Goal: Transaction & Acquisition: Book appointment/travel/reservation

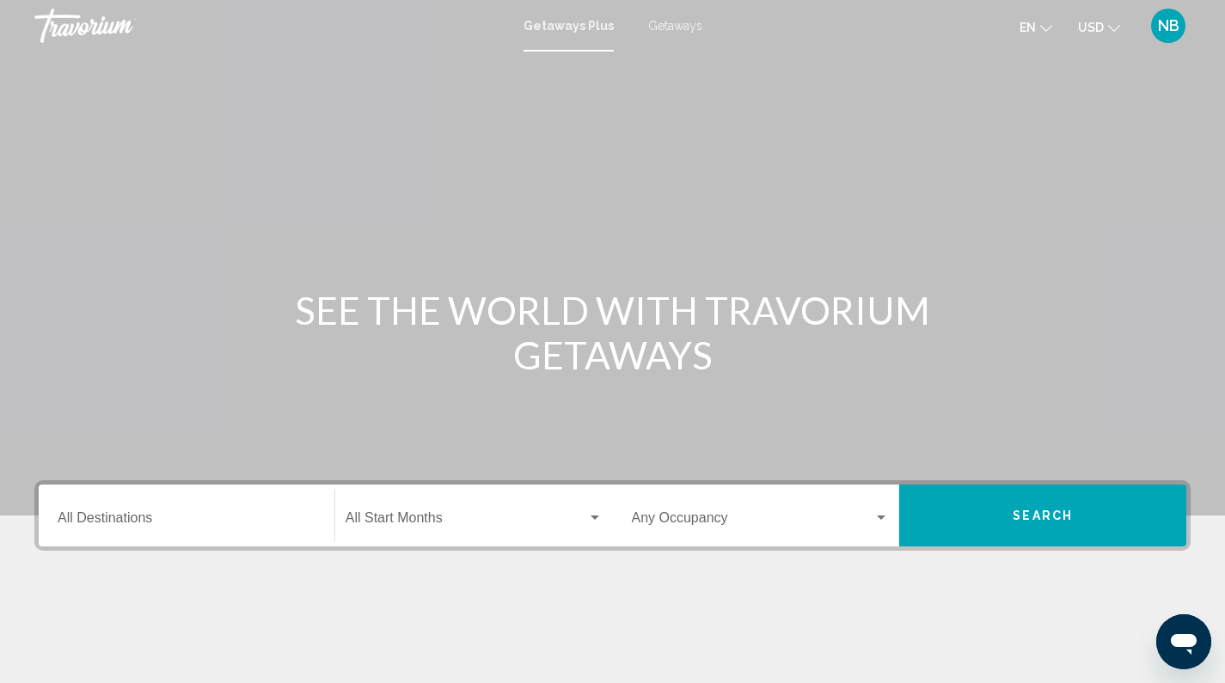
click at [677, 28] on span "Getaways" at bounding box center [675, 26] width 54 height 14
click at [175, 523] on input "Destination All Destinations" at bounding box center [187, 521] width 258 height 15
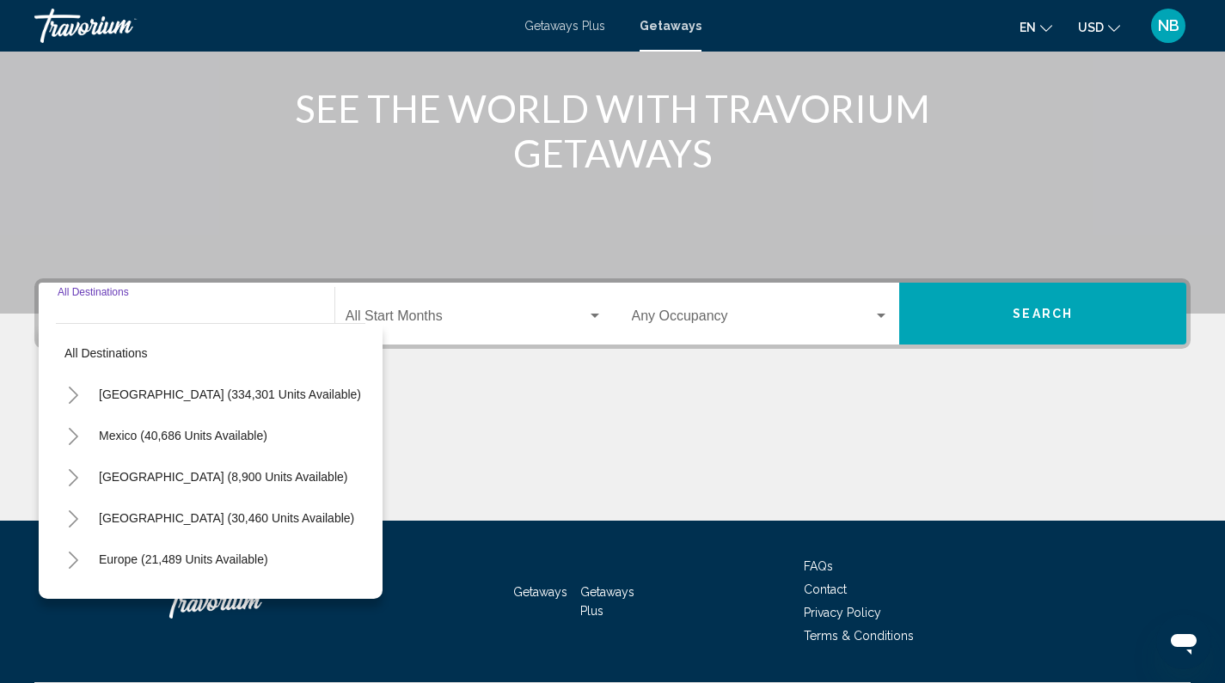
scroll to position [250, 0]
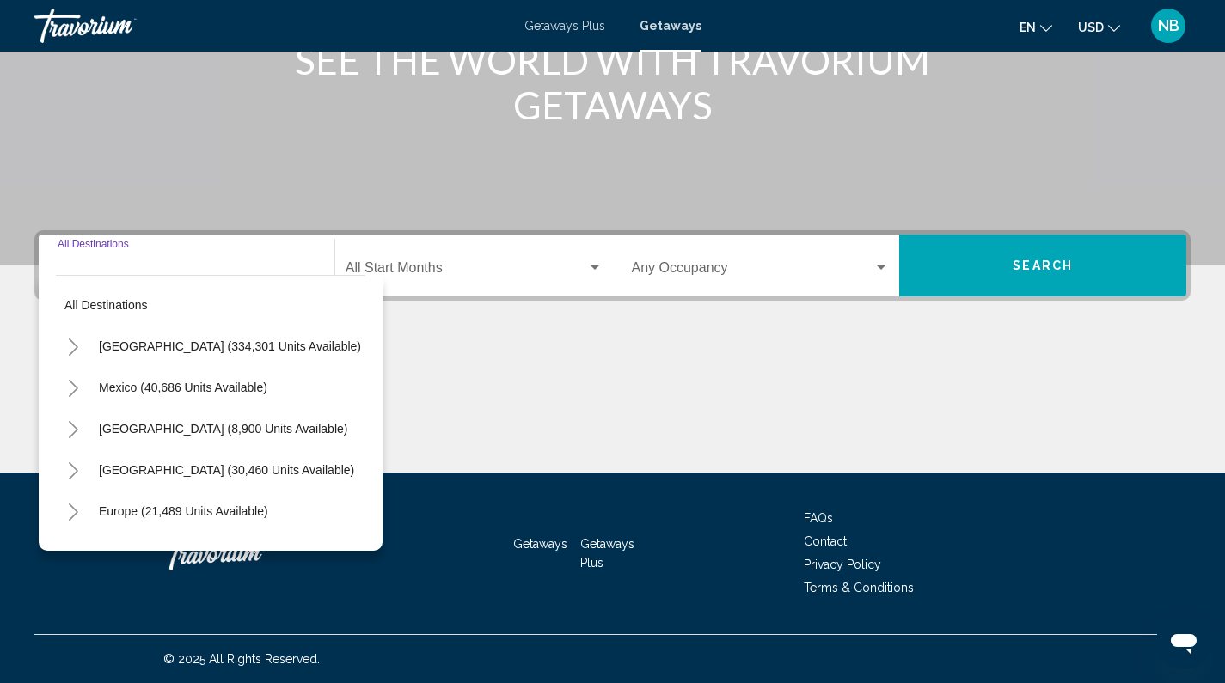
click at [194, 255] on div "Destination All Destinations" at bounding box center [187, 266] width 258 height 54
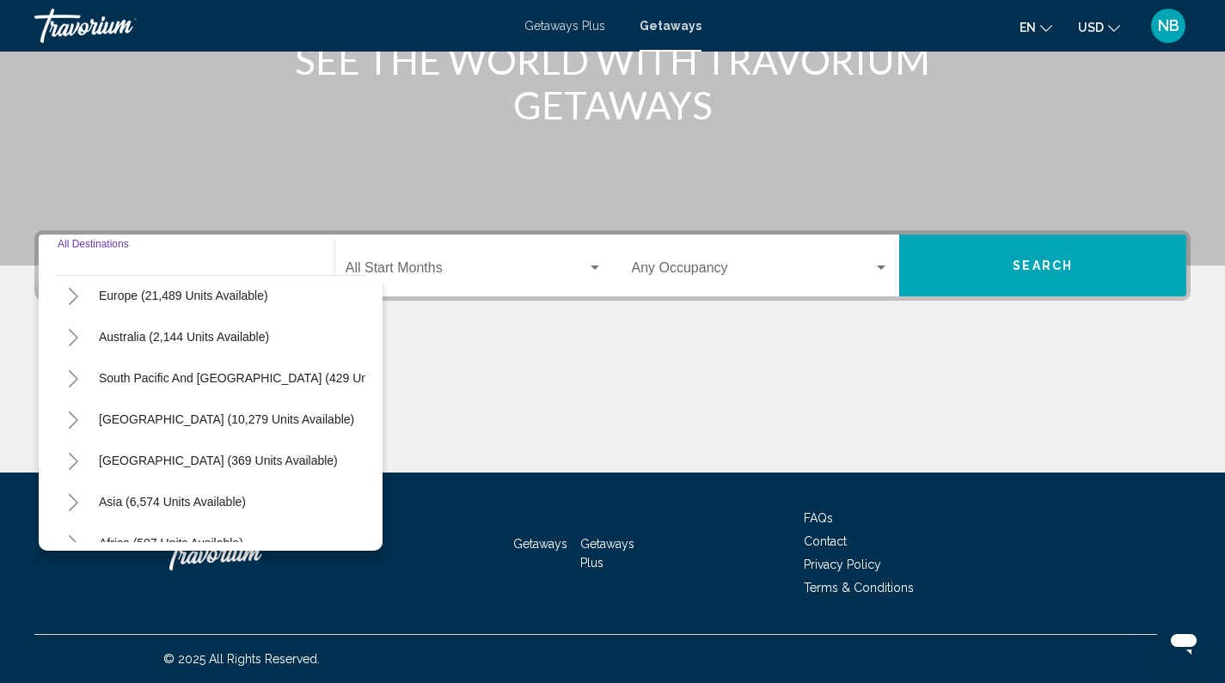
scroll to position [219, 0]
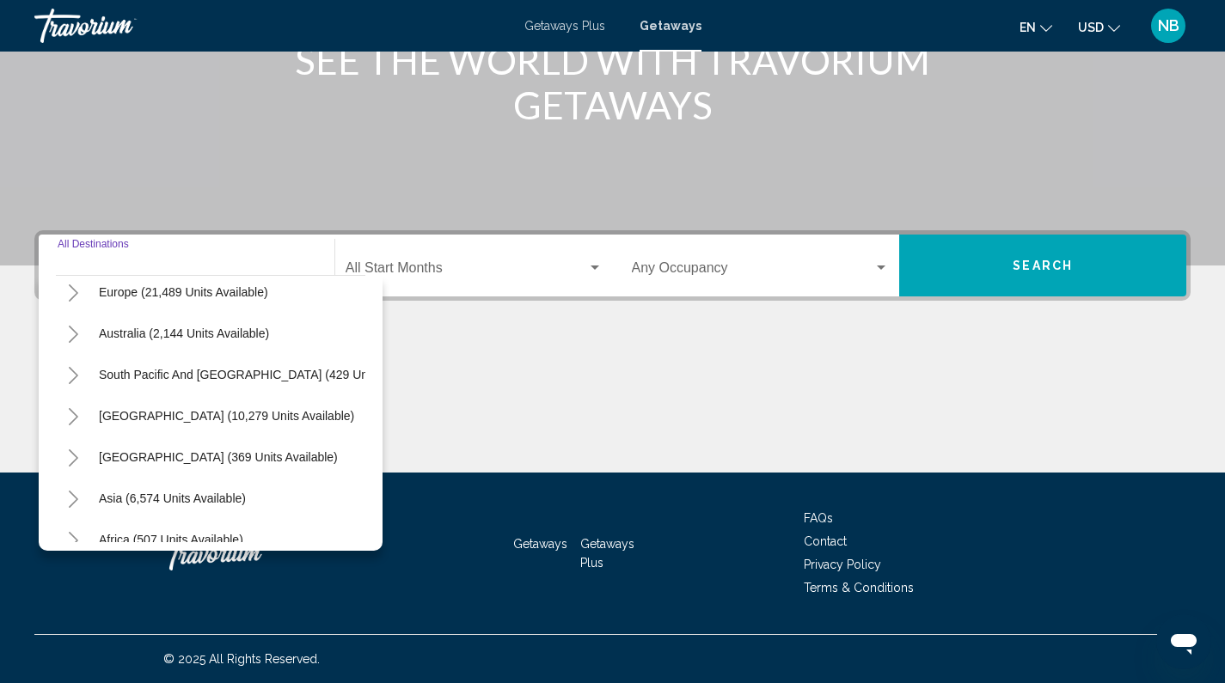
click at [72, 499] on icon "Toggle Asia (6,574 units available)" at bounding box center [73, 499] width 13 height 17
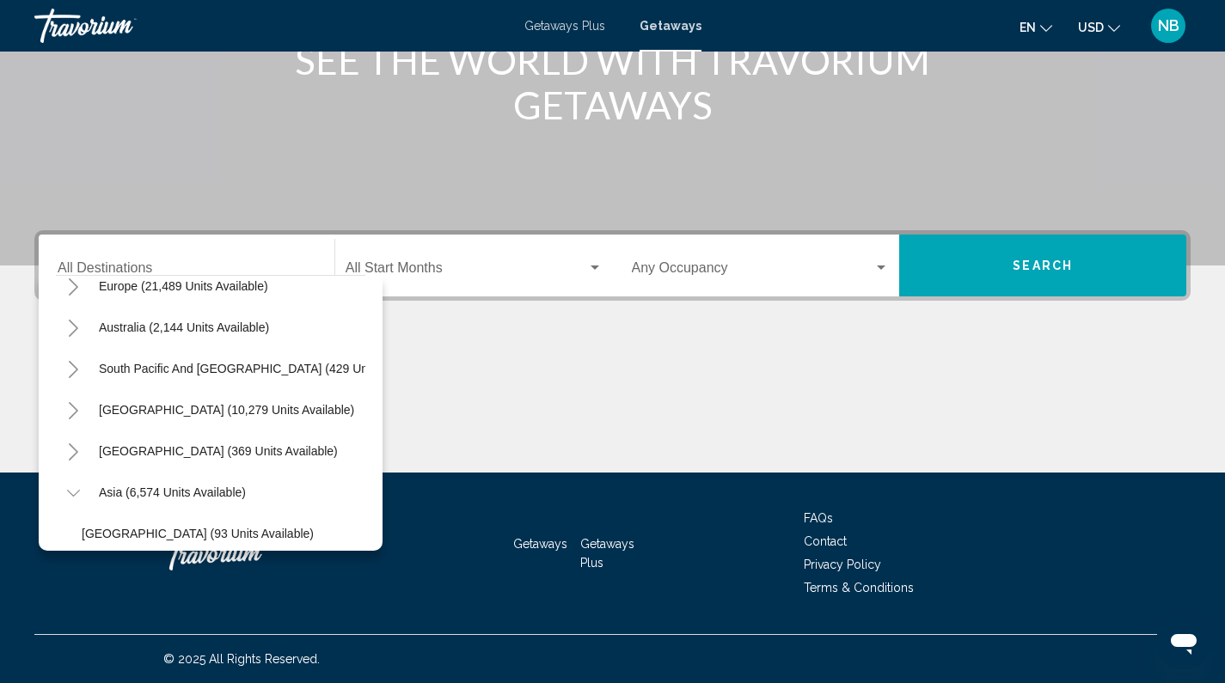
scroll to position [213, 0]
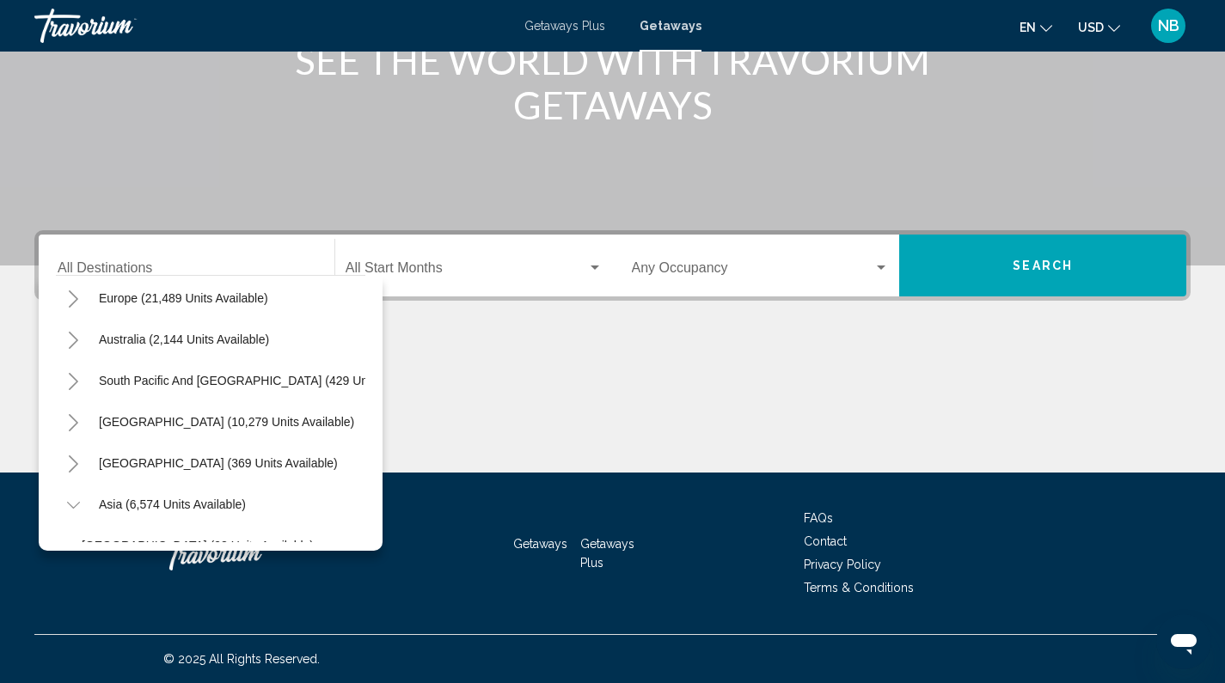
click at [67, 505] on icon "Toggle Asia (6,574 units available)" at bounding box center [73, 505] width 13 height 17
click at [106, 505] on span "Asia (6,574 units available)" at bounding box center [172, 505] width 147 height 14
type input "**********"
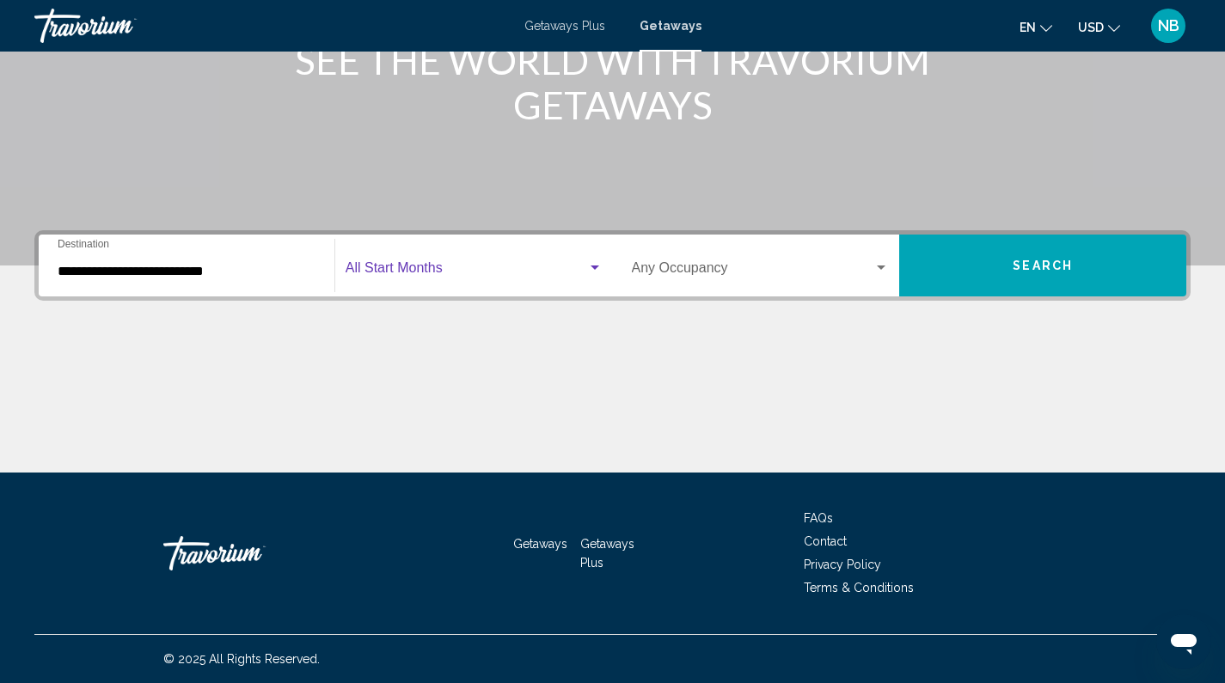
click at [533, 272] on span "Search widget" at bounding box center [467, 271] width 242 height 15
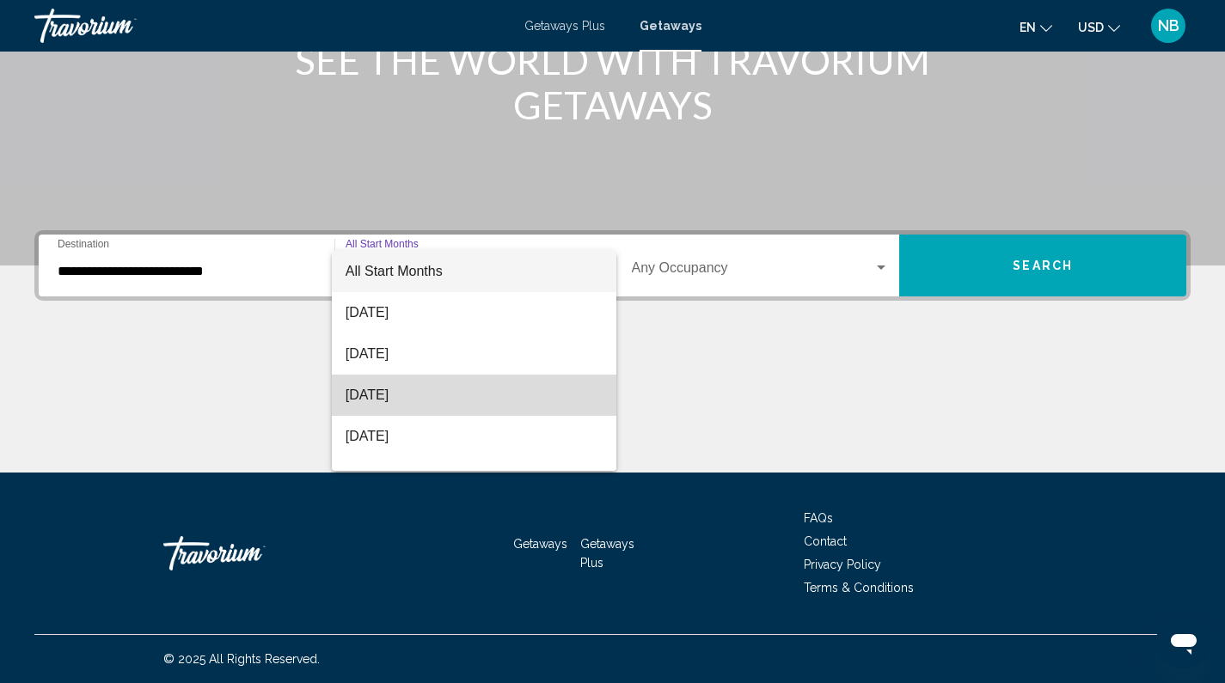
click at [526, 396] on span "[DATE]" at bounding box center [474, 395] width 257 height 41
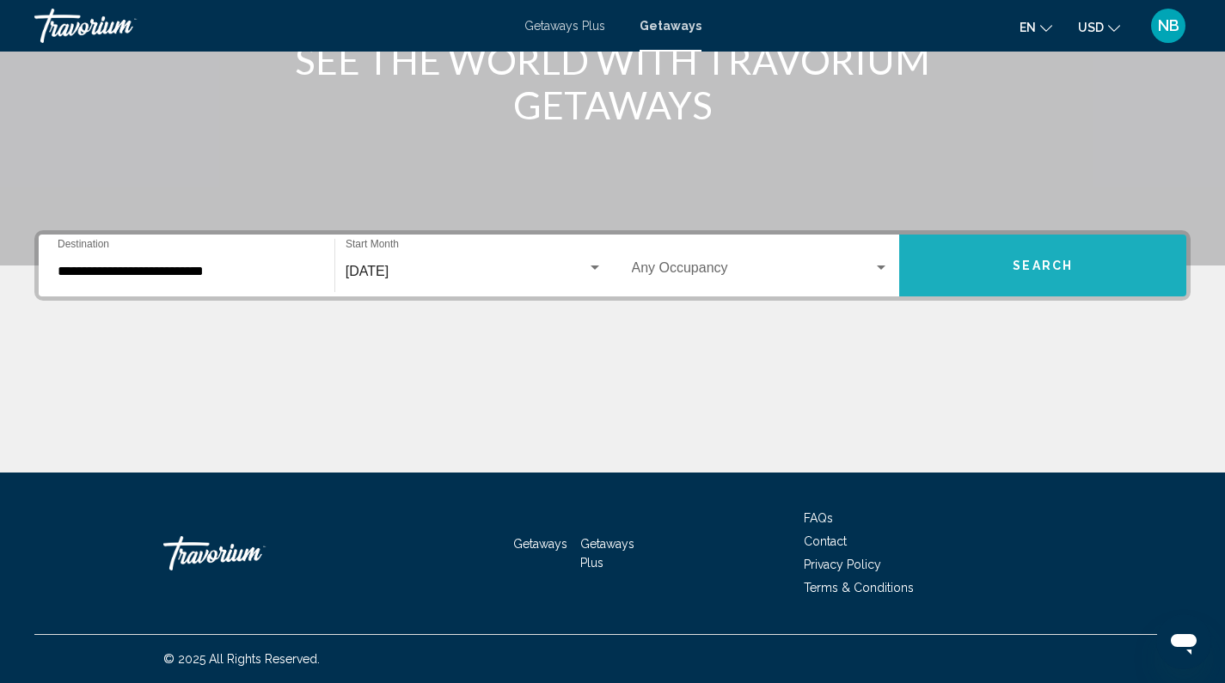
click at [1049, 272] on span "Search" at bounding box center [1043, 267] width 60 height 14
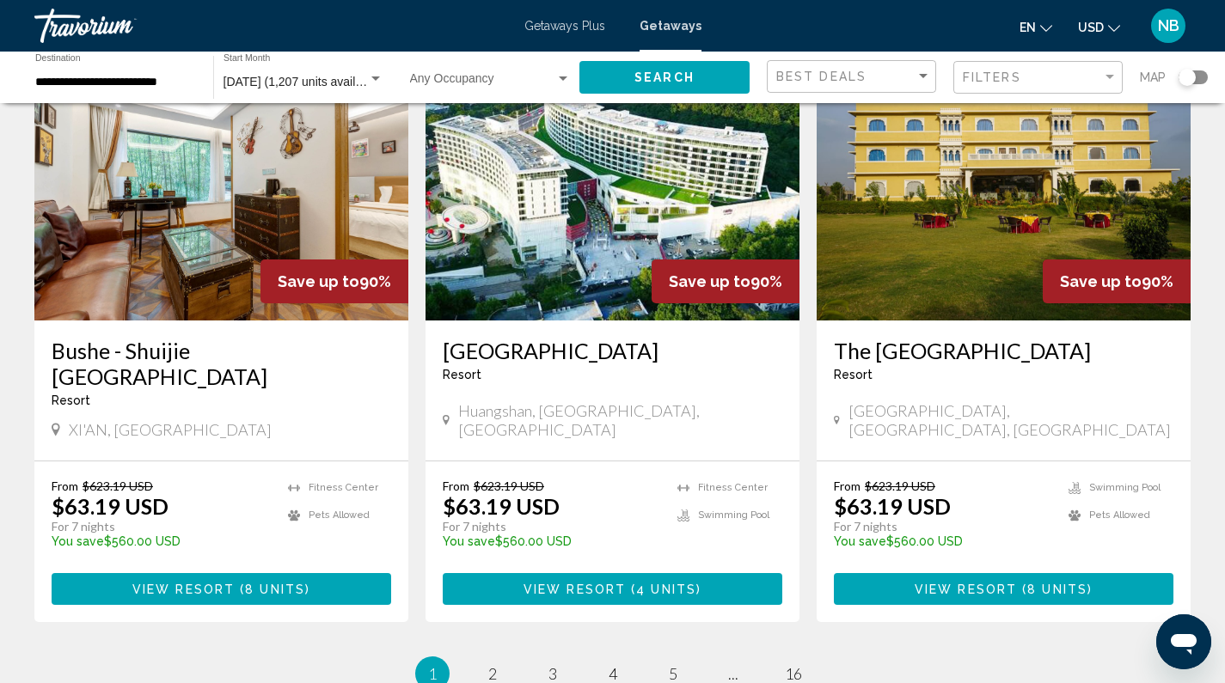
scroll to position [2080, 0]
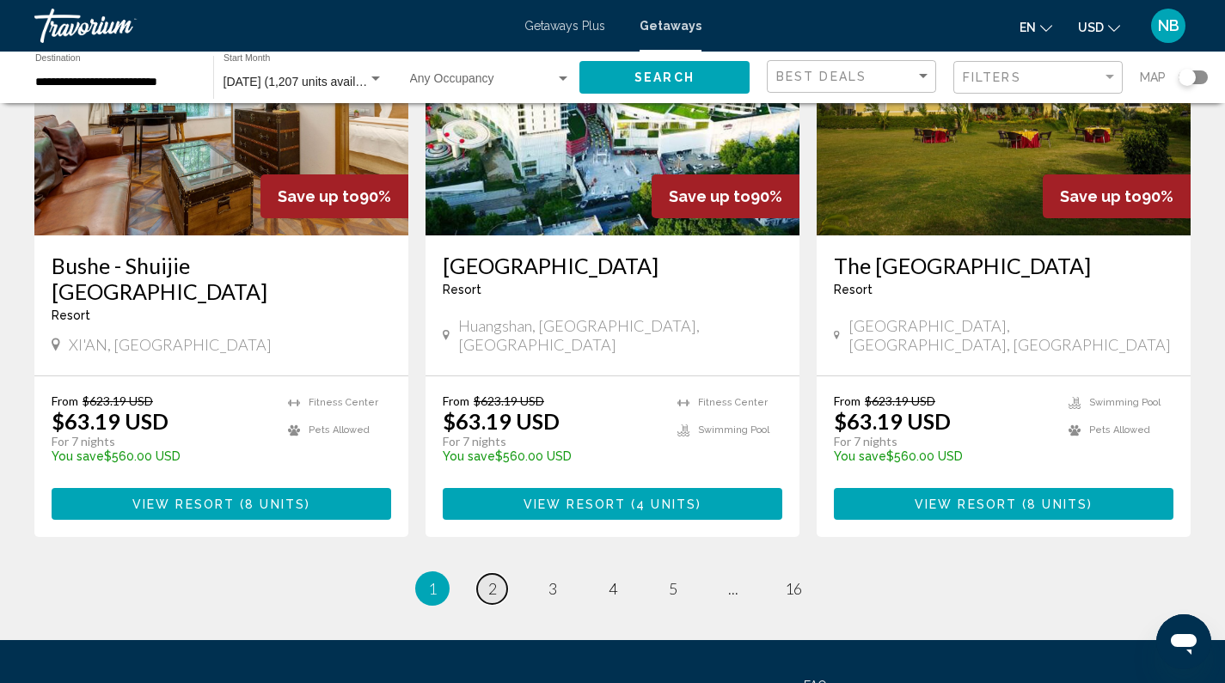
click at [497, 574] on link "page 2" at bounding box center [492, 589] width 30 height 30
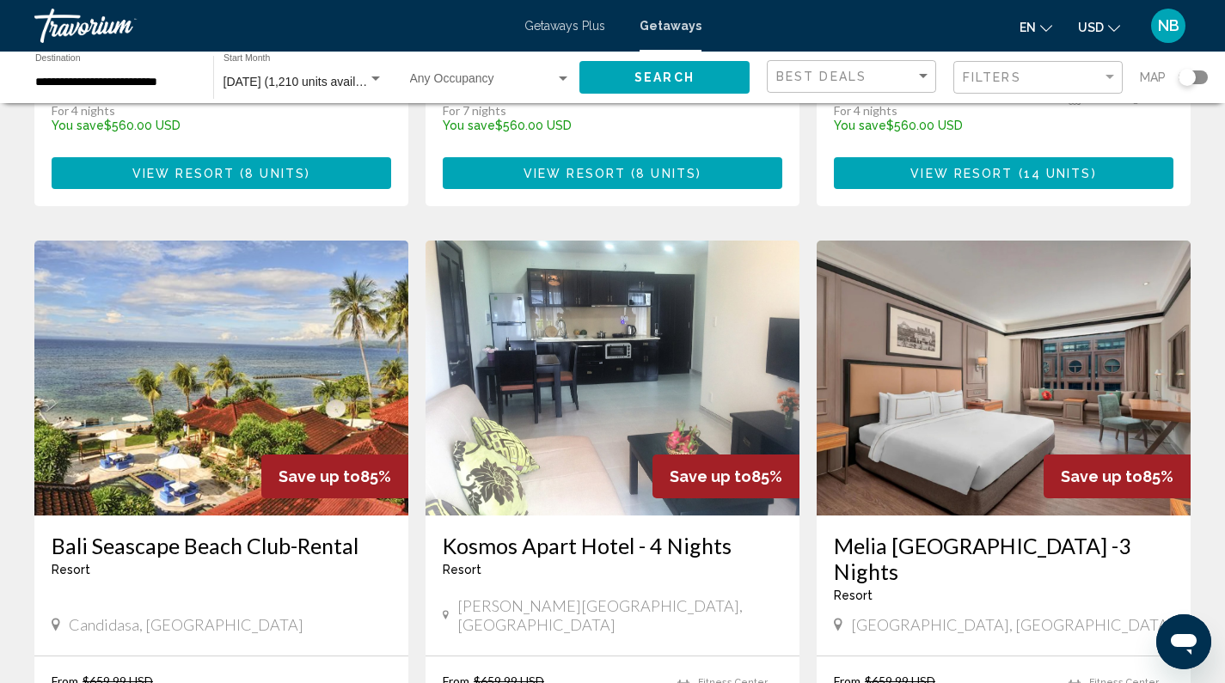
scroll to position [2029, 0]
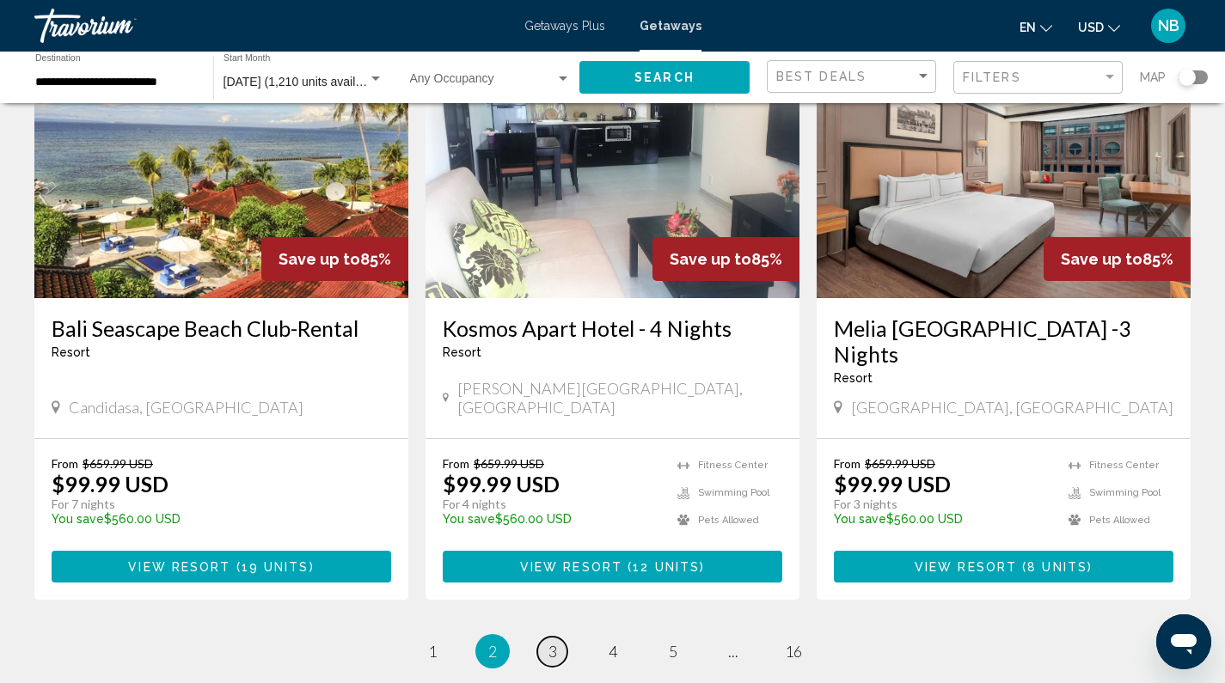
click at [556, 642] on span "3" at bounding box center [552, 651] width 9 height 19
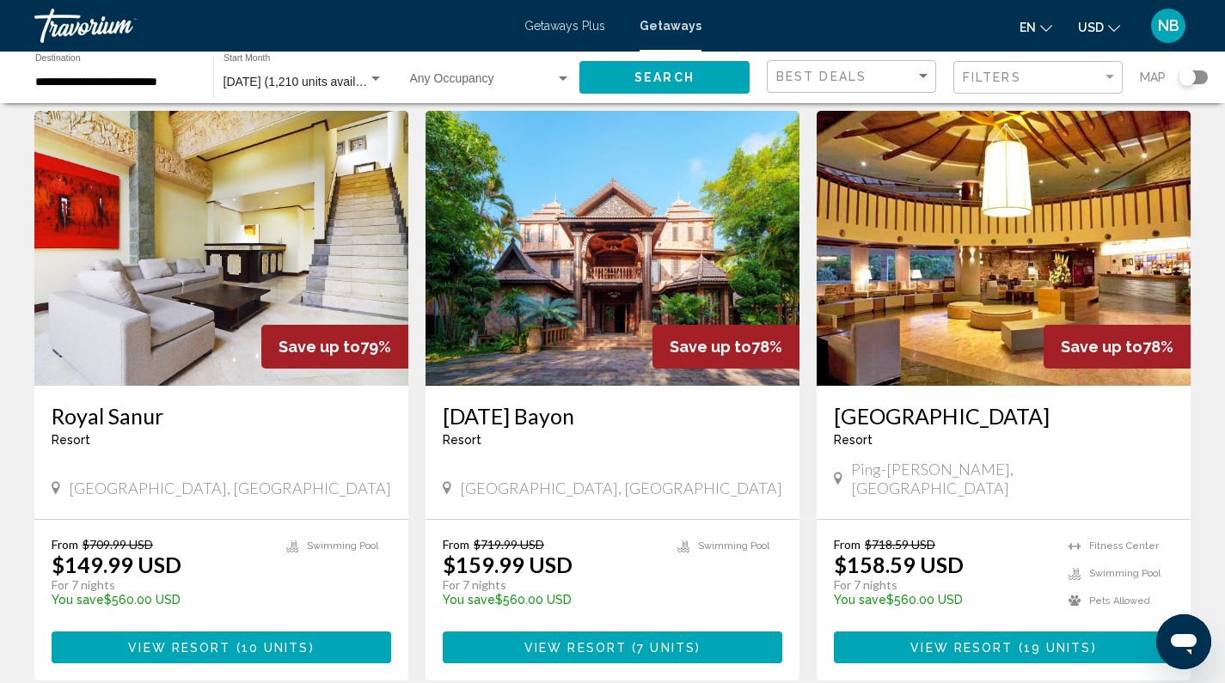
scroll to position [2117, 0]
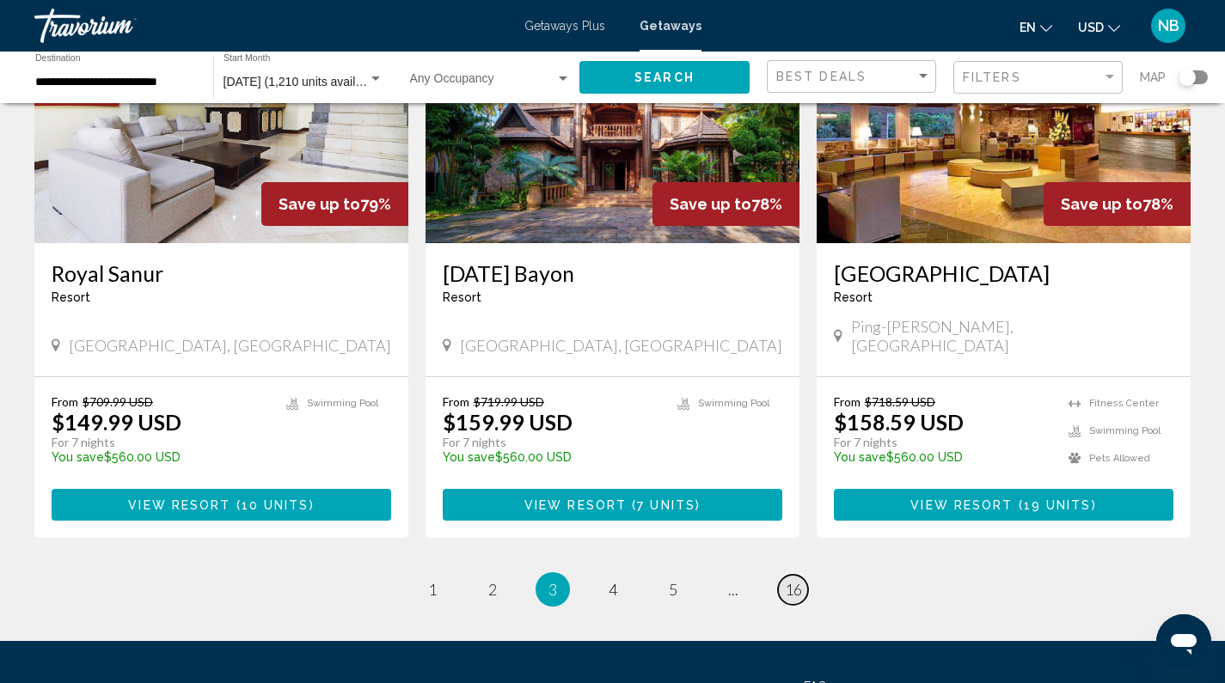
click at [790, 580] on span "16" at bounding box center [793, 589] width 17 height 19
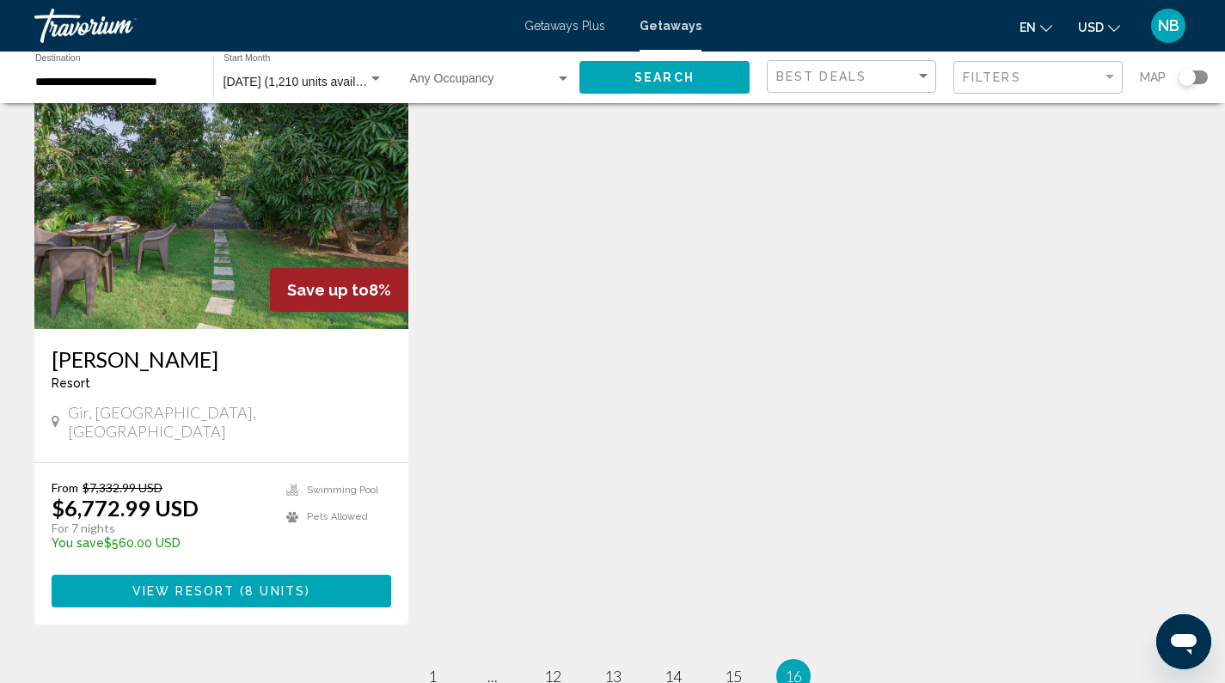
scroll to position [866, 0]
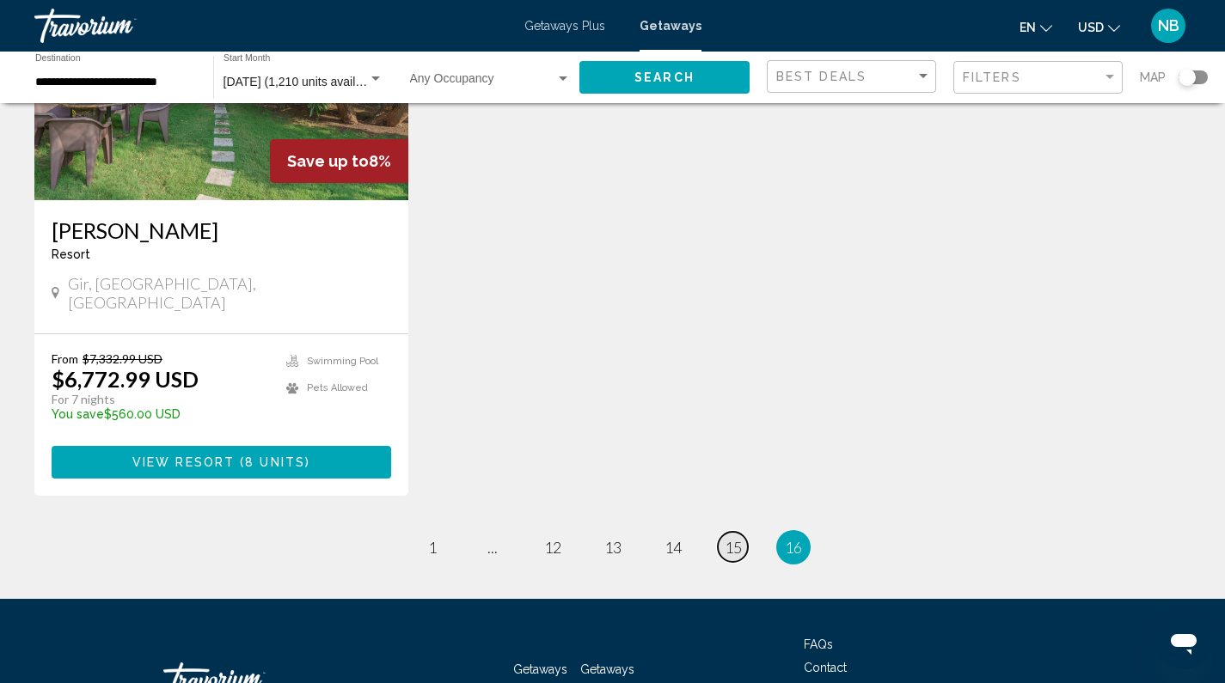
click at [738, 538] on span "15" at bounding box center [733, 547] width 17 height 19
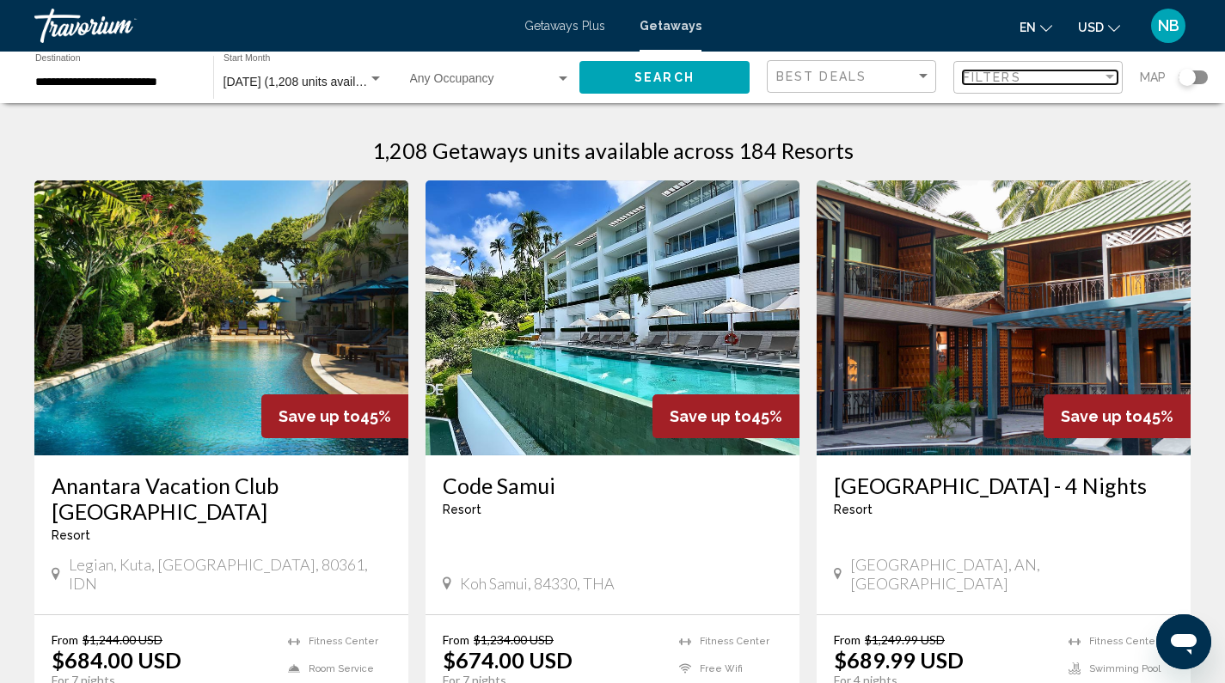
click at [1065, 82] on div "Filters" at bounding box center [1032, 77] width 139 height 14
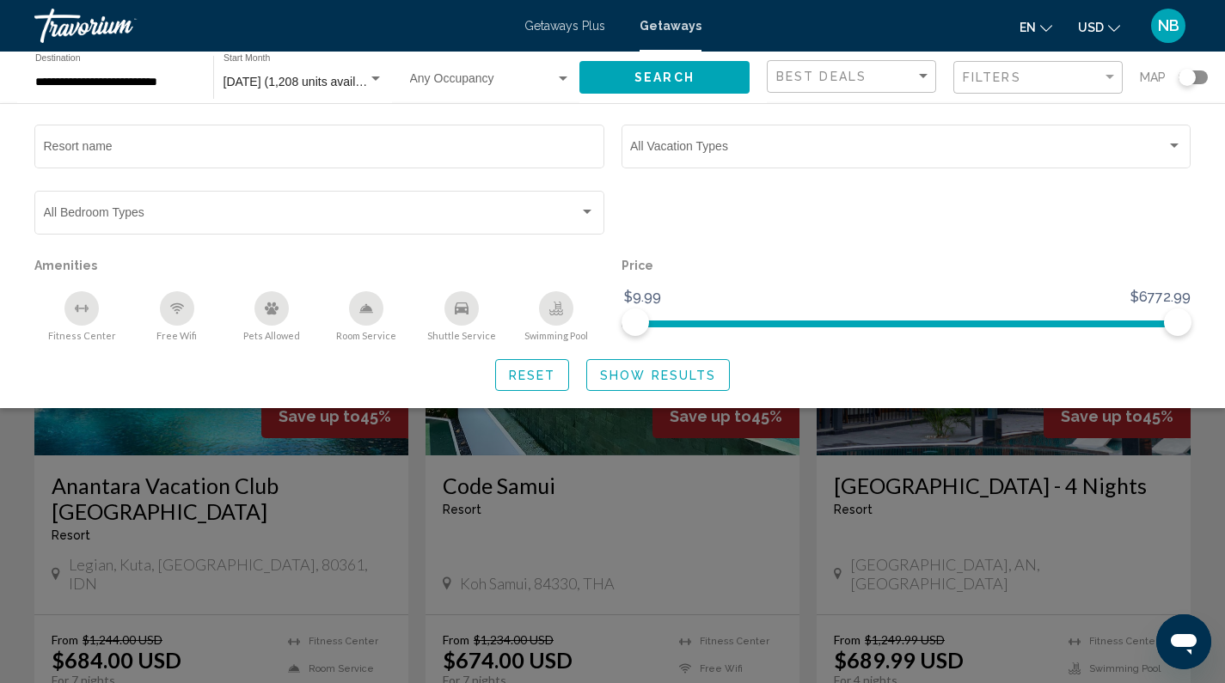
click at [1054, 444] on div "Search widget" at bounding box center [612, 470] width 1225 height 425
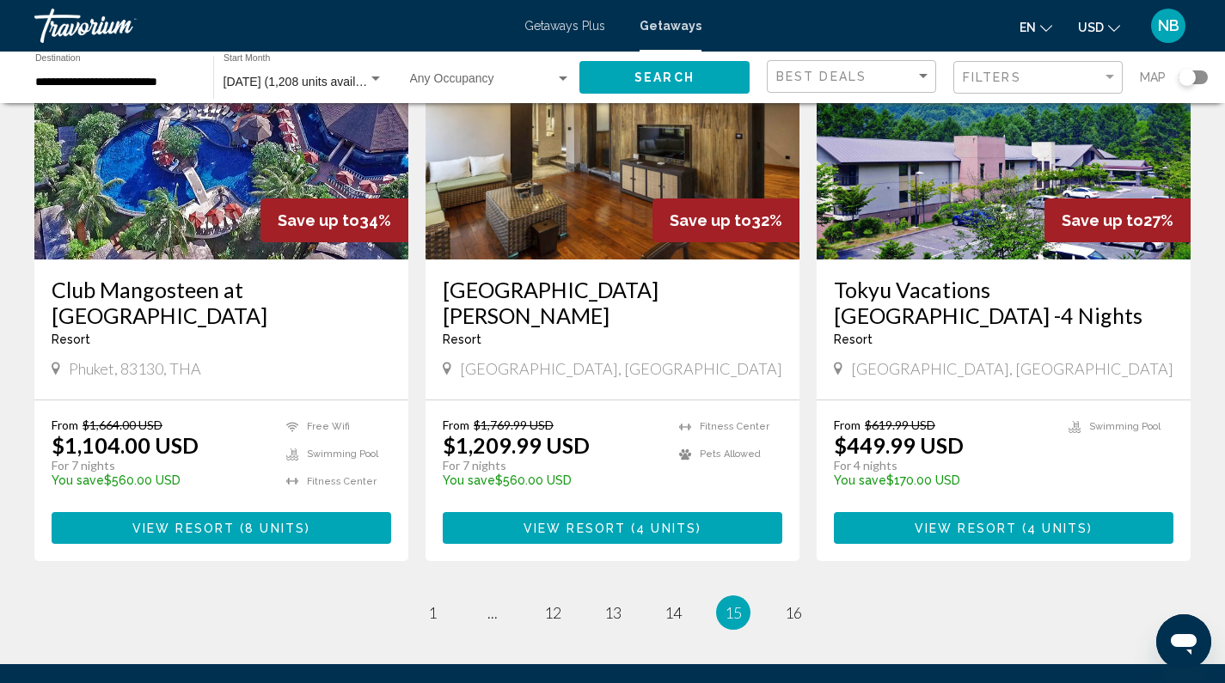
scroll to position [2205, 0]
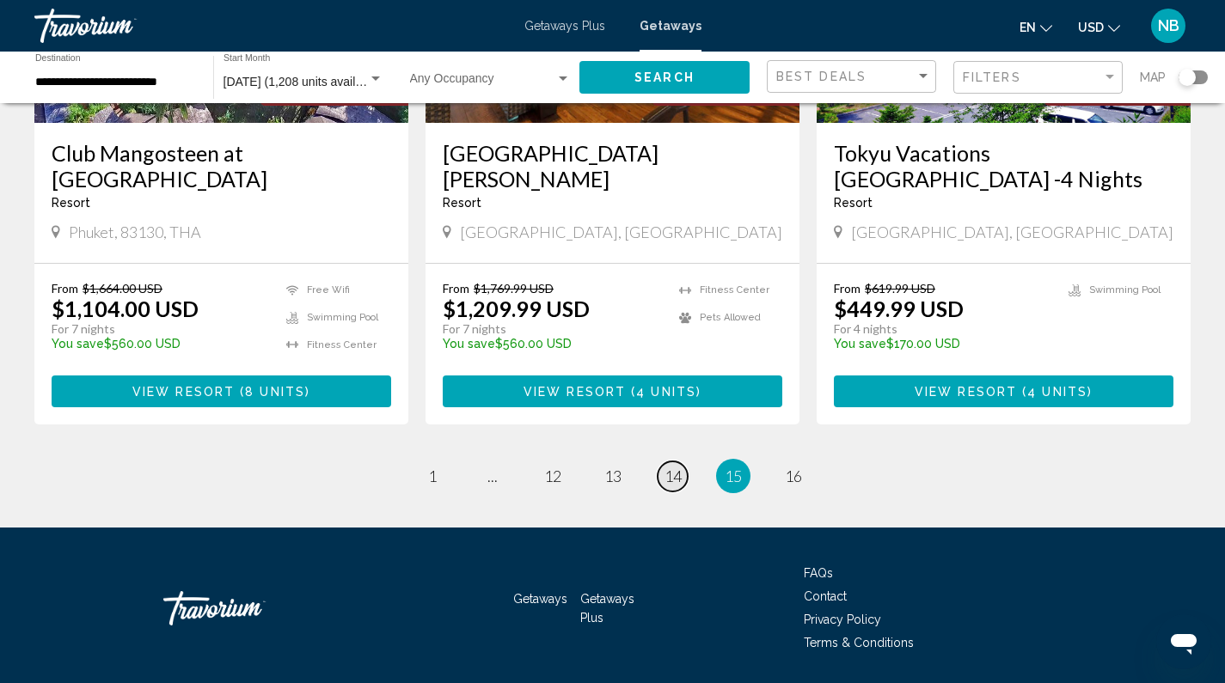
click at [673, 467] on span "14" at bounding box center [672, 476] width 17 height 19
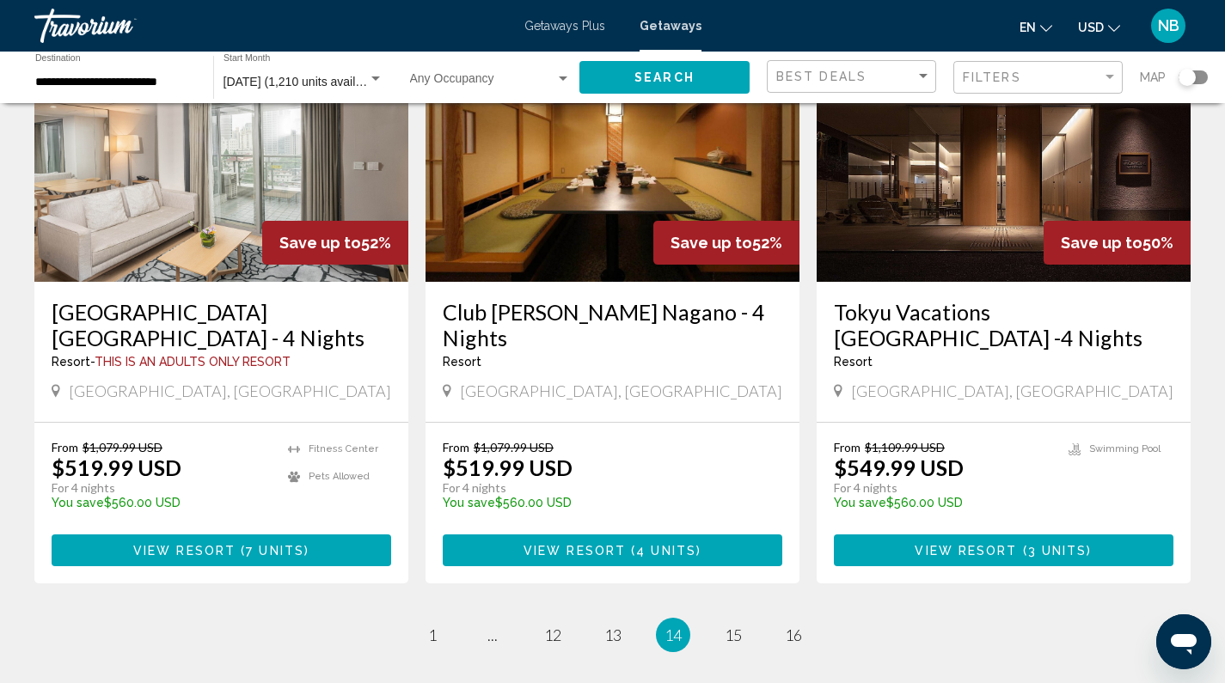
scroll to position [2050, 0]
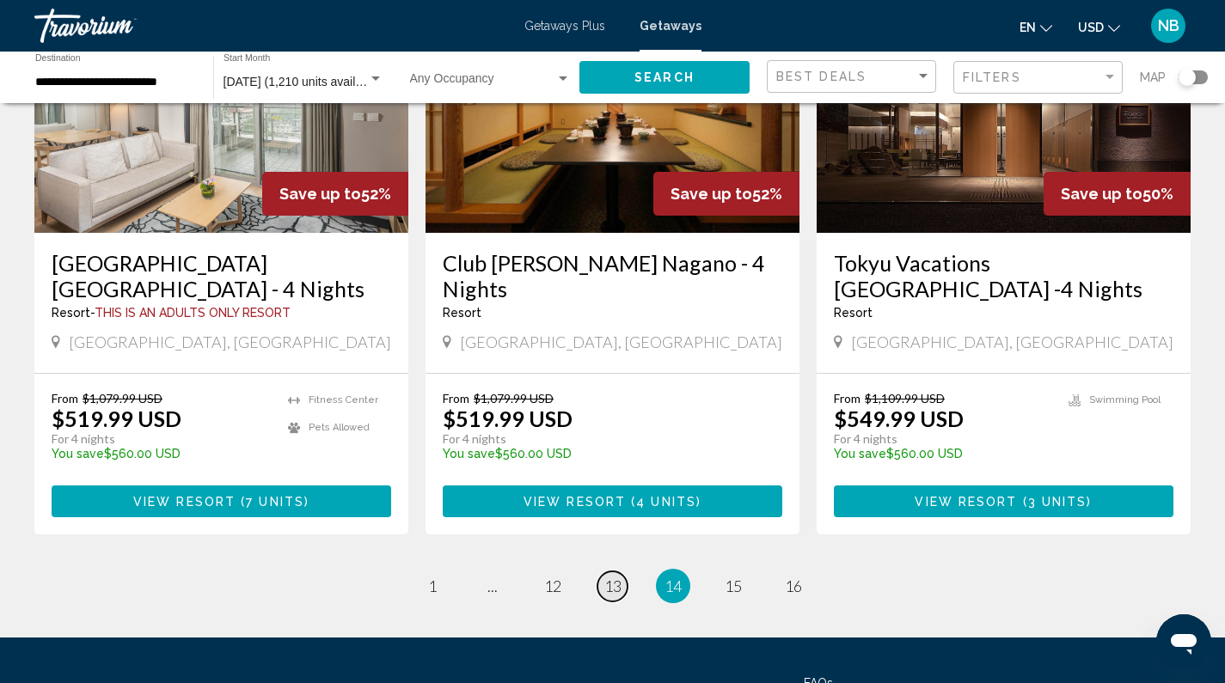
click at [618, 577] on span "13" at bounding box center [612, 586] width 17 height 19
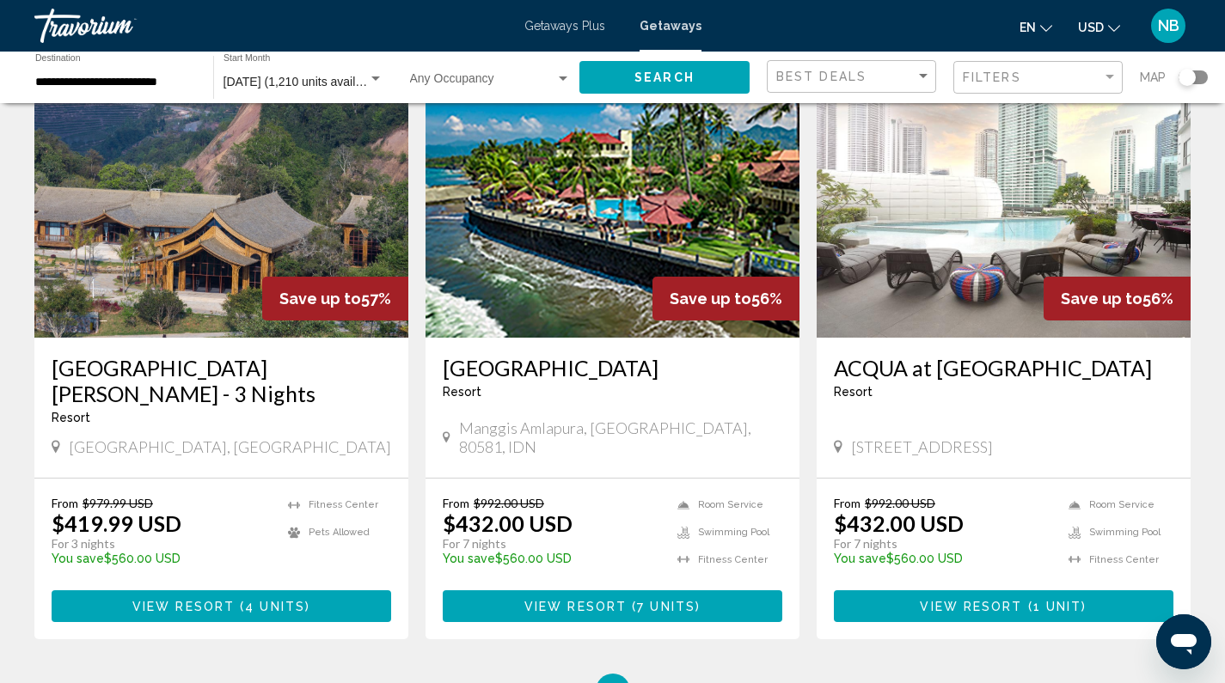
scroll to position [2087, 0]
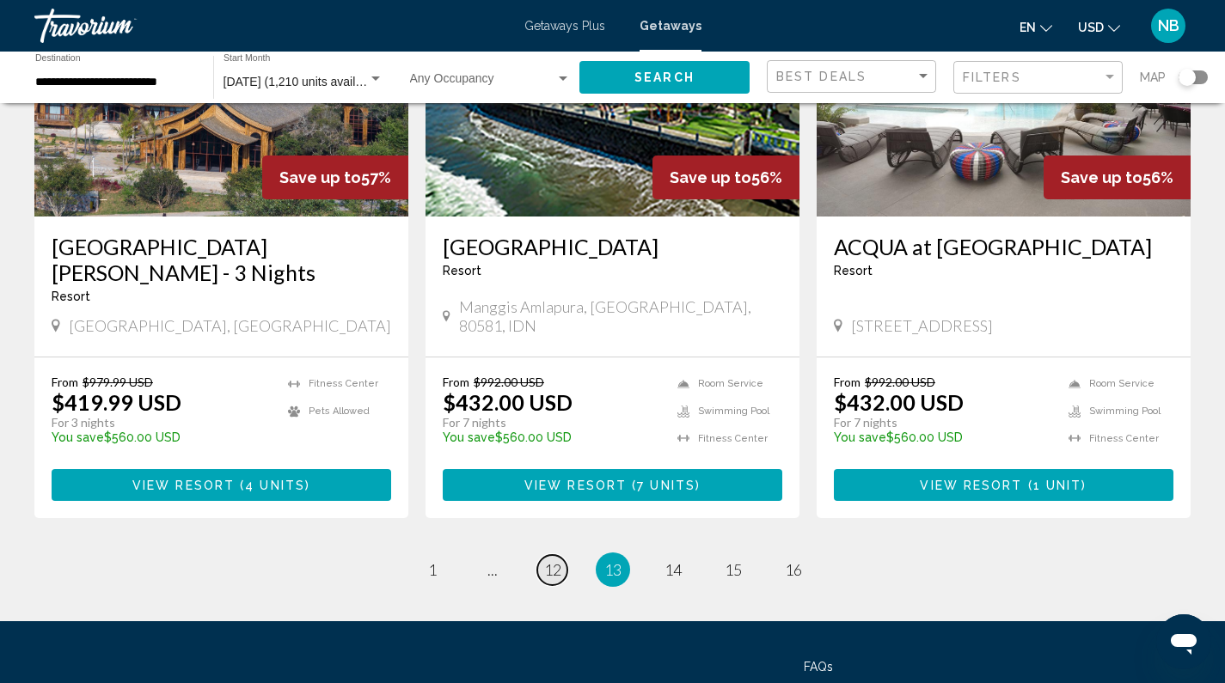
click at [561, 555] on link "page 12" at bounding box center [552, 570] width 30 height 30
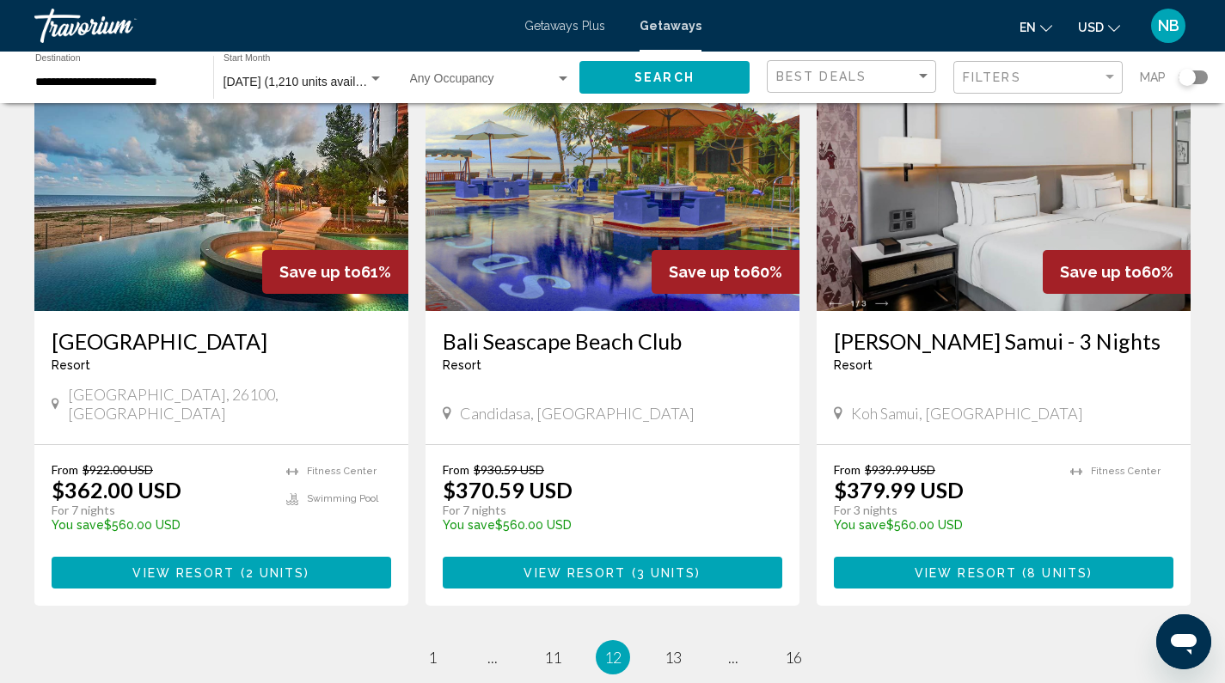
scroll to position [2037, 0]
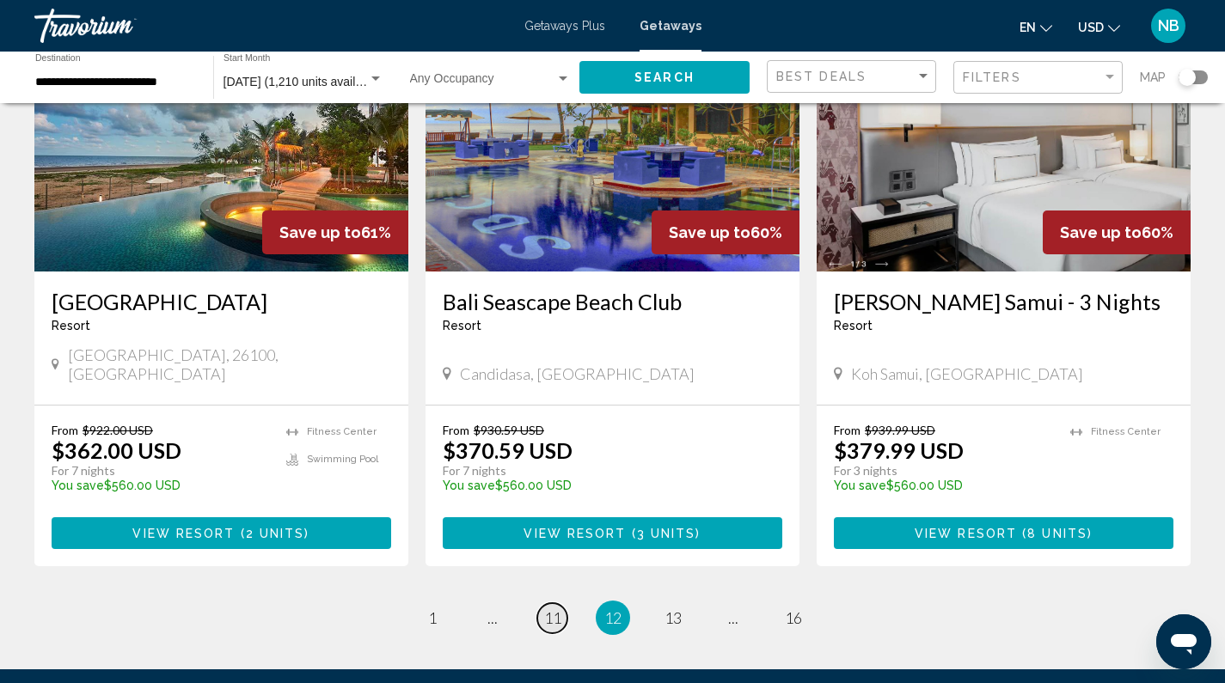
click at [558, 609] on span "11" at bounding box center [552, 618] width 17 height 19
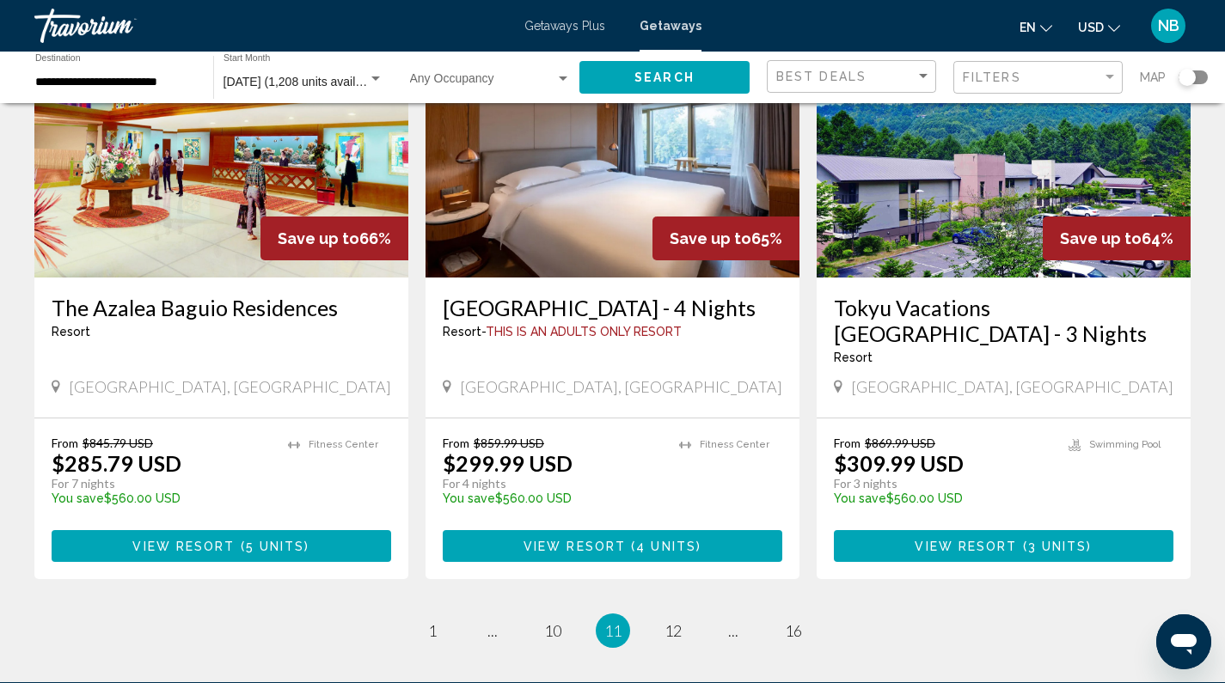
scroll to position [2153, 0]
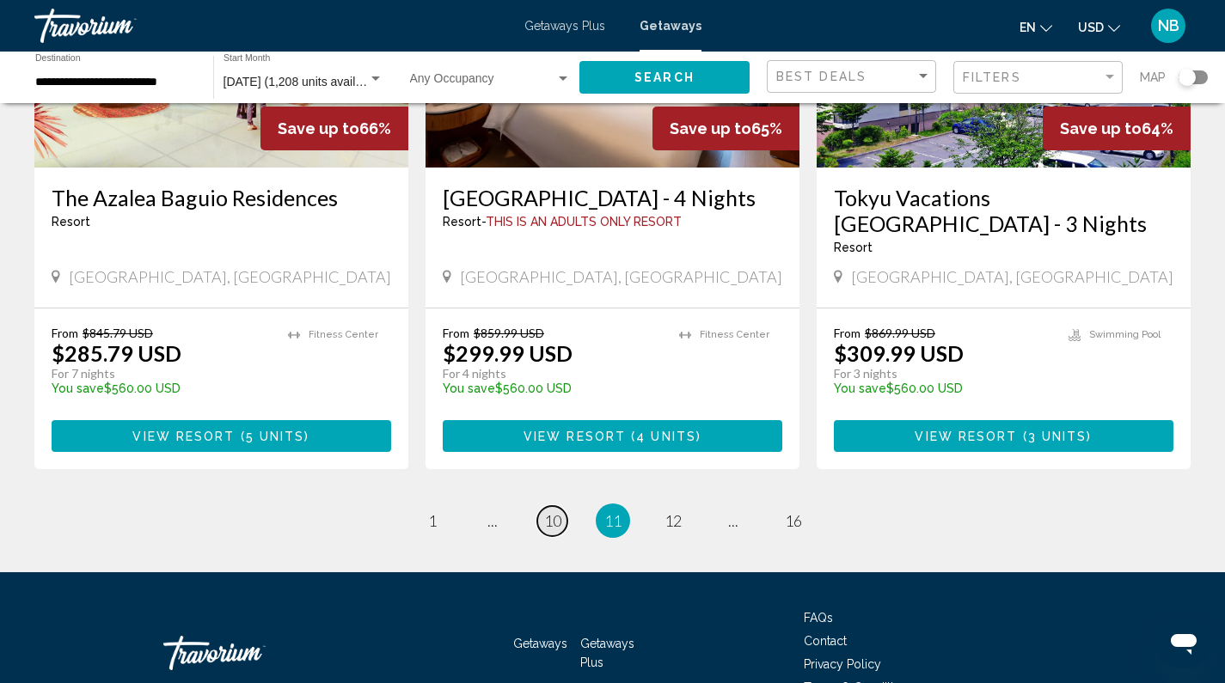
click at [549, 511] on span "10" at bounding box center [552, 520] width 17 height 19
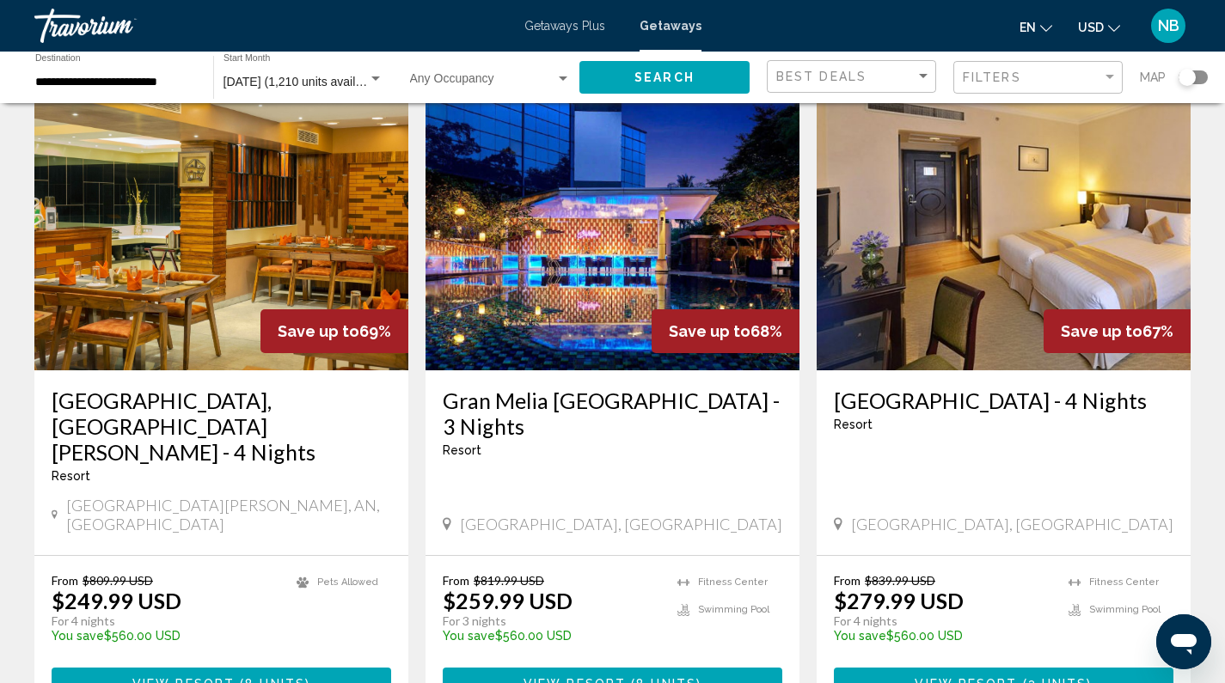
scroll to position [2144, 0]
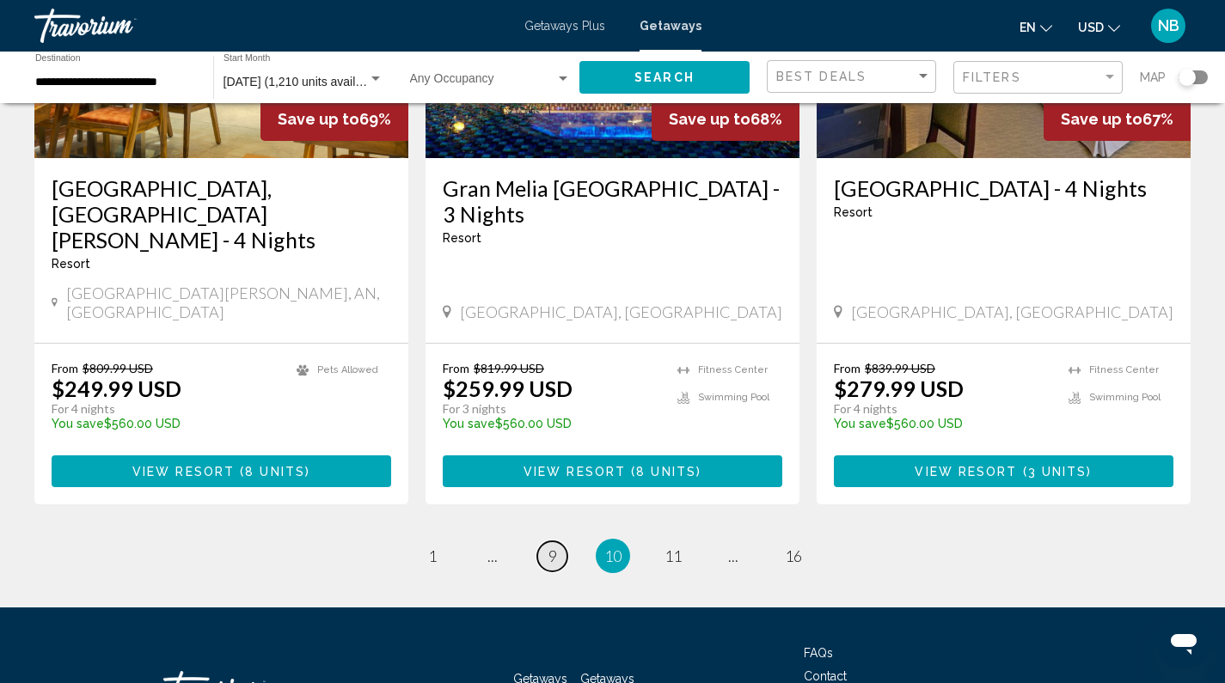
click at [552, 547] on span "9" at bounding box center [552, 556] width 9 height 19
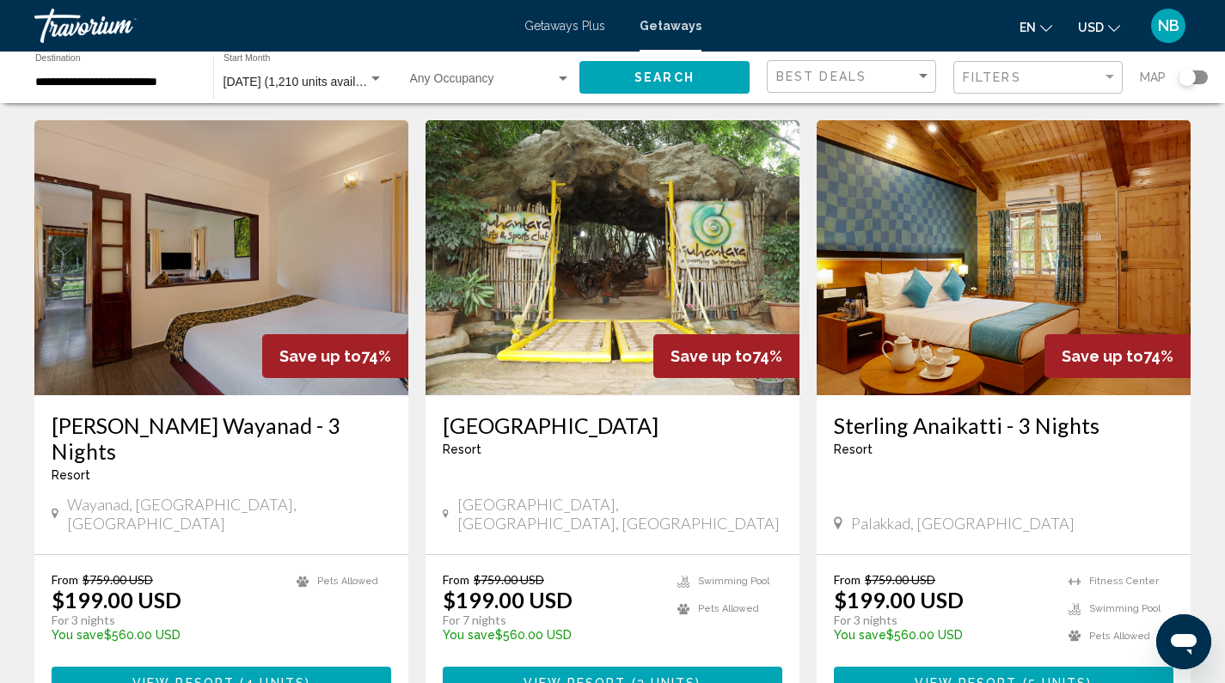
scroll to position [1943, 0]
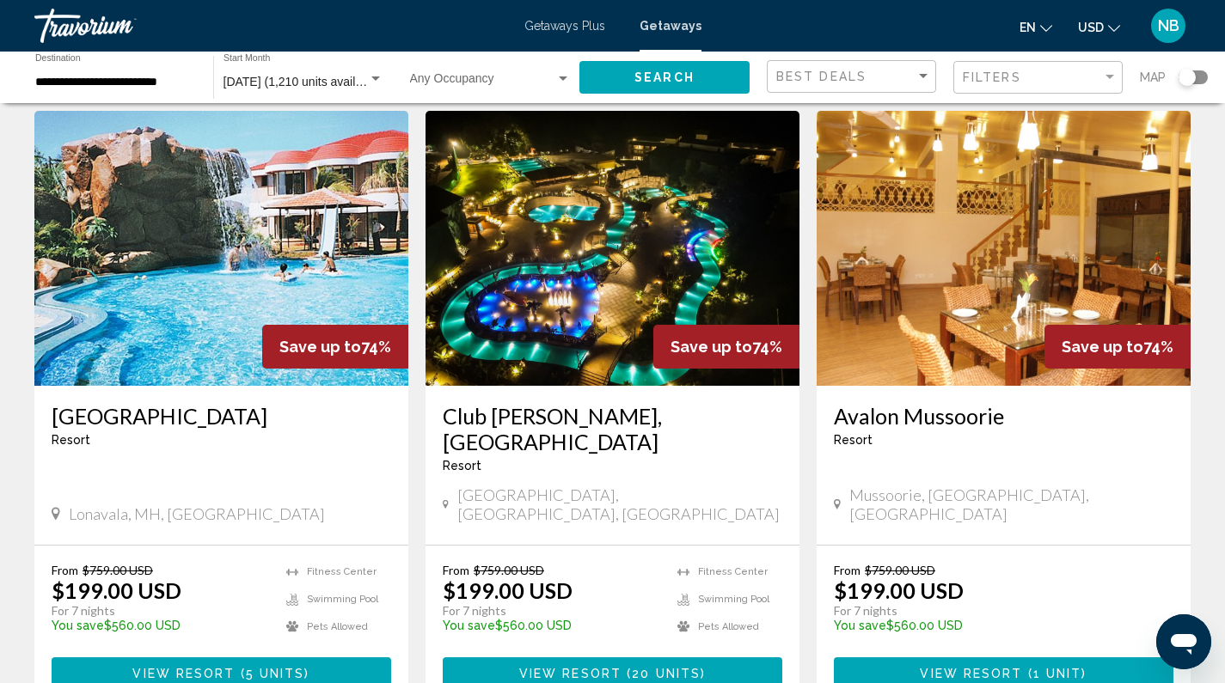
scroll to position [1900, 0]
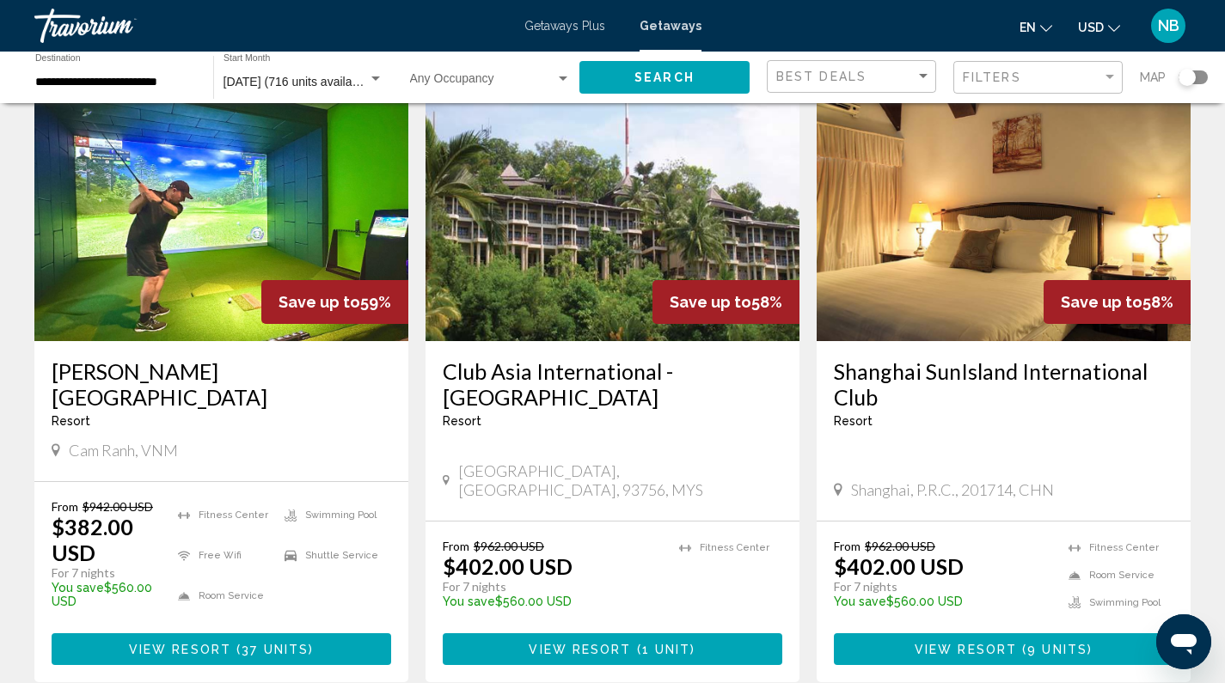
scroll to position [2123, 0]
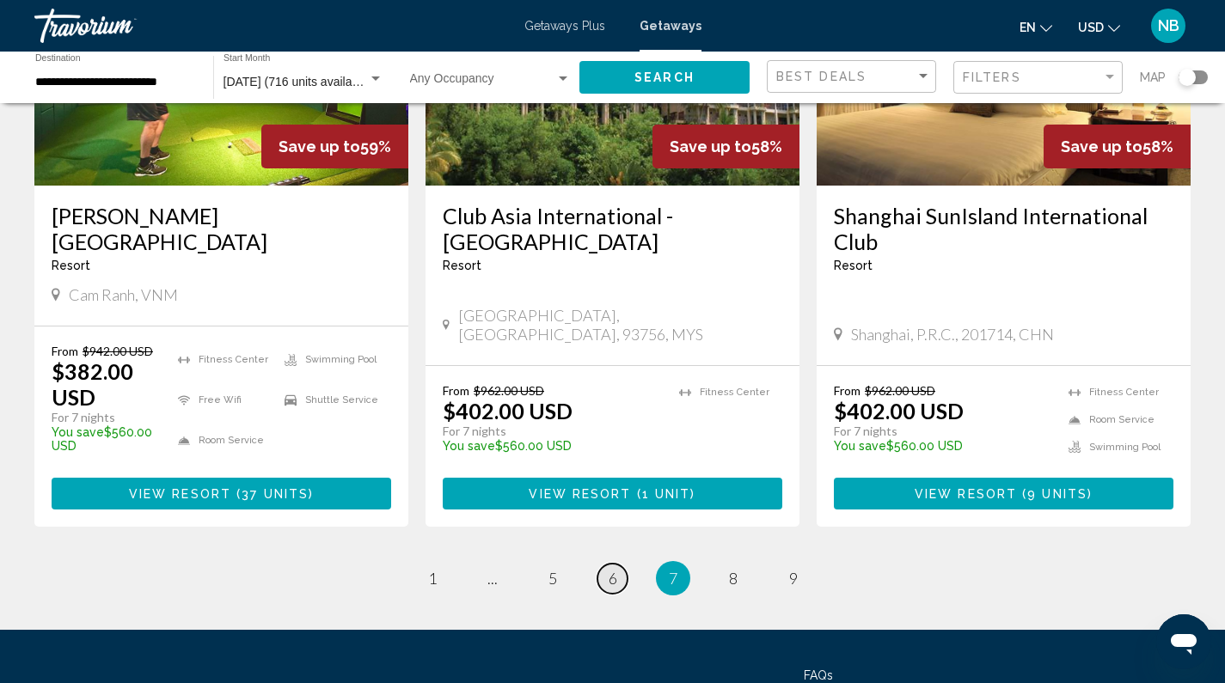
click at [602, 564] on link "page 6" at bounding box center [612, 579] width 30 height 30
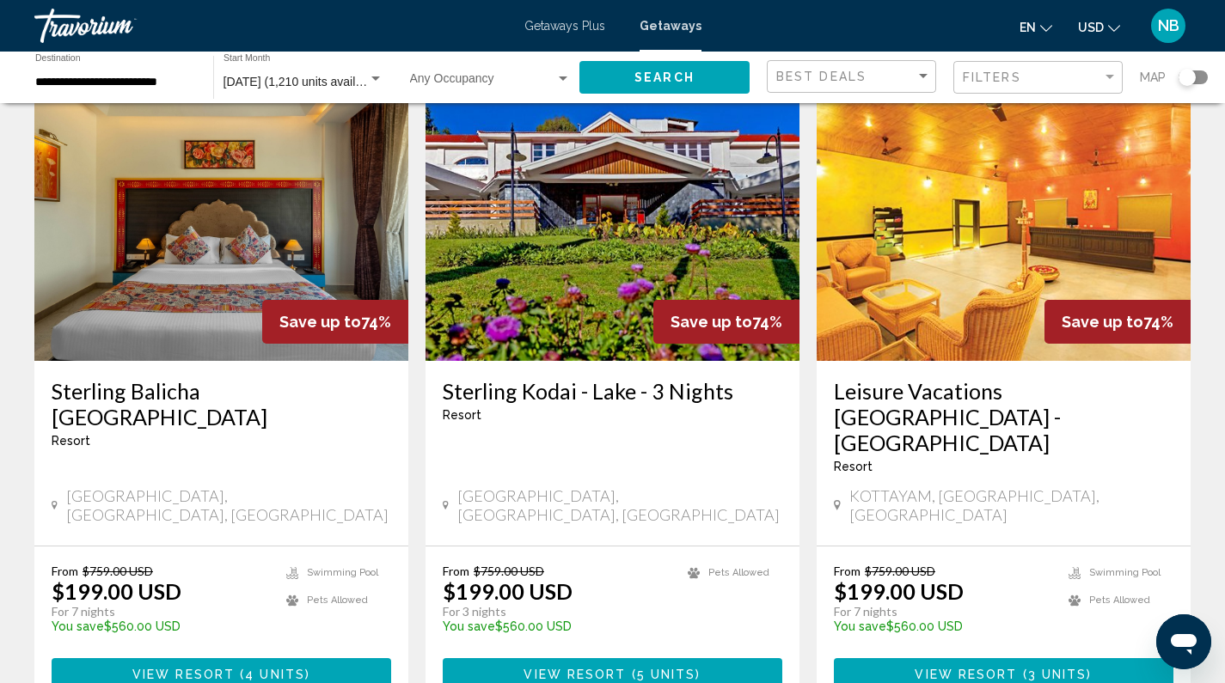
scroll to position [1962, 0]
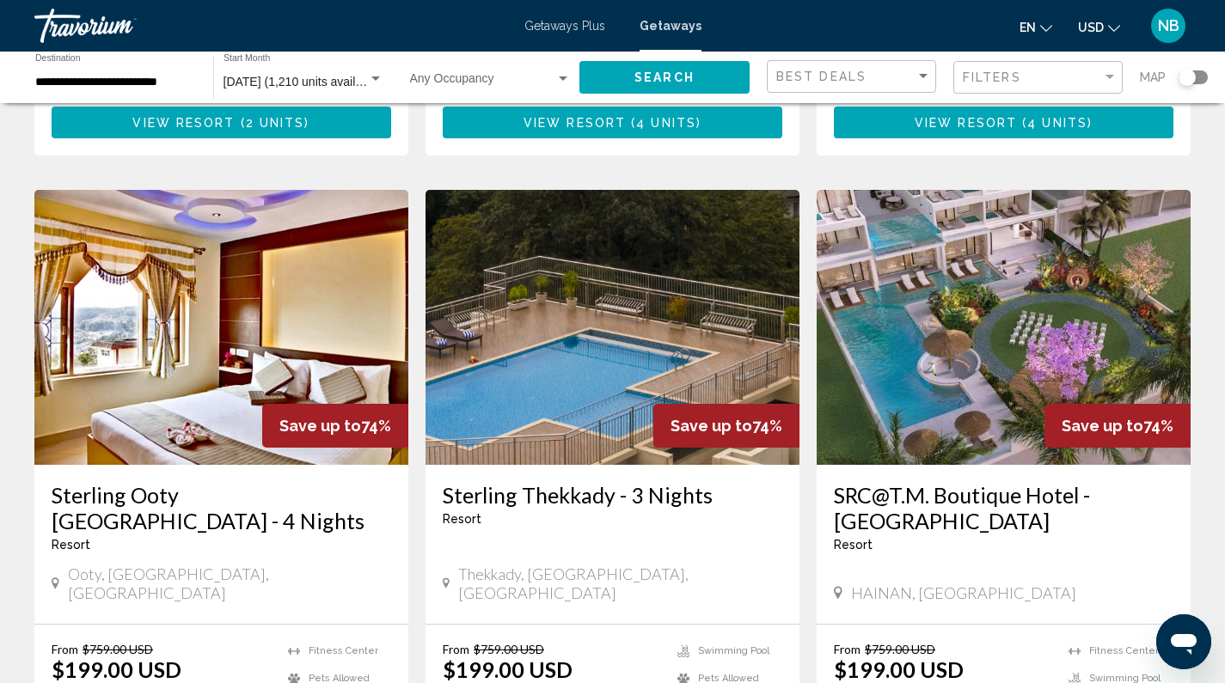
scroll to position [1942, 0]
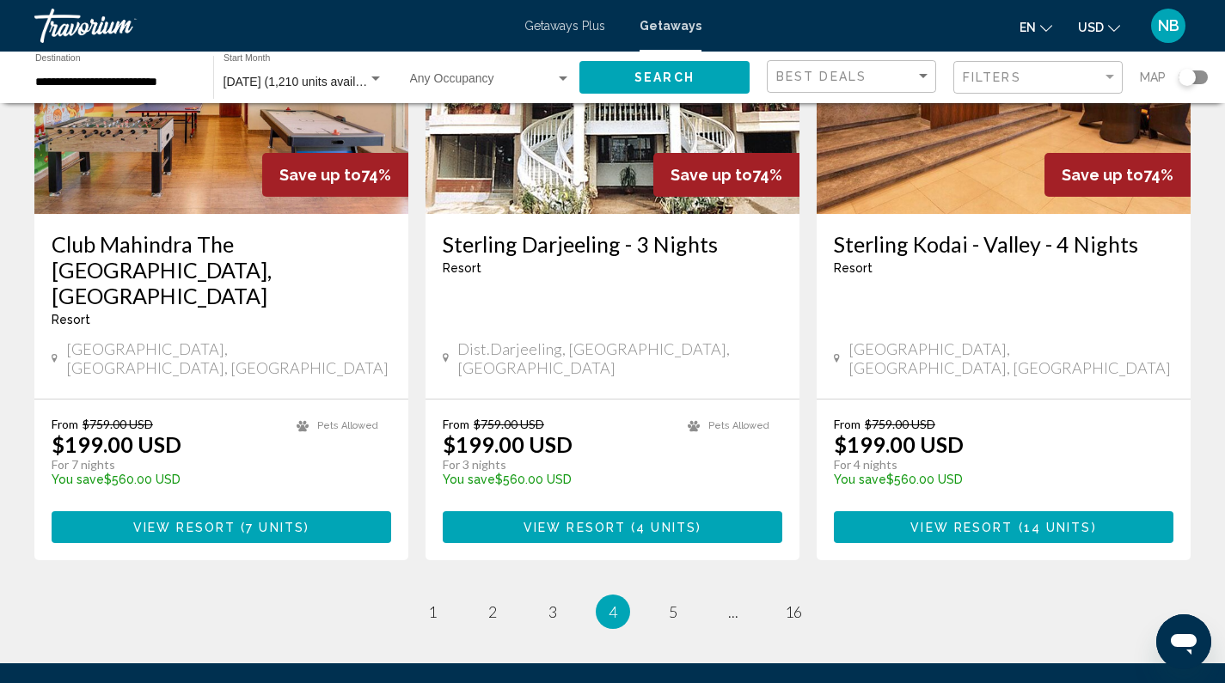
scroll to position [2231, 0]
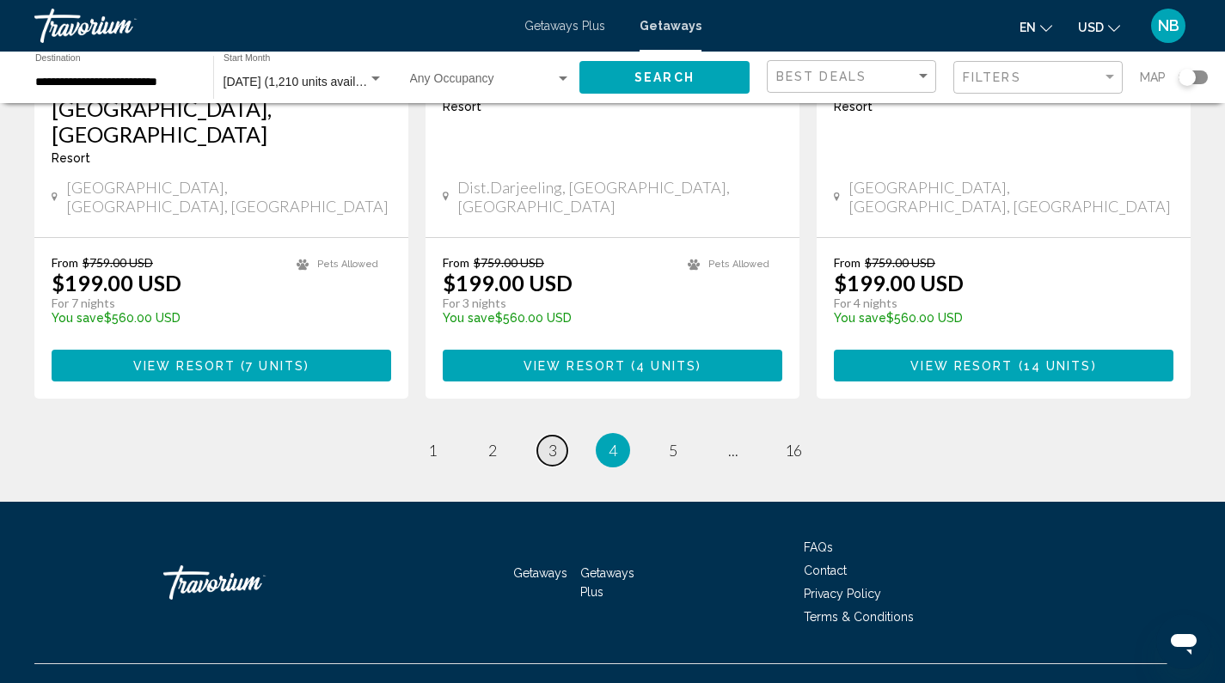
click at [550, 441] on span "3" at bounding box center [552, 450] width 9 height 19
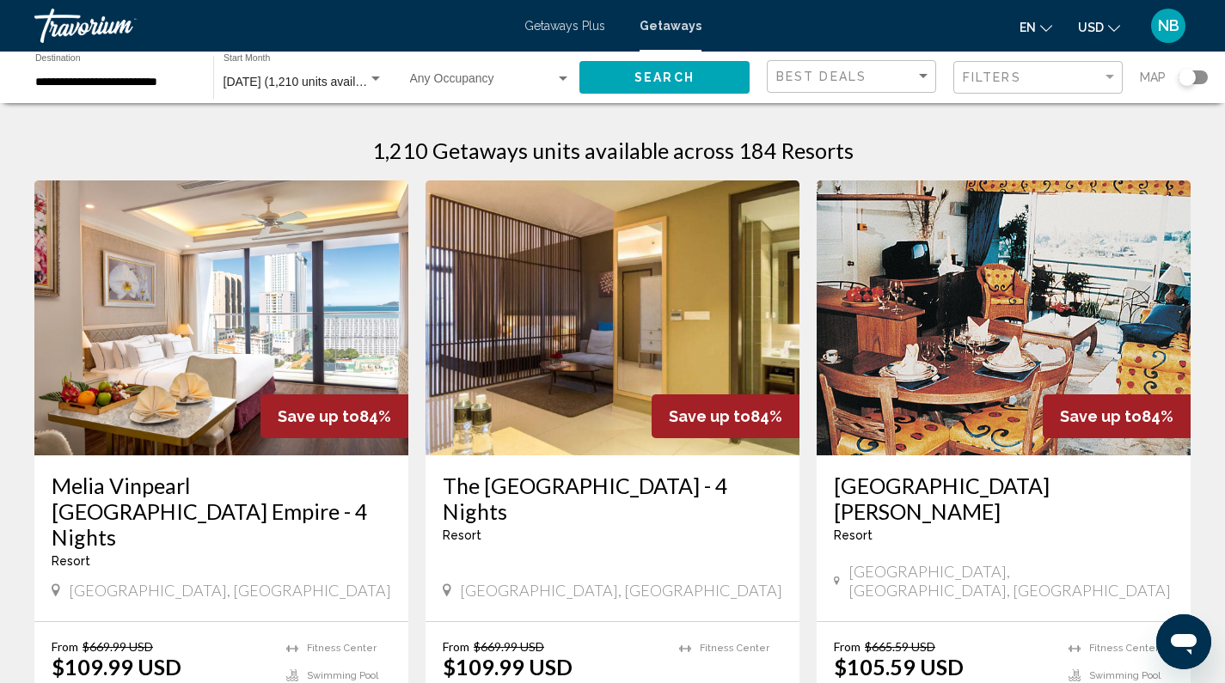
click at [168, 92] on div "**********" at bounding box center [115, 77] width 161 height 47
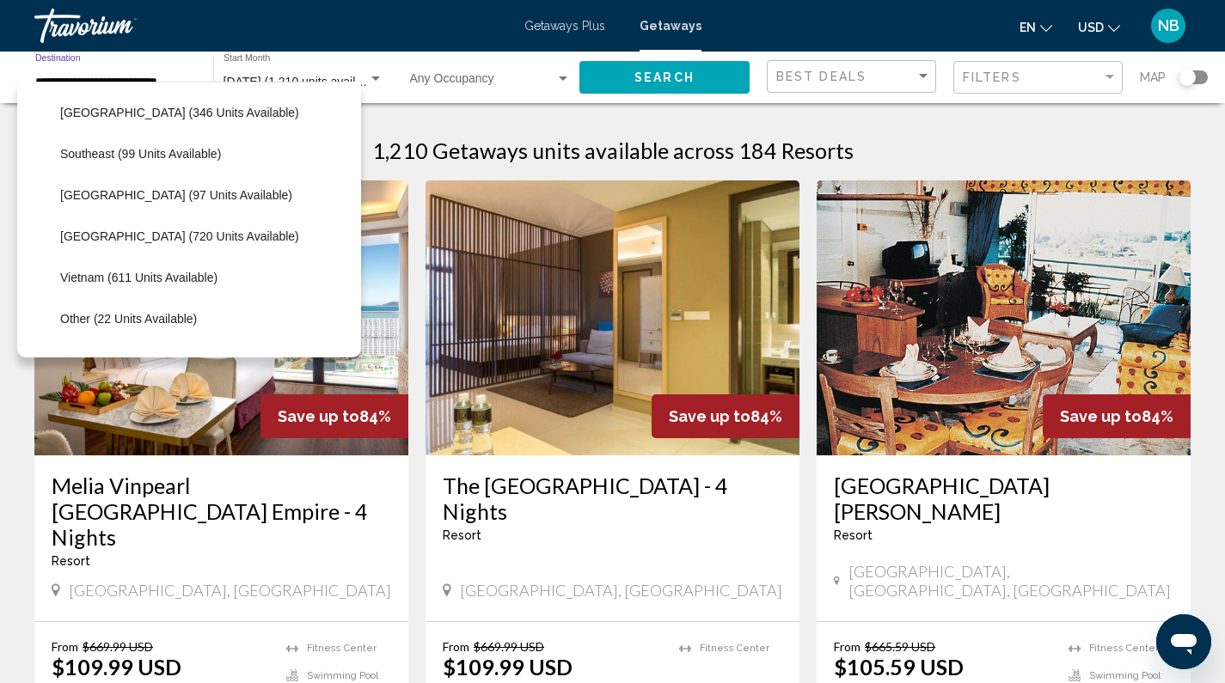
scroll to position [793, 0]
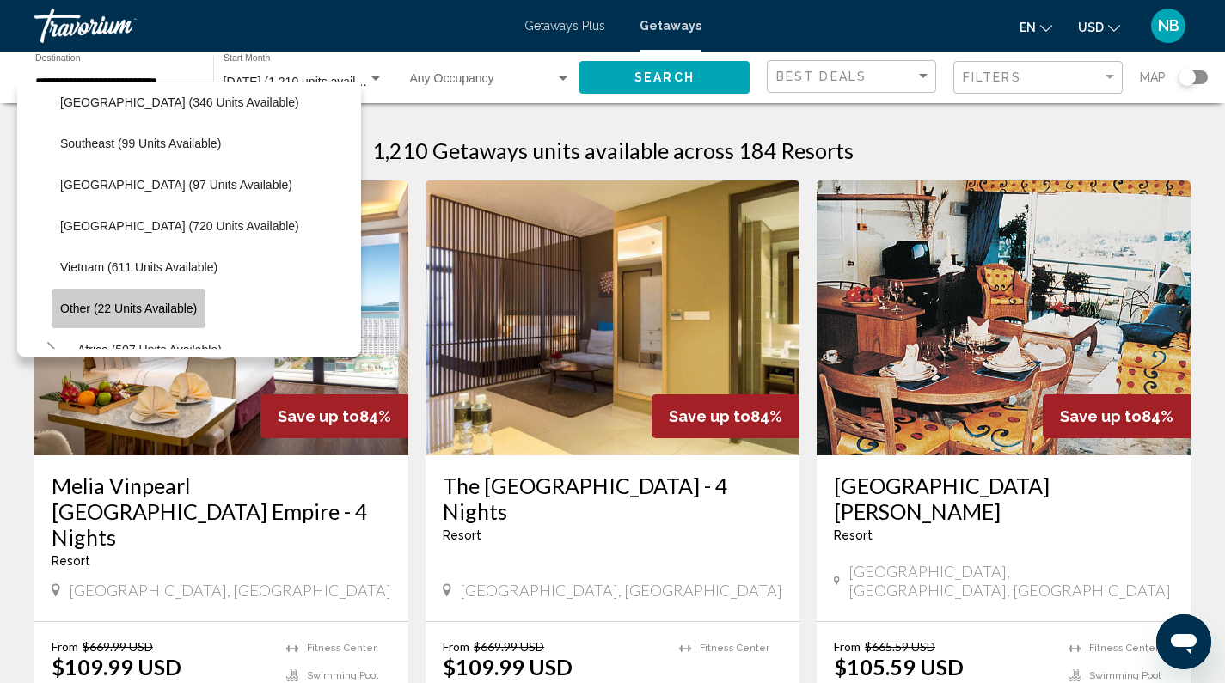
click at [160, 310] on span "Other (22 units available)" at bounding box center [128, 309] width 137 height 14
type input "**********"
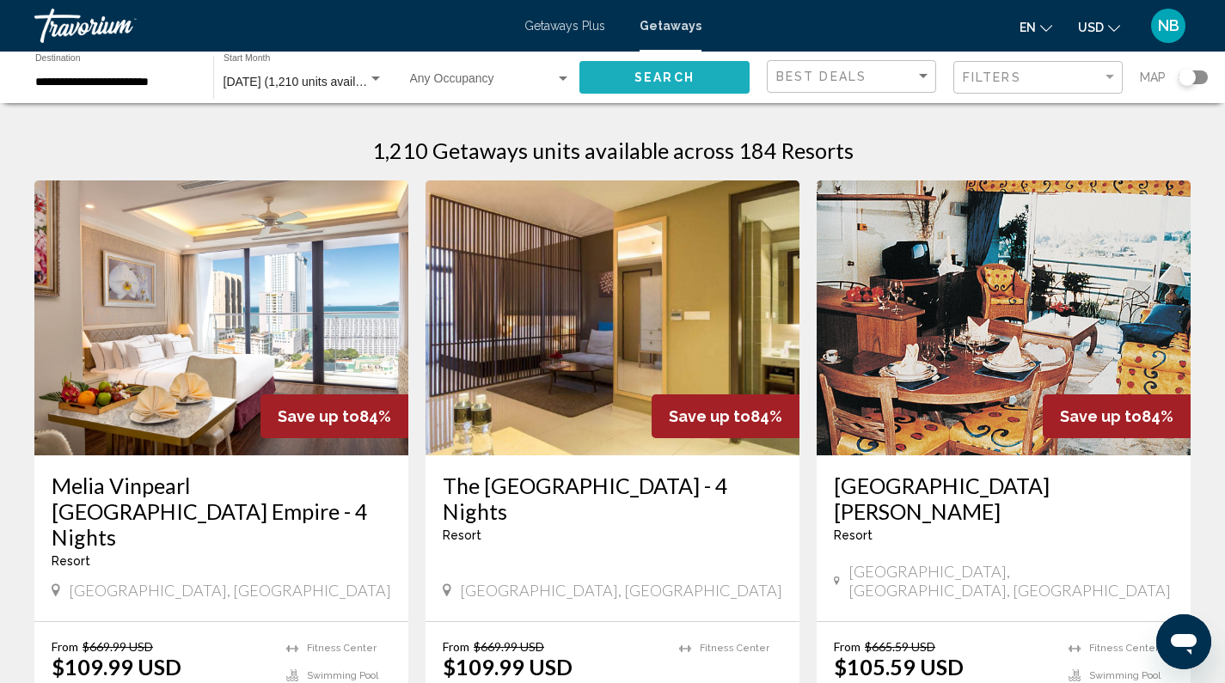
click at [673, 77] on span "Search" at bounding box center [664, 78] width 60 height 14
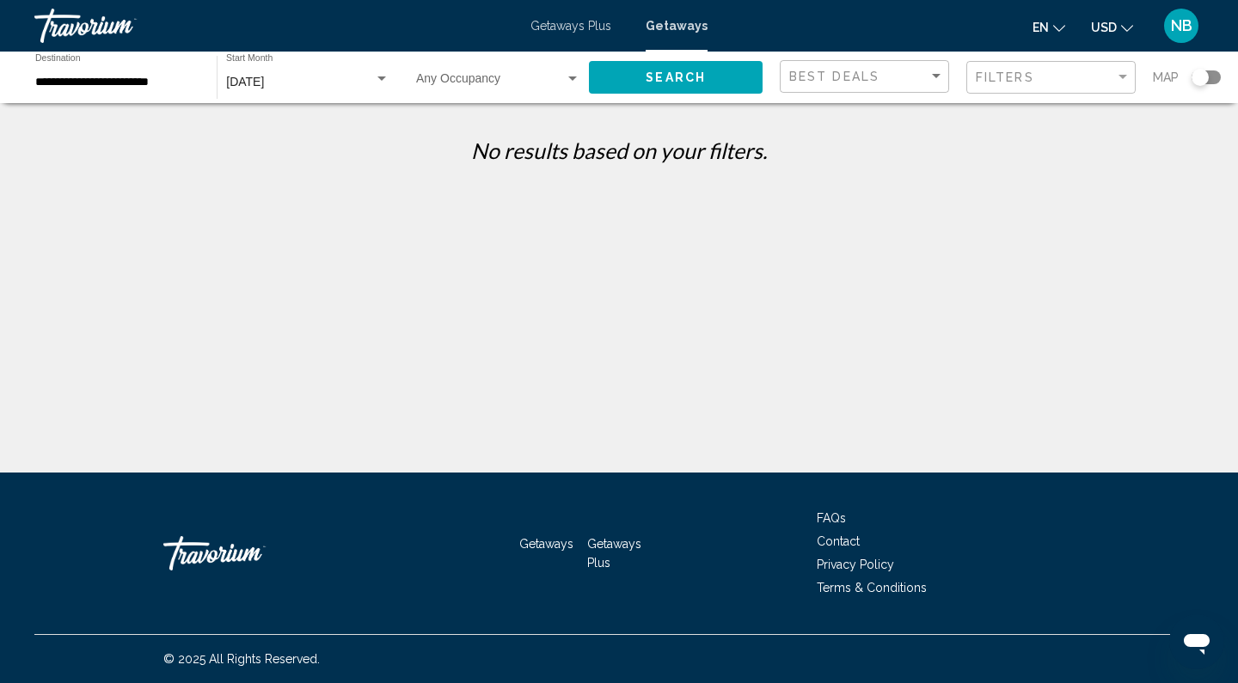
click at [561, 40] on div "Getaways Plus Getaways en English Español Français Italiano Português русский U…" at bounding box center [619, 26] width 1238 height 36
click at [566, 28] on span "Getaways Plus" at bounding box center [570, 26] width 81 height 14
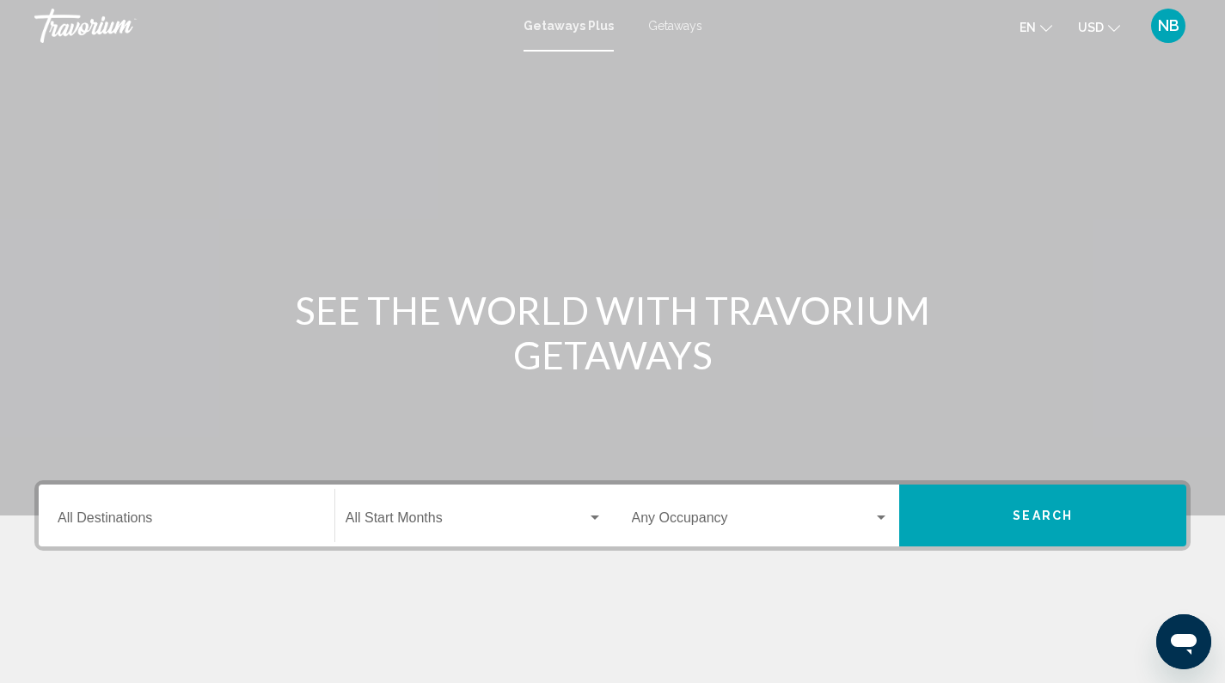
click at [218, 512] on div "Destination All Destinations" at bounding box center [187, 516] width 258 height 54
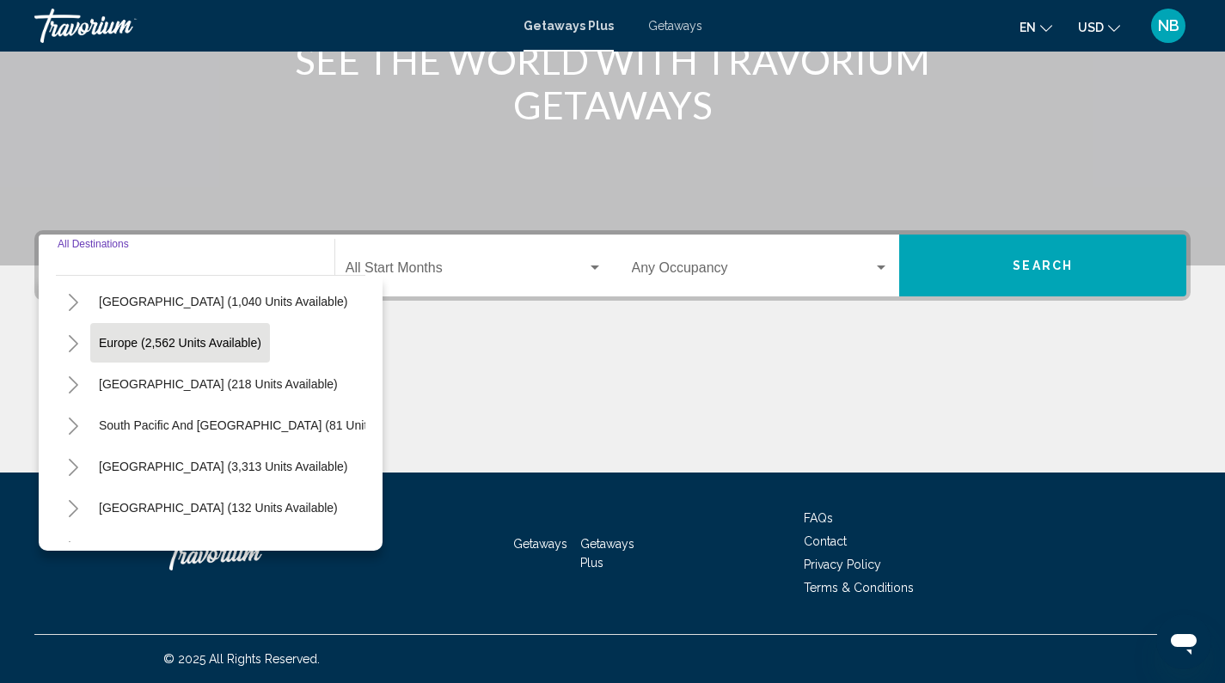
scroll to position [291, 0]
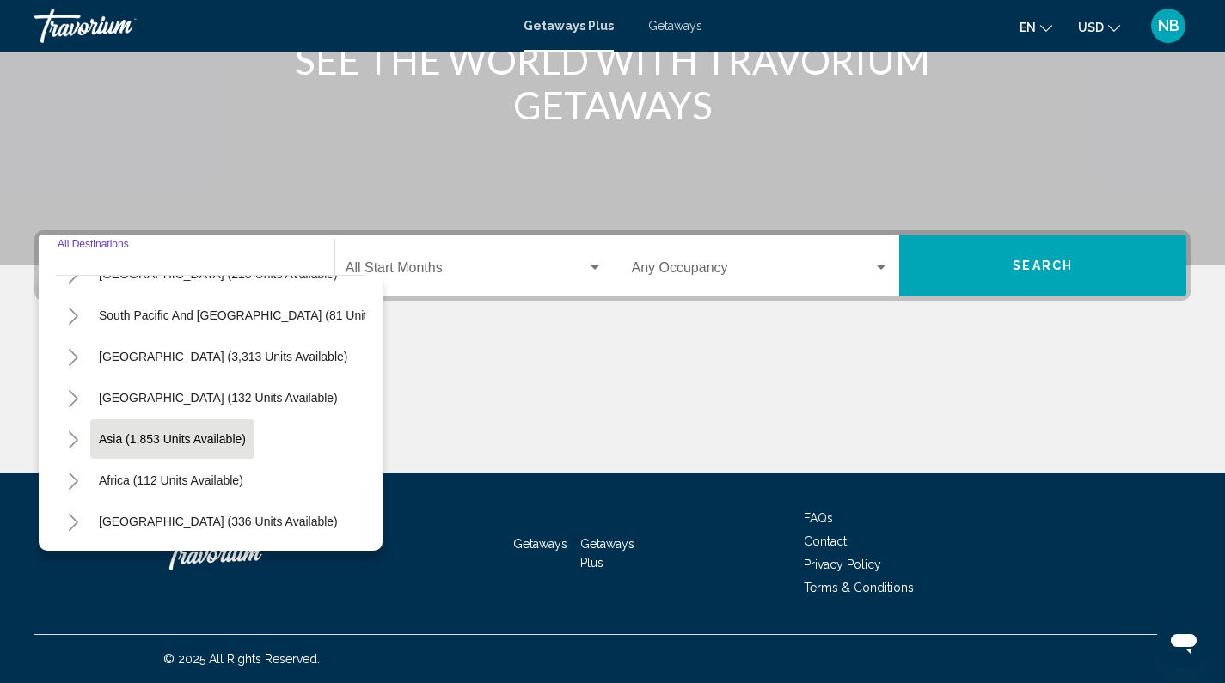
click at [235, 419] on button "Asia (1,853 units available)" at bounding box center [172, 439] width 164 height 40
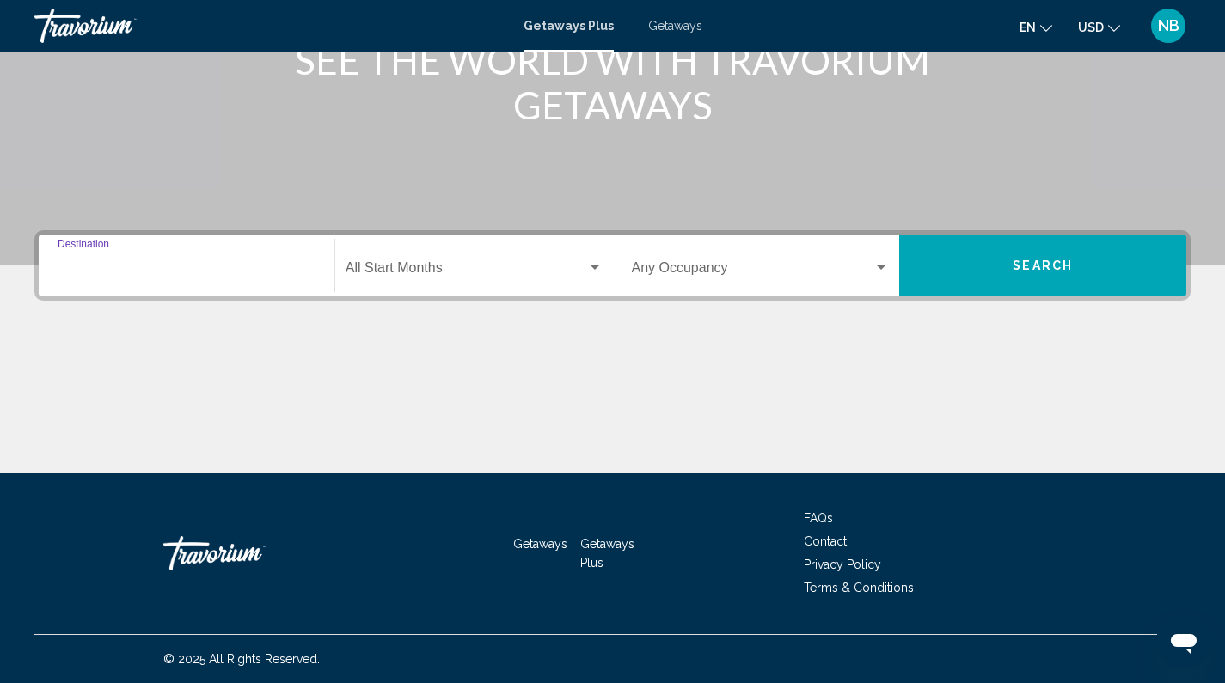
type input "**********"
click at [1019, 260] on span "Search" at bounding box center [1043, 267] width 60 height 14
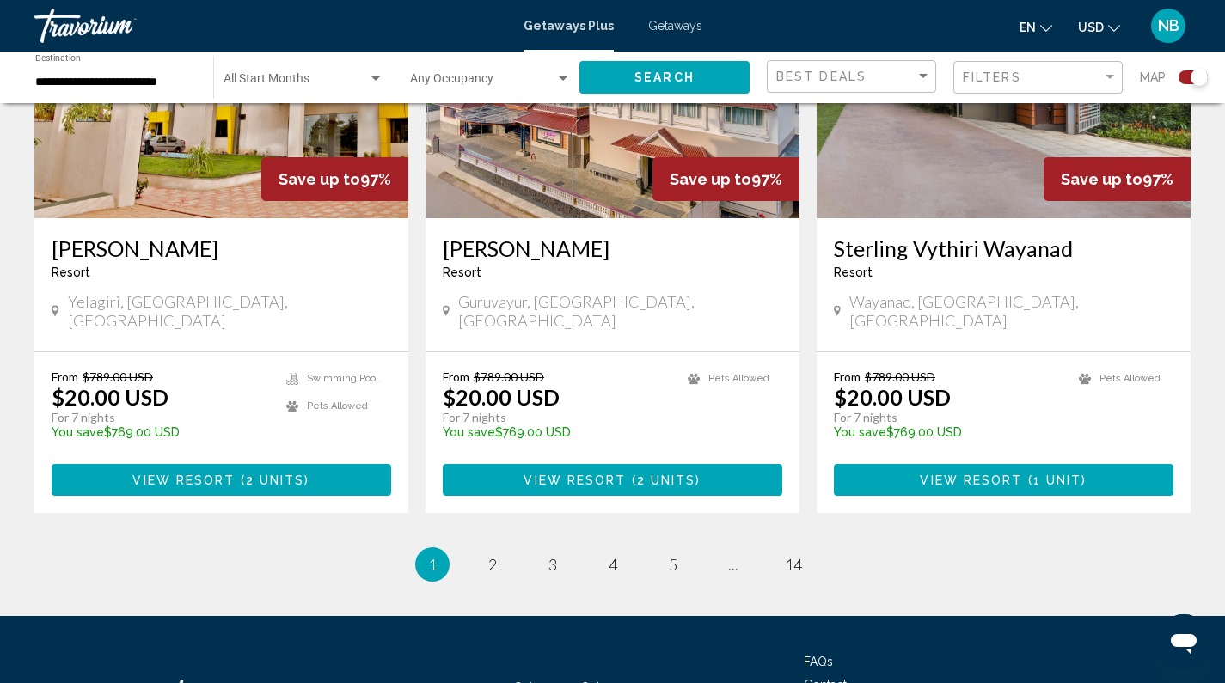
scroll to position [2660, 0]
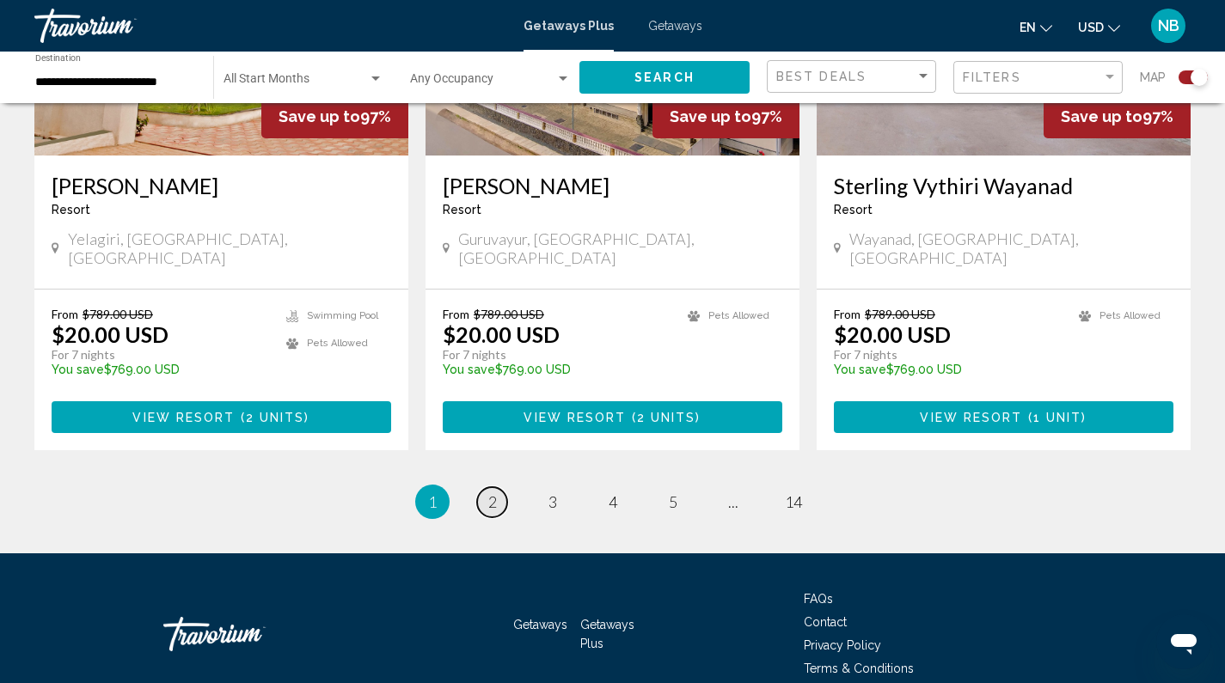
click at [495, 493] on span "2" at bounding box center [492, 502] width 9 height 19
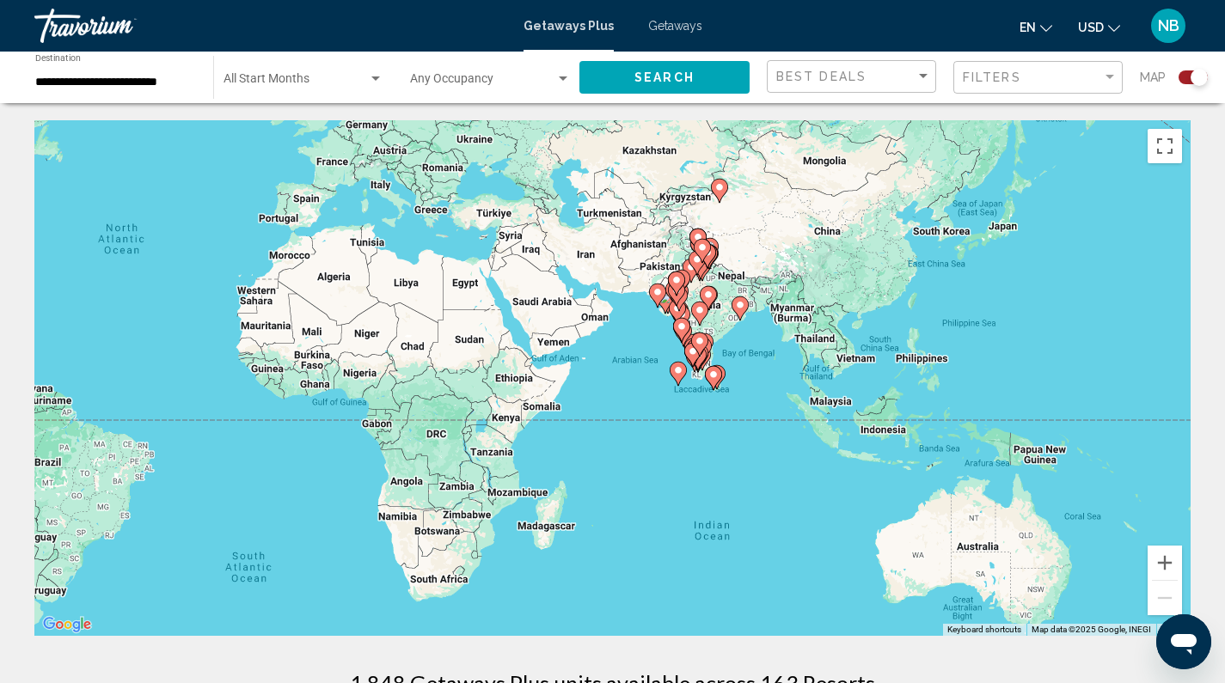
drag, startPoint x: 1093, startPoint y: 456, endPoint x: 649, endPoint y: 342, distance: 458.7
click at [649, 342] on div "To activate drag with keyboard, press Alt + Enter. Once in keyboard drag state,…" at bounding box center [612, 378] width 1156 height 516
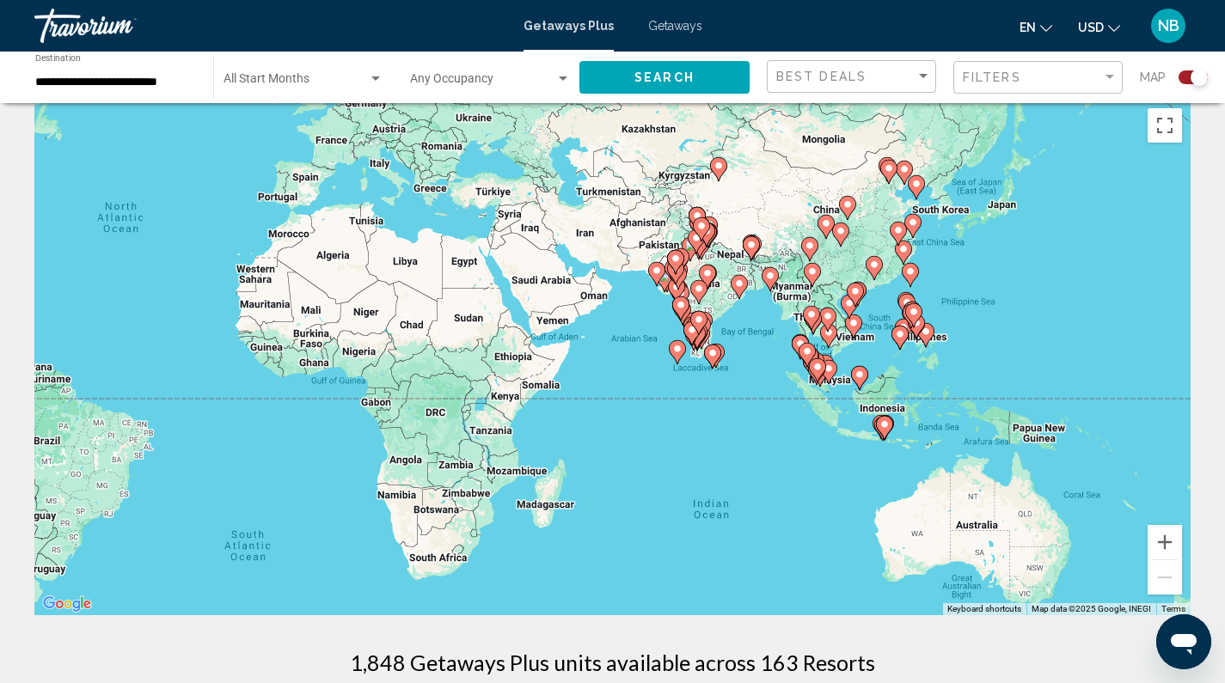
scroll to position [24, 0]
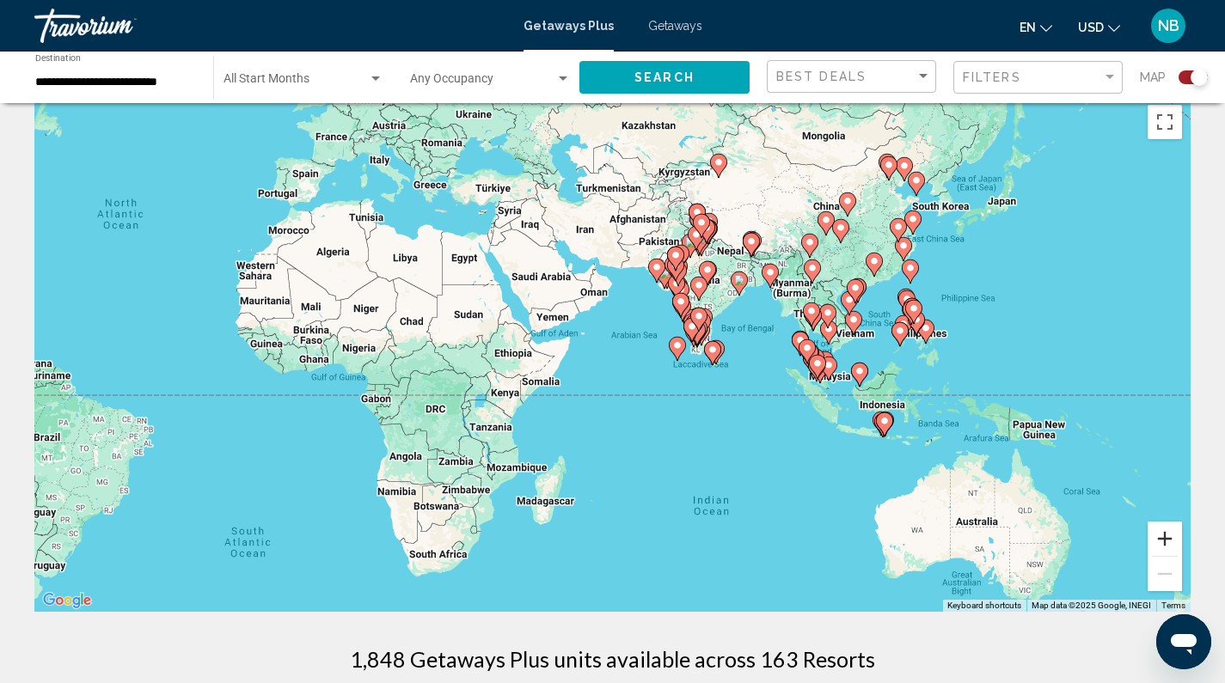
click at [1157, 538] on button "Zoom in" at bounding box center [1165, 539] width 34 height 34
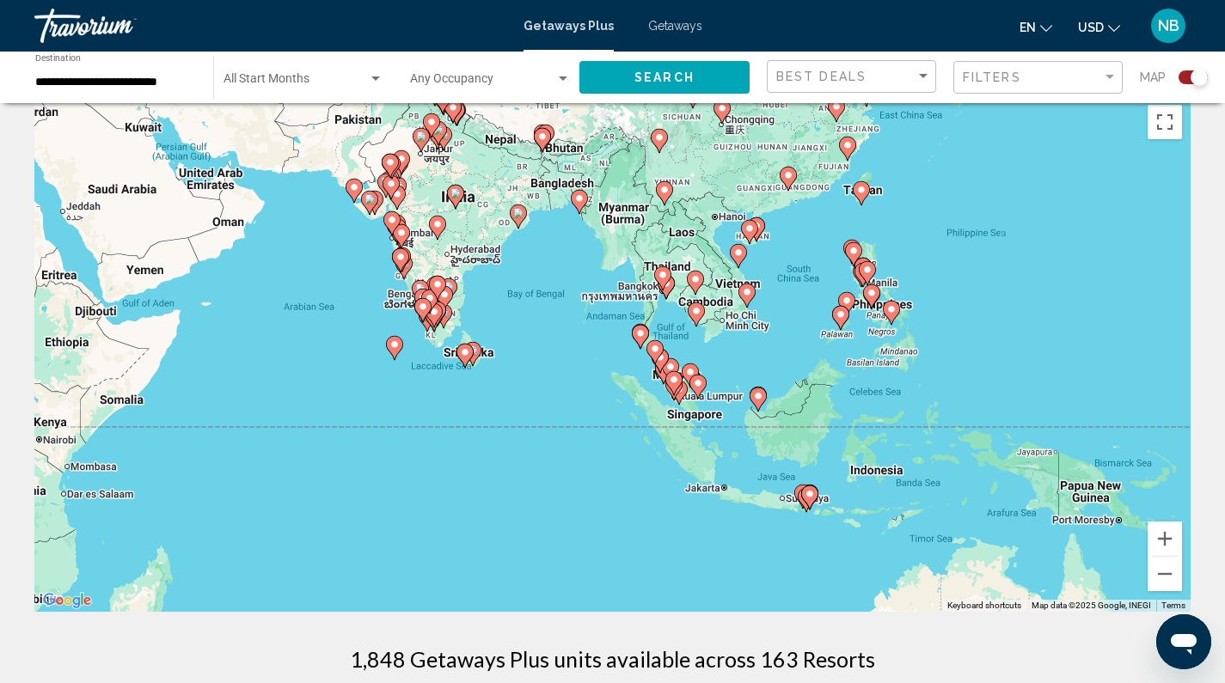
drag, startPoint x: 941, startPoint y: 434, endPoint x: 591, endPoint y: 424, distance: 350.9
click at [591, 424] on div "To activate drag with keyboard, press Alt + Enter. Once in keyboard drag state,…" at bounding box center [612, 354] width 1156 height 516
click at [1162, 542] on button "Zoom in" at bounding box center [1165, 539] width 34 height 34
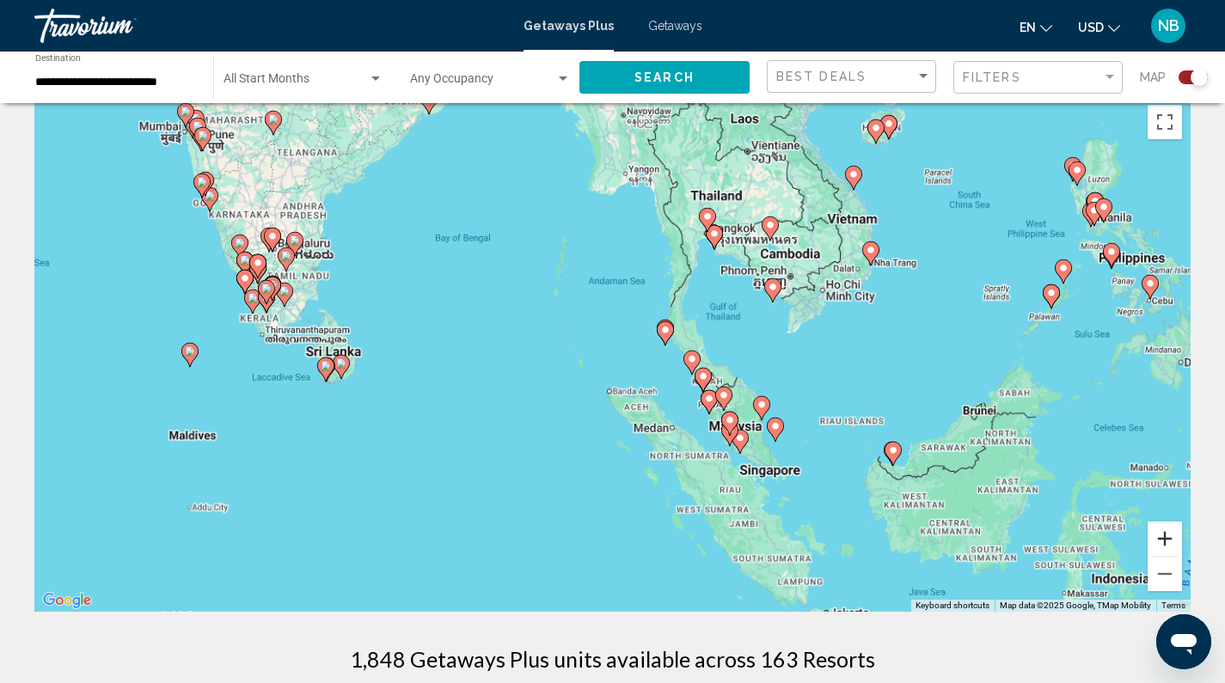
click at [1162, 542] on button "Zoom in" at bounding box center [1165, 539] width 34 height 34
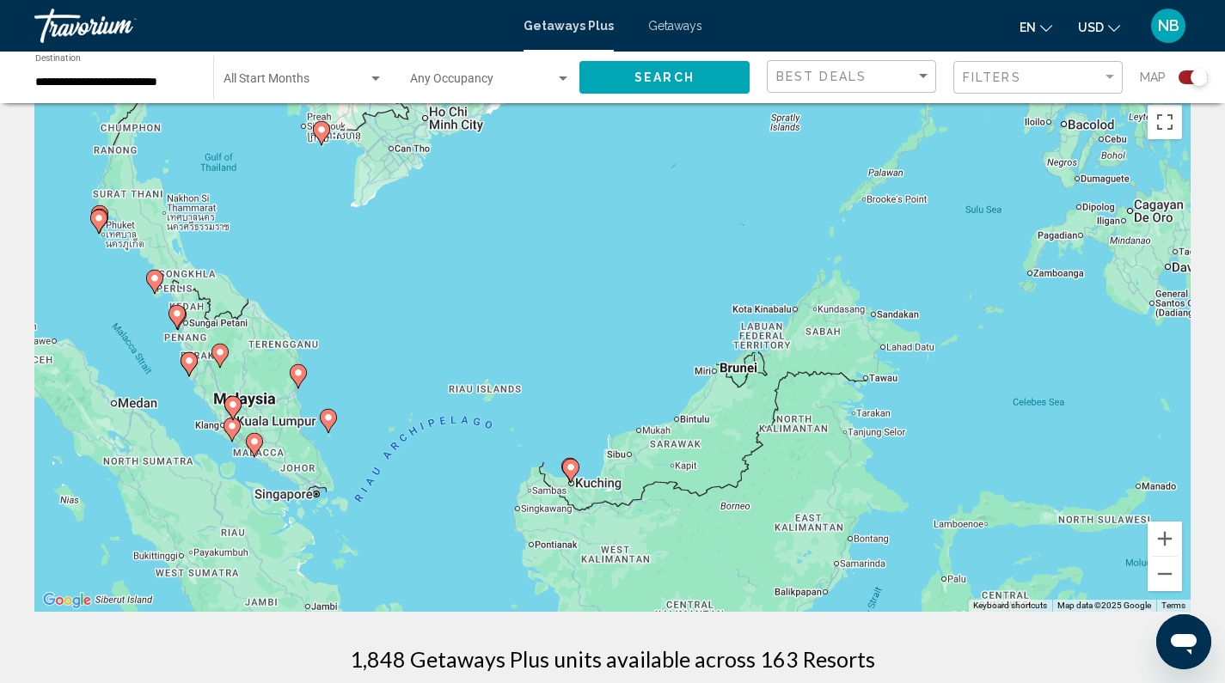
drag, startPoint x: 1056, startPoint y: 486, endPoint x: 432, endPoint y: 382, distance: 632.7
click at [432, 382] on div "To activate drag with keyboard, press Alt + Enter. Once in keyboard drag state,…" at bounding box center [612, 354] width 1156 height 516
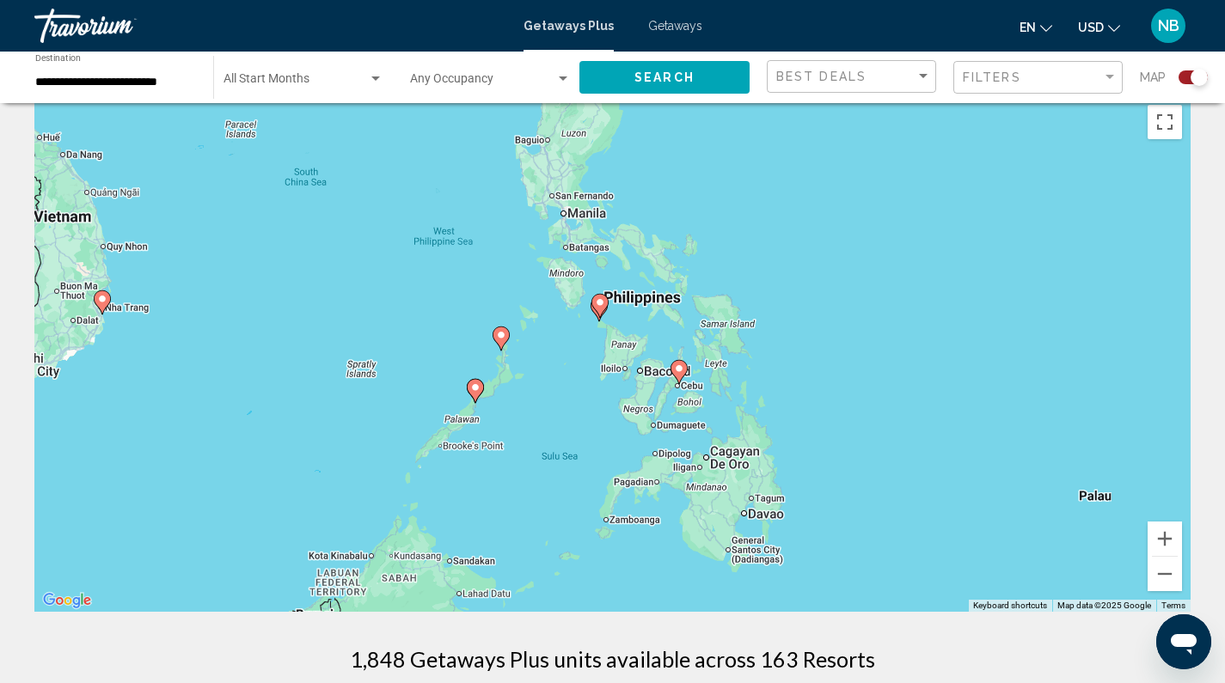
drag, startPoint x: 1074, startPoint y: 391, endPoint x: 646, endPoint y: 644, distance: 497.8
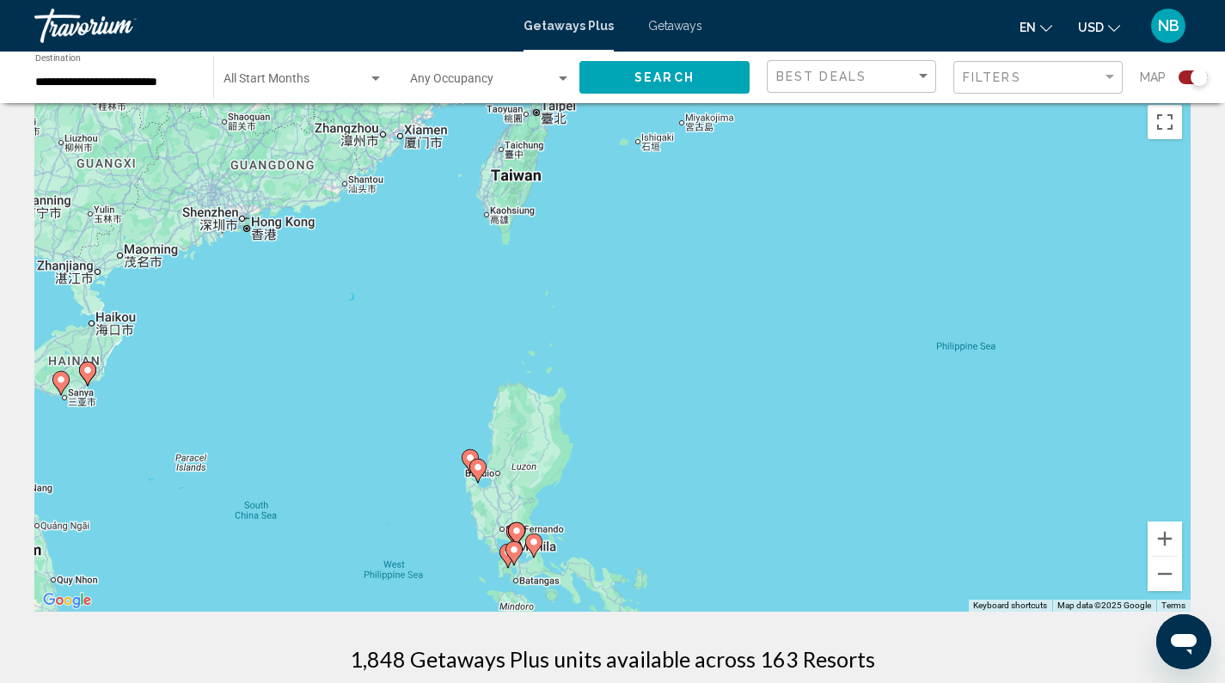
drag, startPoint x: 829, startPoint y: 356, endPoint x: 785, endPoint y: 694, distance: 340.8
click at [785, 659] on html "**********" at bounding box center [612, 317] width 1225 height 683
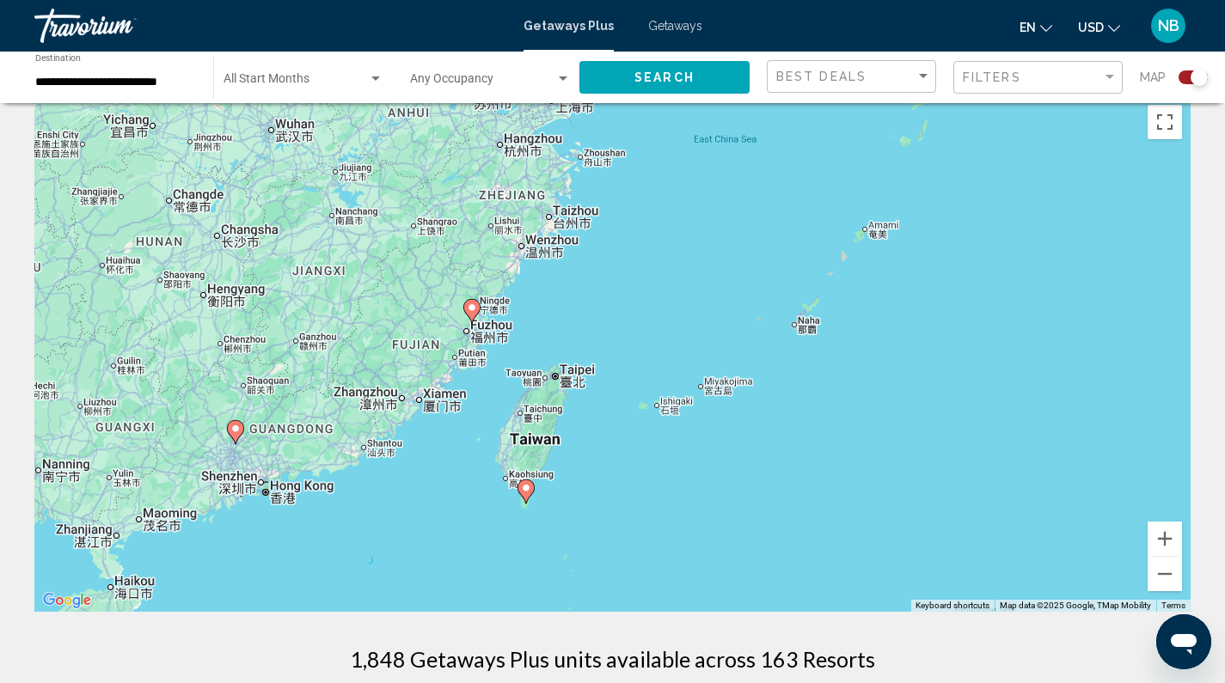
drag, startPoint x: 868, startPoint y: 397, endPoint x: 887, endPoint y: 638, distance: 241.4
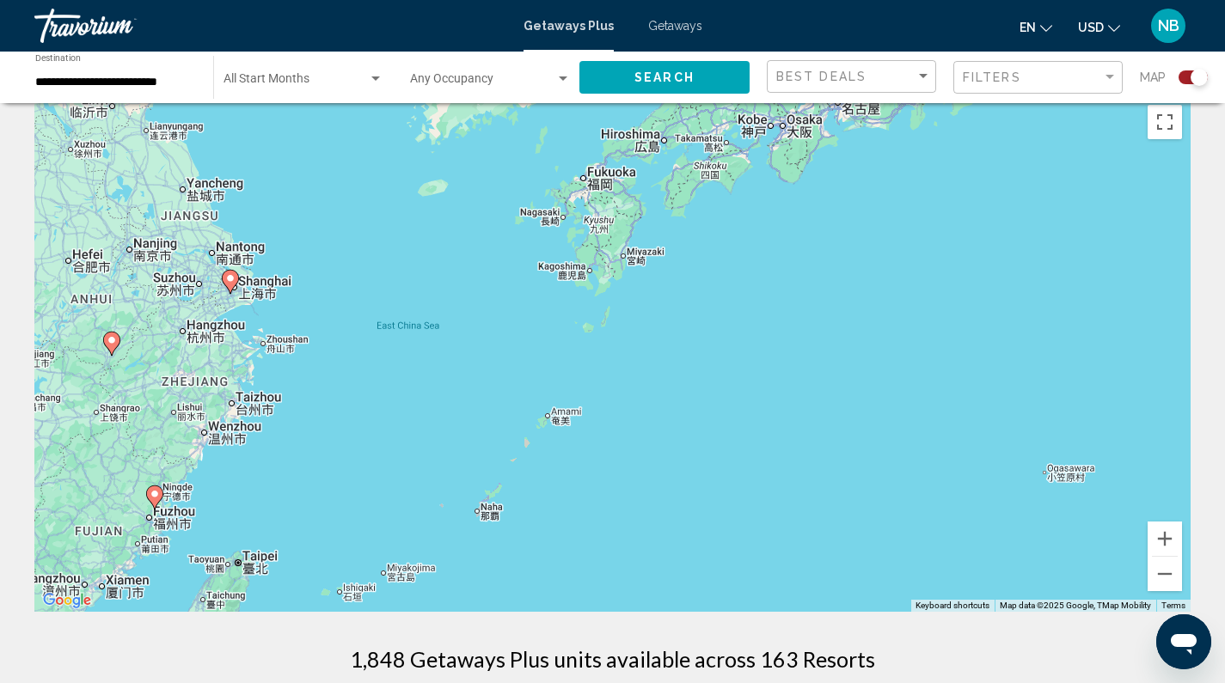
drag, startPoint x: 970, startPoint y: 340, endPoint x: 650, endPoint y: 530, distance: 373.1
click at [650, 530] on div "To activate drag with keyboard, press Alt + Enter. Once in keyboard drag state,…" at bounding box center [612, 354] width 1156 height 516
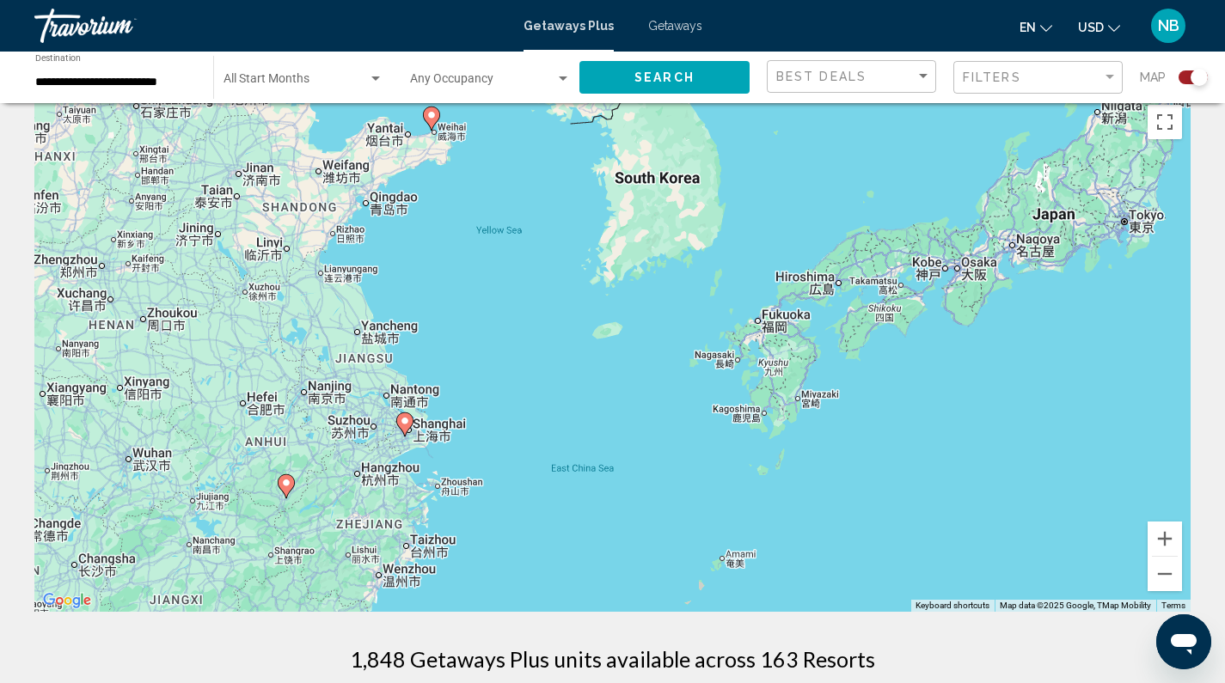
drag, startPoint x: 863, startPoint y: 335, endPoint x: 1053, endPoint y: 450, distance: 221.7
click at [1053, 450] on div "To activate drag with keyboard, press Alt + Enter. Once in keyboard drag state,…" at bounding box center [612, 354] width 1156 height 516
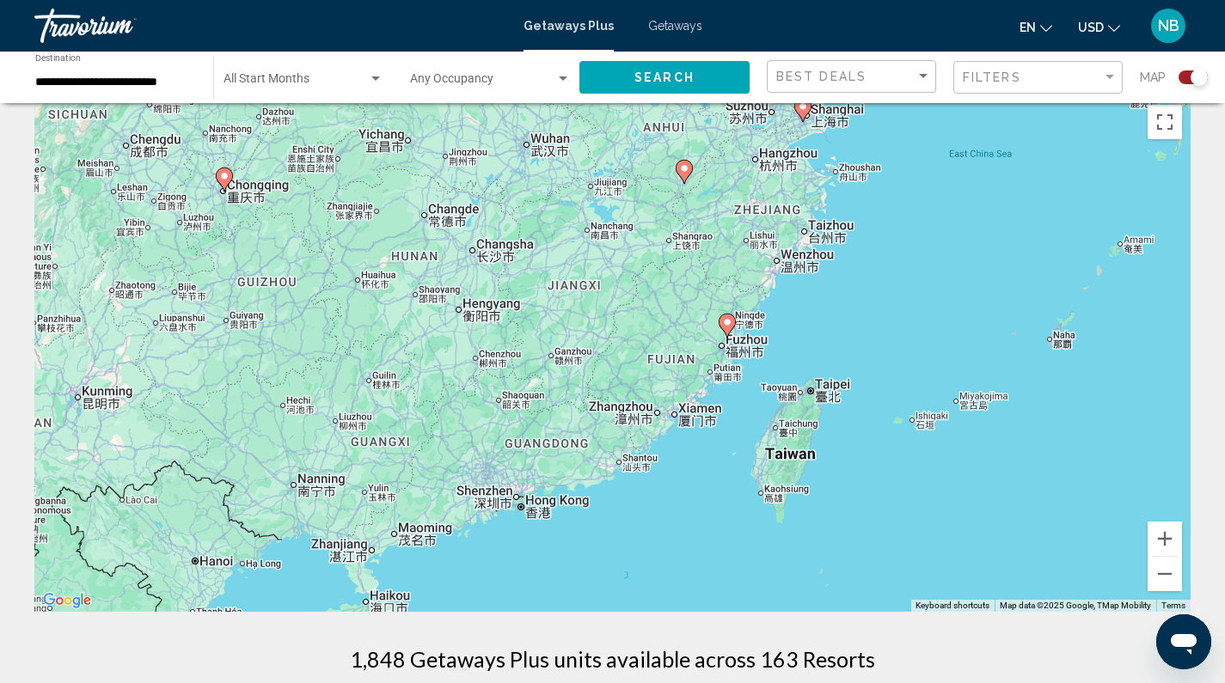
drag, startPoint x: 501, startPoint y: 427, endPoint x: 889, endPoint y: 140, distance: 482.4
click at [889, 139] on div "To activate drag with keyboard, press Alt + Enter. Once in keyboard drag state,…" at bounding box center [612, 354] width 1156 height 516
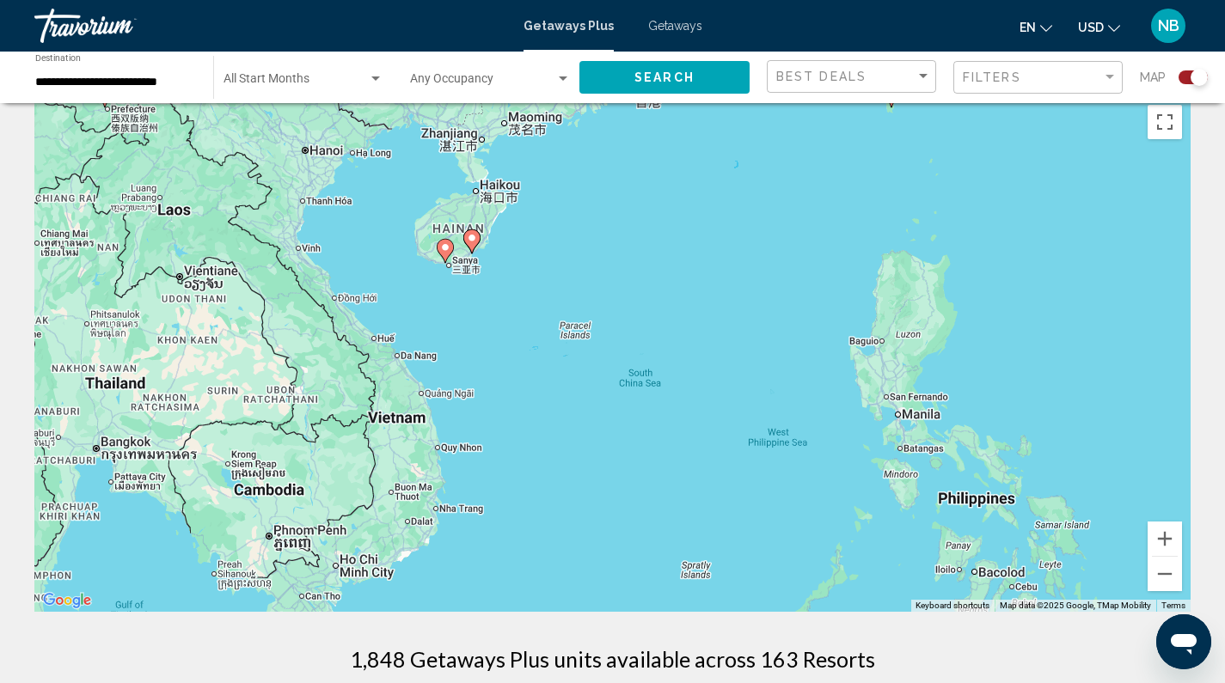
drag, startPoint x: 679, startPoint y: 558, endPoint x: 775, endPoint y: 151, distance: 417.8
click at [775, 151] on div "To activate drag with keyboard, press Alt + Enter. Once in keyboard drag state,…" at bounding box center [612, 354] width 1156 height 516
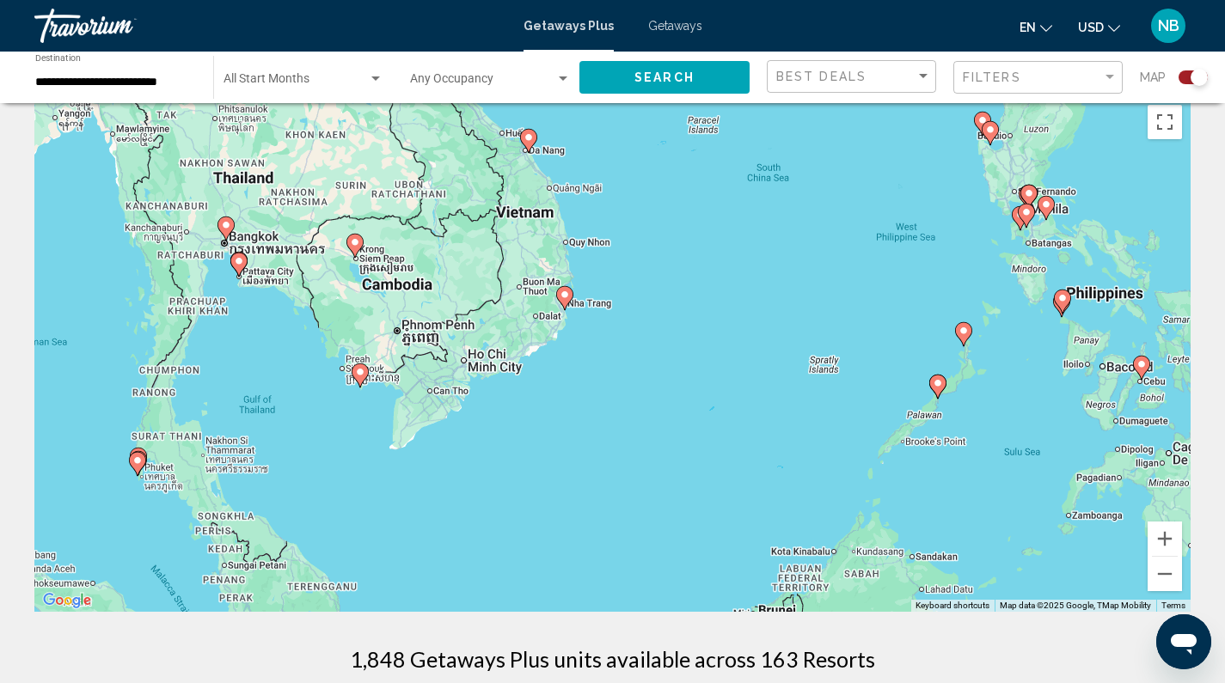
drag, startPoint x: 633, startPoint y: 468, endPoint x: 763, endPoint y: 254, distance: 251.5
click at [763, 254] on div "To activate drag with keyboard, press Alt + Enter. Once in keyboard drag state,…" at bounding box center [612, 354] width 1156 height 516
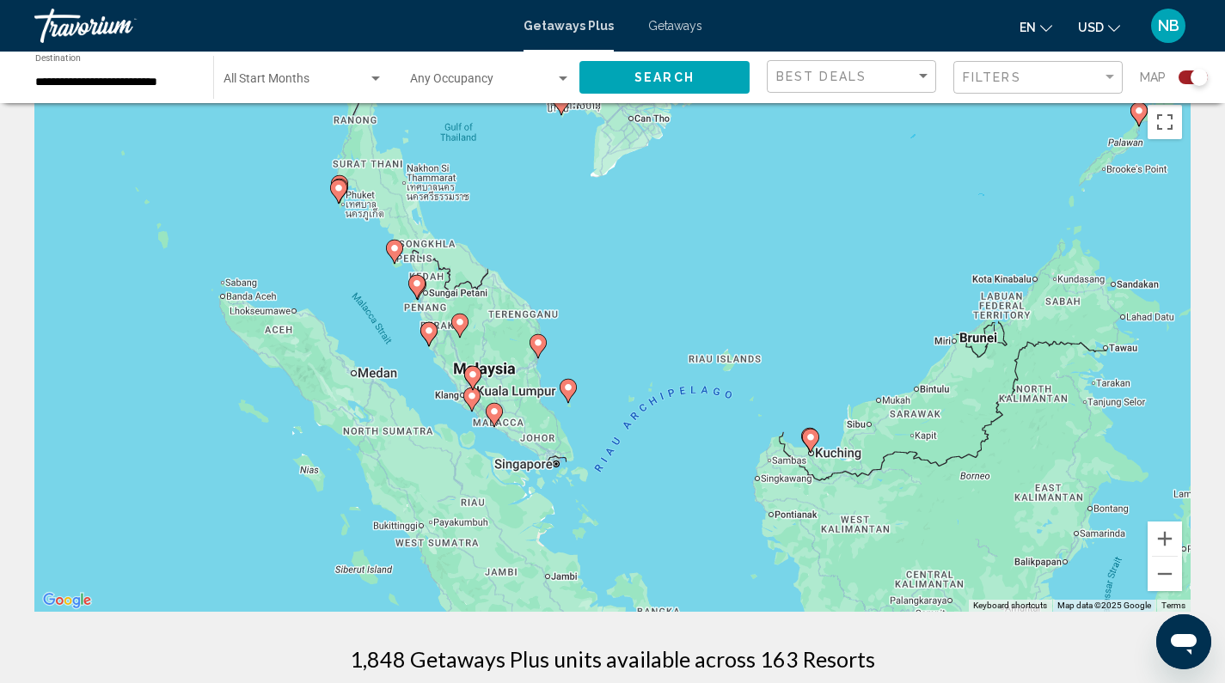
drag, startPoint x: 570, startPoint y: 457, endPoint x: 761, endPoint y: 200, distance: 320.1
click at [761, 200] on div "To activate drag with keyboard, press Alt + Enter. Once in keyboard drag state,…" at bounding box center [612, 354] width 1156 height 516
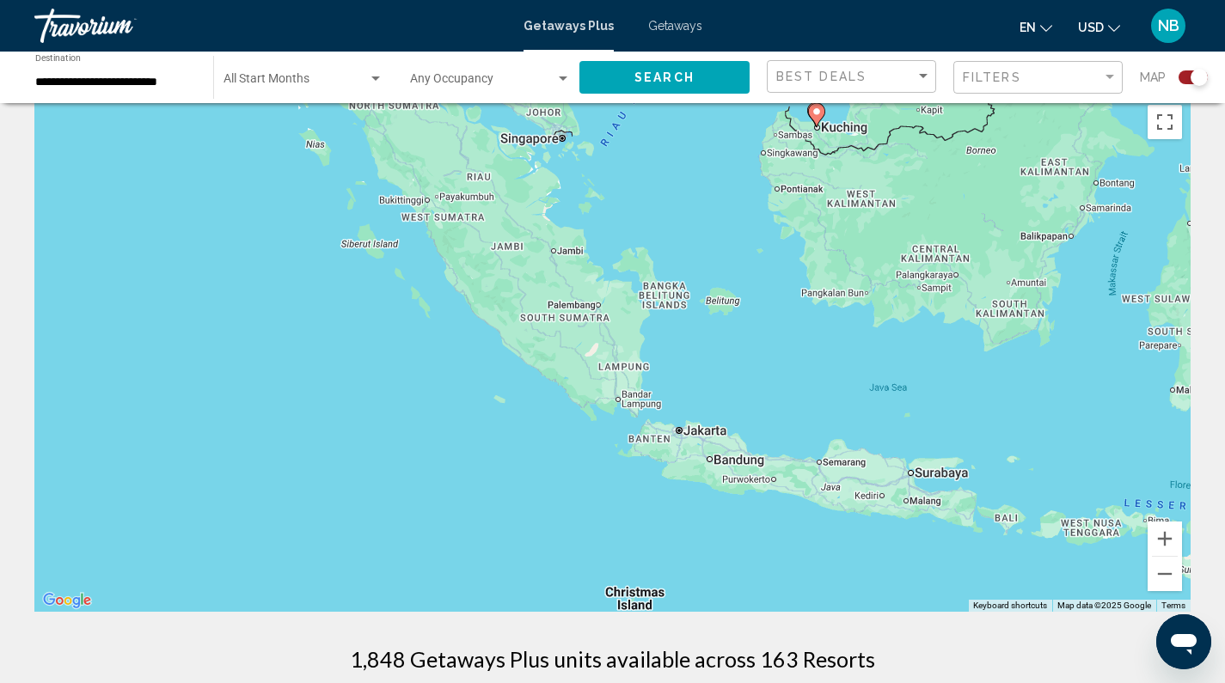
drag, startPoint x: 664, startPoint y: 547, endPoint x: 668, endPoint y: 223, distance: 323.2
click at [668, 223] on div "To activate drag with keyboard, press Alt + Enter. Once in keyboard drag state,…" at bounding box center [612, 354] width 1156 height 516
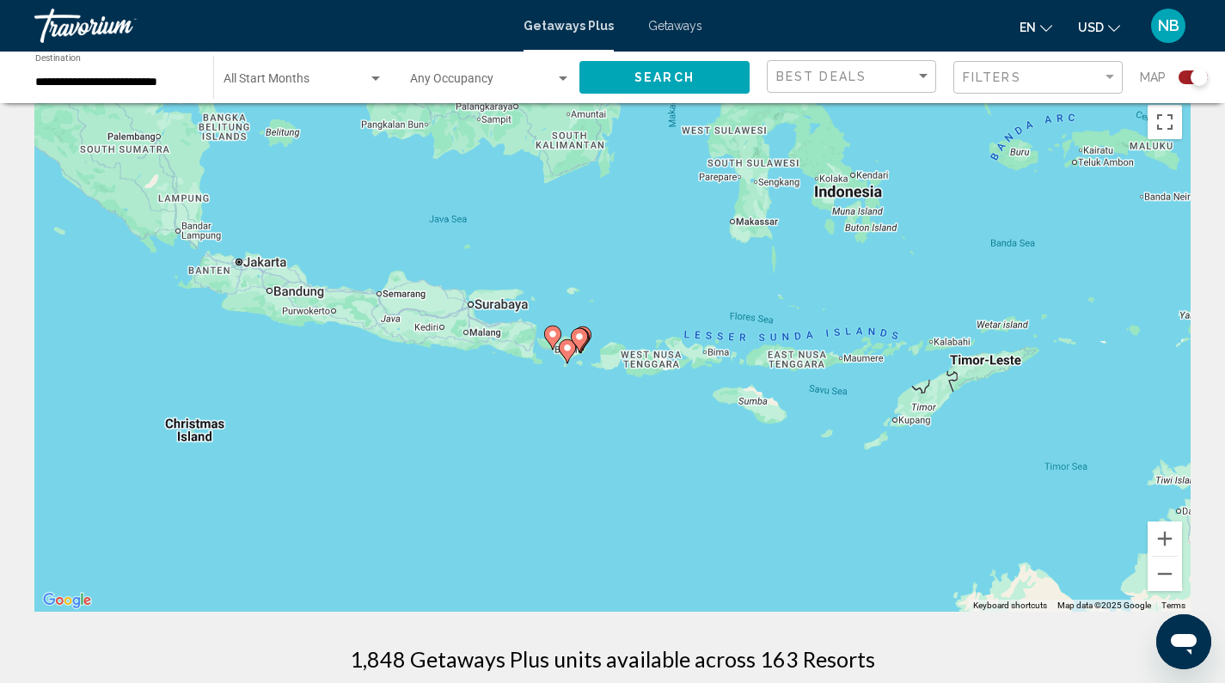
drag, startPoint x: 1033, startPoint y: 391, endPoint x: 592, endPoint y: 221, distance: 472.7
click at [592, 221] on div "To activate drag with keyboard, press Alt + Enter. Once in keyboard drag state,…" at bounding box center [612, 354] width 1156 height 516
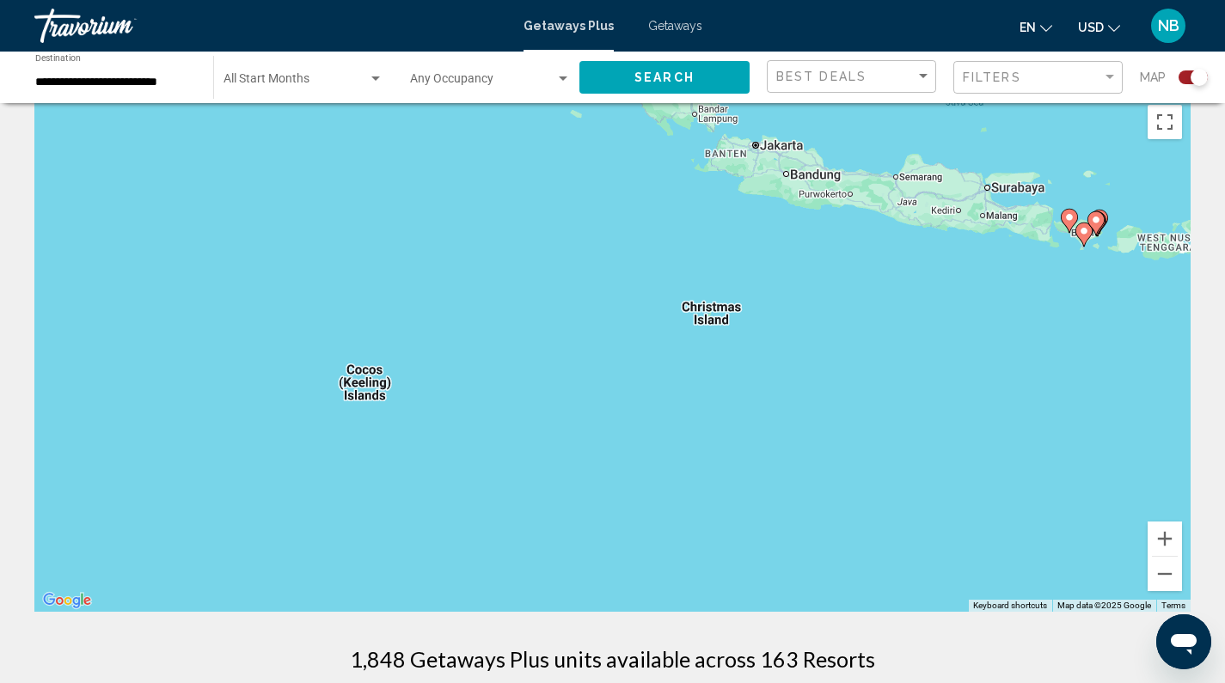
drag, startPoint x: 744, startPoint y: 459, endPoint x: 1258, endPoint y: 339, distance: 527.1
click at [1225, 339] on html "**********" at bounding box center [612, 317] width 1225 height 683
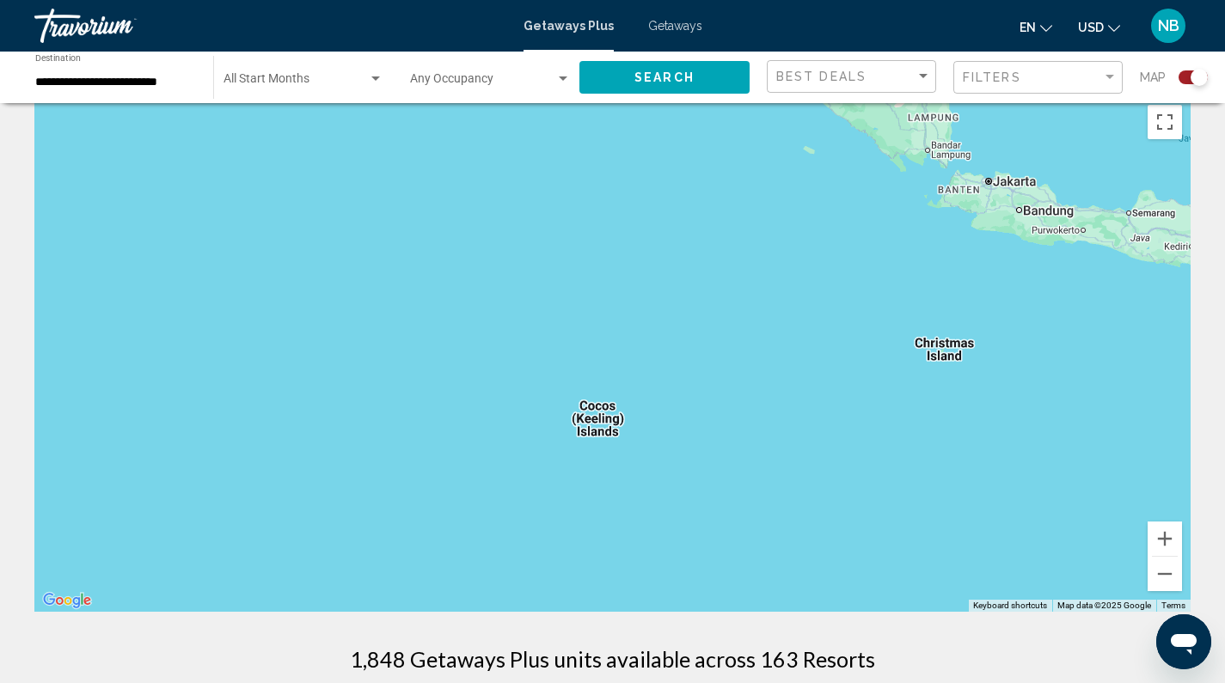
drag, startPoint x: 771, startPoint y: 466, endPoint x: 973, endPoint y: 491, distance: 203.5
click at [973, 491] on div "To activate drag with keyboard, press Alt + Enter. Once in keyboard drag state,…" at bounding box center [612, 354] width 1156 height 516
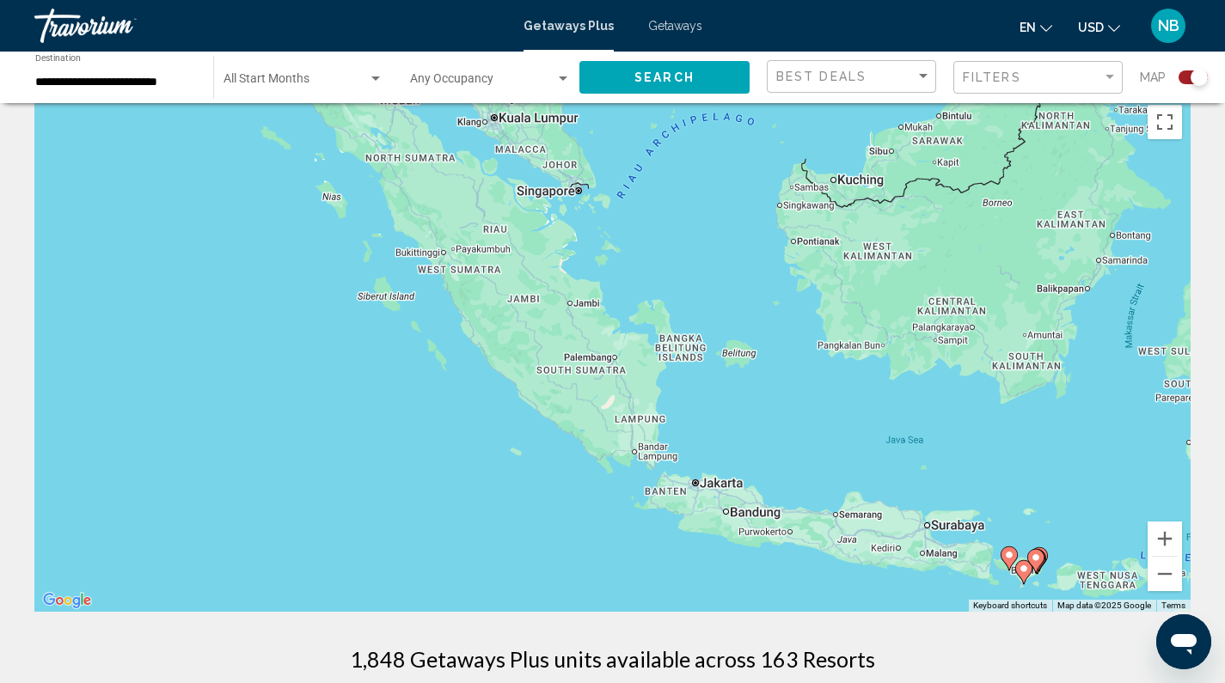
drag, startPoint x: 1037, startPoint y: 391, endPoint x: 741, endPoint y: 695, distance: 424.9
click at [741, 659] on html "**********" at bounding box center [612, 317] width 1225 height 683
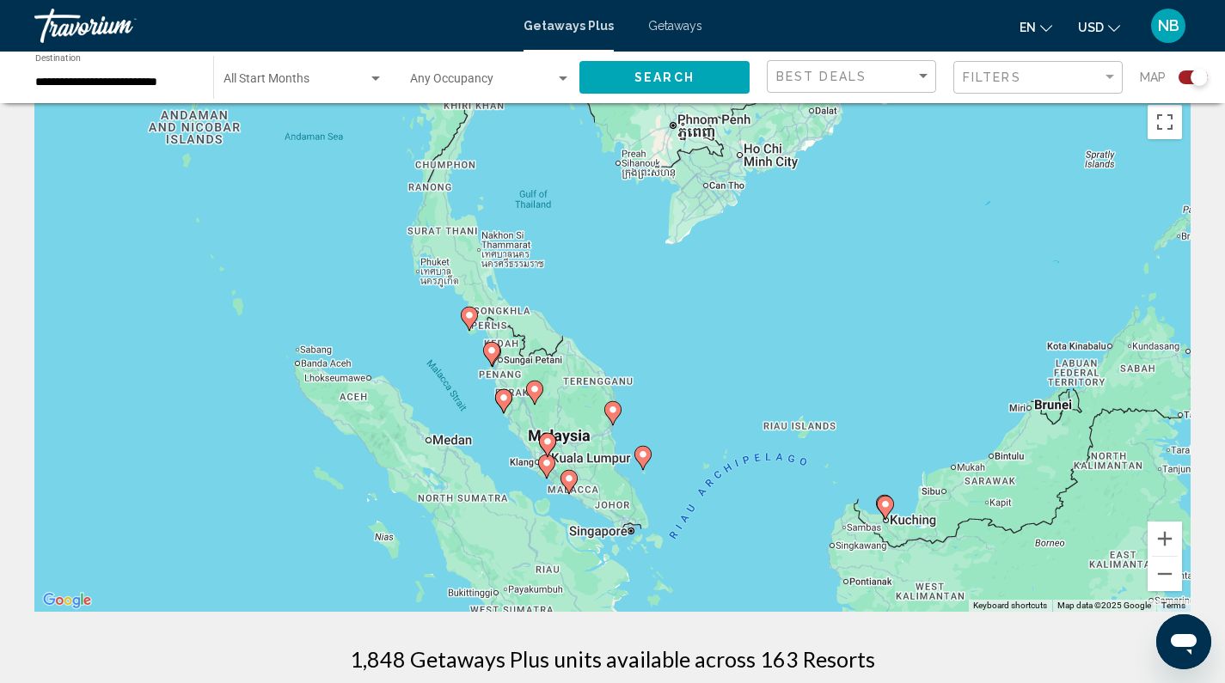
drag, startPoint x: 707, startPoint y: 396, endPoint x: 771, endPoint y: 714, distance: 324.5
click at [771, 659] on html "**********" at bounding box center [612, 317] width 1225 height 683
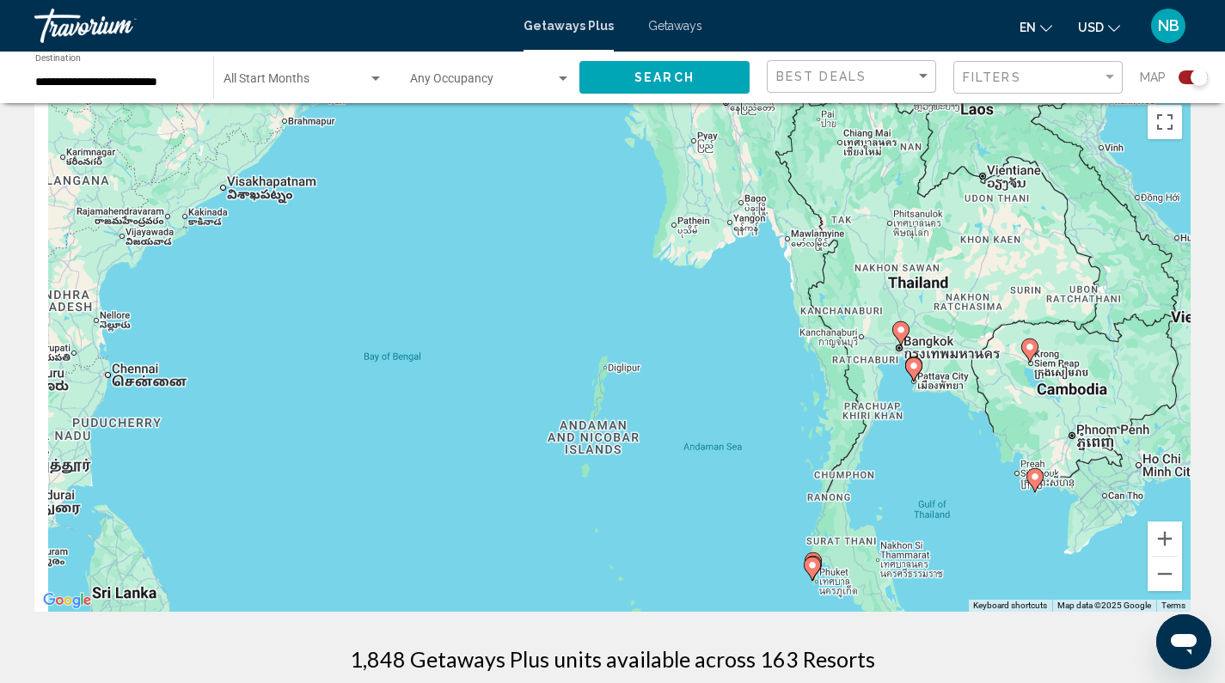
drag, startPoint x: 707, startPoint y: 448, endPoint x: 1109, endPoint y: 754, distance: 504.8
click at [1109, 659] on html "**********" at bounding box center [612, 317] width 1225 height 683
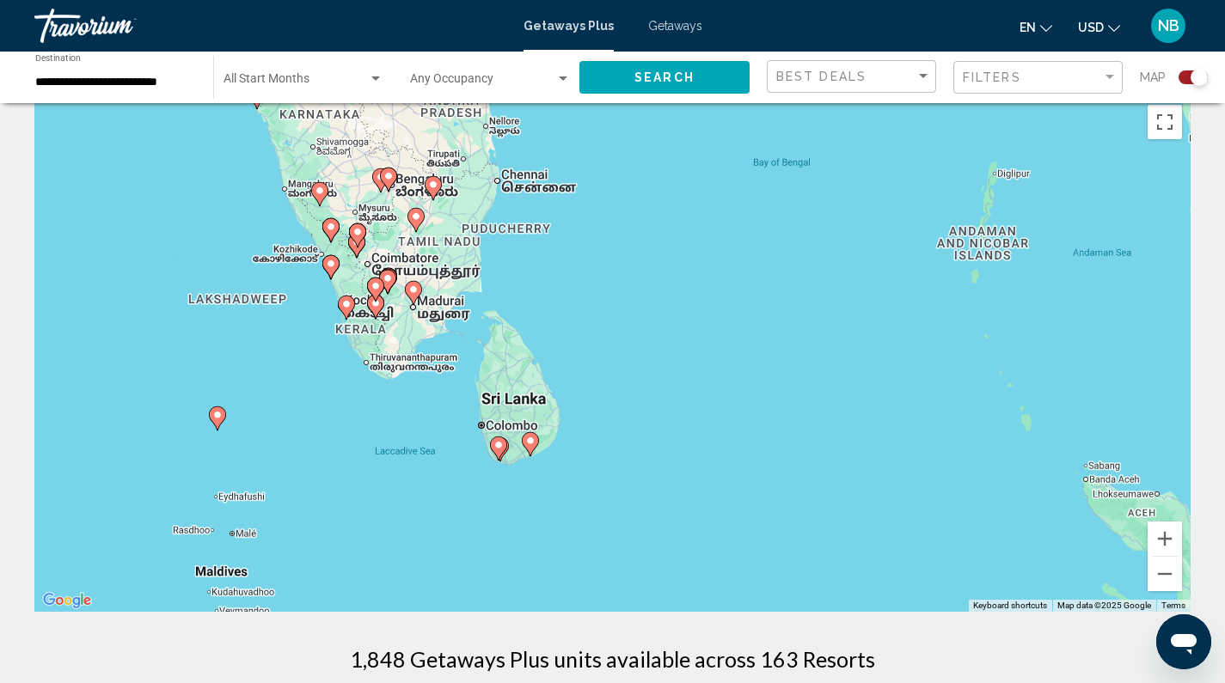
drag, startPoint x: 627, startPoint y: 528, endPoint x: 1004, endPoint y: 324, distance: 428.1
click at [1004, 324] on div "To activate drag with keyboard, press Alt + Enter. Once in keyboard drag state,…" at bounding box center [612, 354] width 1156 height 516
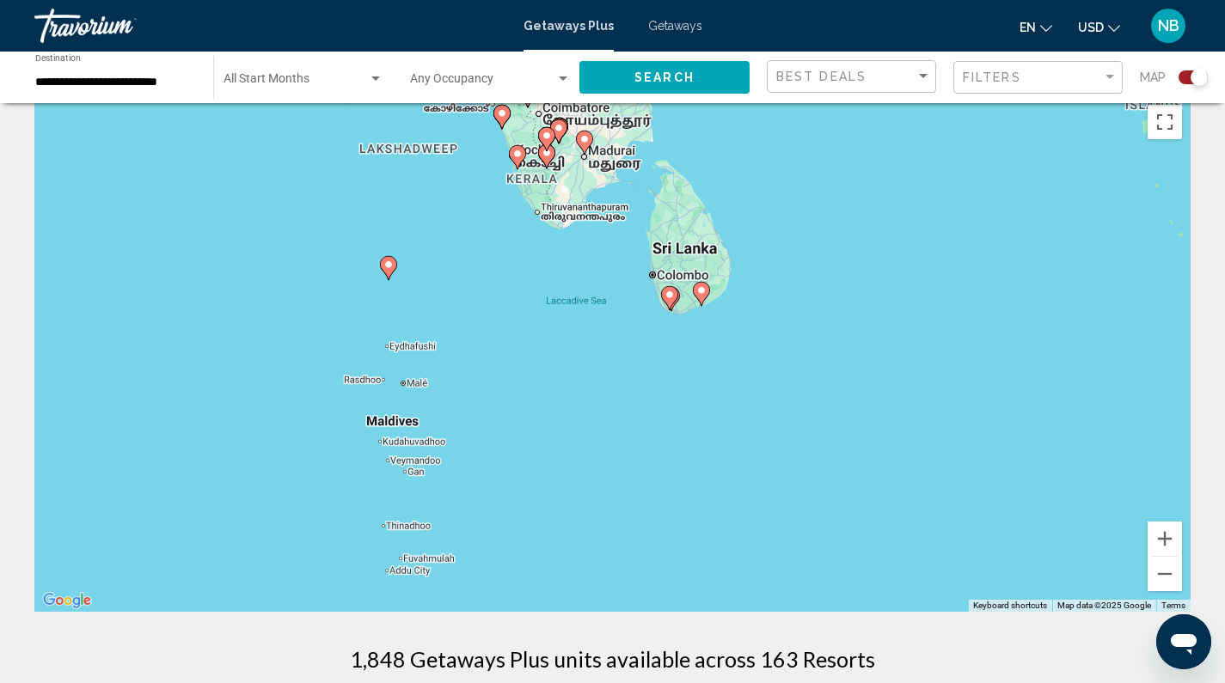
drag, startPoint x: 749, startPoint y: 371, endPoint x: 864, endPoint y: 266, distance: 155.8
click at [864, 266] on div "To activate drag with keyboard, press Alt + Enter. Once in keyboard drag state,…" at bounding box center [612, 354] width 1156 height 516
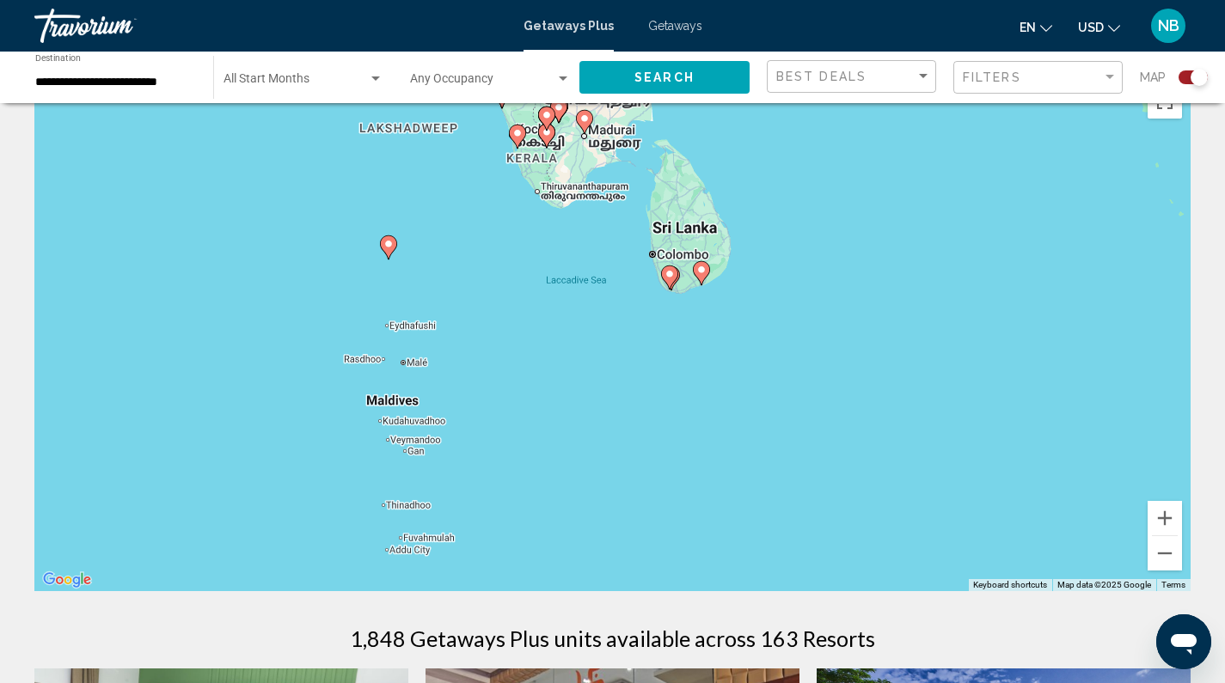
scroll to position [64, 0]
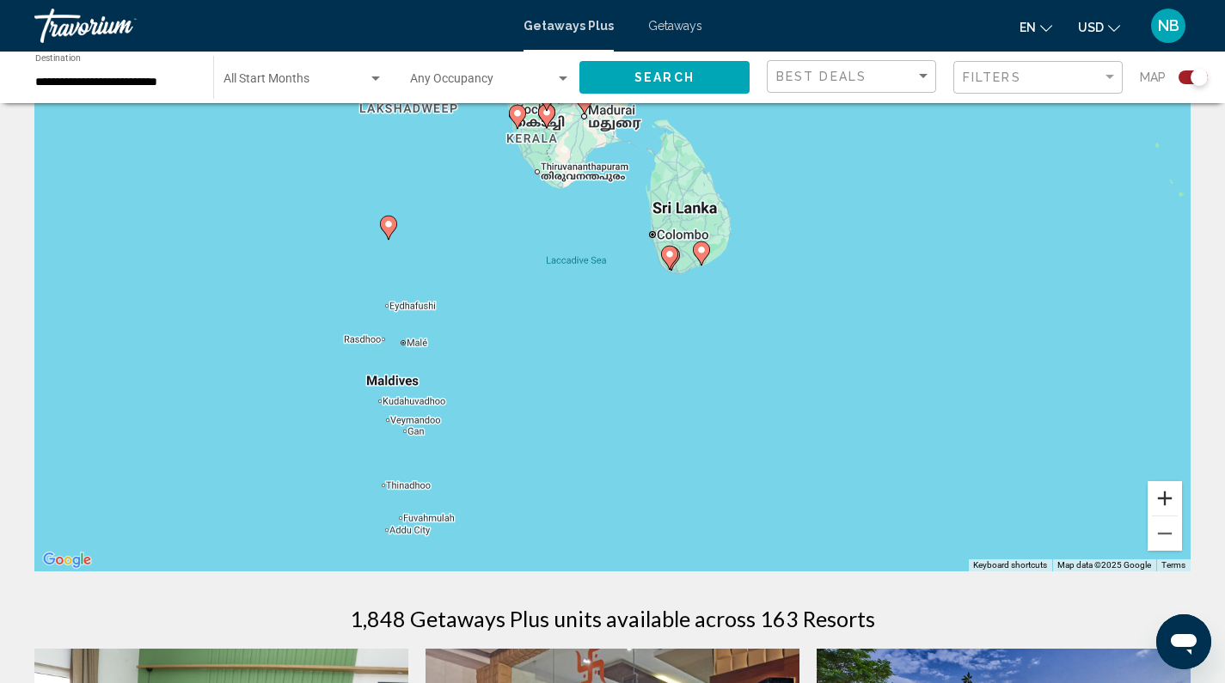
click at [1161, 499] on button "Zoom in" at bounding box center [1165, 498] width 34 height 34
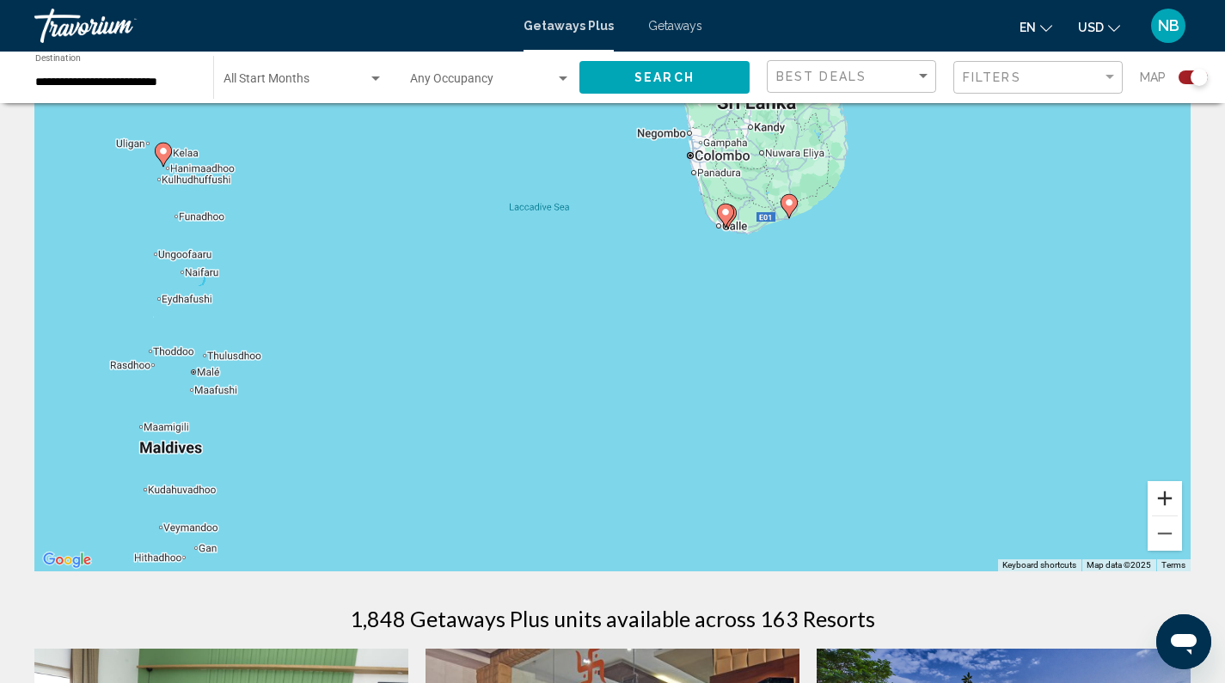
click at [1161, 499] on button "Zoom in" at bounding box center [1165, 498] width 34 height 34
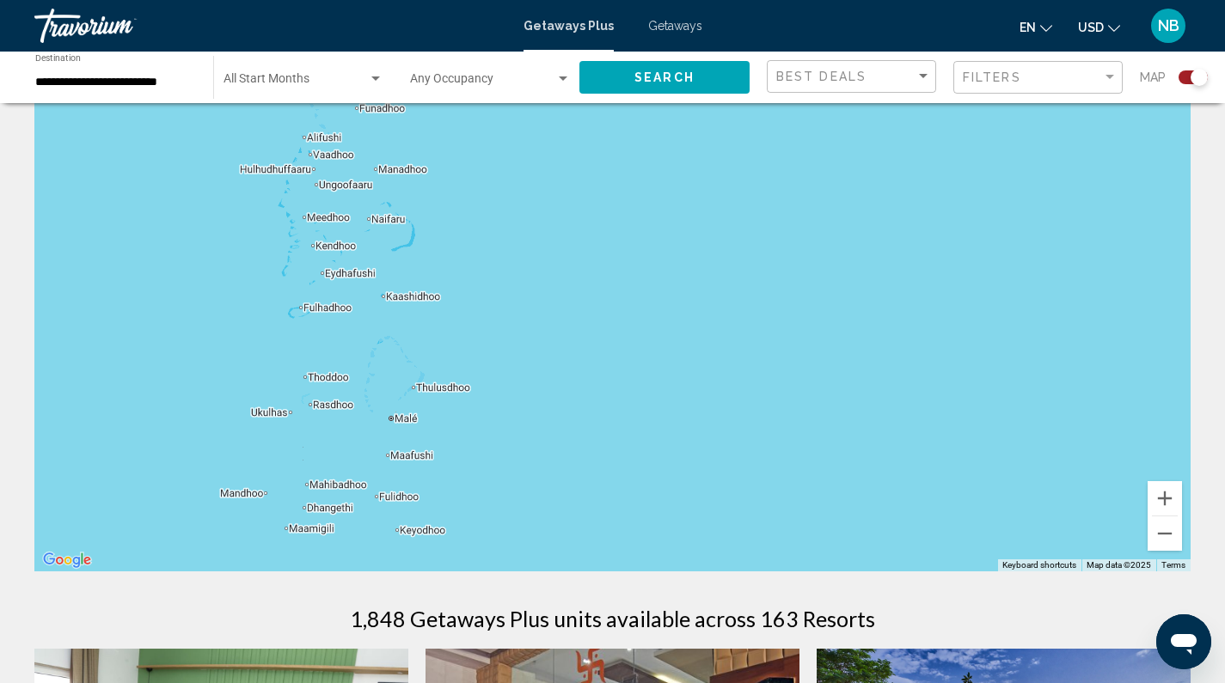
drag, startPoint x: 646, startPoint y: 413, endPoint x: 1158, endPoint y: 405, distance: 512.4
click at [1225, 405] on html "**********" at bounding box center [612, 277] width 1225 height 683
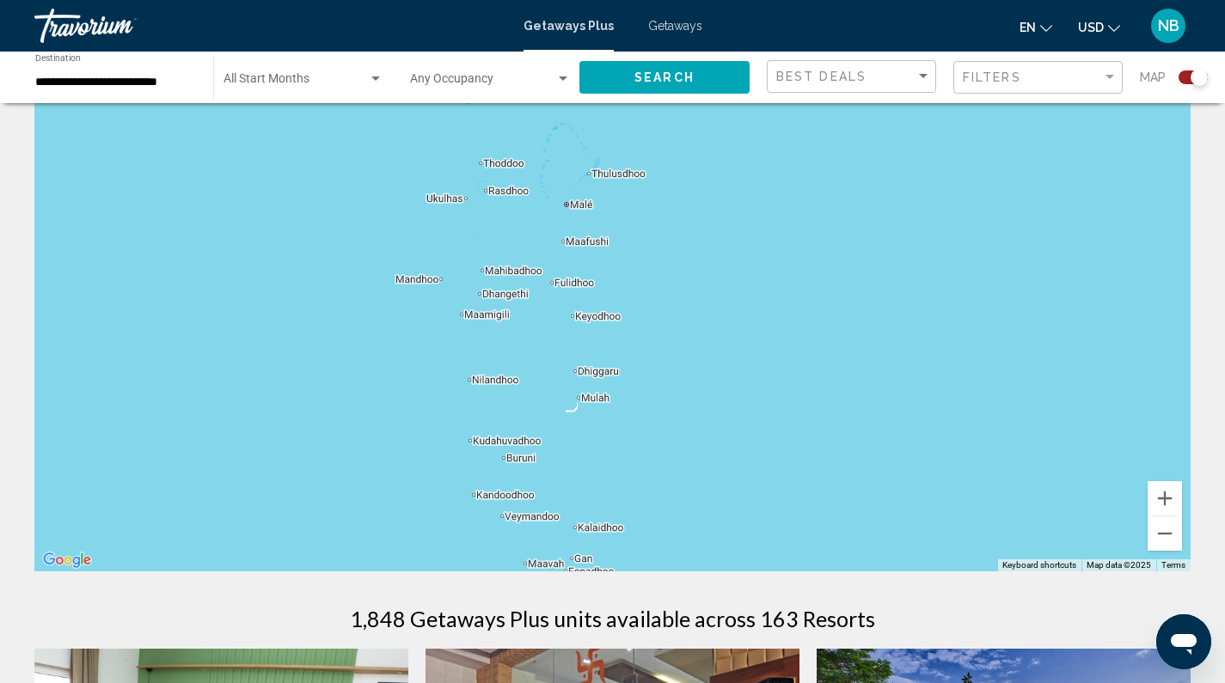
drag, startPoint x: 766, startPoint y: 327, endPoint x: 915, endPoint y: 127, distance: 249.4
click at [915, 127] on div "To activate drag with keyboard, press Alt + Enter. Once in keyboard drag state,…" at bounding box center [612, 314] width 1156 height 516
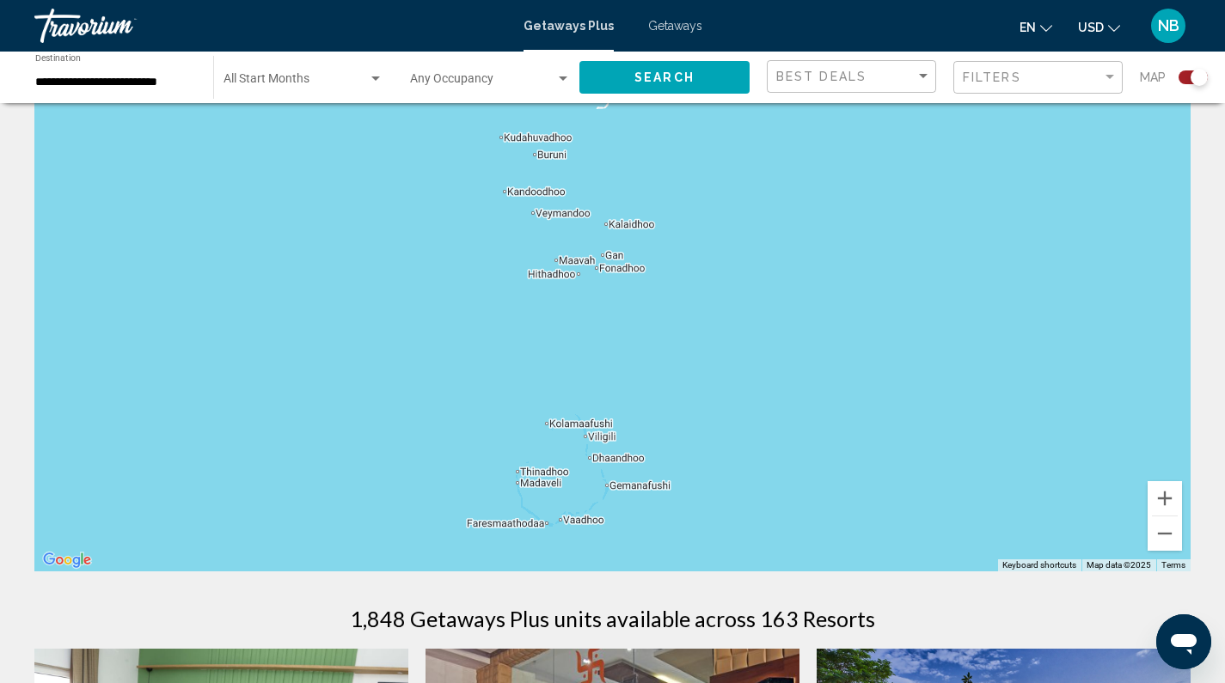
drag, startPoint x: 843, startPoint y: 446, endPoint x: 875, endPoint y: 148, distance: 300.0
click at [875, 148] on div "Main content" at bounding box center [612, 314] width 1156 height 516
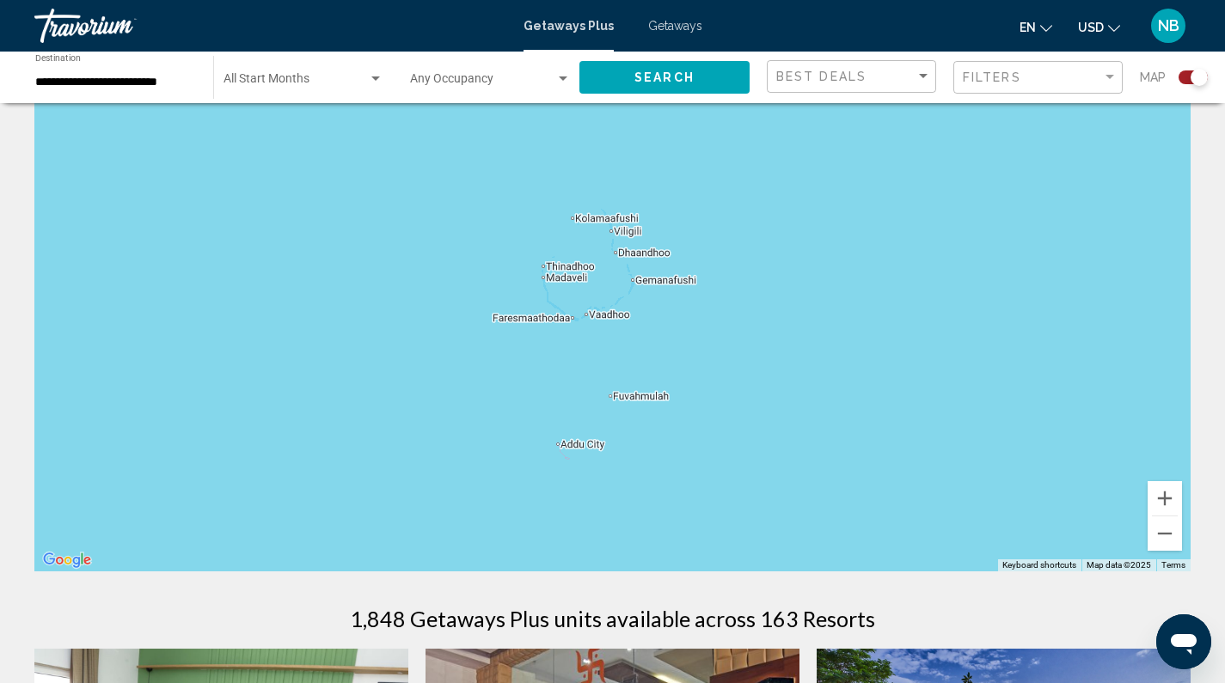
drag, startPoint x: 901, startPoint y: 353, endPoint x: 927, endPoint y: 143, distance: 212.2
click at [927, 143] on div "Main content" at bounding box center [612, 314] width 1156 height 516
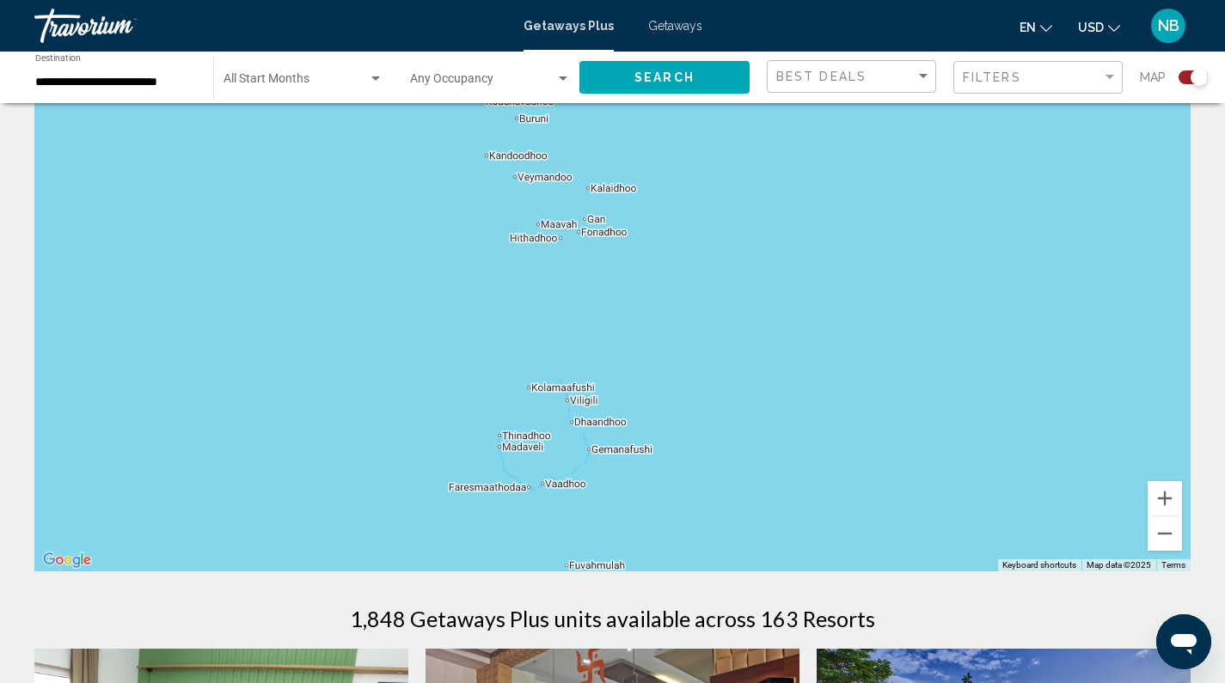
drag, startPoint x: 1054, startPoint y: 407, endPoint x: 1008, endPoint y: 584, distance: 182.0
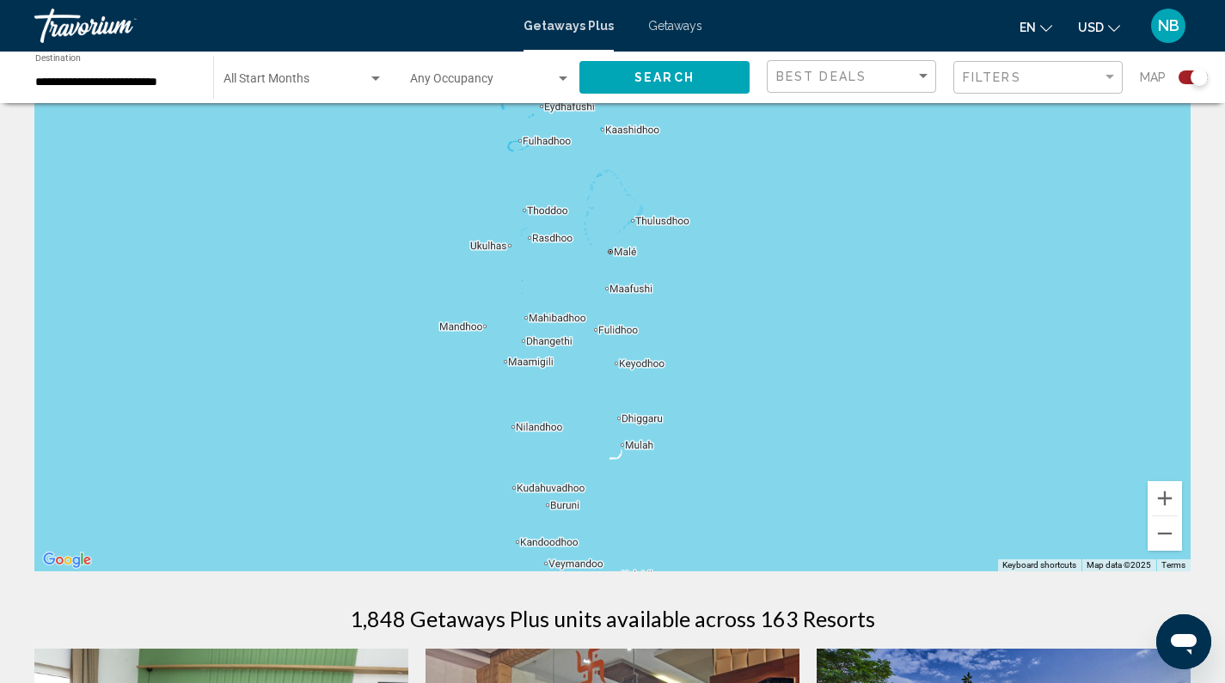
drag, startPoint x: 943, startPoint y: 199, endPoint x: 970, endPoint y: 521, distance: 322.6
click at [973, 560] on div "Main content" at bounding box center [612, 314] width 1156 height 516
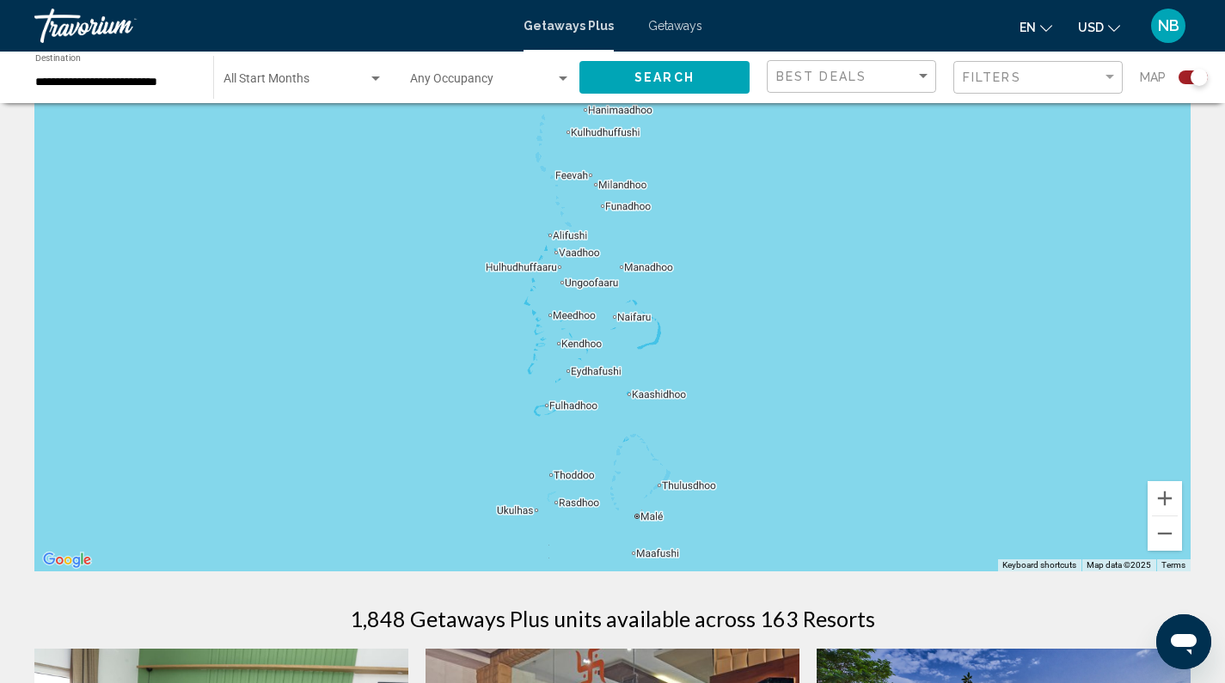
drag, startPoint x: 937, startPoint y: 238, endPoint x: 964, endPoint y: 516, distance: 279.0
click at [964, 516] on div "Main content" at bounding box center [612, 314] width 1156 height 516
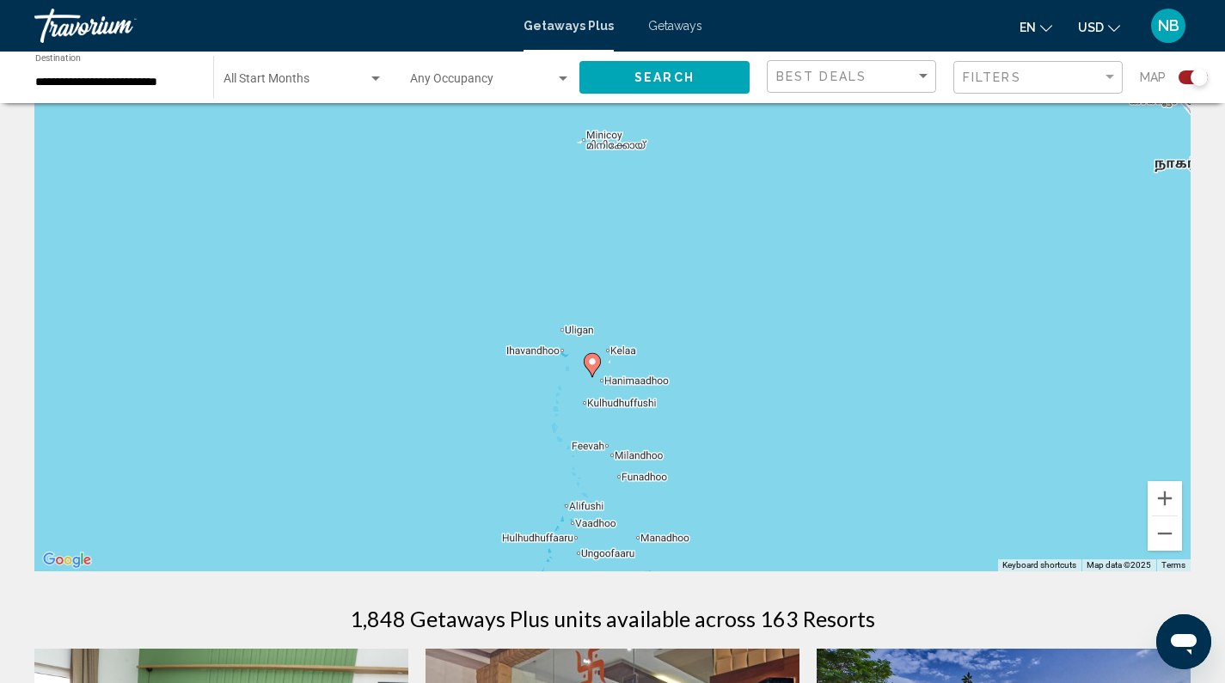
drag, startPoint x: 949, startPoint y: 217, endPoint x: 964, endPoint y: 472, distance: 254.9
click at [964, 472] on div "To activate drag with keyboard, press Alt + Enter. Once in keyboard drag state,…" at bounding box center [612, 314] width 1156 height 516
click at [591, 367] on icon "Main content" at bounding box center [591, 365] width 15 height 22
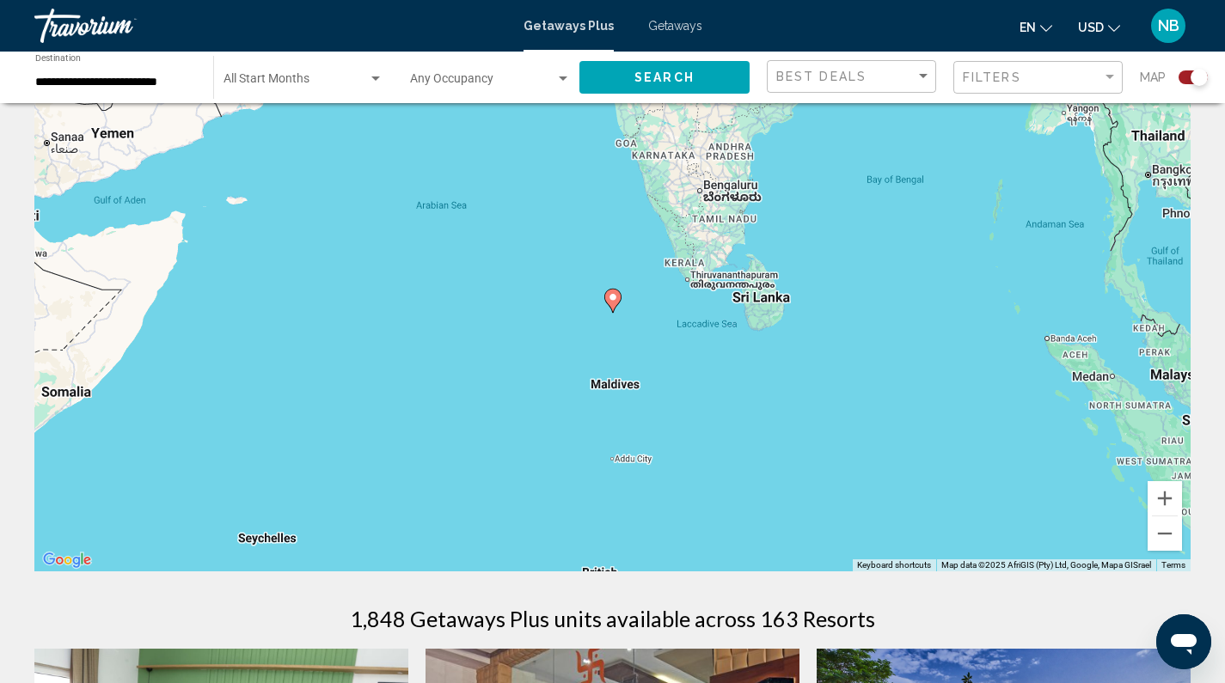
click at [615, 303] on icon "Main content" at bounding box center [611, 301] width 15 height 22
type input "**********"
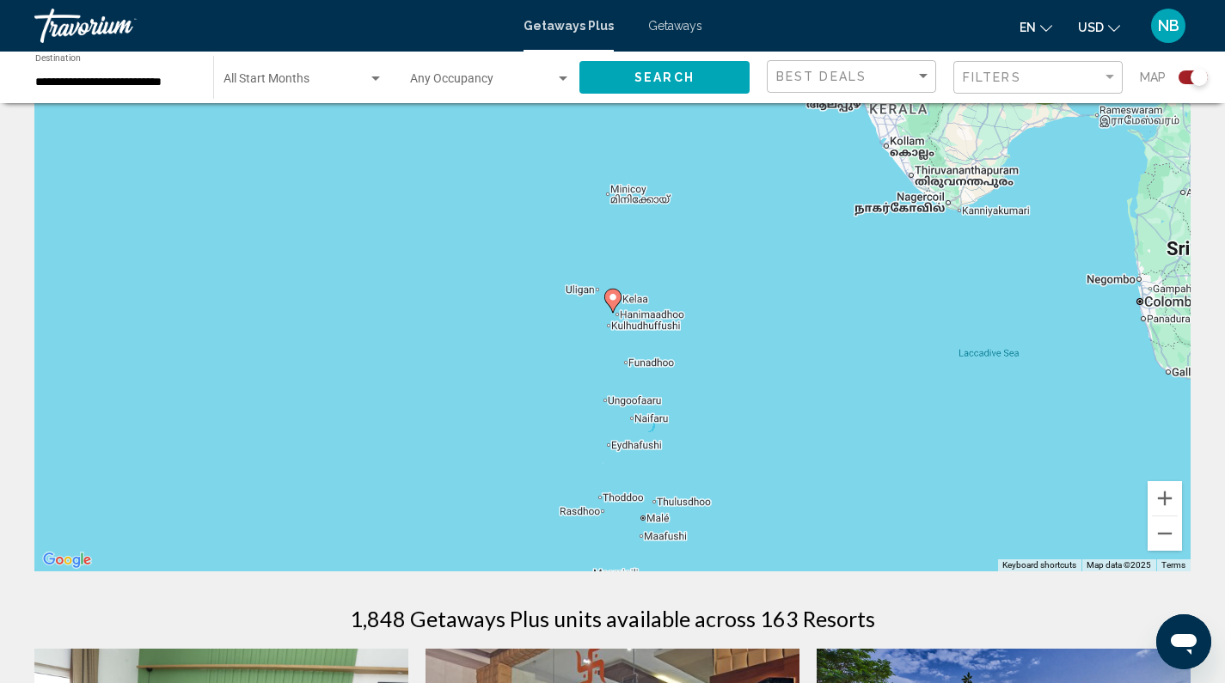
click at [615, 298] on image "Main content" at bounding box center [613, 297] width 10 height 10
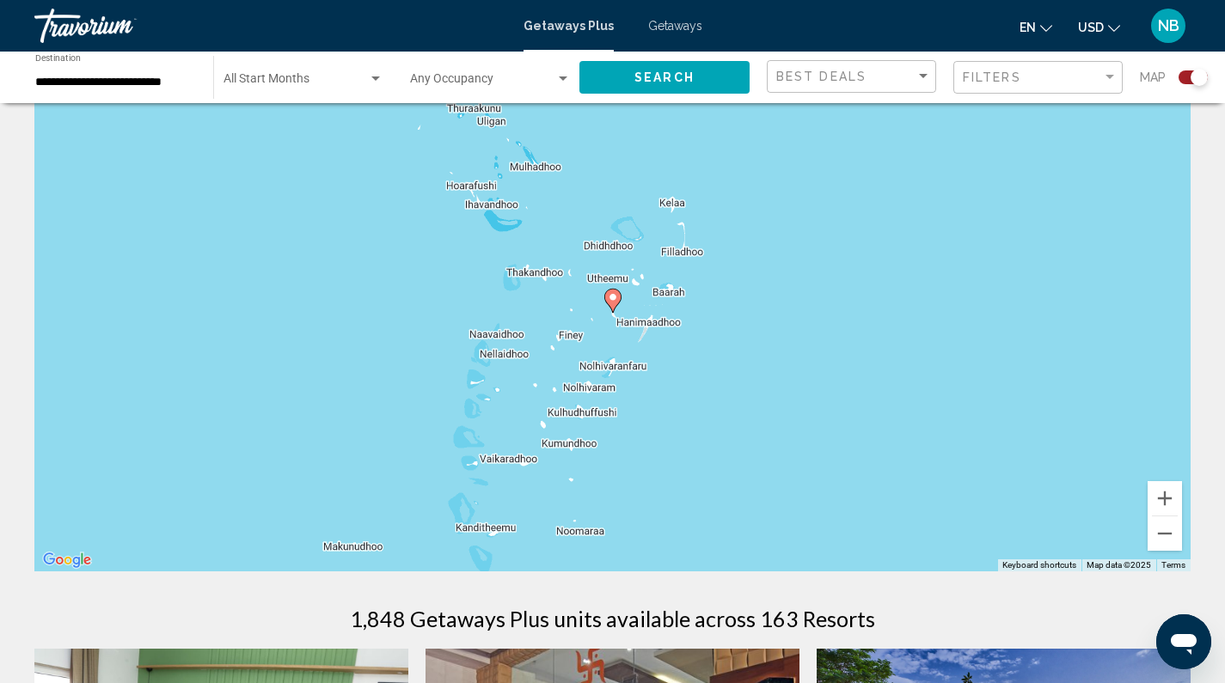
click at [615, 299] on image "Main content" at bounding box center [613, 297] width 10 height 10
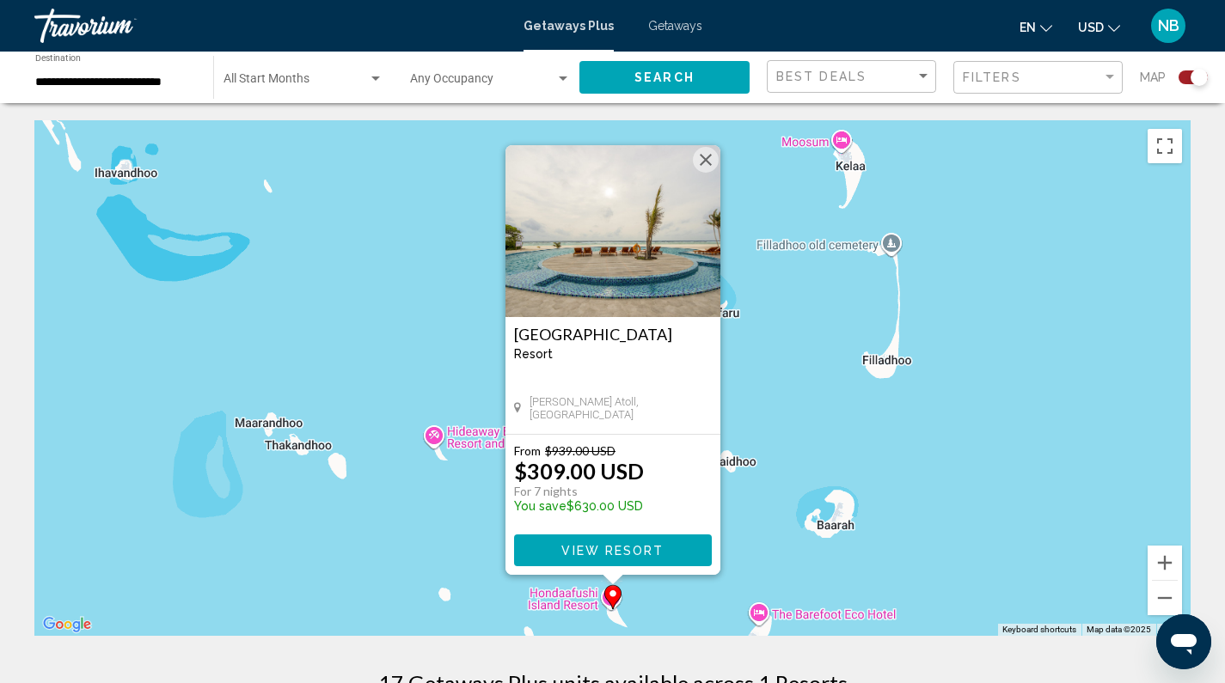
click at [619, 326] on h3 "[GEOGRAPHIC_DATA]" at bounding box center [613, 334] width 198 height 17
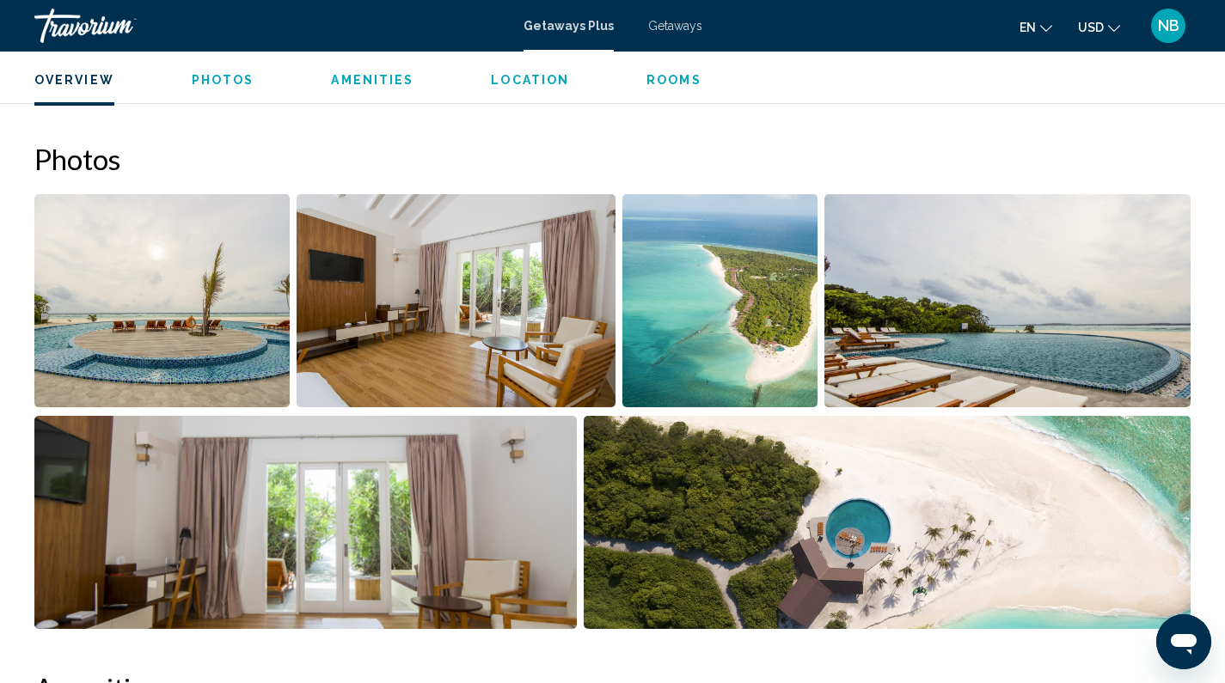
scroll to position [773, 0]
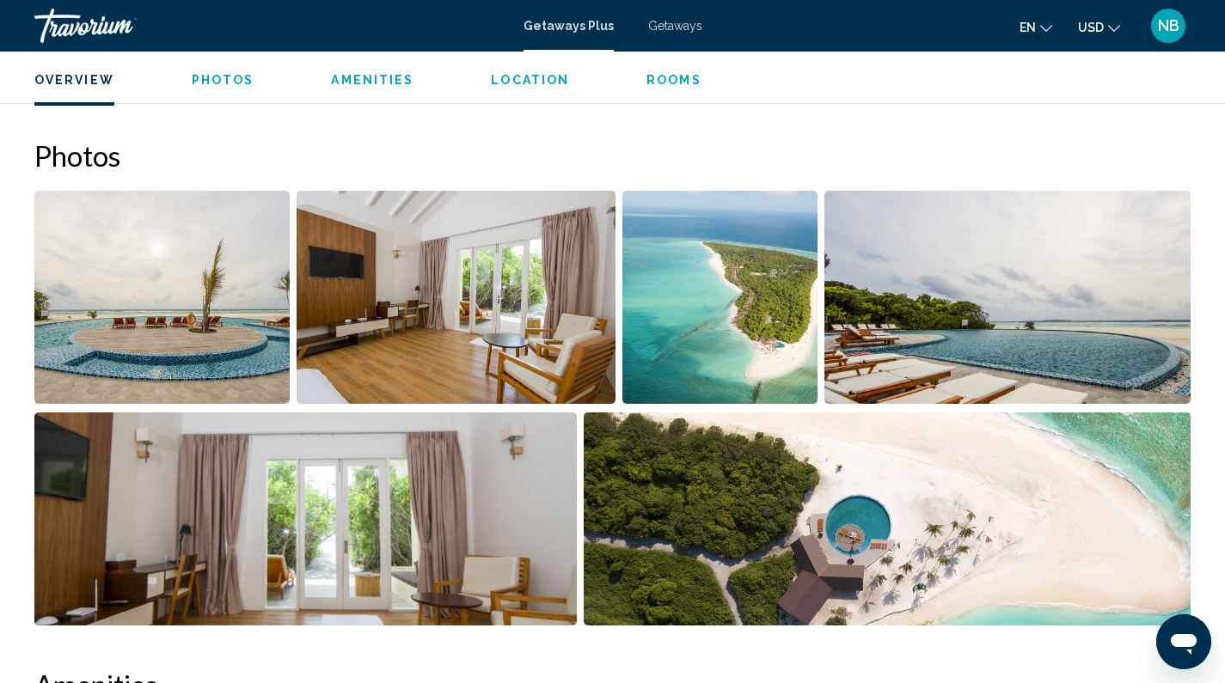
click at [529, 315] on img "Open full-screen image slider" at bounding box center [457, 297] width 320 height 213
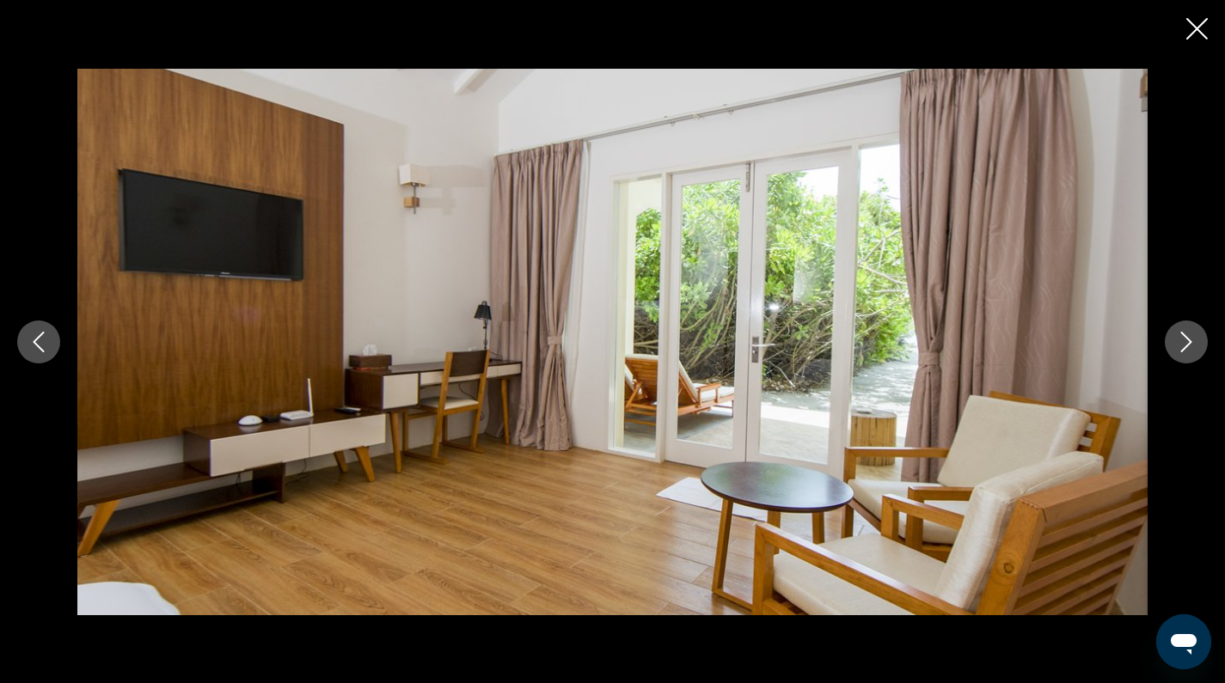
click at [1201, 340] on button "Next image" at bounding box center [1186, 342] width 43 height 43
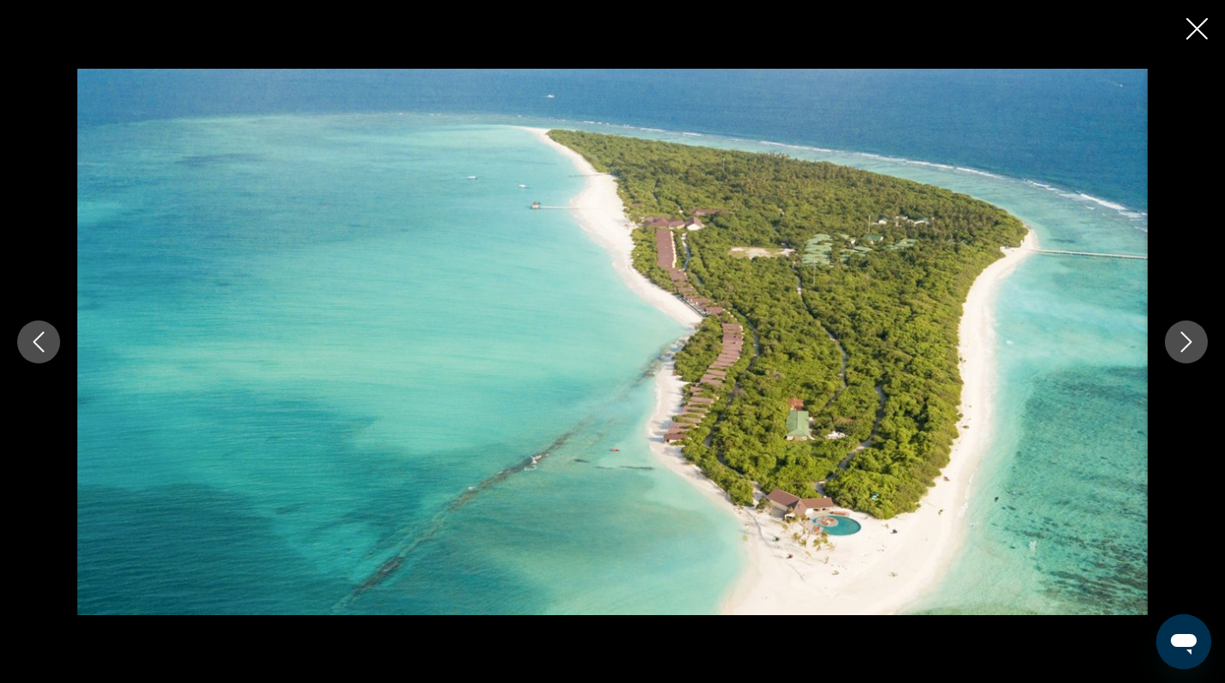
click at [1201, 340] on button "Next image" at bounding box center [1186, 342] width 43 height 43
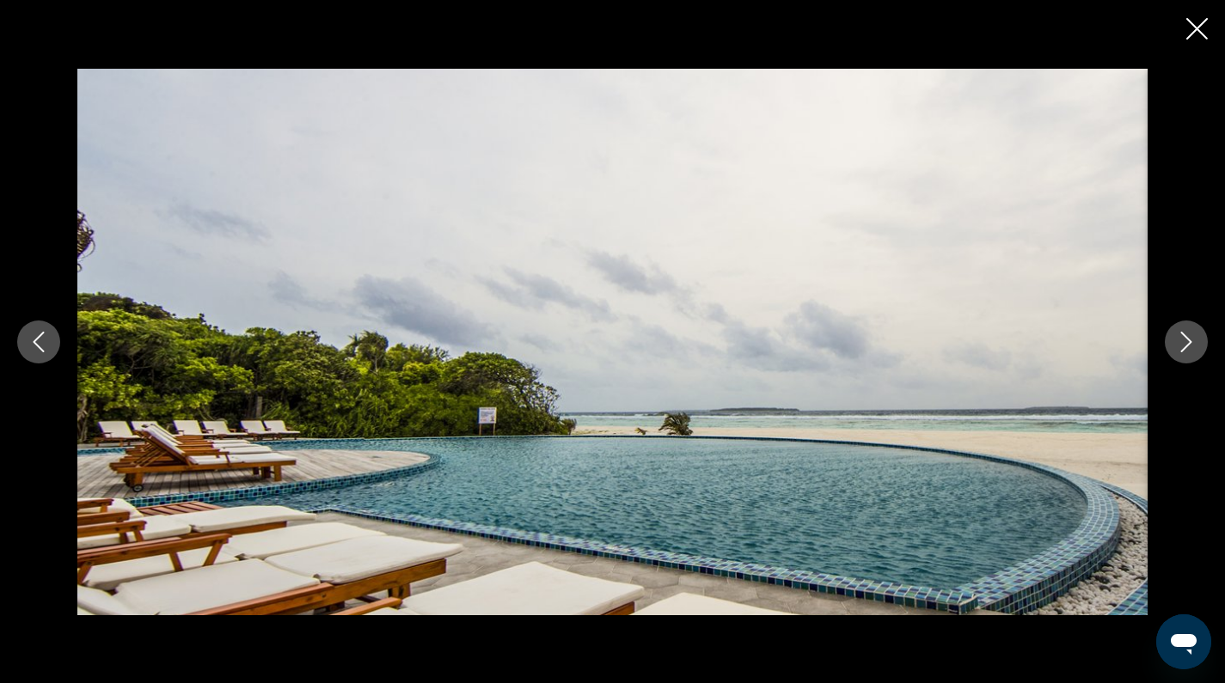
click at [1201, 340] on button "Next image" at bounding box center [1186, 342] width 43 height 43
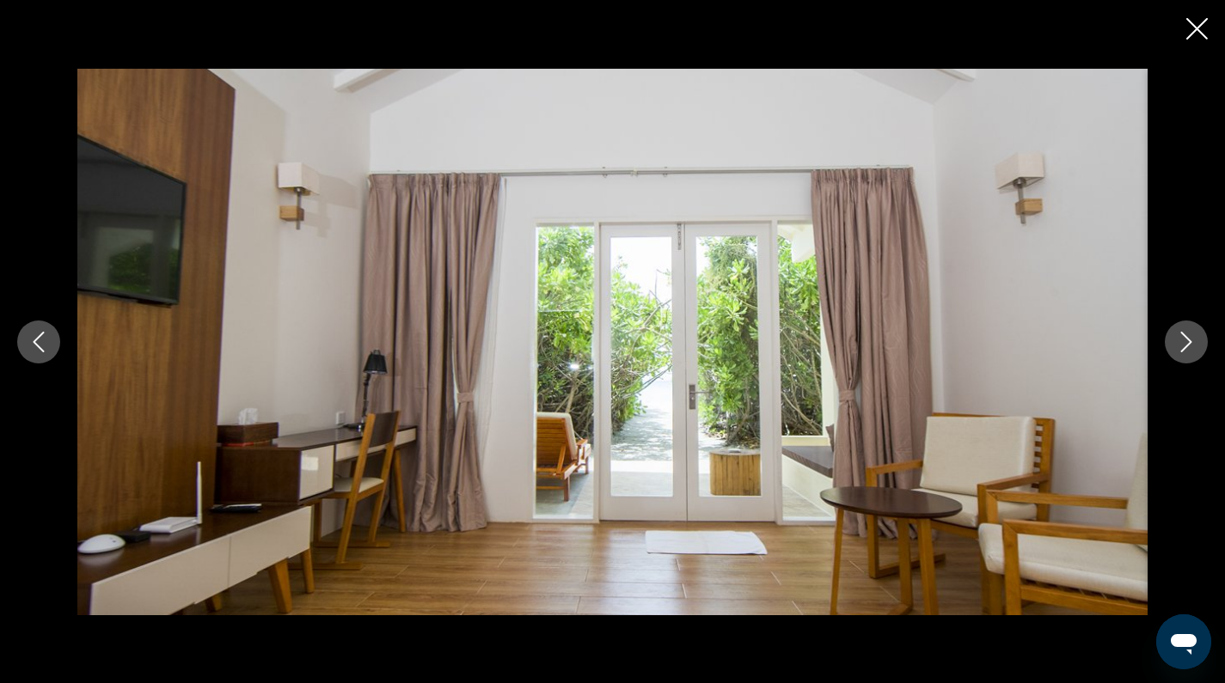
click at [1201, 340] on button "Next image" at bounding box center [1186, 342] width 43 height 43
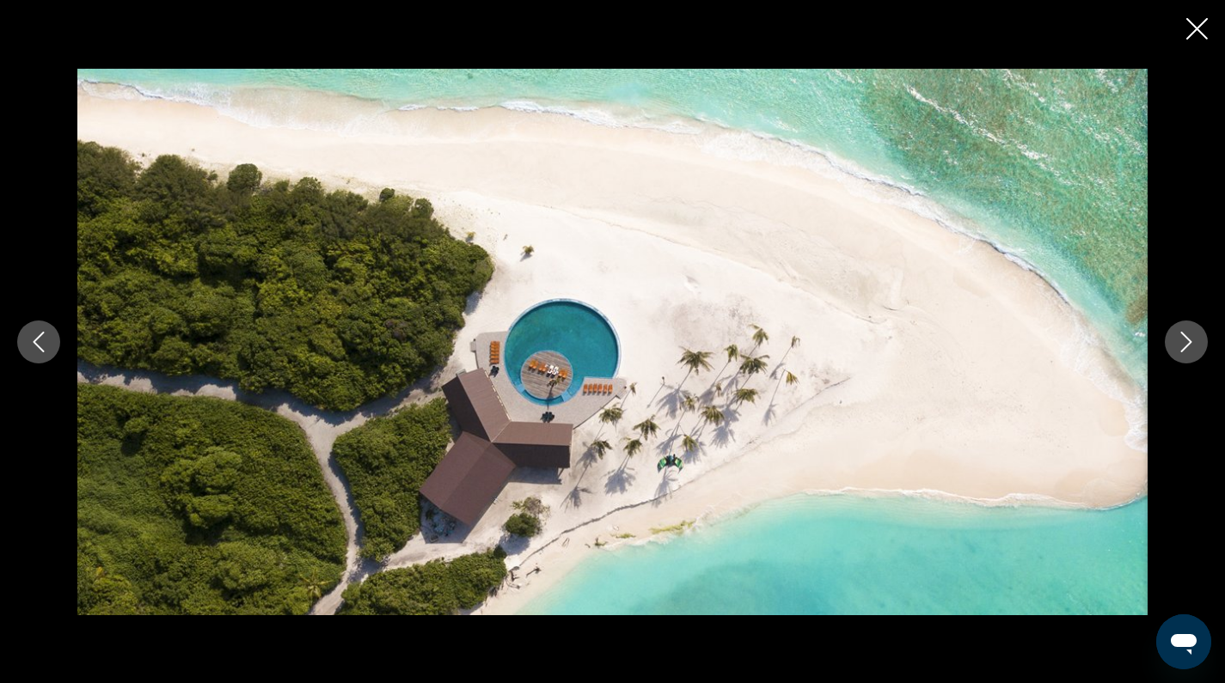
click at [1201, 340] on button "Next image" at bounding box center [1186, 342] width 43 height 43
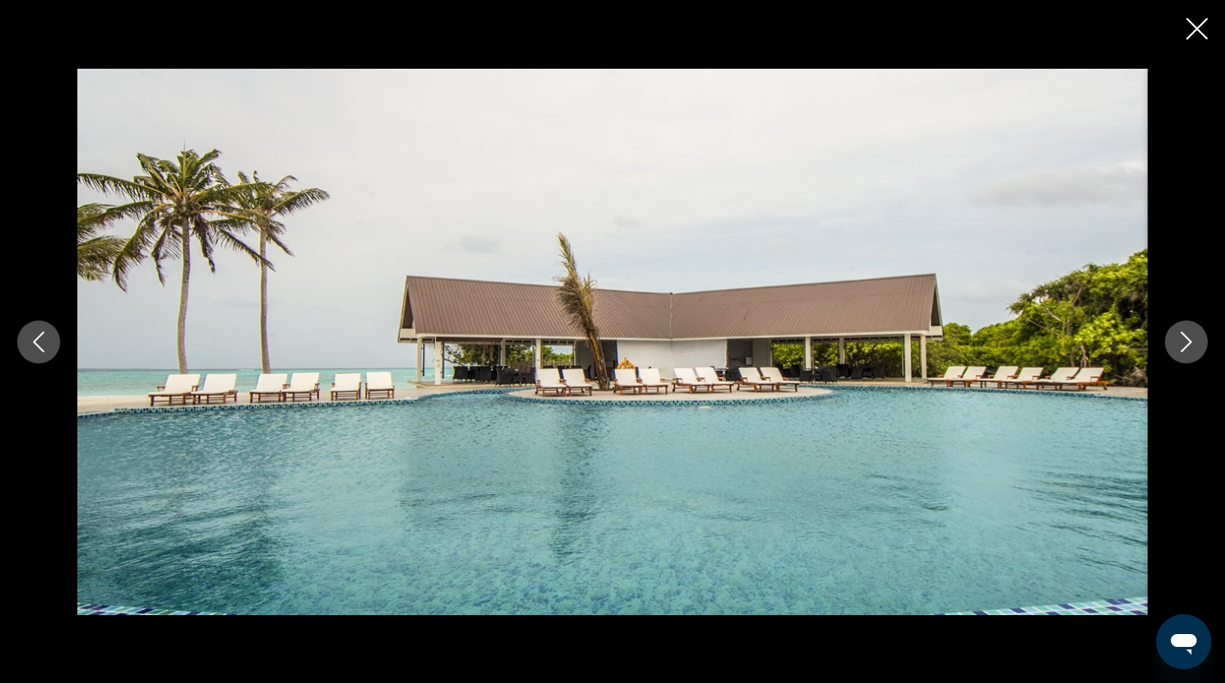
click at [1201, 340] on button "Next image" at bounding box center [1186, 342] width 43 height 43
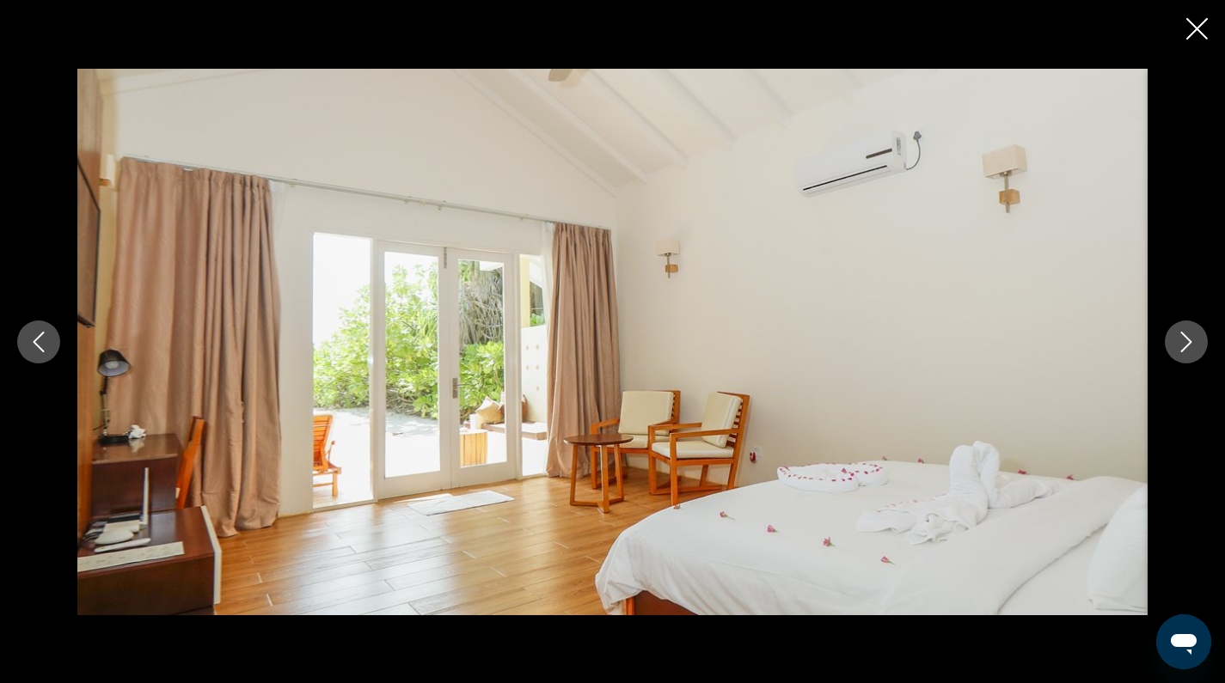
click at [1201, 340] on button "Next image" at bounding box center [1186, 342] width 43 height 43
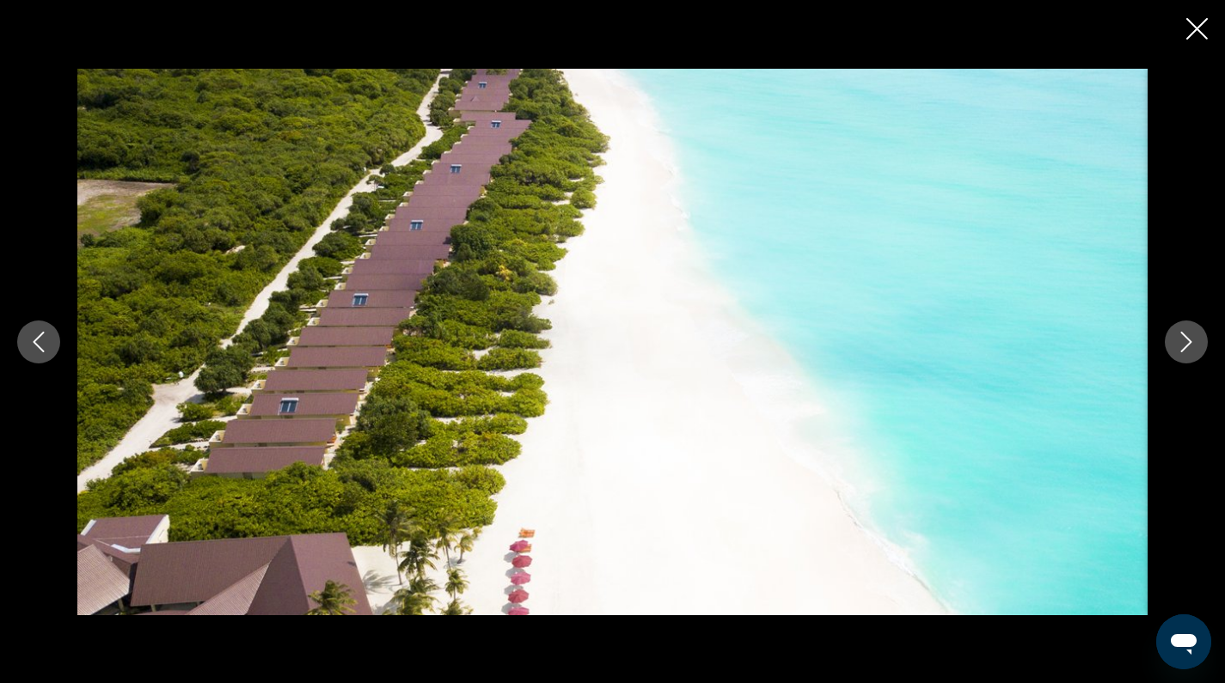
click at [1201, 340] on button "Next image" at bounding box center [1186, 342] width 43 height 43
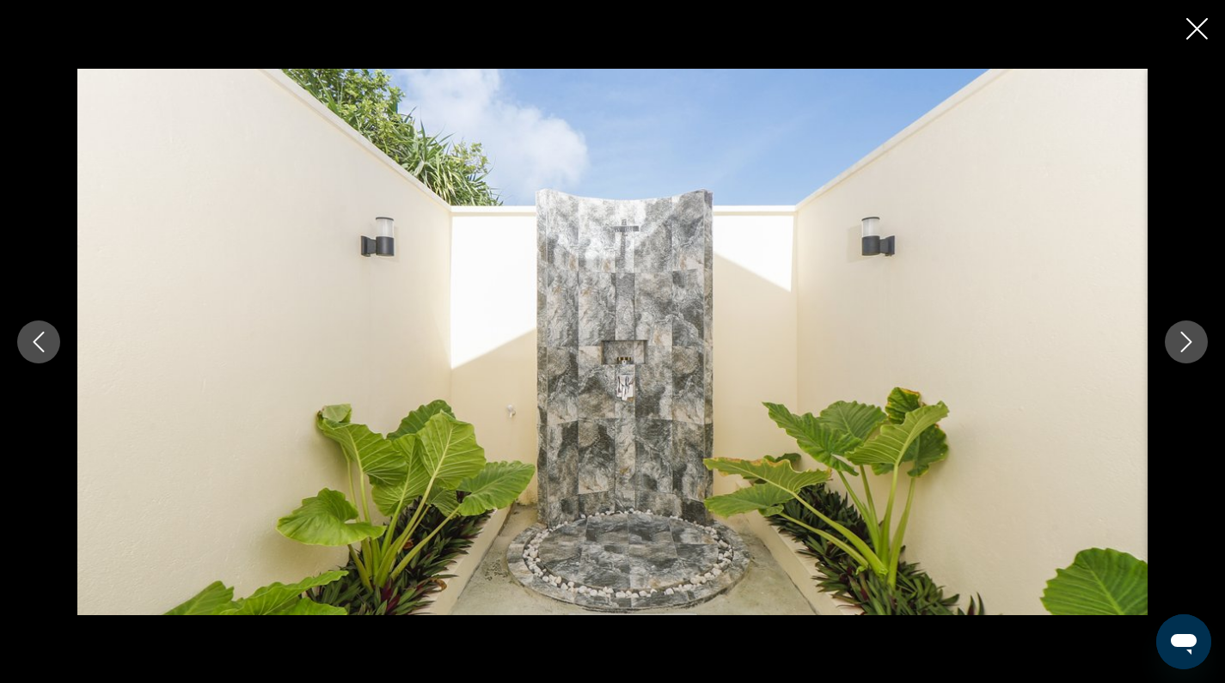
click at [1201, 340] on button "Next image" at bounding box center [1186, 342] width 43 height 43
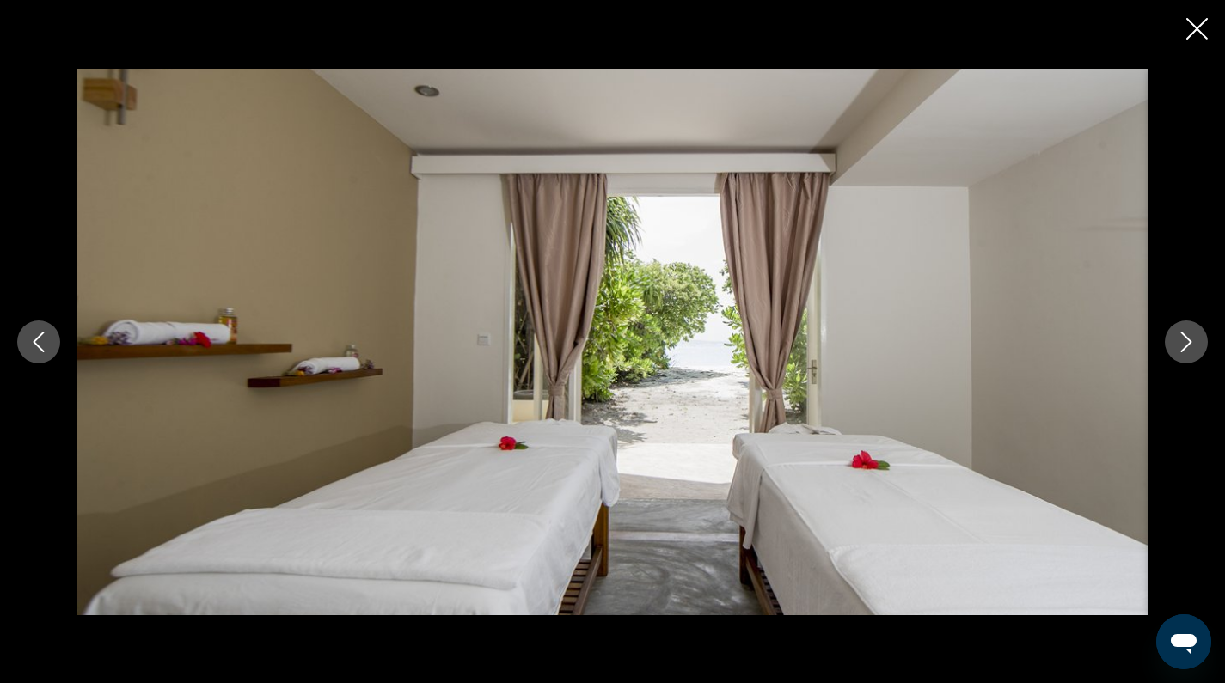
click at [1201, 340] on button "Next image" at bounding box center [1186, 342] width 43 height 43
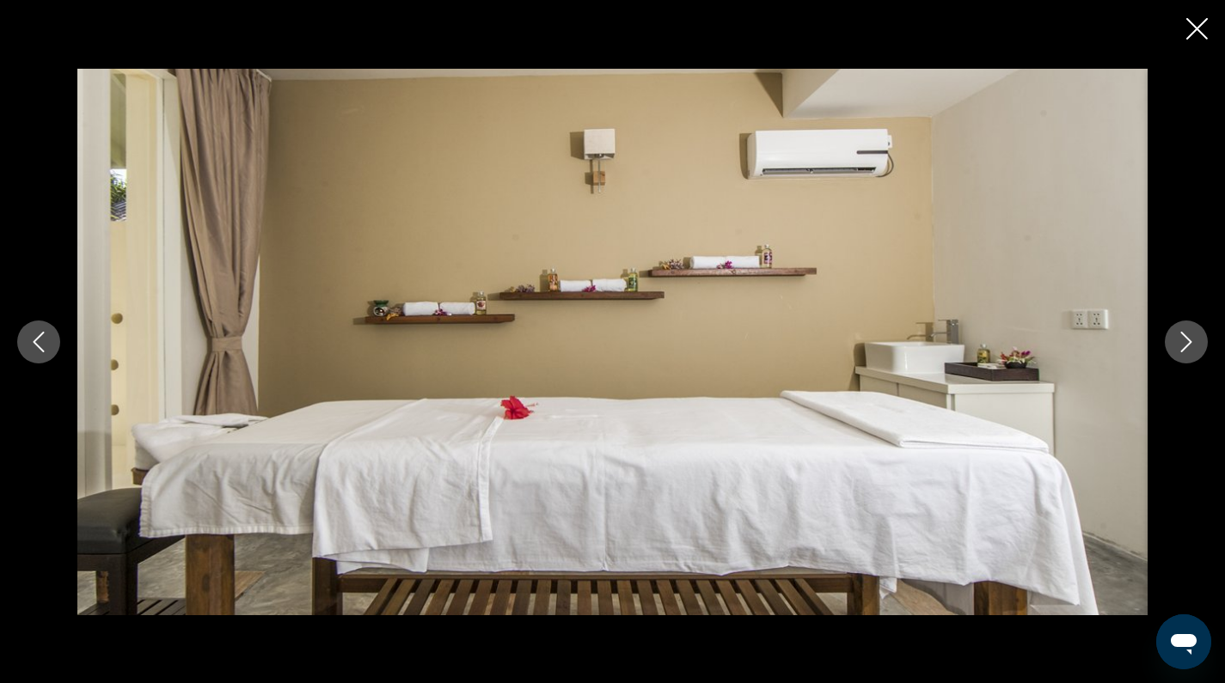
click at [1201, 340] on button "Next image" at bounding box center [1186, 342] width 43 height 43
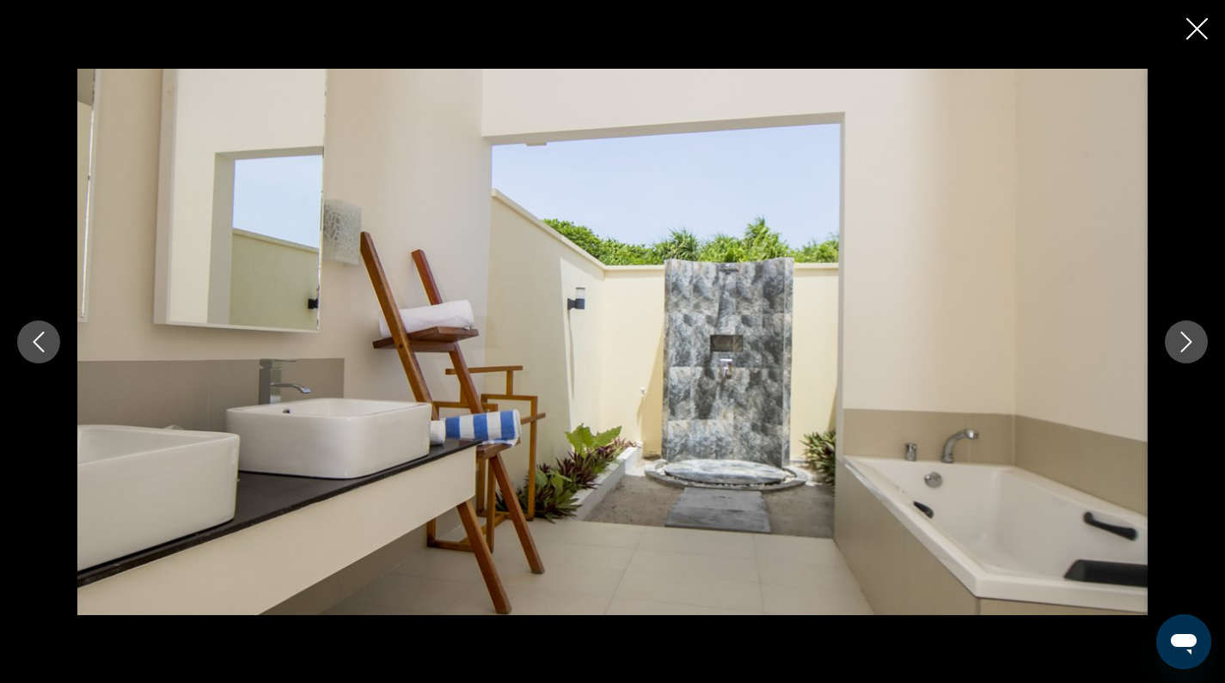
click at [1201, 340] on button "Next image" at bounding box center [1186, 342] width 43 height 43
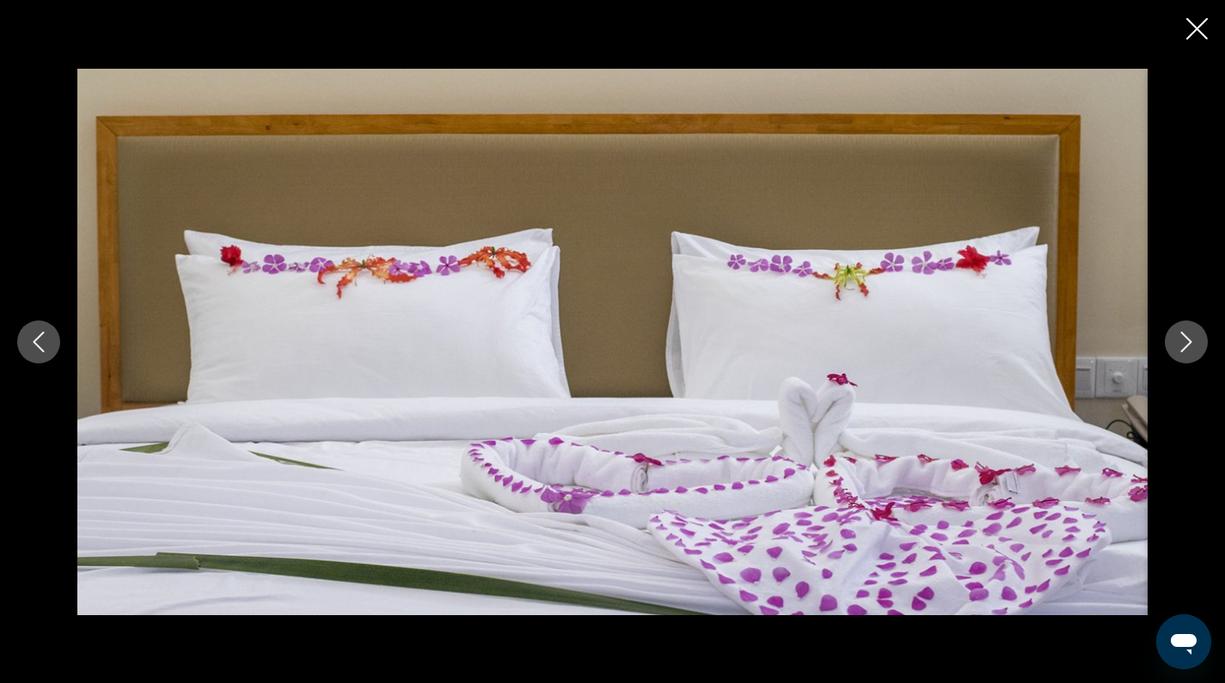
click at [1201, 340] on button "Next image" at bounding box center [1186, 342] width 43 height 43
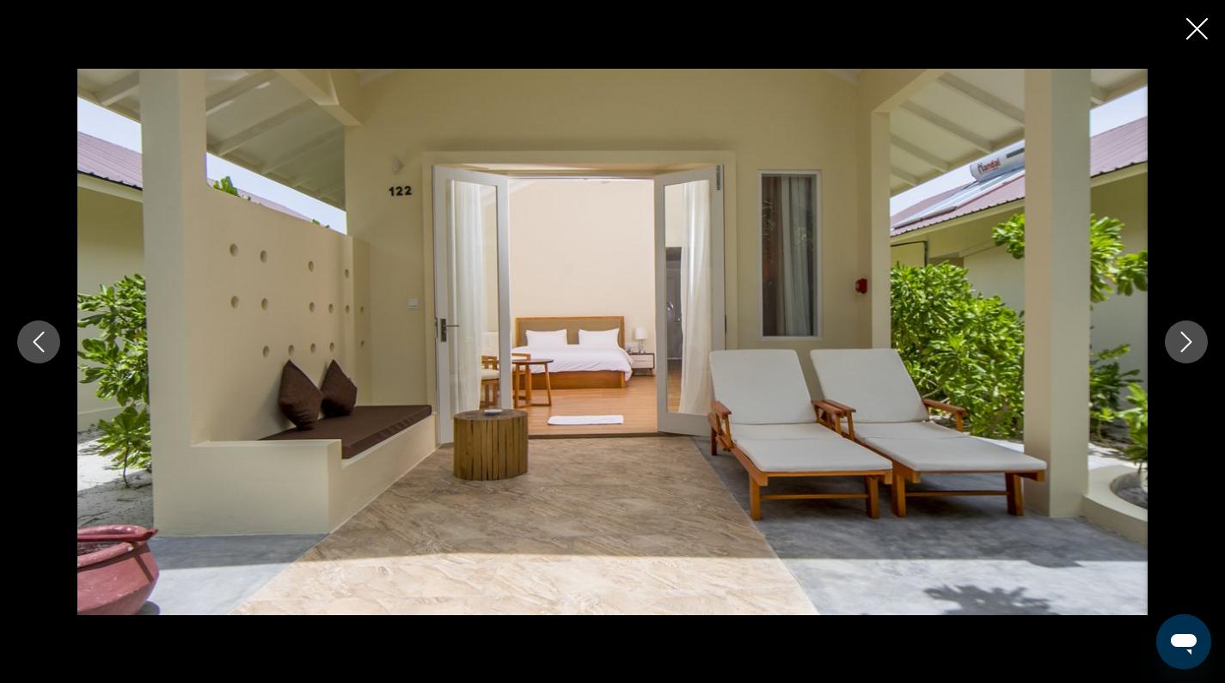
click at [1201, 340] on button "Next image" at bounding box center [1186, 342] width 43 height 43
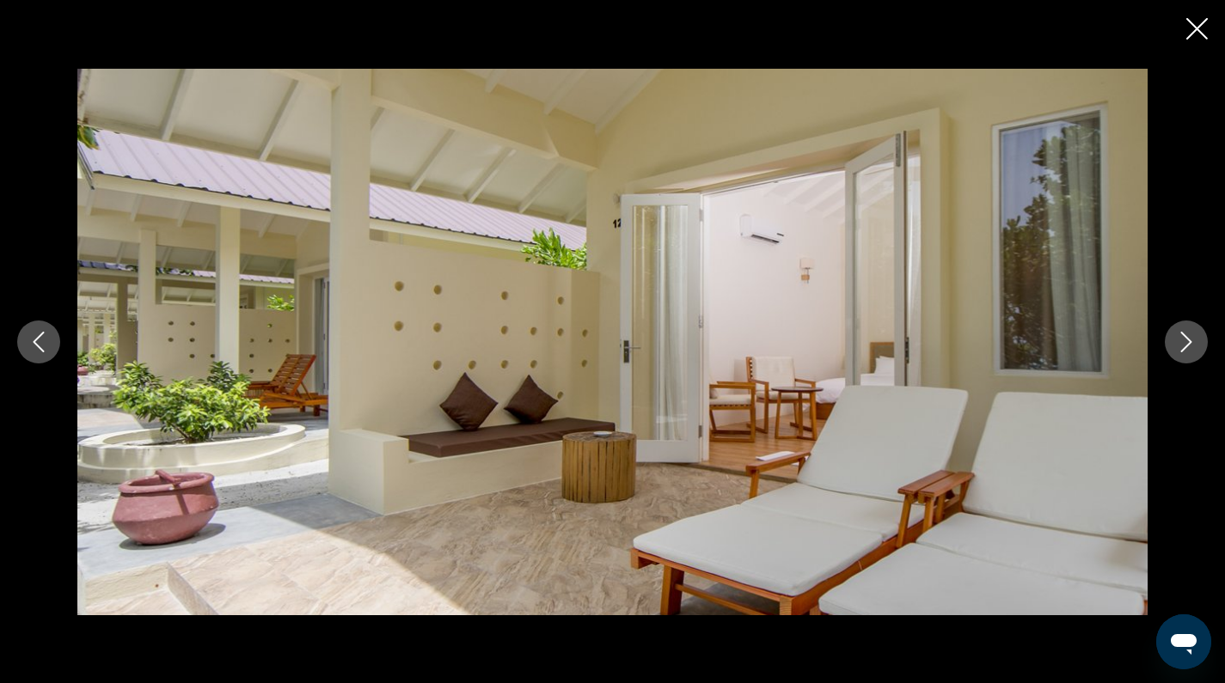
click at [1201, 340] on button "Next image" at bounding box center [1186, 342] width 43 height 43
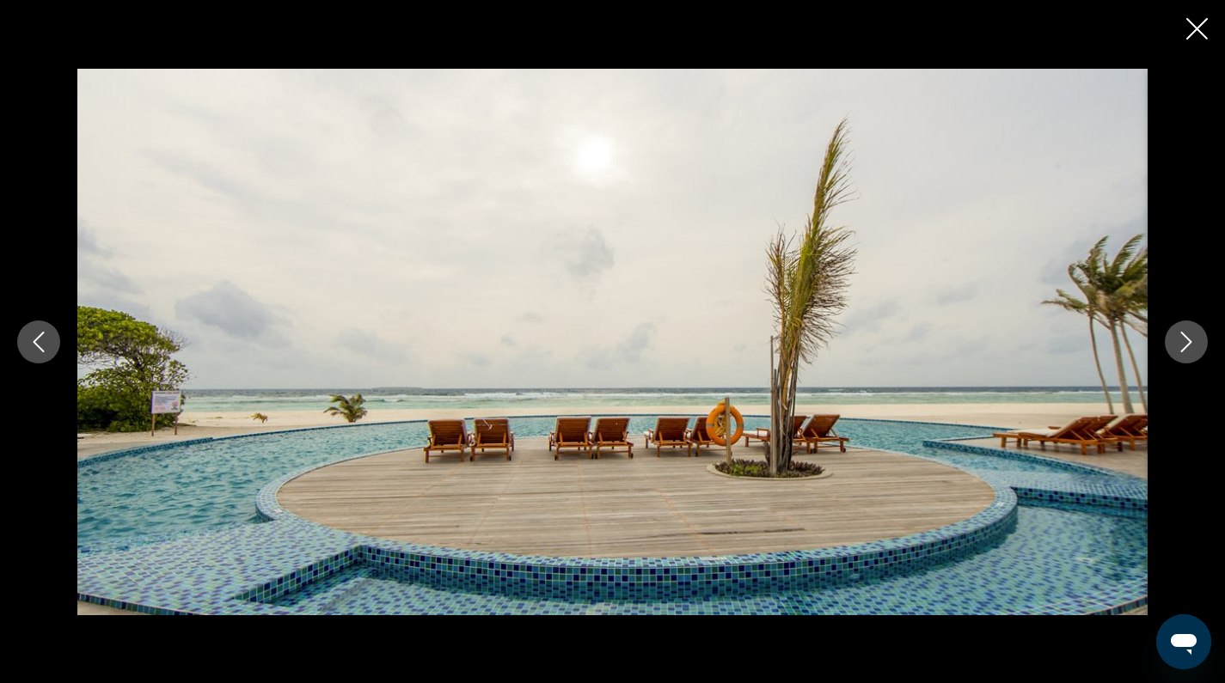
click at [1201, 340] on button "Next image" at bounding box center [1186, 342] width 43 height 43
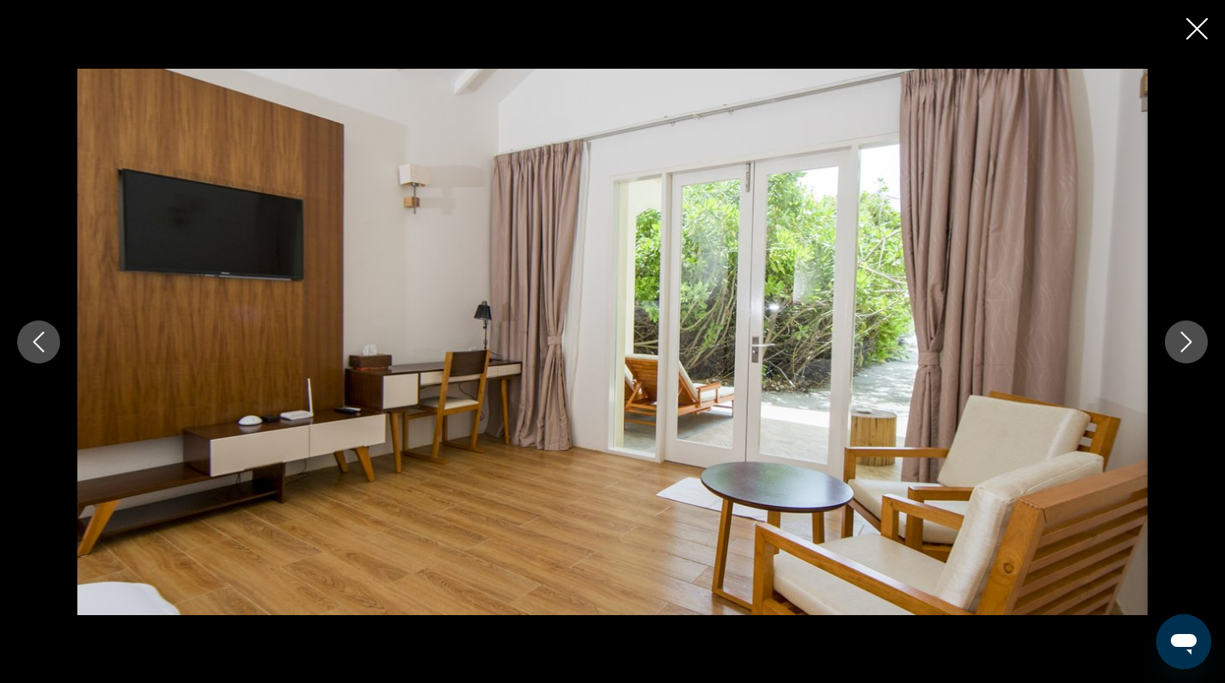
click at [1196, 28] on icon "Close slideshow" at bounding box center [1196, 28] width 21 height 21
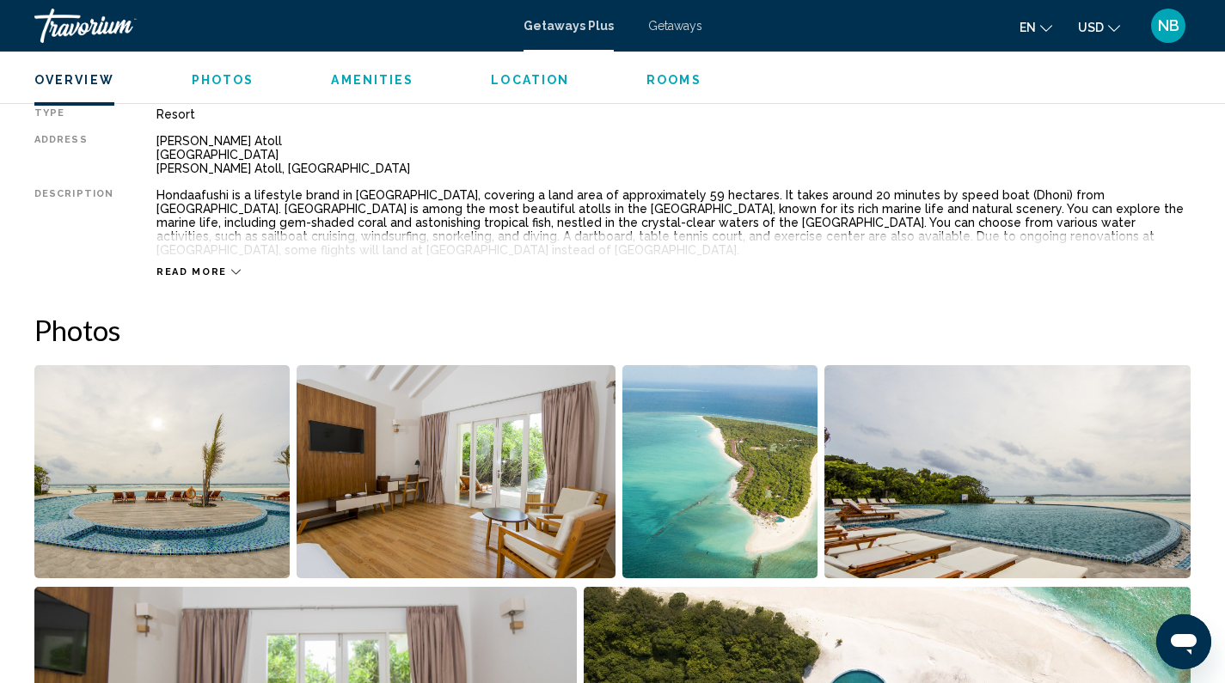
scroll to position [516, 0]
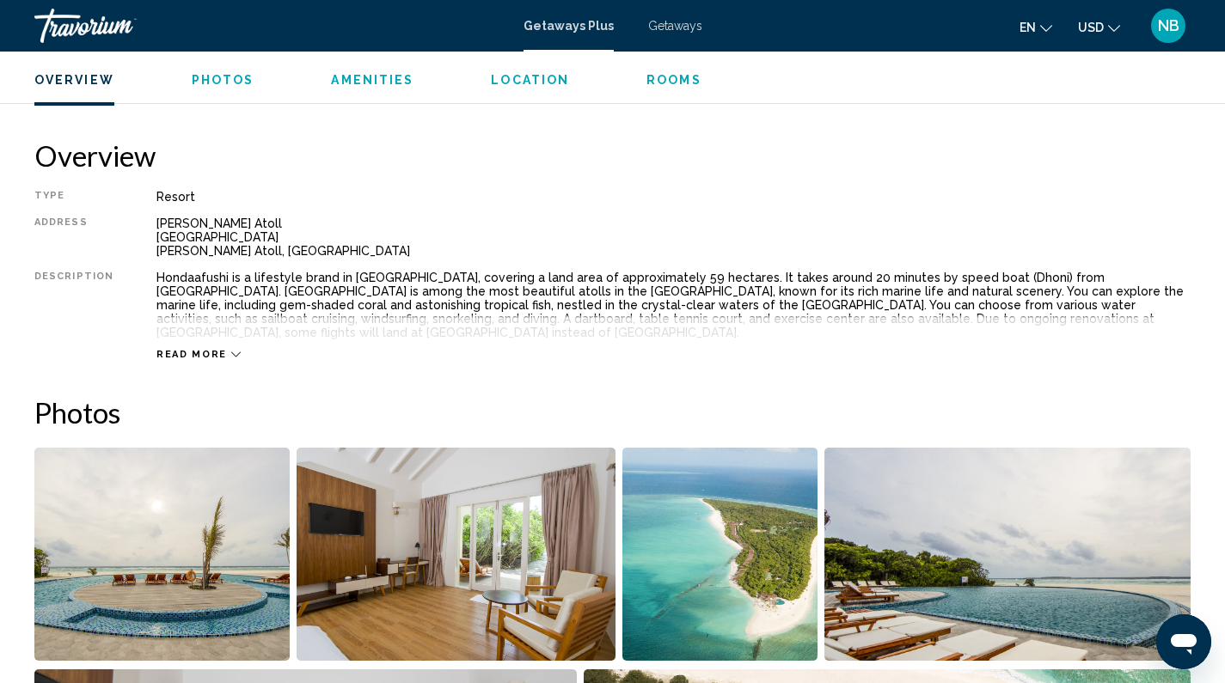
click at [187, 349] on span "Read more" at bounding box center [191, 354] width 70 height 11
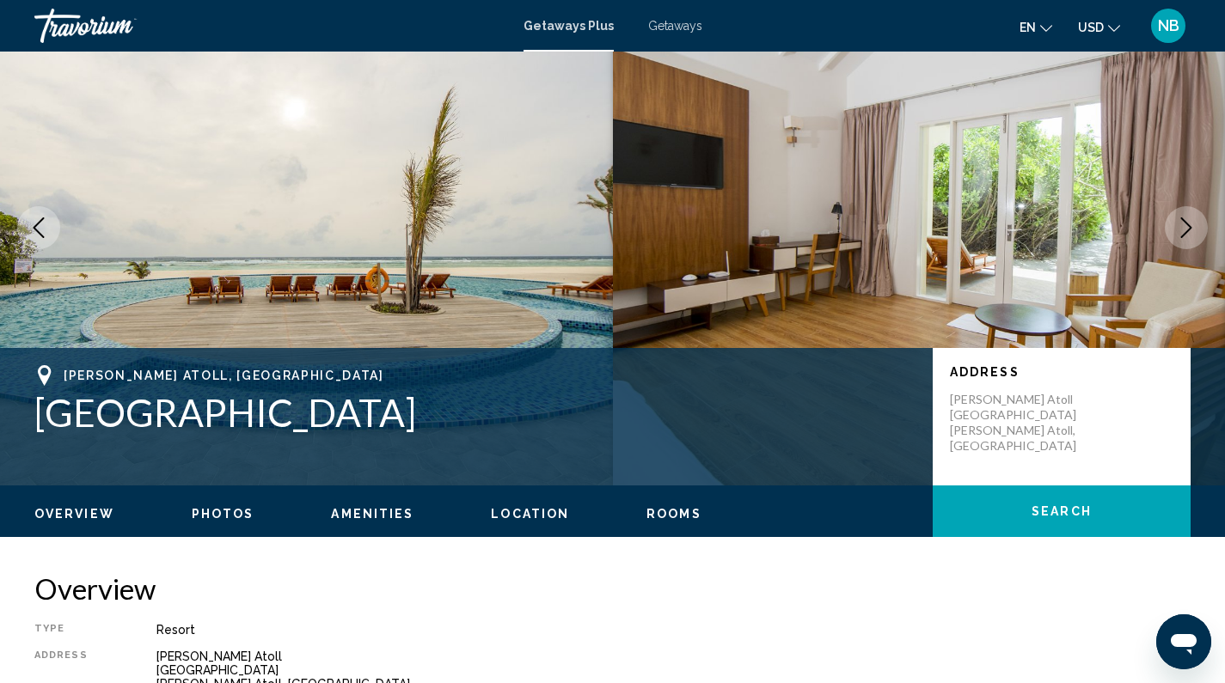
scroll to position [0, 0]
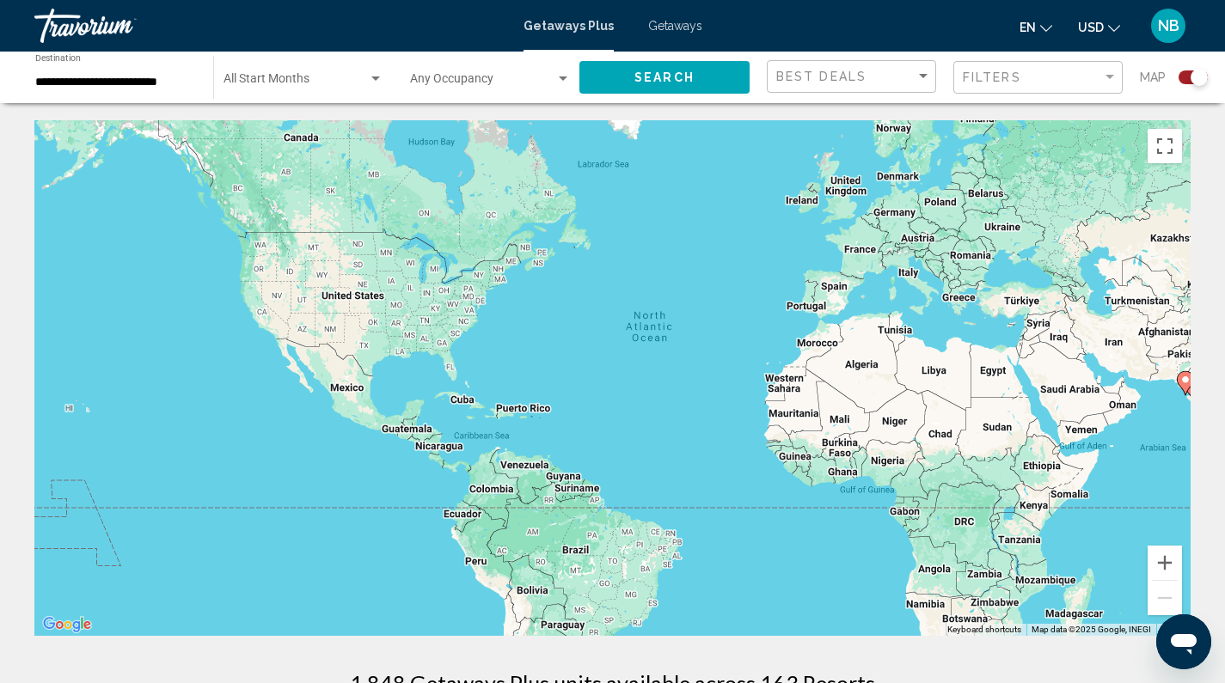
drag, startPoint x: 470, startPoint y: 326, endPoint x: 561, endPoint y: 301, distance: 94.5
click at [561, 301] on div "To activate drag with keyboard, press Alt + Enter. Once in keyboard drag state,…" at bounding box center [612, 378] width 1156 height 516
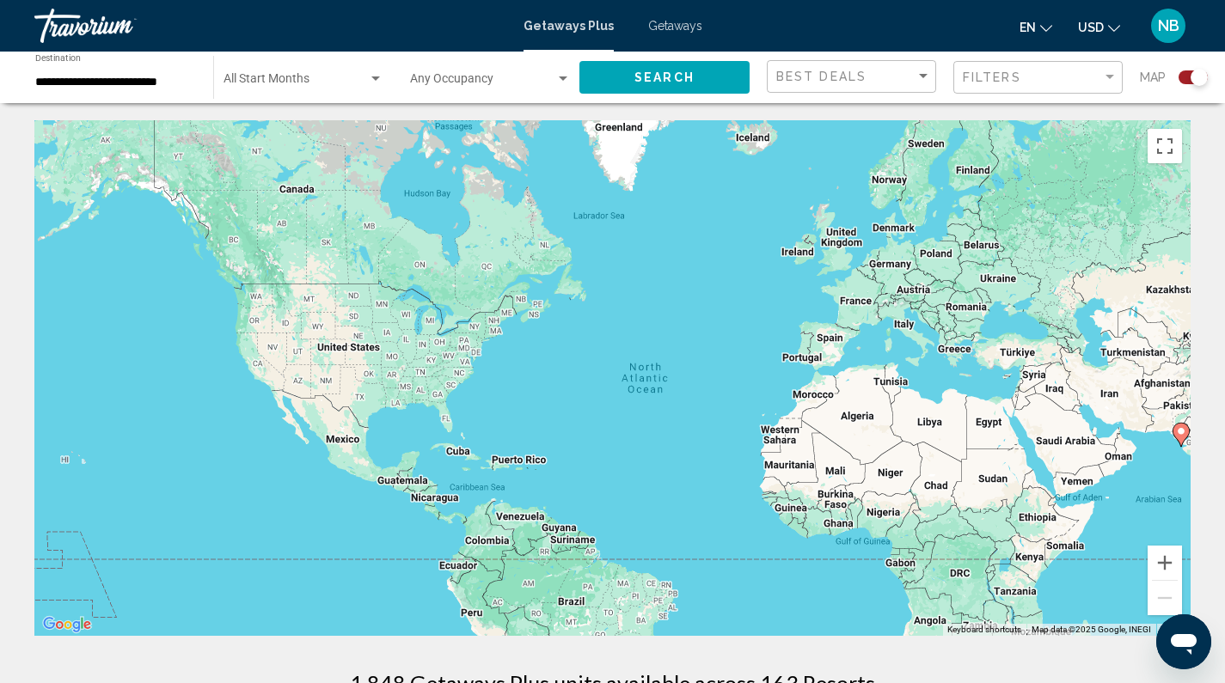
drag, startPoint x: 909, startPoint y: 317, endPoint x: 903, endPoint y: 369, distance: 51.8
click at [903, 369] on div "To activate drag with keyboard, press Alt + Enter. Once in keyboard drag state,…" at bounding box center [612, 378] width 1156 height 516
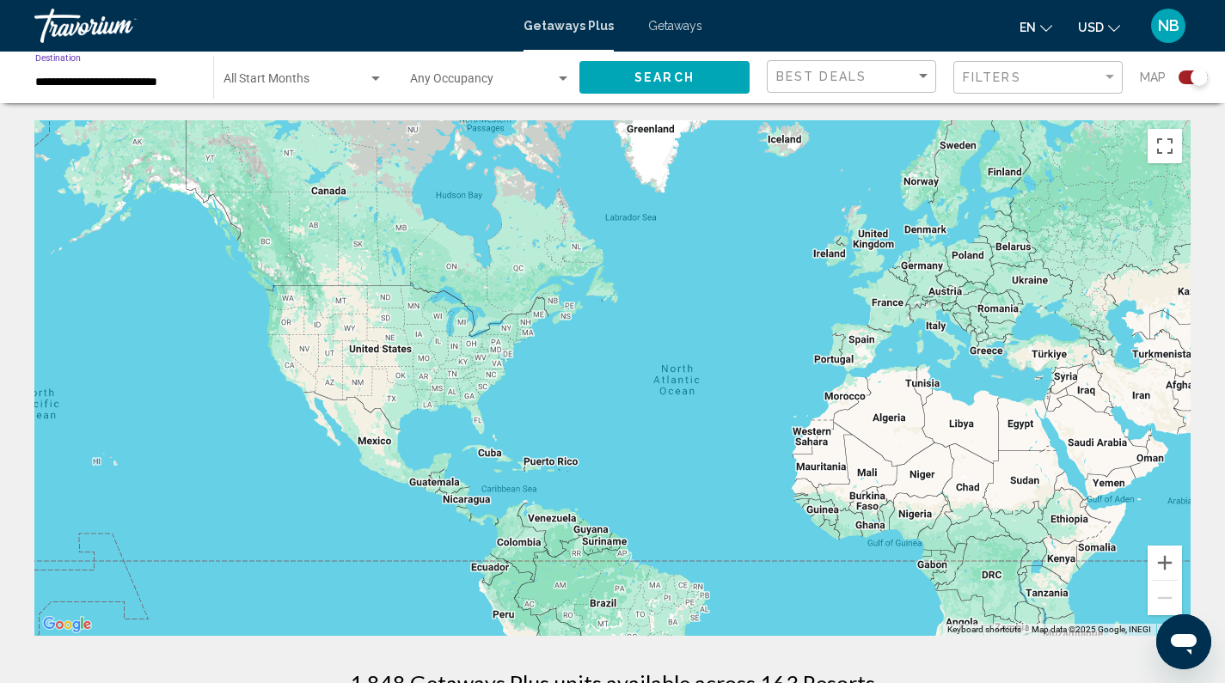
click at [153, 83] on input "**********" at bounding box center [115, 83] width 161 height 14
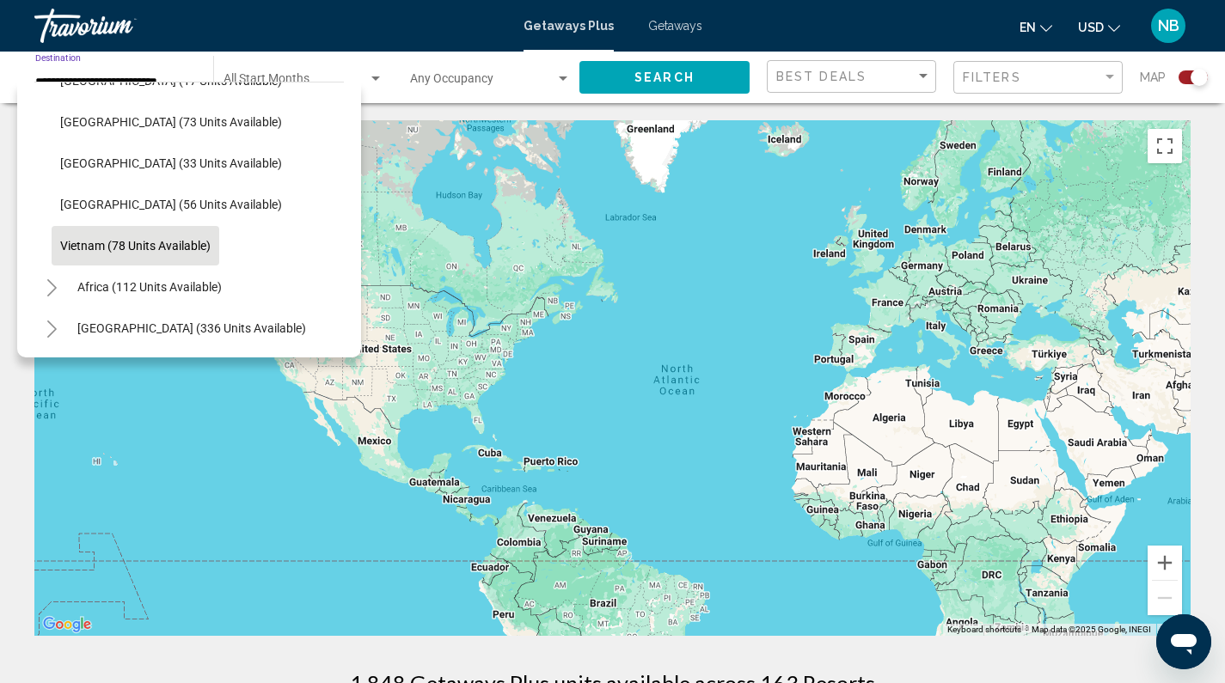
scroll to position [3, 0]
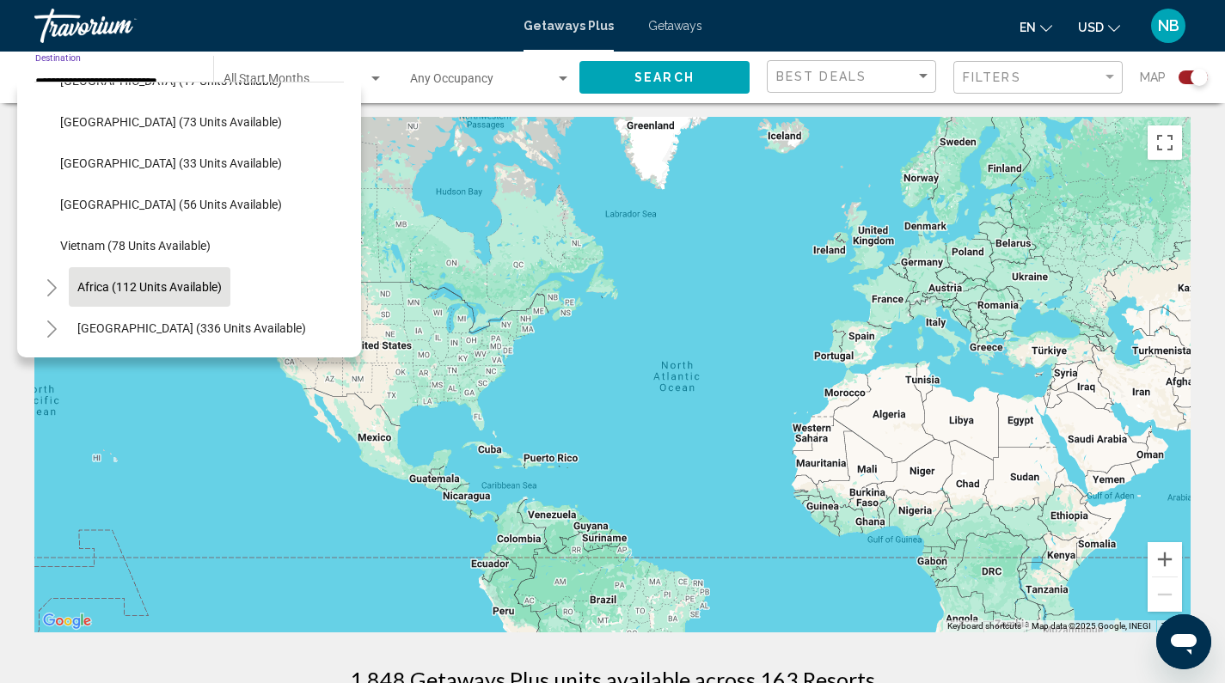
click at [176, 267] on button "Africa (112 units available)" at bounding box center [150, 287] width 162 height 40
type input "**********"
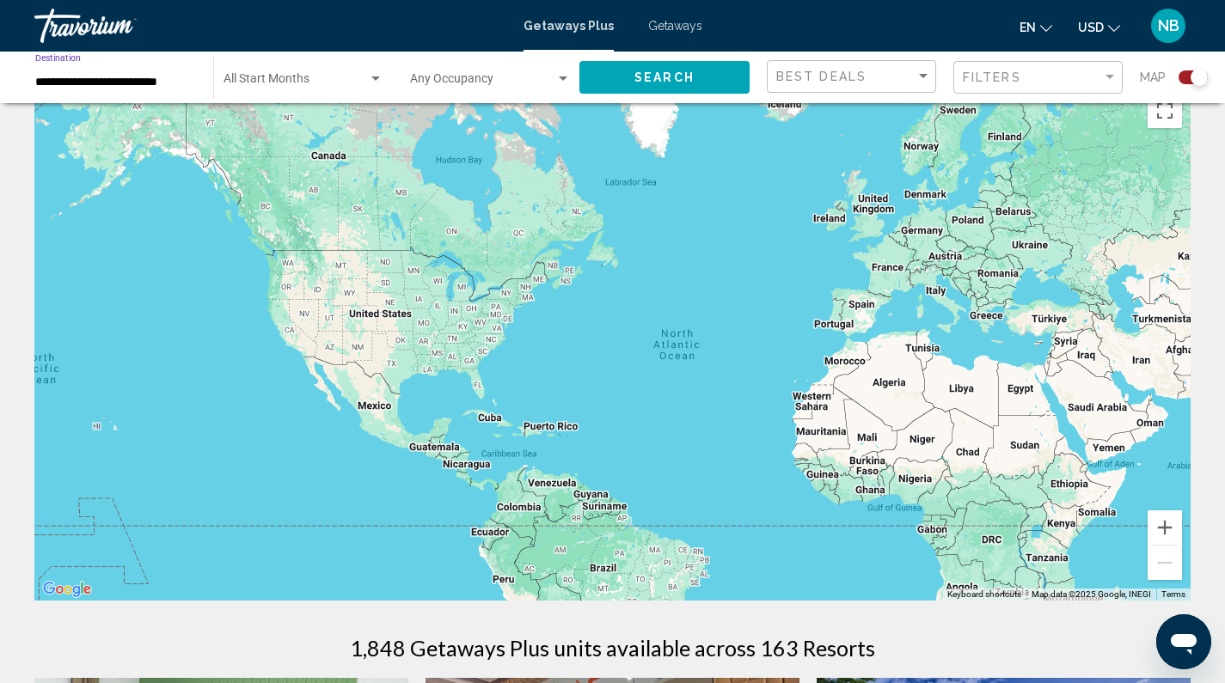
scroll to position [40, 0]
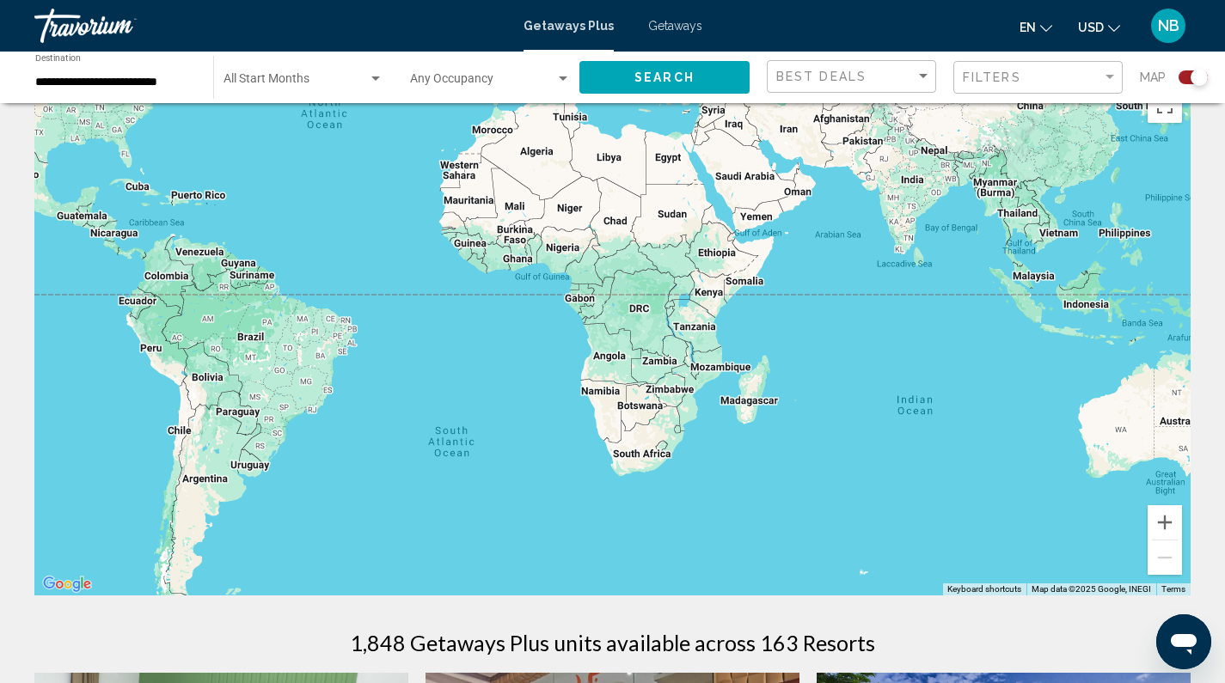
drag, startPoint x: 970, startPoint y: 425, endPoint x: 614, endPoint y: 197, distance: 423.0
click at [614, 197] on div "Main content" at bounding box center [612, 338] width 1156 height 516
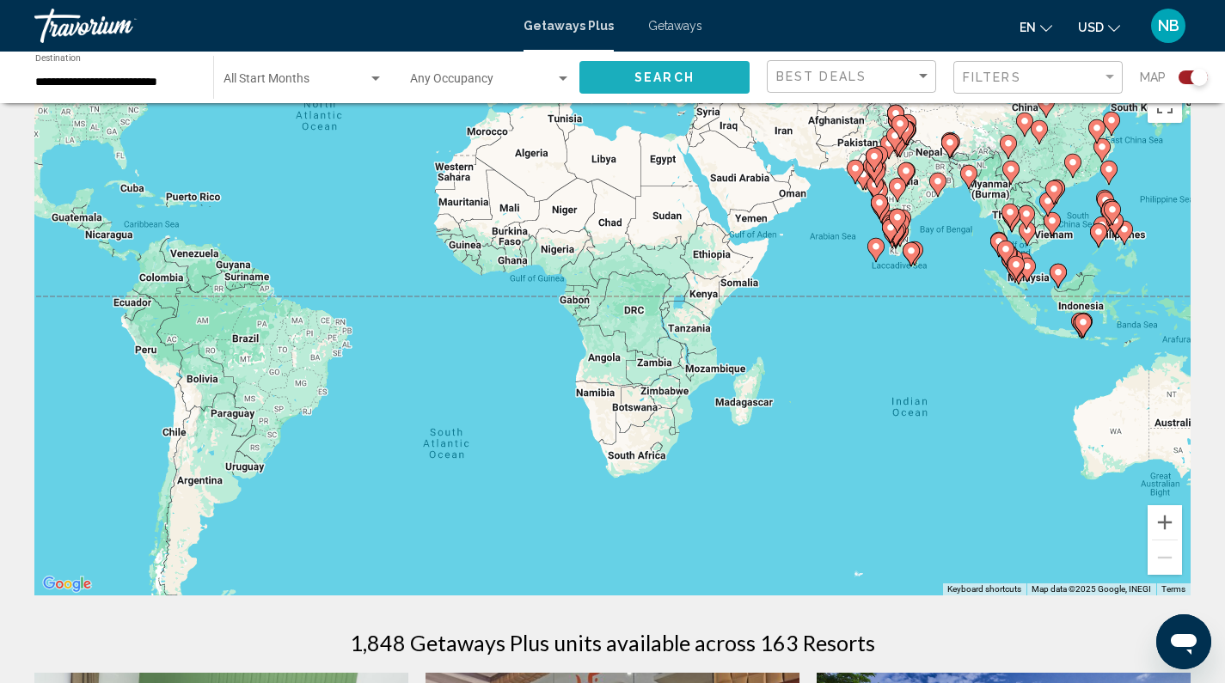
click at [675, 78] on span "Search" at bounding box center [664, 78] width 60 height 14
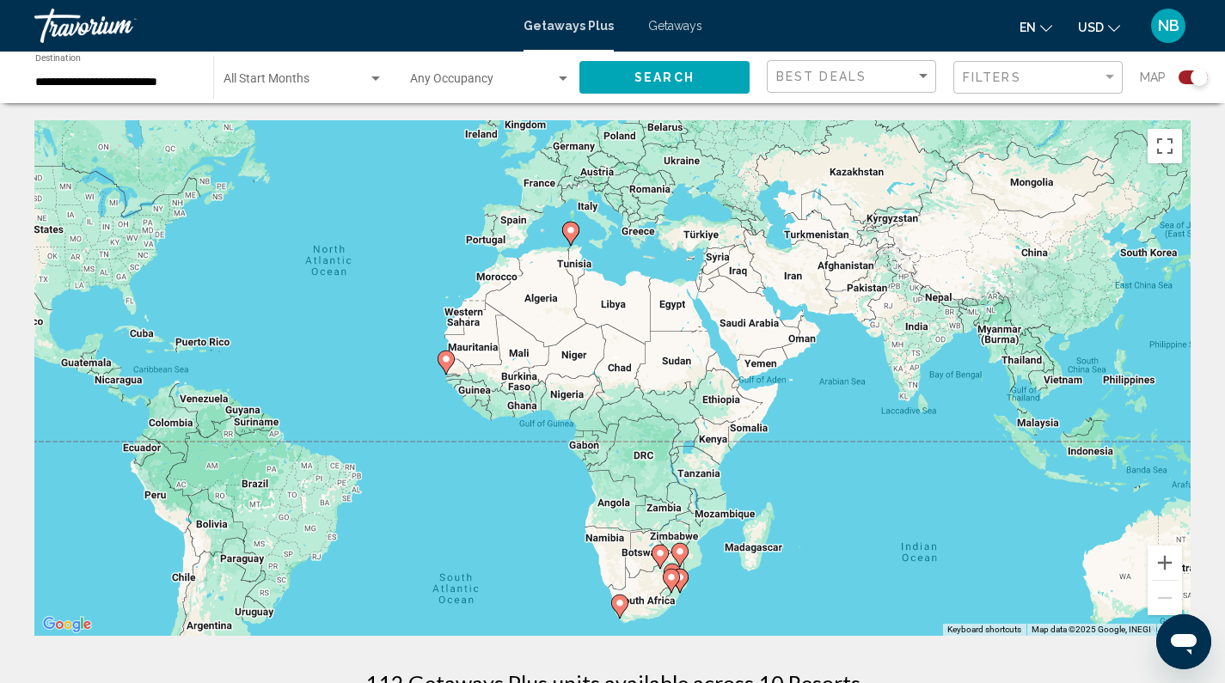
drag, startPoint x: 707, startPoint y: 309, endPoint x: 713, endPoint y: 400, distance: 91.3
click at [713, 400] on div "To activate drag with keyboard, press Alt + Enter. Once in keyboard drag state,…" at bounding box center [612, 378] width 1156 height 516
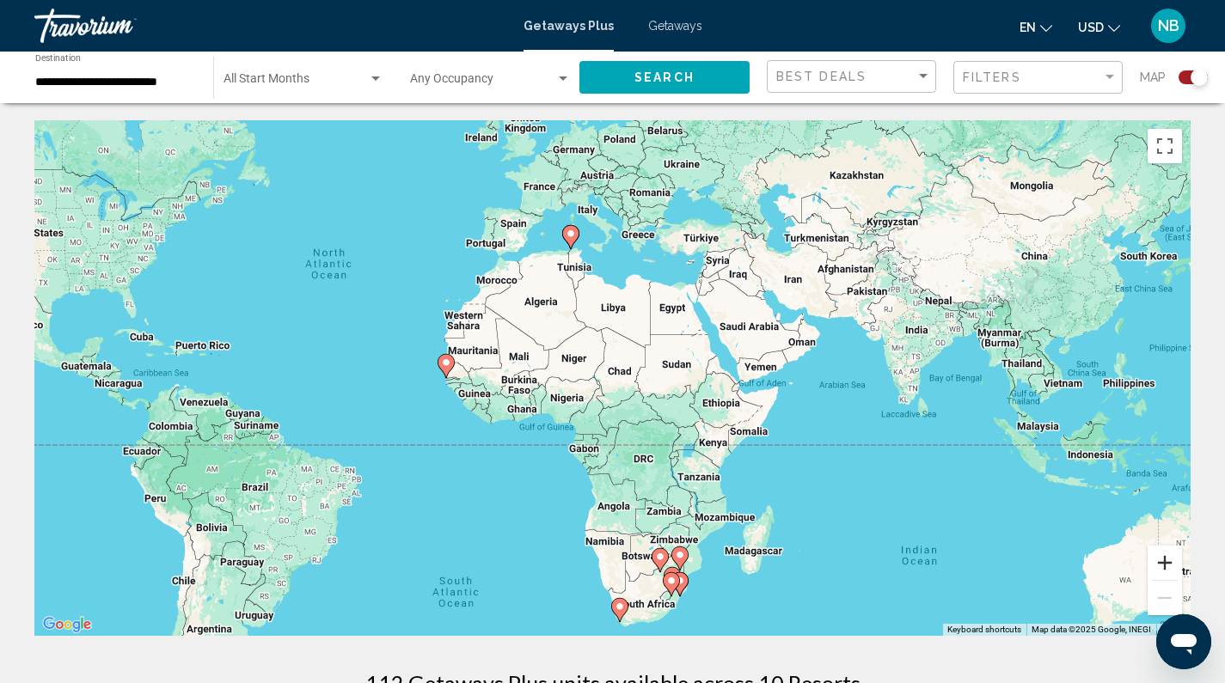
click at [1167, 559] on button "Zoom in" at bounding box center [1165, 563] width 34 height 34
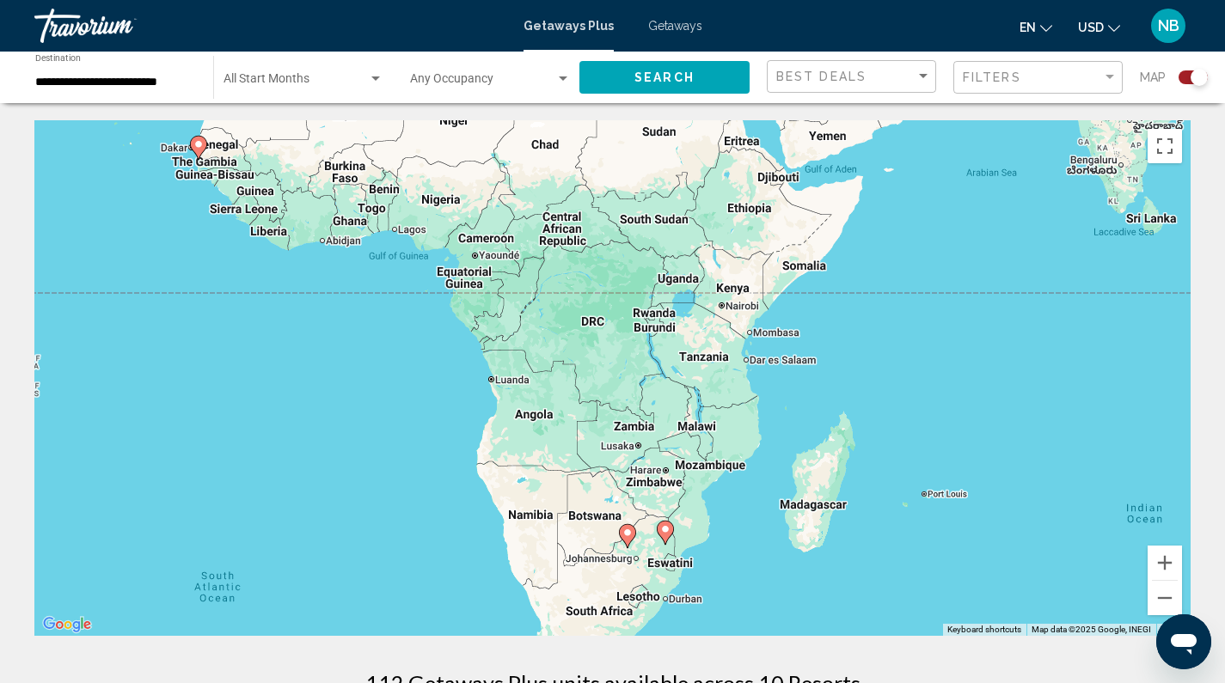
drag, startPoint x: 560, startPoint y: 429, endPoint x: 473, endPoint y: 190, distance: 254.5
click at [473, 190] on div "To activate drag with keyboard, press Alt + Enter. Once in keyboard drag state,…" at bounding box center [612, 378] width 1156 height 516
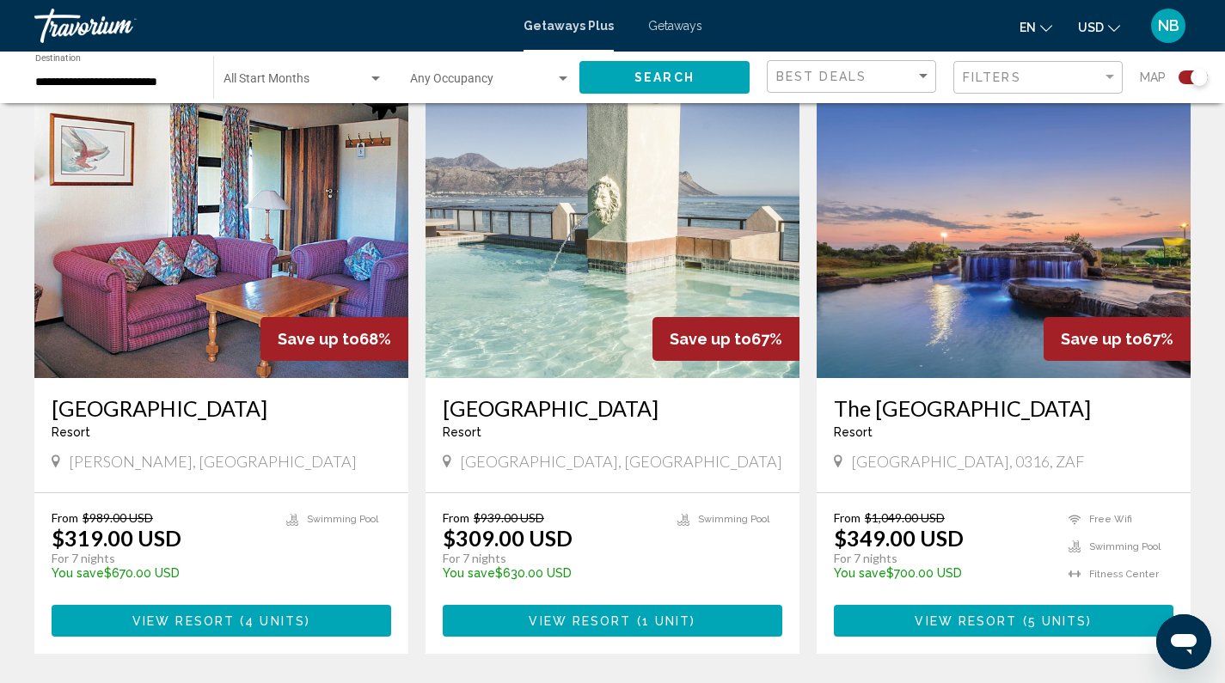
scroll to position [607, 0]
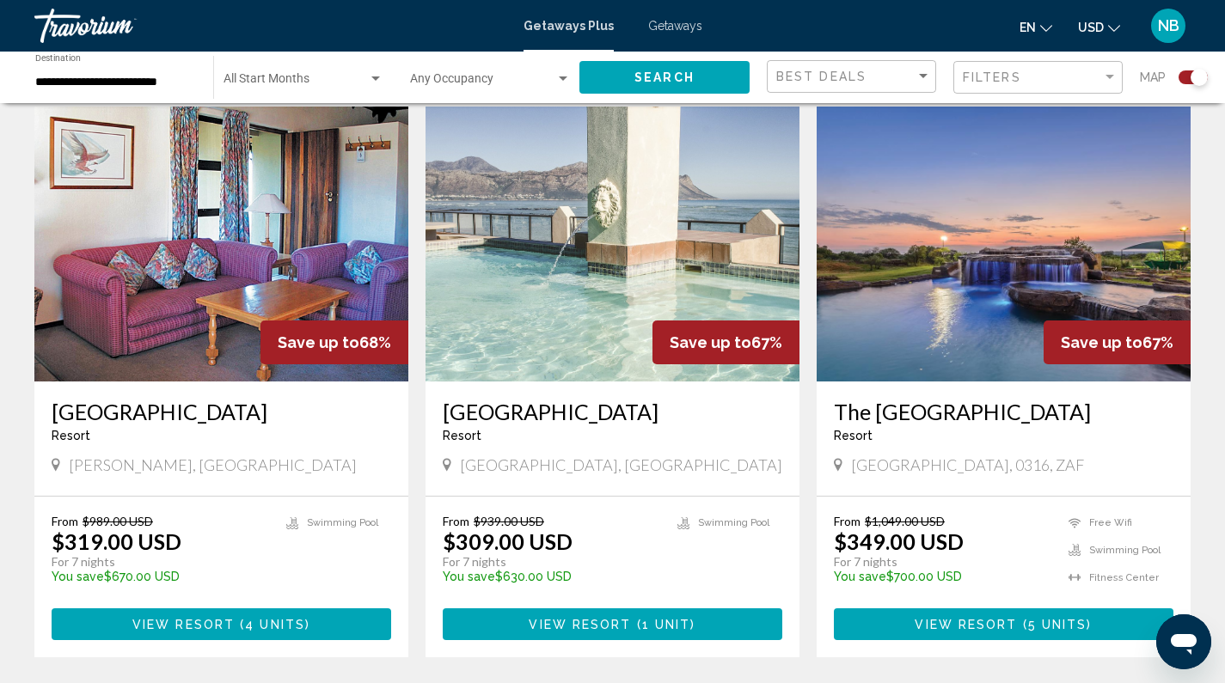
click at [1027, 215] on img "Main content" at bounding box center [1004, 244] width 374 height 275
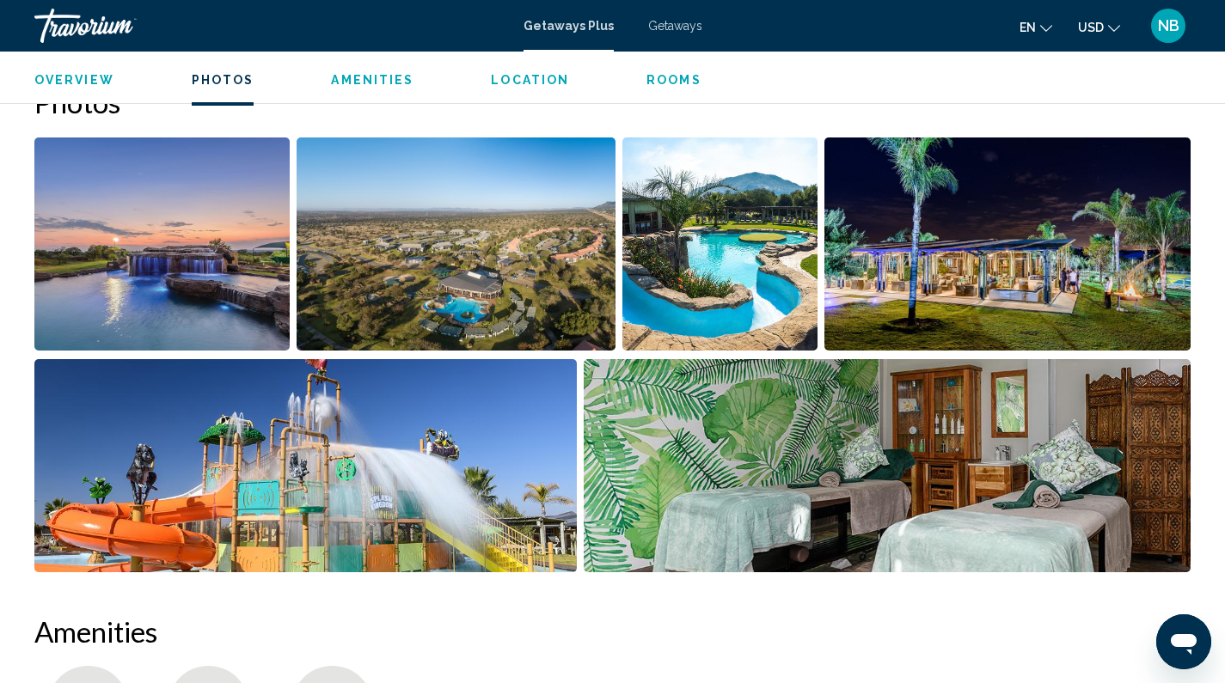
scroll to position [835, 0]
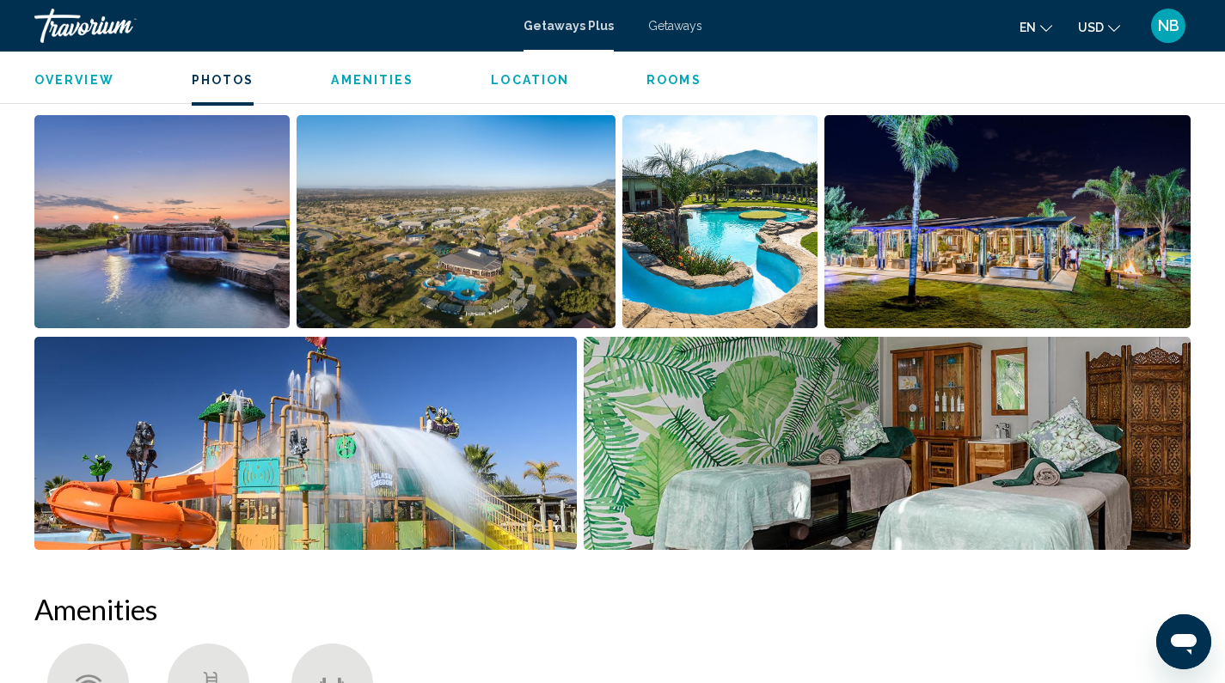
click at [667, 87] on button "Rooms" at bounding box center [673, 79] width 55 height 15
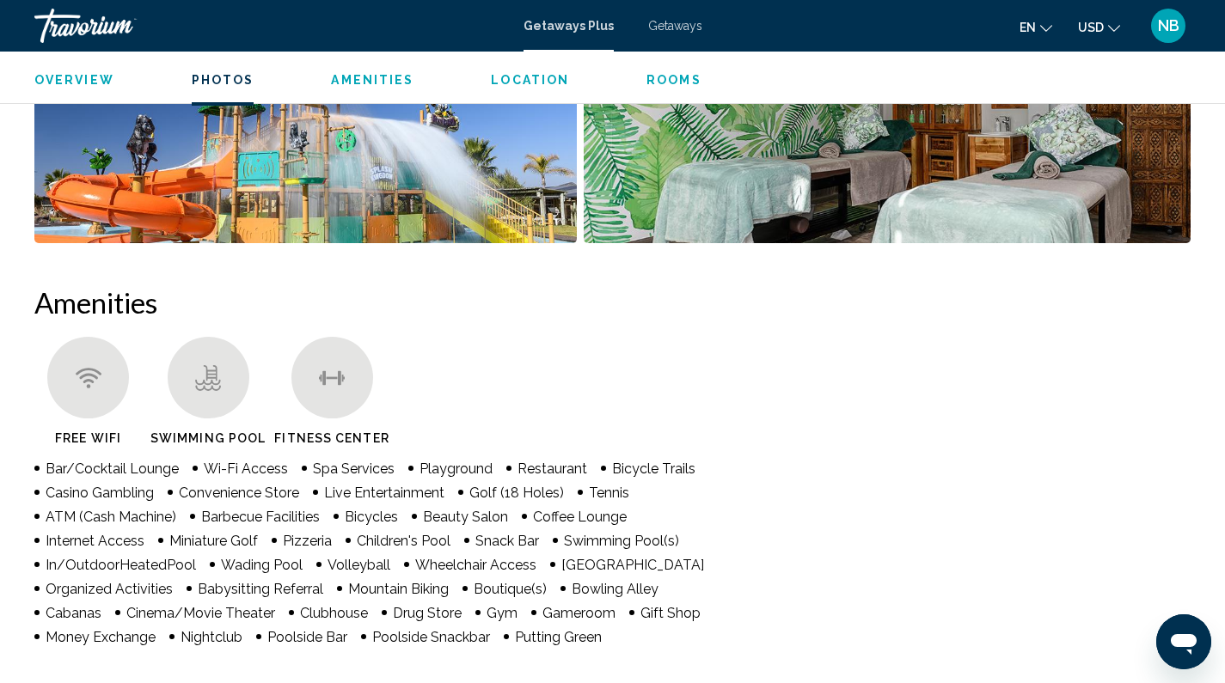
scroll to position [1051, 0]
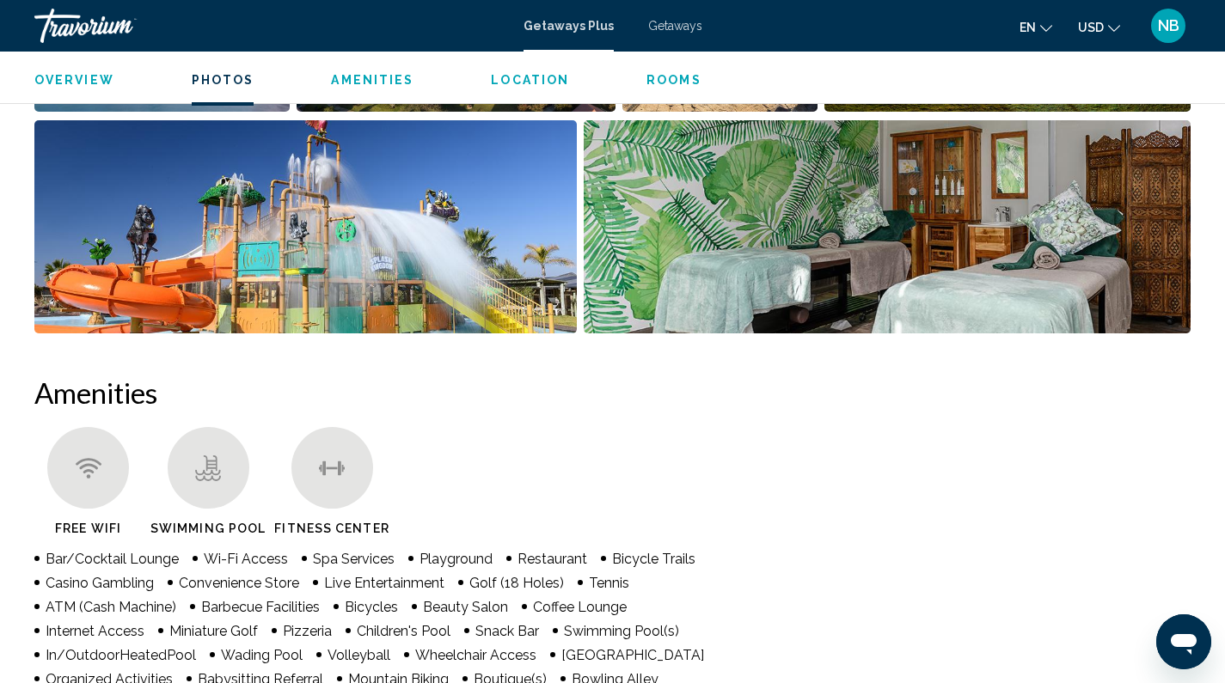
click at [492, 221] on img "Open full-screen image slider" at bounding box center [305, 226] width 542 height 213
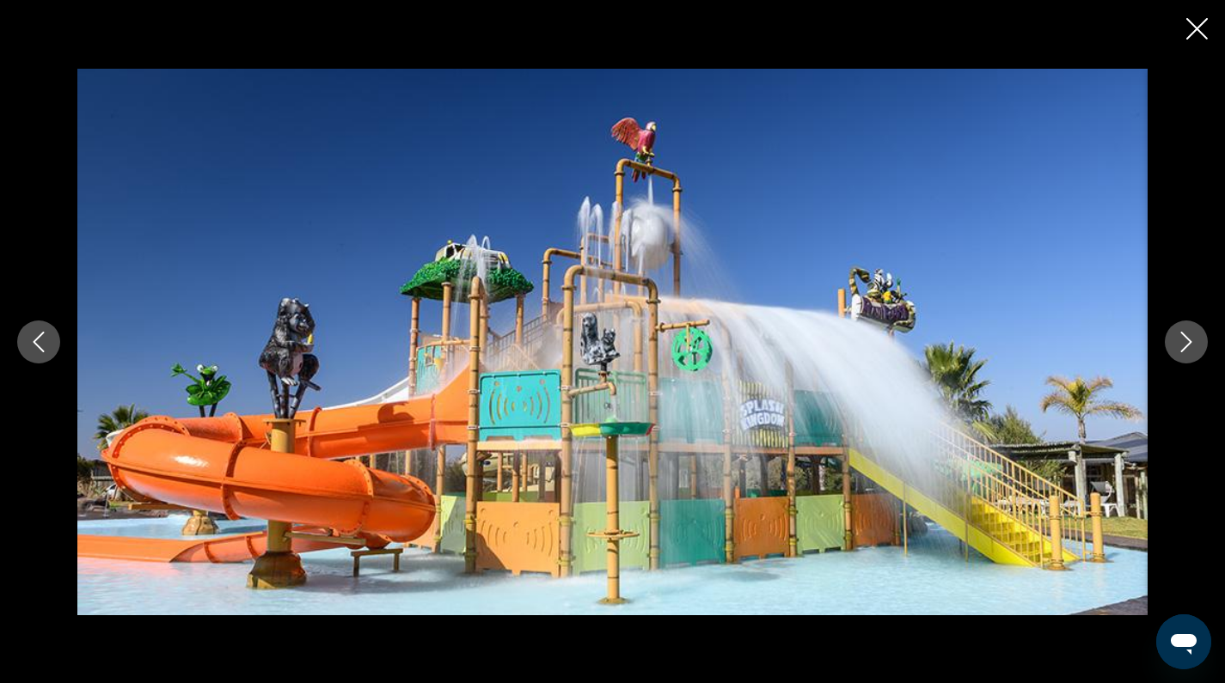
click at [1194, 344] on icon "Next image" at bounding box center [1186, 342] width 21 height 21
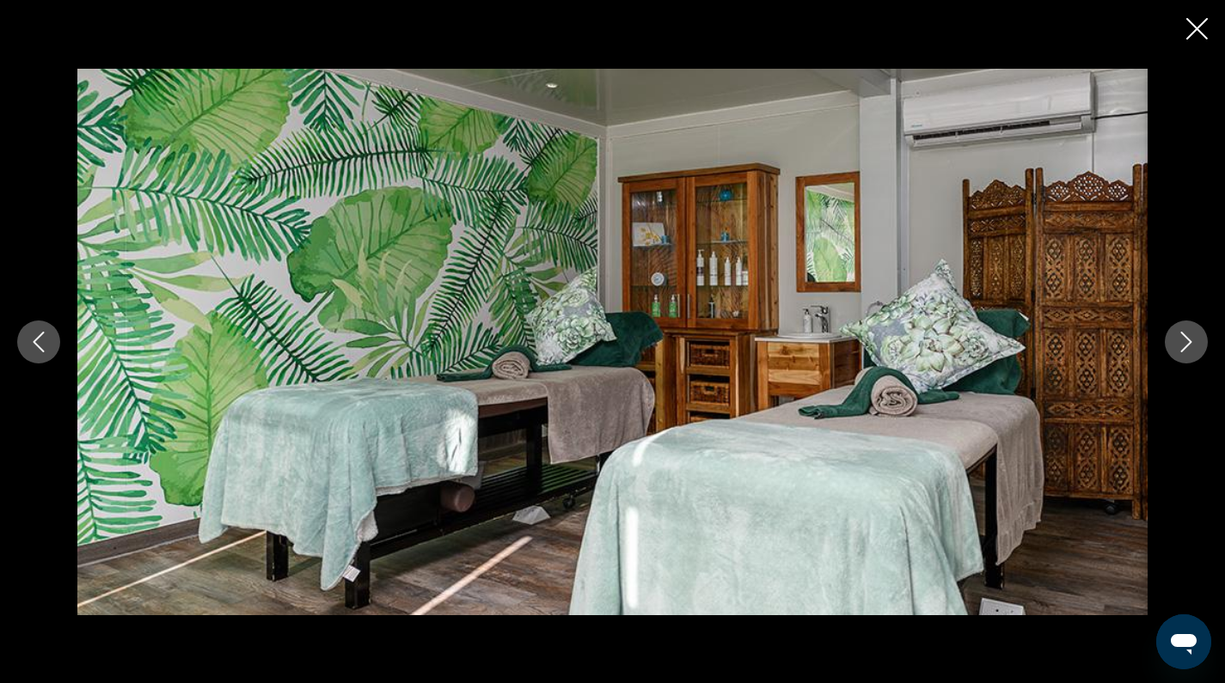
click at [1194, 344] on icon "Next image" at bounding box center [1186, 342] width 21 height 21
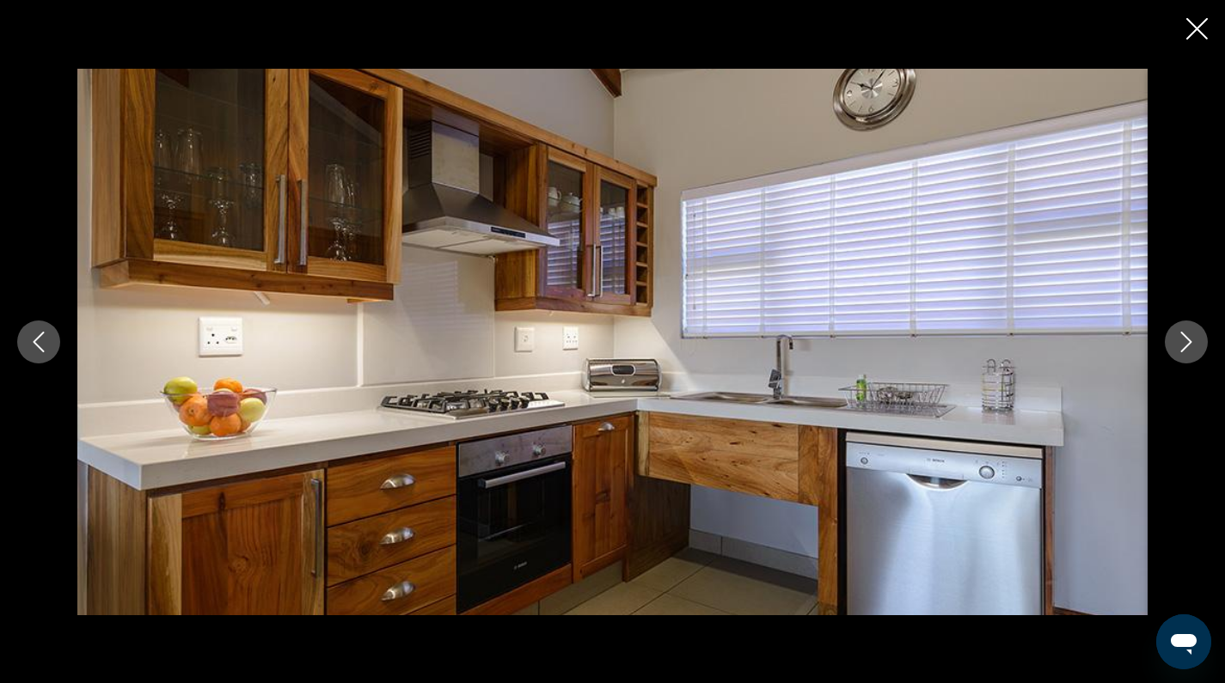
click at [1194, 344] on icon "Next image" at bounding box center [1186, 342] width 21 height 21
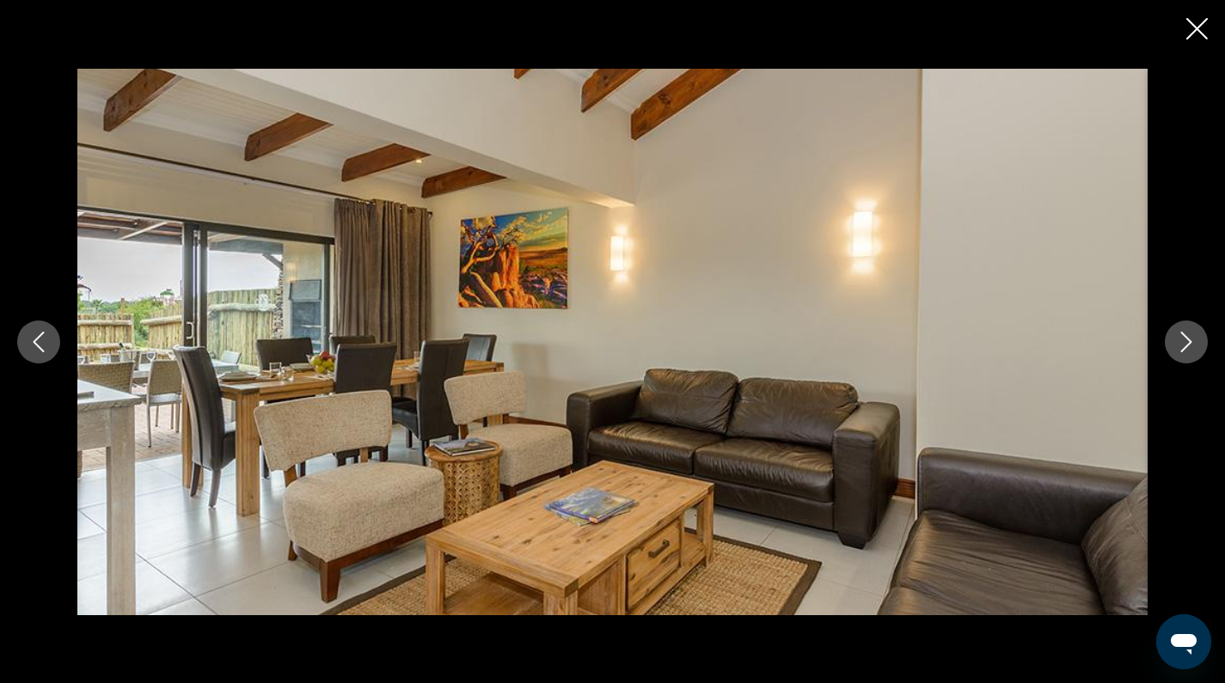
click at [1194, 344] on icon "Next image" at bounding box center [1186, 342] width 21 height 21
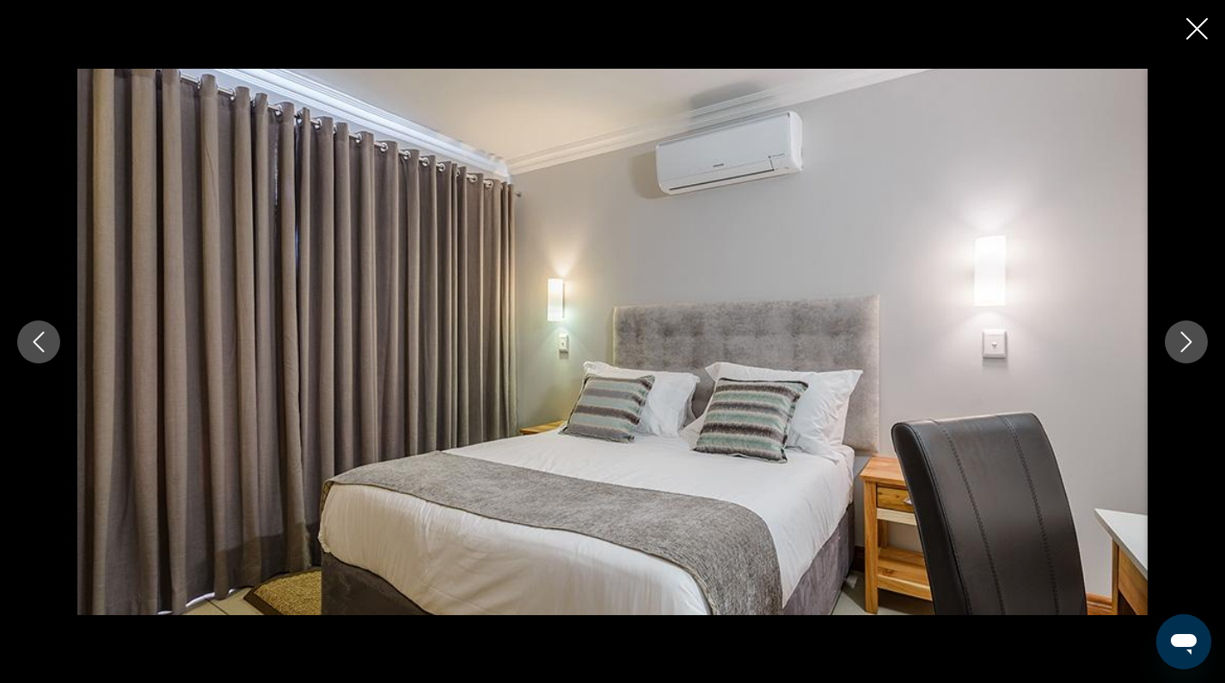
click at [1194, 344] on icon "Next image" at bounding box center [1186, 342] width 21 height 21
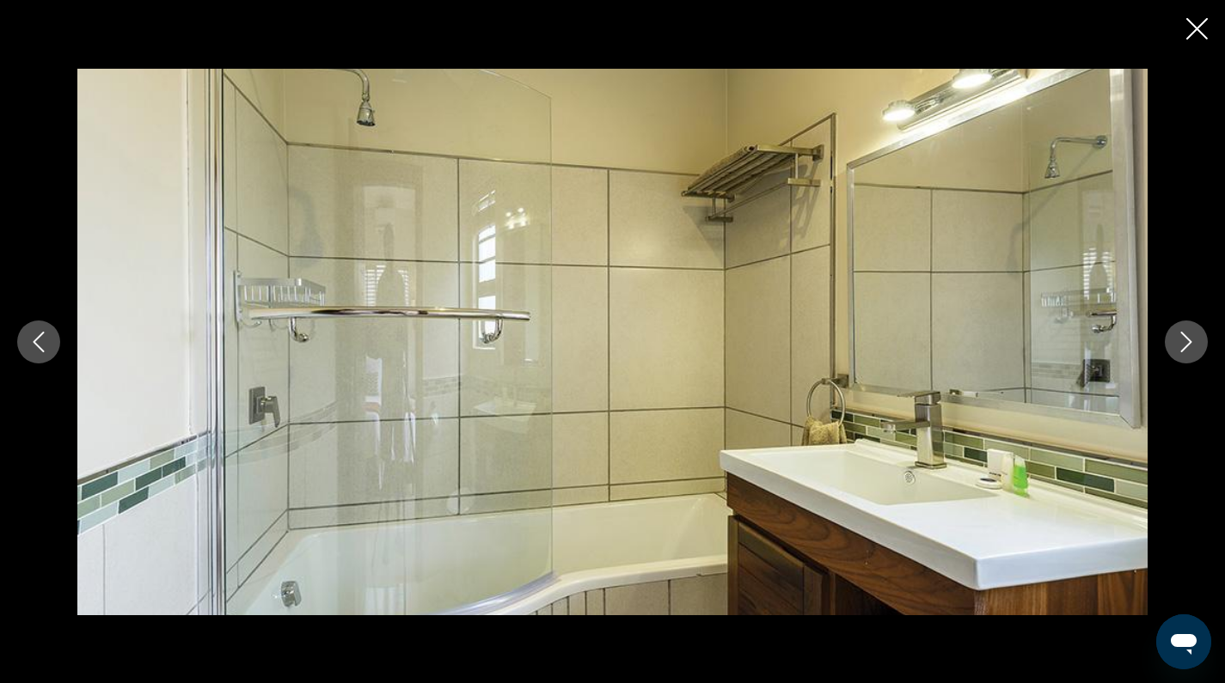
click at [1194, 344] on icon "Next image" at bounding box center [1186, 342] width 21 height 21
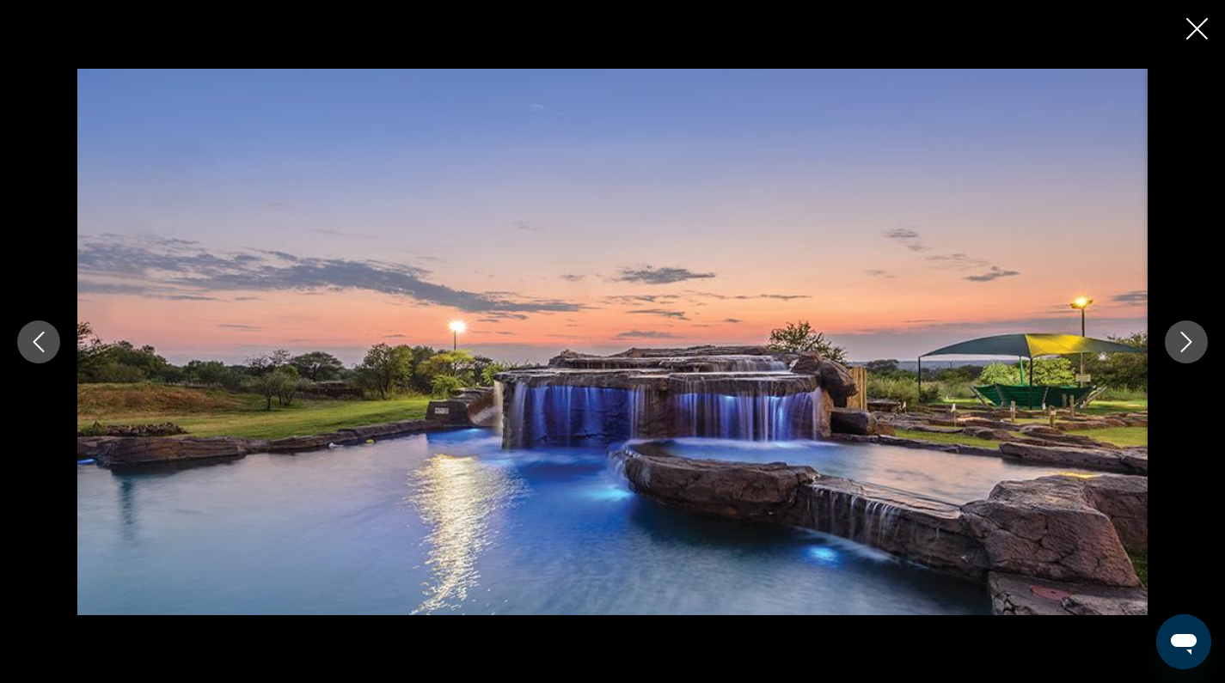
click at [1194, 344] on icon "Next image" at bounding box center [1186, 342] width 21 height 21
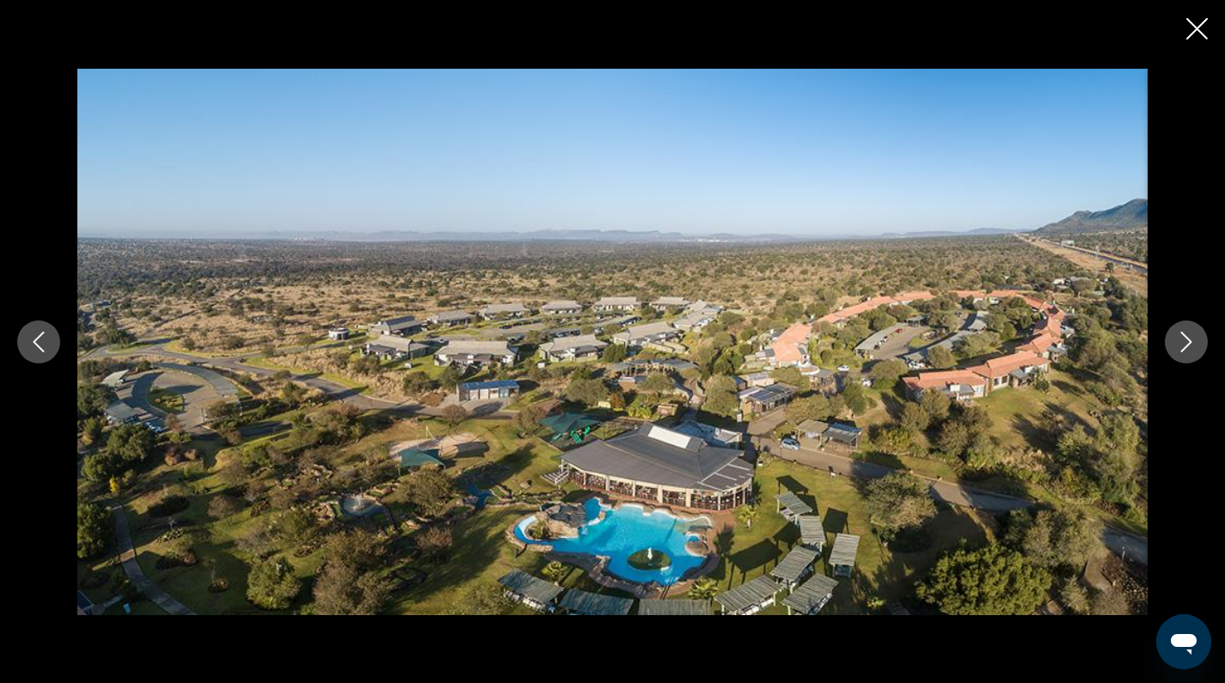
click at [1194, 344] on icon "Next image" at bounding box center [1186, 342] width 21 height 21
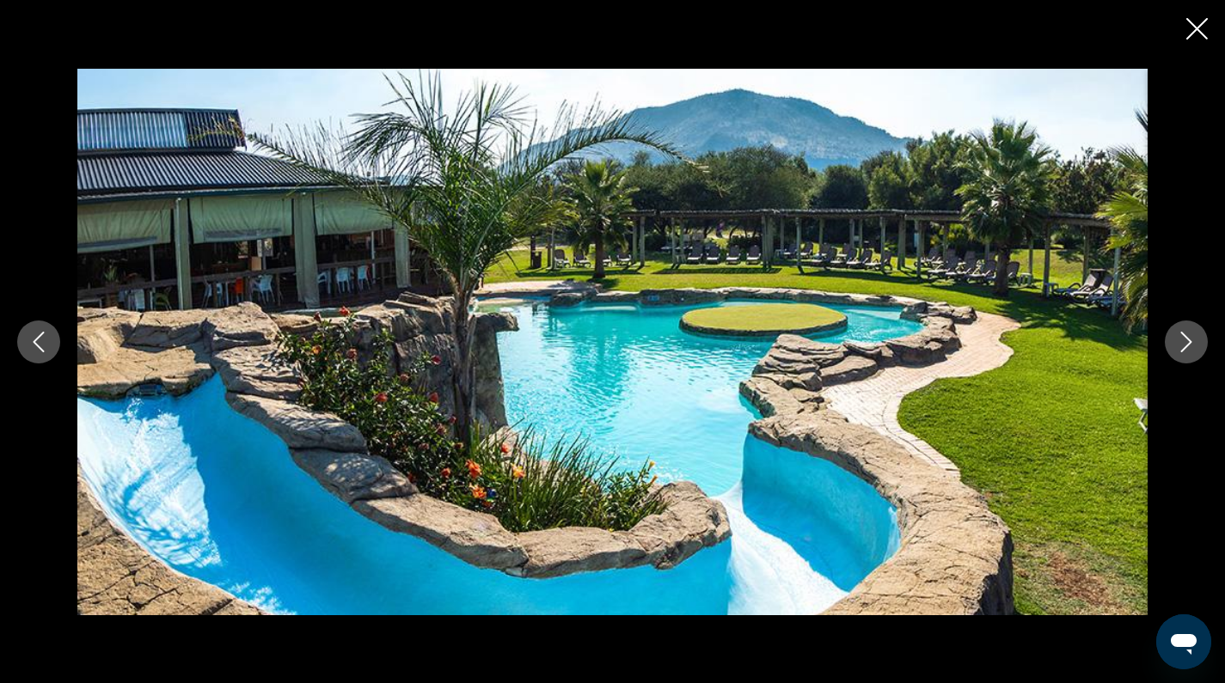
click at [1194, 344] on icon "Next image" at bounding box center [1186, 342] width 21 height 21
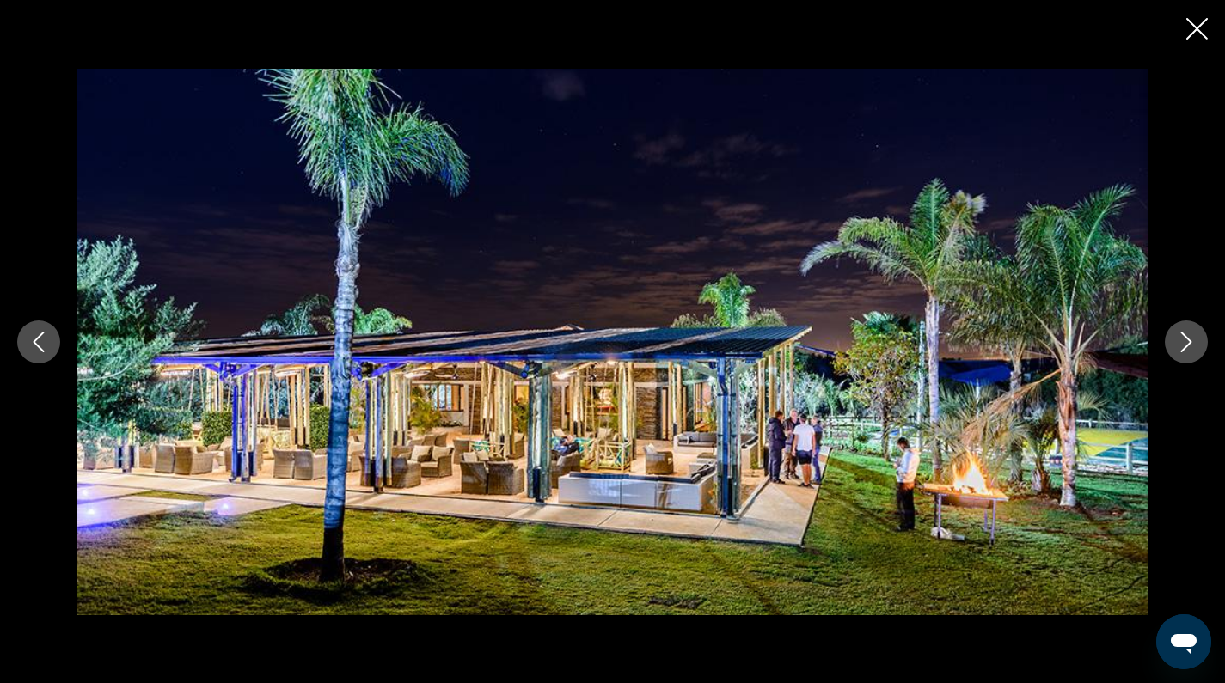
click at [1194, 344] on icon "Next image" at bounding box center [1186, 342] width 21 height 21
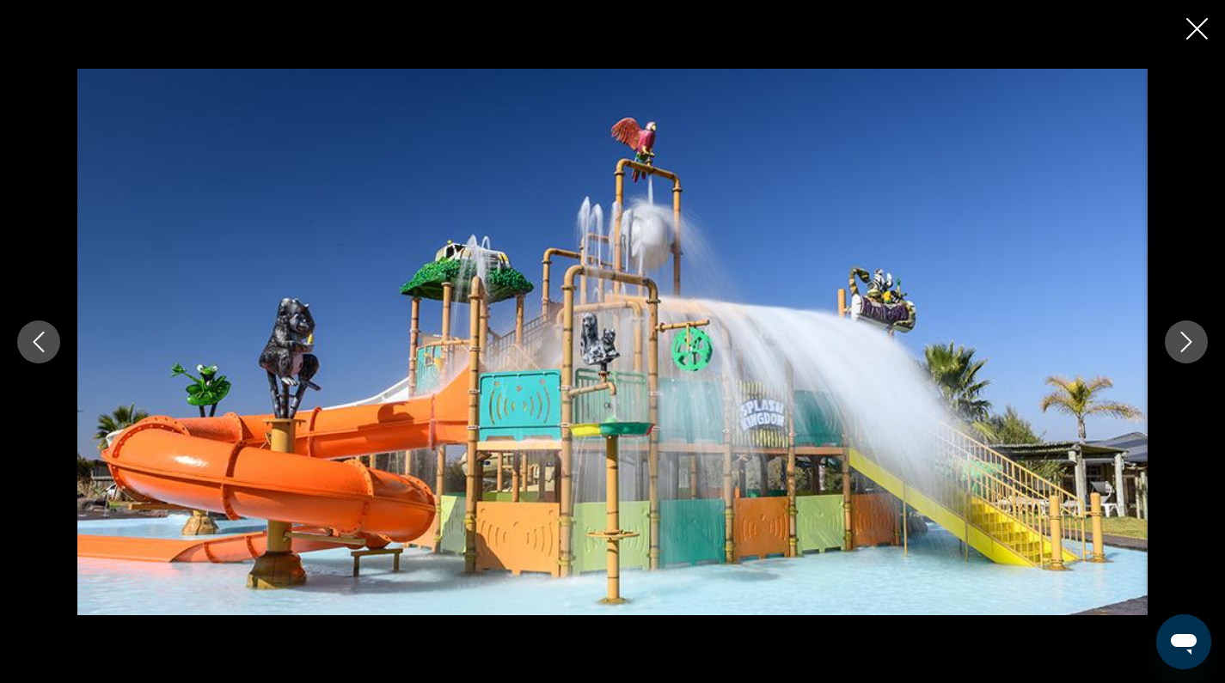
click at [1194, 344] on icon "Next image" at bounding box center [1186, 342] width 21 height 21
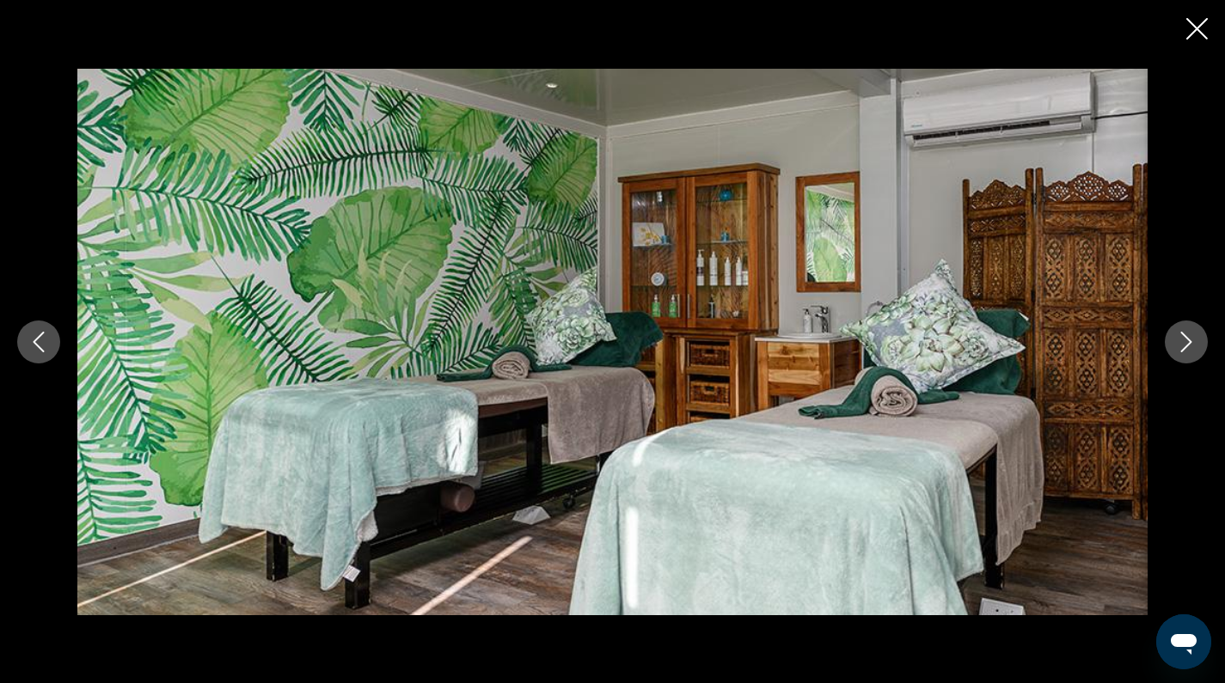
drag, startPoint x: 1197, startPoint y: 33, endPoint x: 1191, endPoint y: 44, distance: 12.7
click at [1198, 33] on icon "Close slideshow" at bounding box center [1196, 28] width 21 height 21
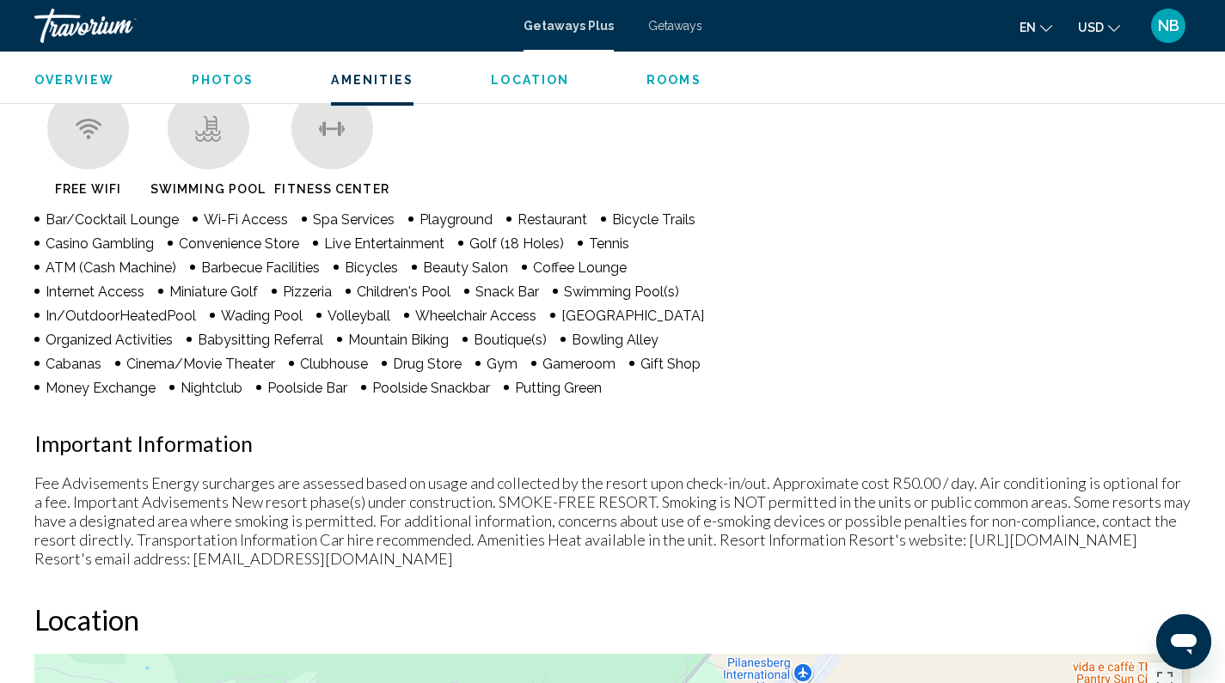
scroll to position [1407, 0]
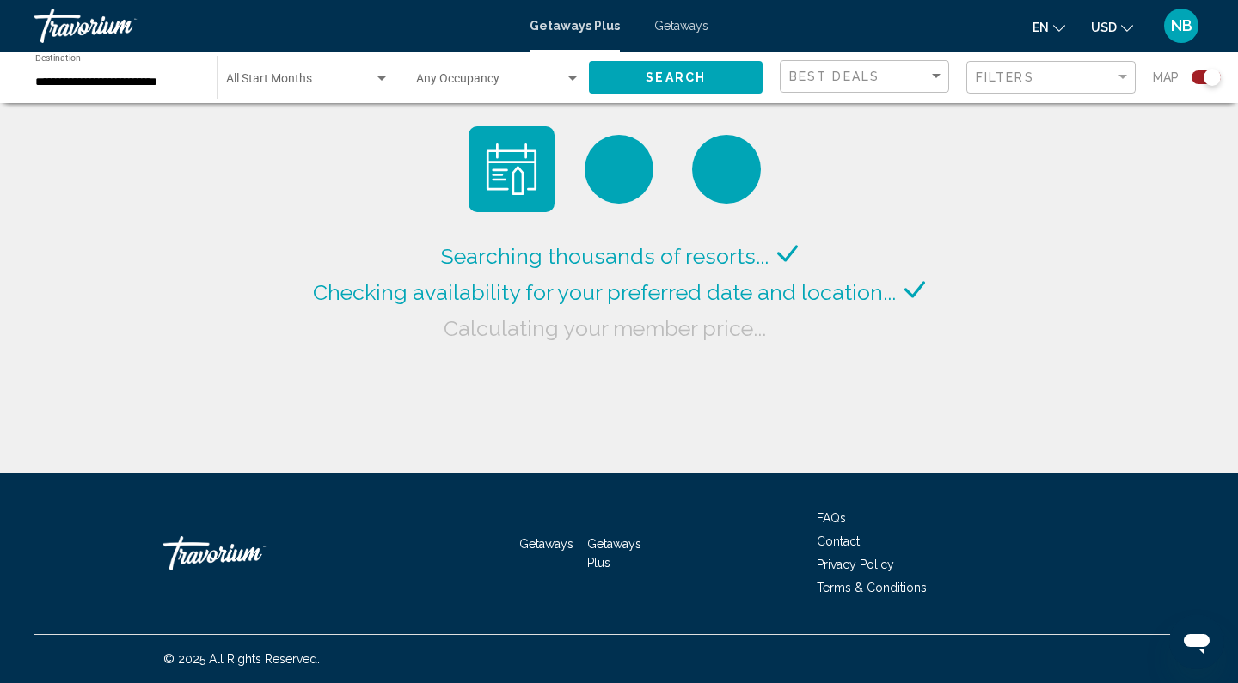
click at [140, 82] on input "**********" at bounding box center [117, 83] width 164 height 14
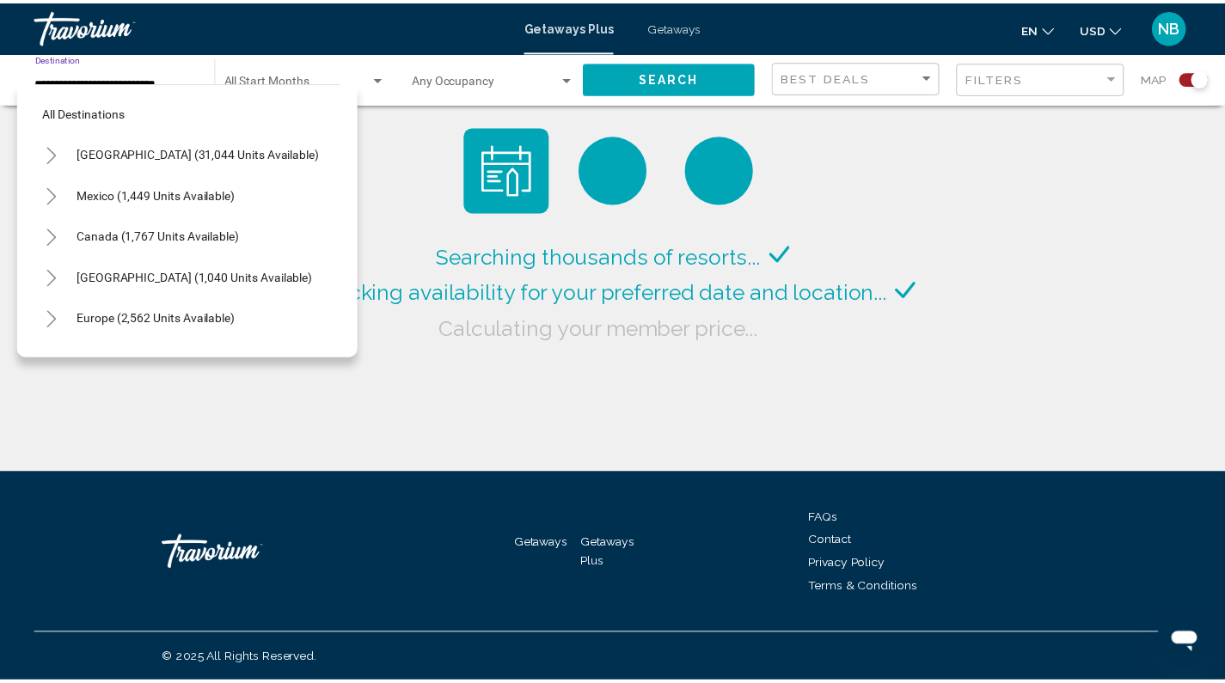
scroll to position [357, 0]
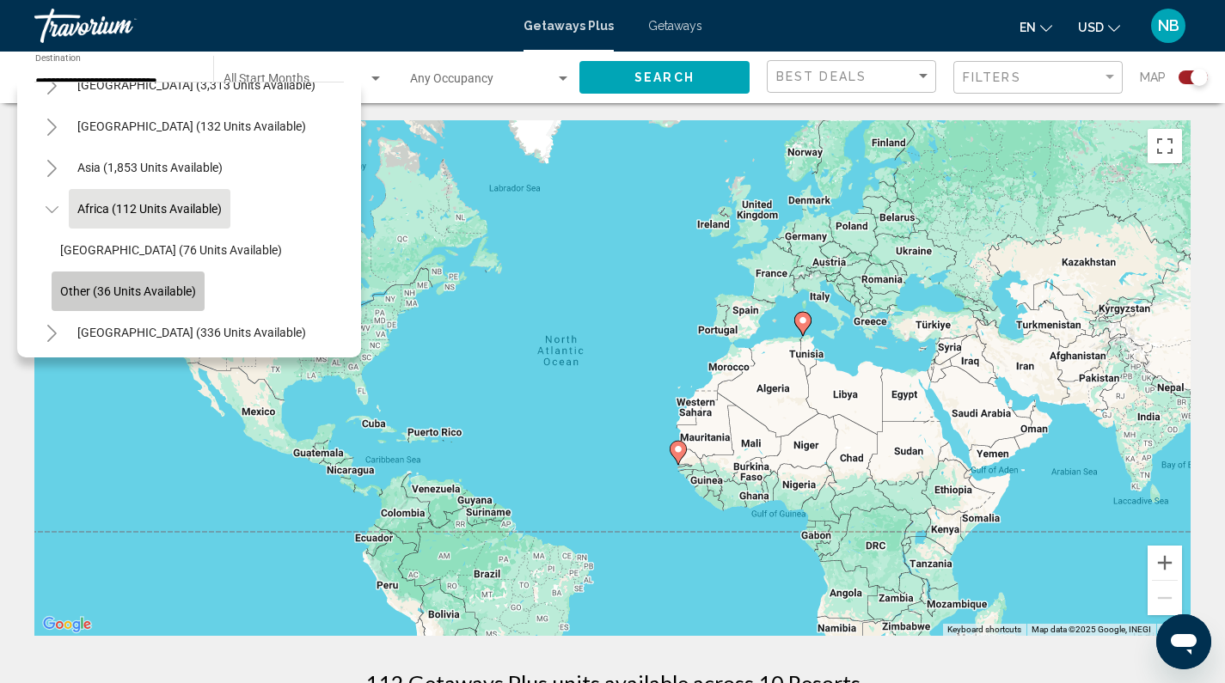
click at [154, 283] on button "Other (36 units available)" at bounding box center [128, 292] width 153 height 40
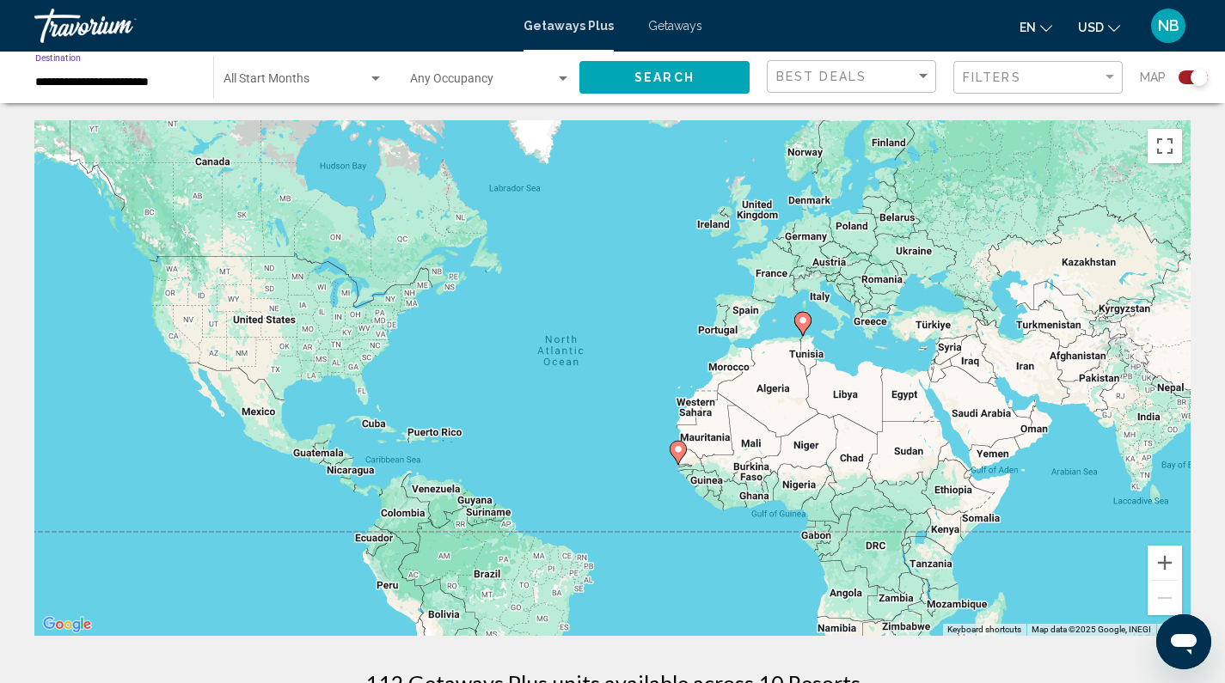
click at [671, 80] on span "Search" at bounding box center [664, 78] width 60 height 14
click at [159, 61] on div "**********" at bounding box center [115, 77] width 161 height 47
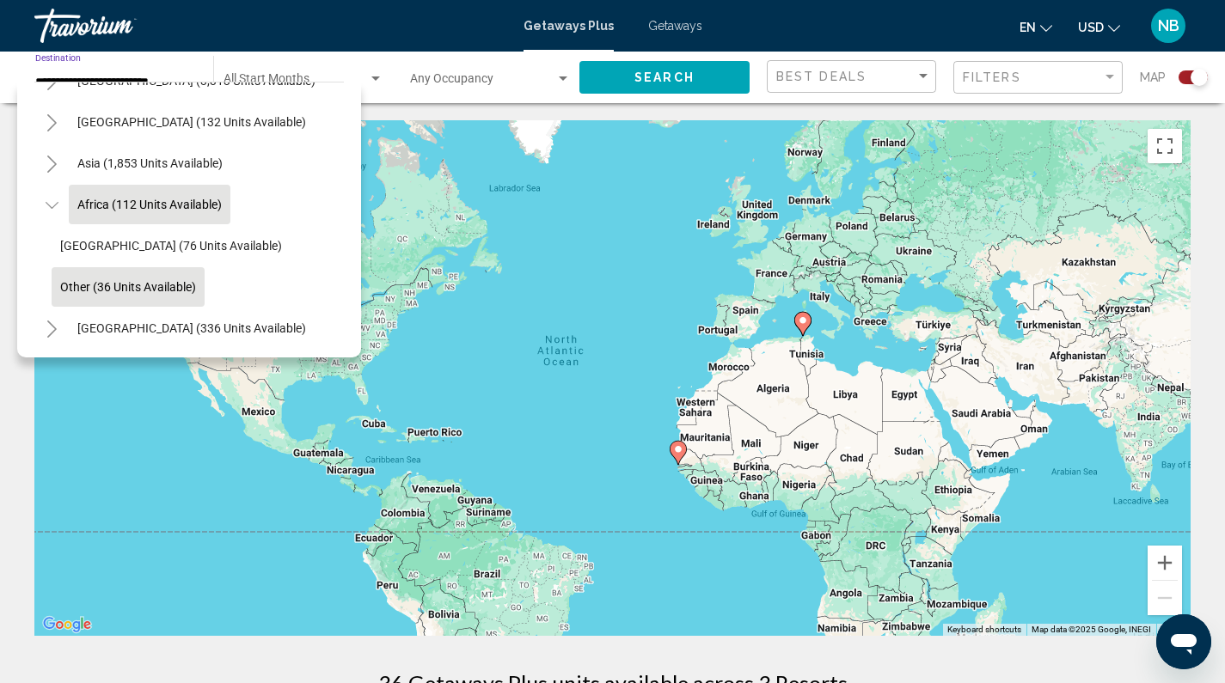
scroll to position [40, 0]
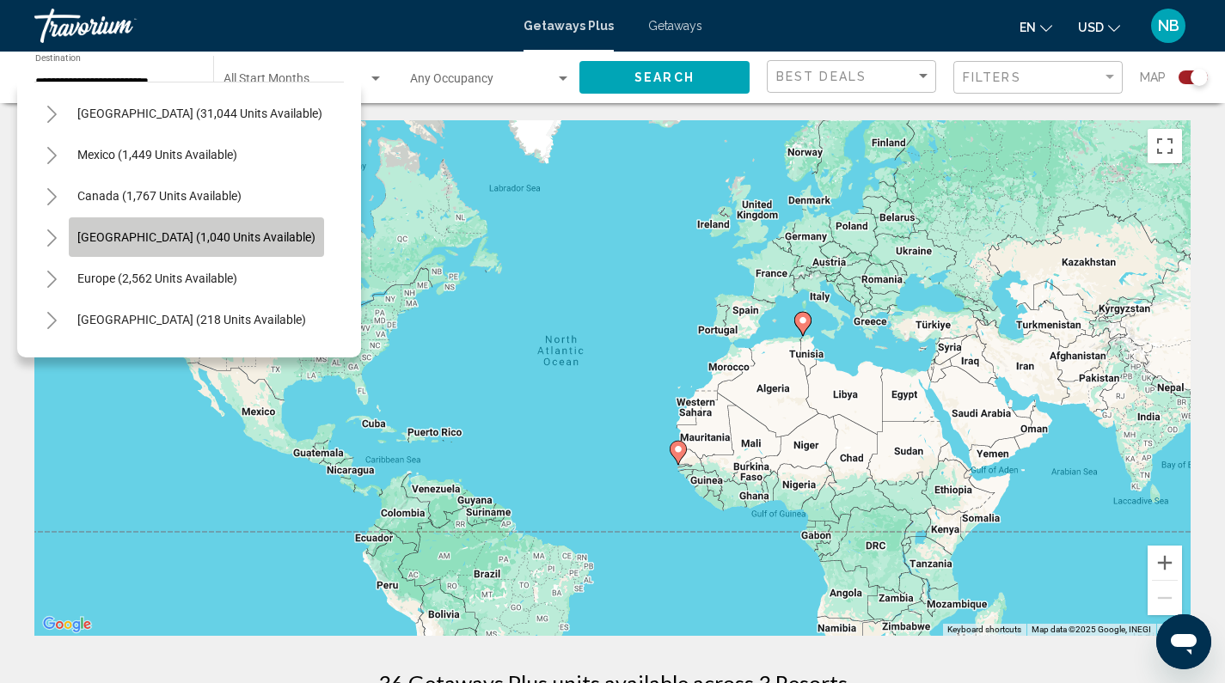
click at [108, 226] on button "[GEOGRAPHIC_DATA] (1,040 units available)" at bounding box center [196, 237] width 255 height 40
type input "**********"
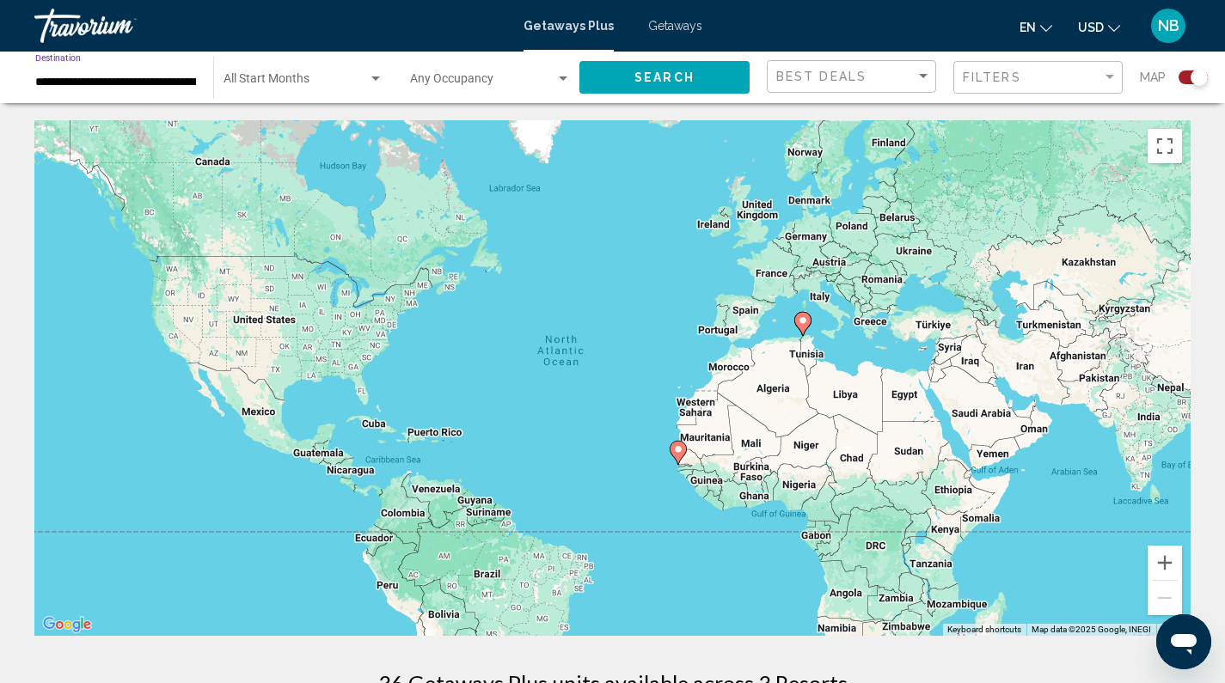
click at [656, 73] on span "Search" at bounding box center [664, 78] width 60 height 14
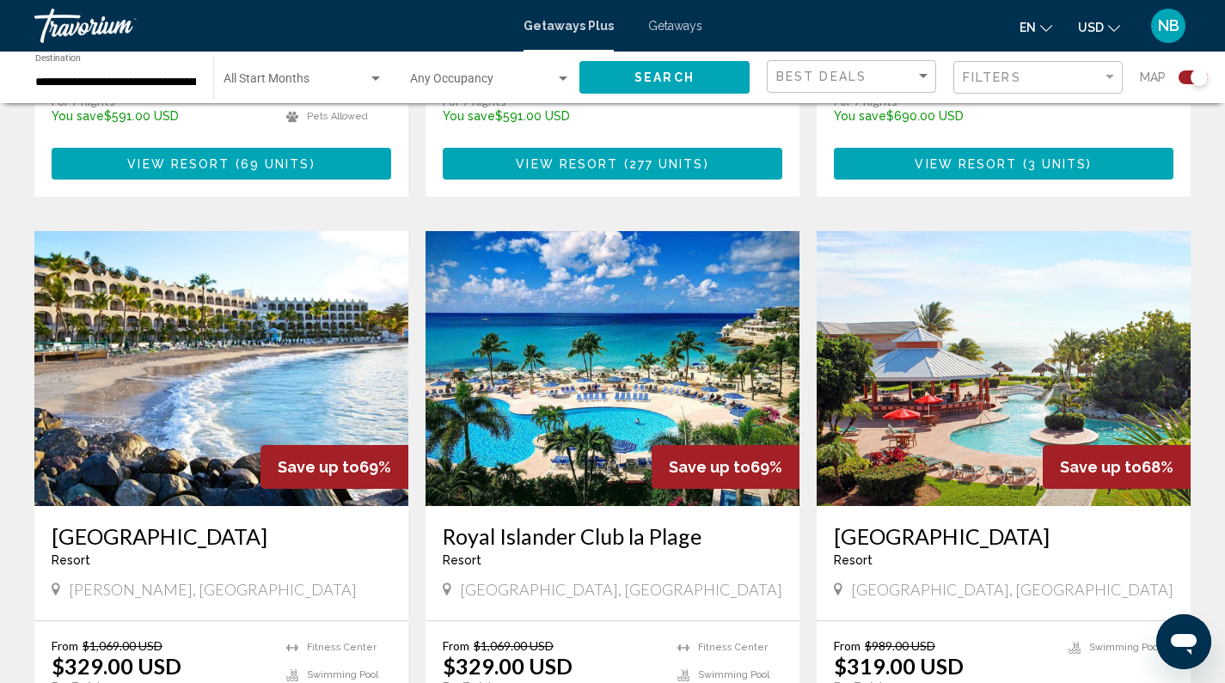
scroll to position [2313, 0]
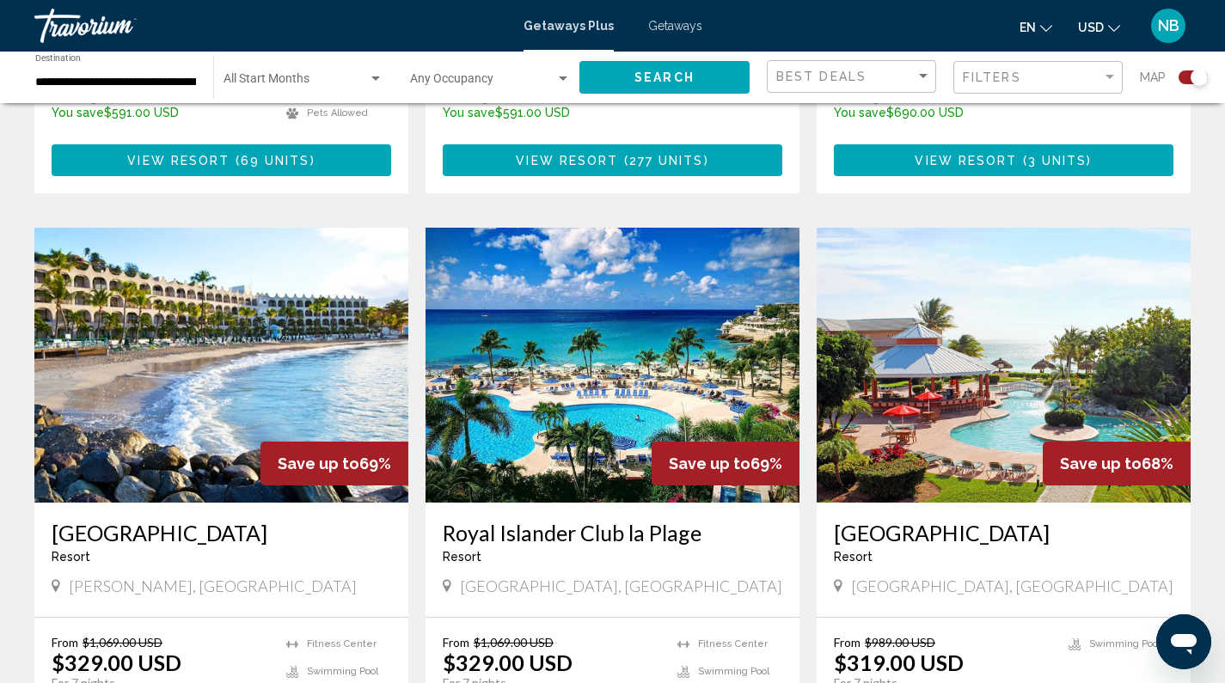
click at [609, 520] on h3 "Royal Islander Club la Plage" at bounding box center [613, 533] width 340 height 26
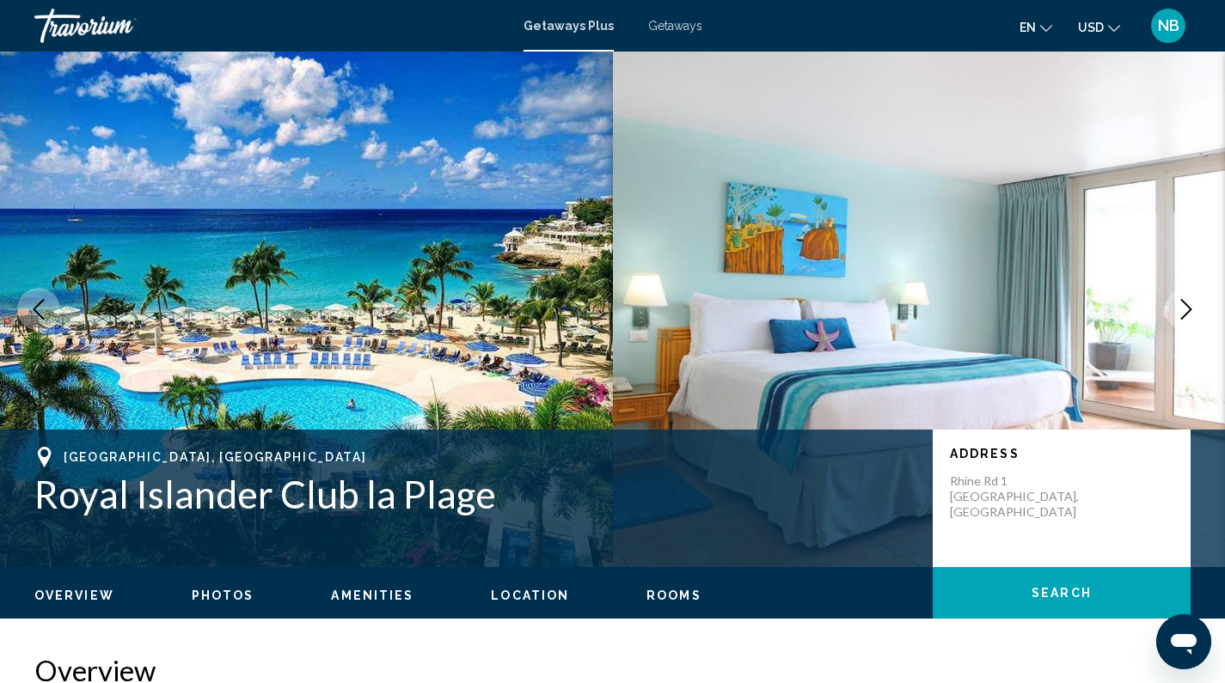
click at [1182, 301] on icon "Next image" at bounding box center [1186, 309] width 11 height 21
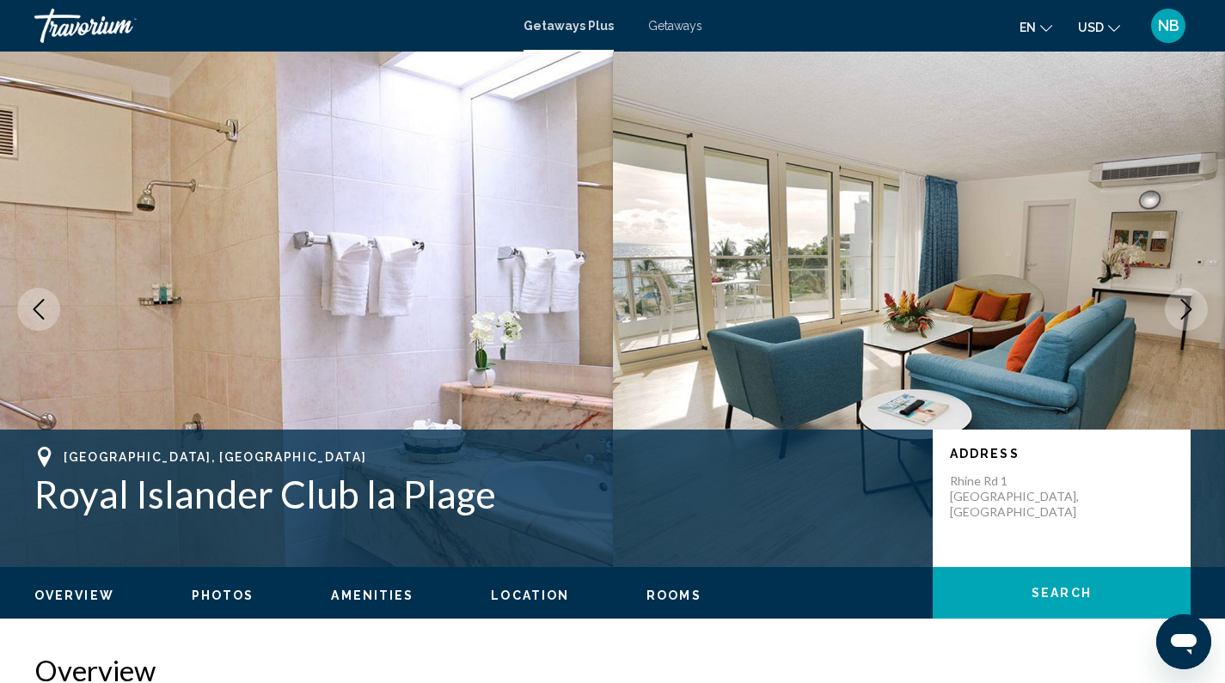
click at [1183, 302] on icon "Next image" at bounding box center [1186, 309] width 11 height 21
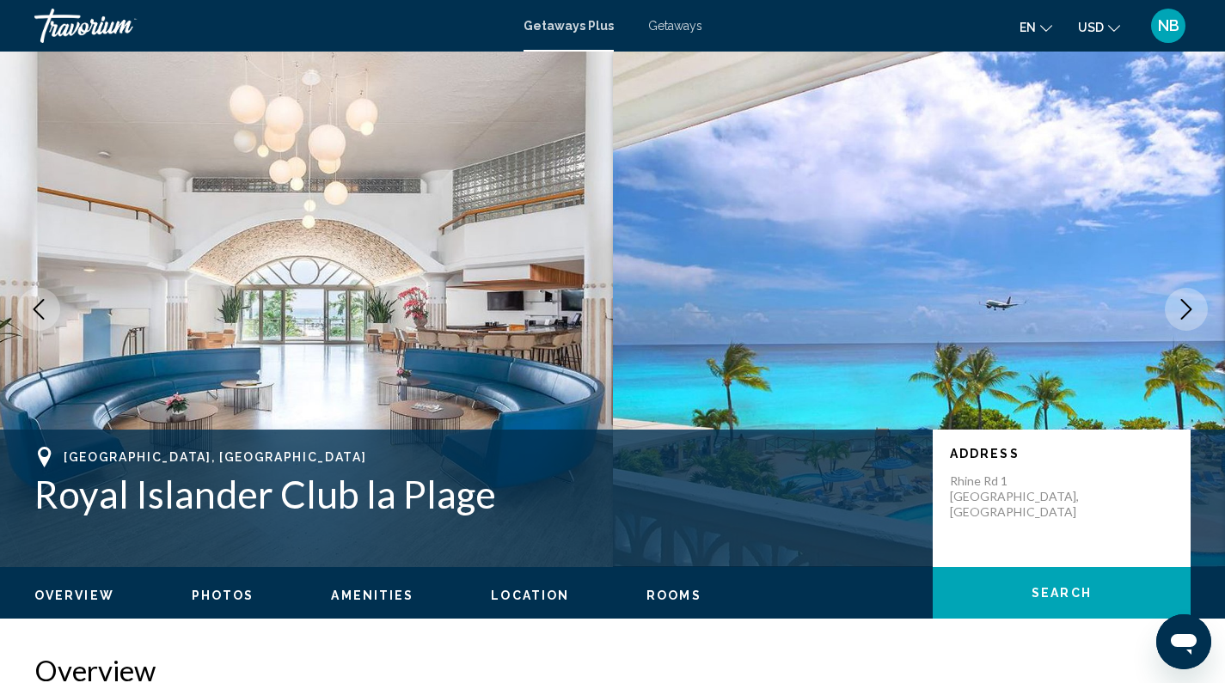
click at [1183, 302] on icon "Next image" at bounding box center [1186, 309] width 11 height 21
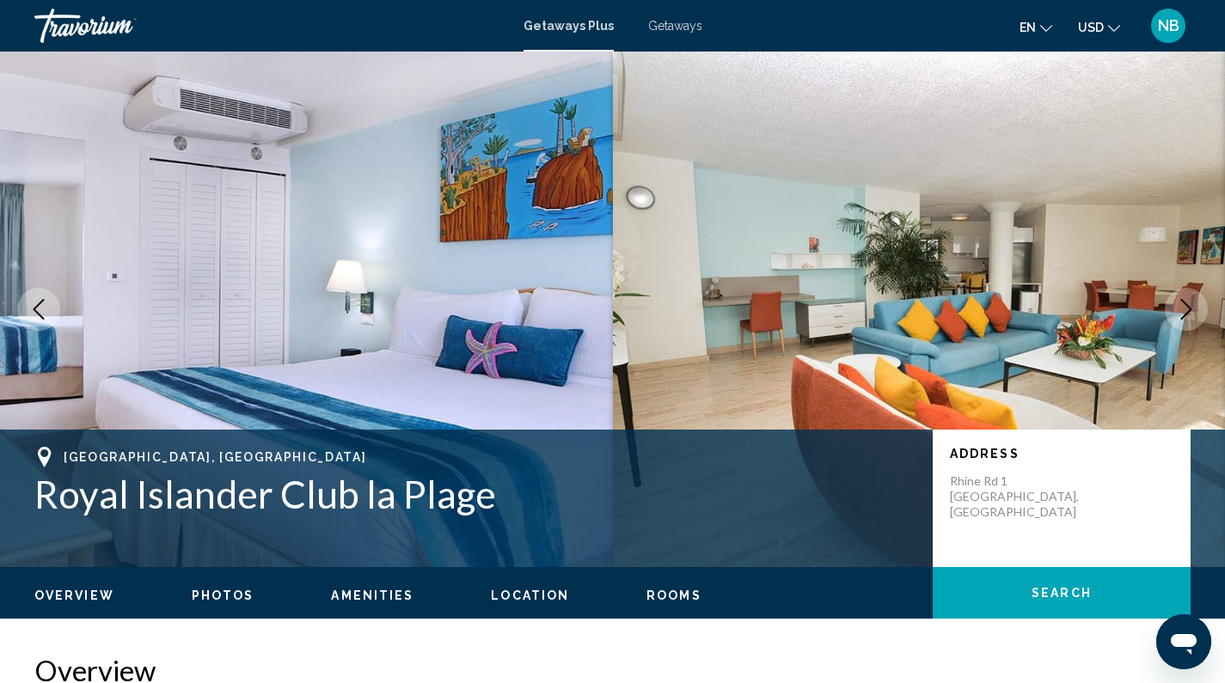
click at [1183, 302] on icon "Next image" at bounding box center [1186, 309] width 11 height 21
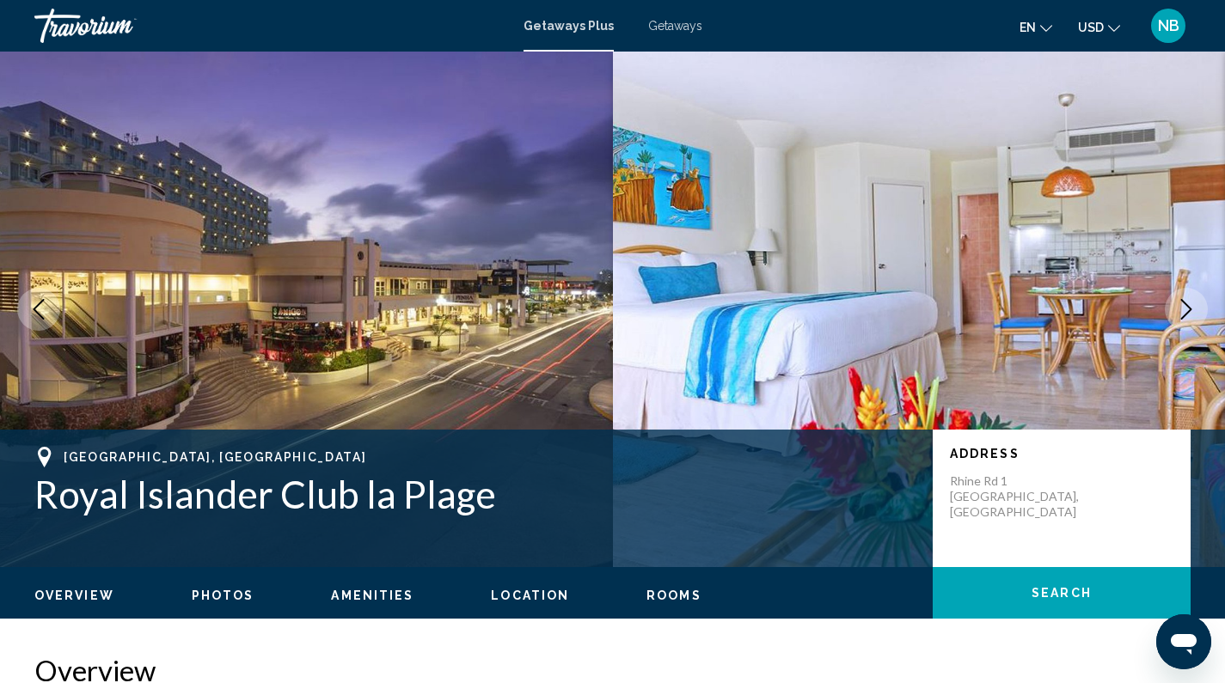
click at [1183, 302] on icon "Next image" at bounding box center [1186, 309] width 11 height 21
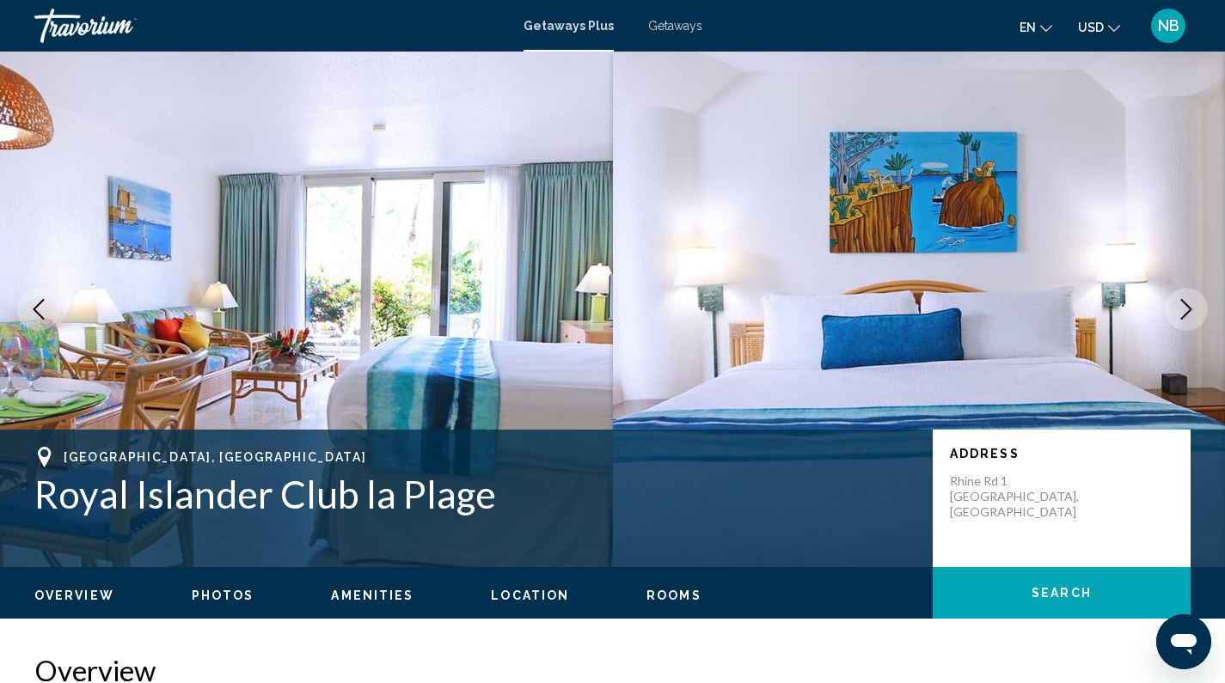
click at [1183, 302] on icon "Next image" at bounding box center [1186, 309] width 11 height 21
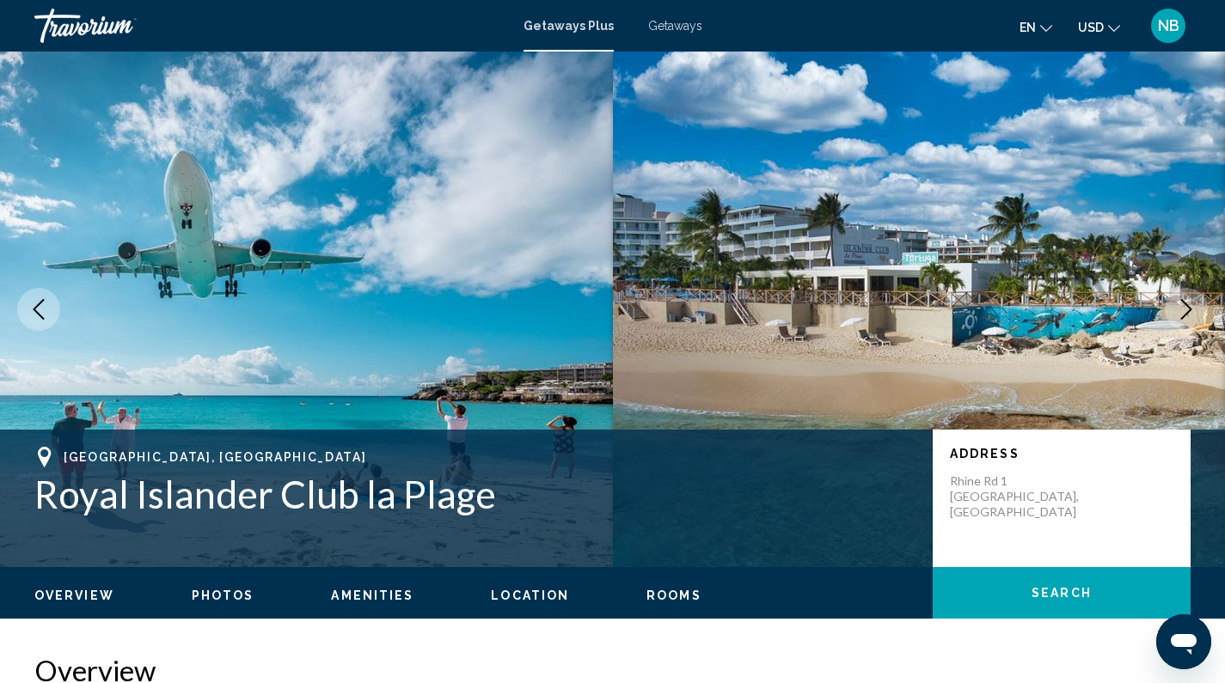
click at [1183, 302] on icon "Next image" at bounding box center [1186, 309] width 11 height 21
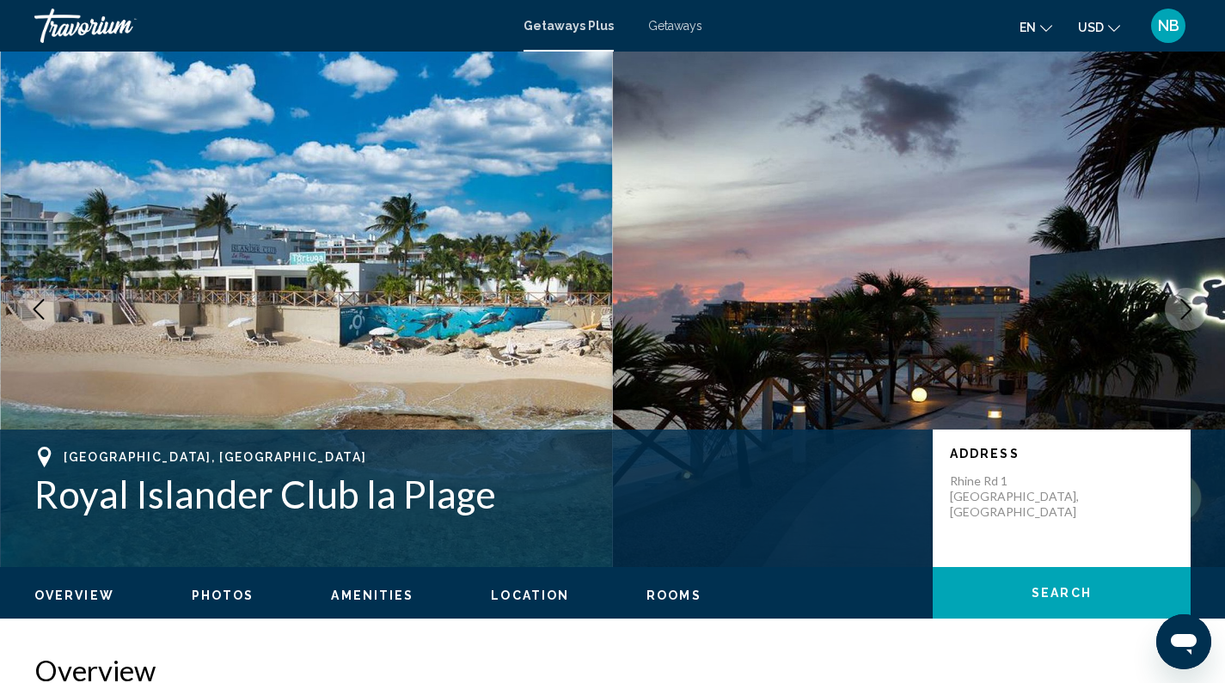
click at [1183, 302] on icon "Next image" at bounding box center [1186, 309] width 11 height 21
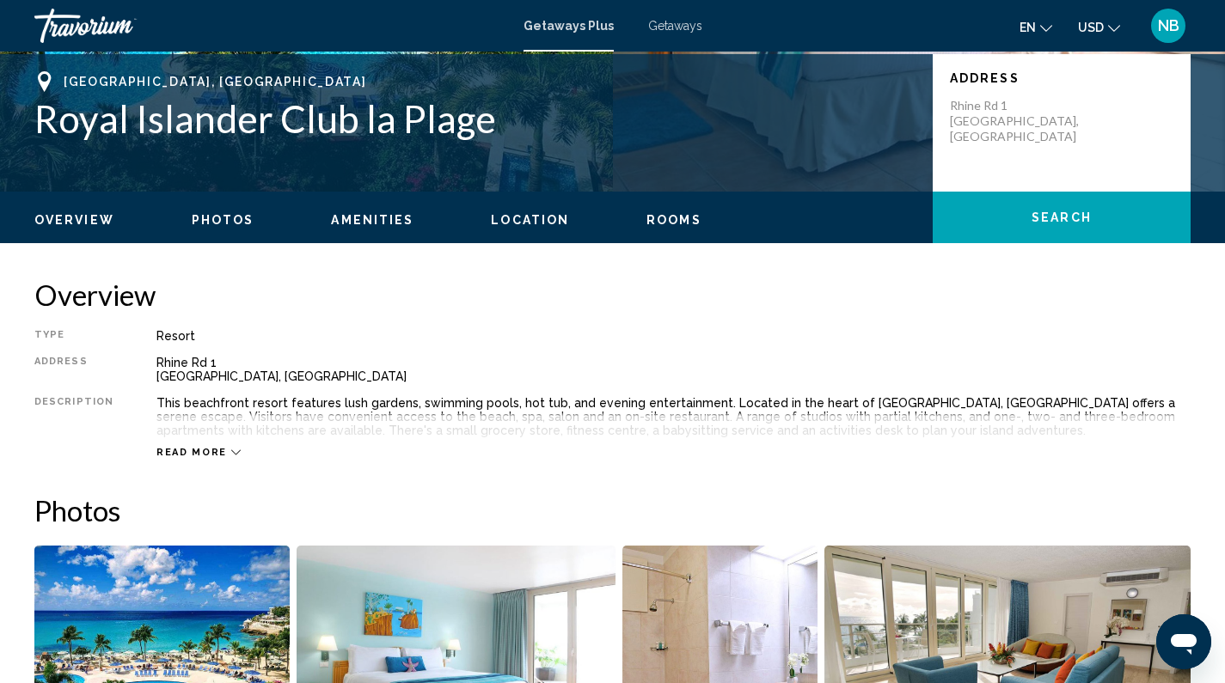
scroll to position [394, 0]
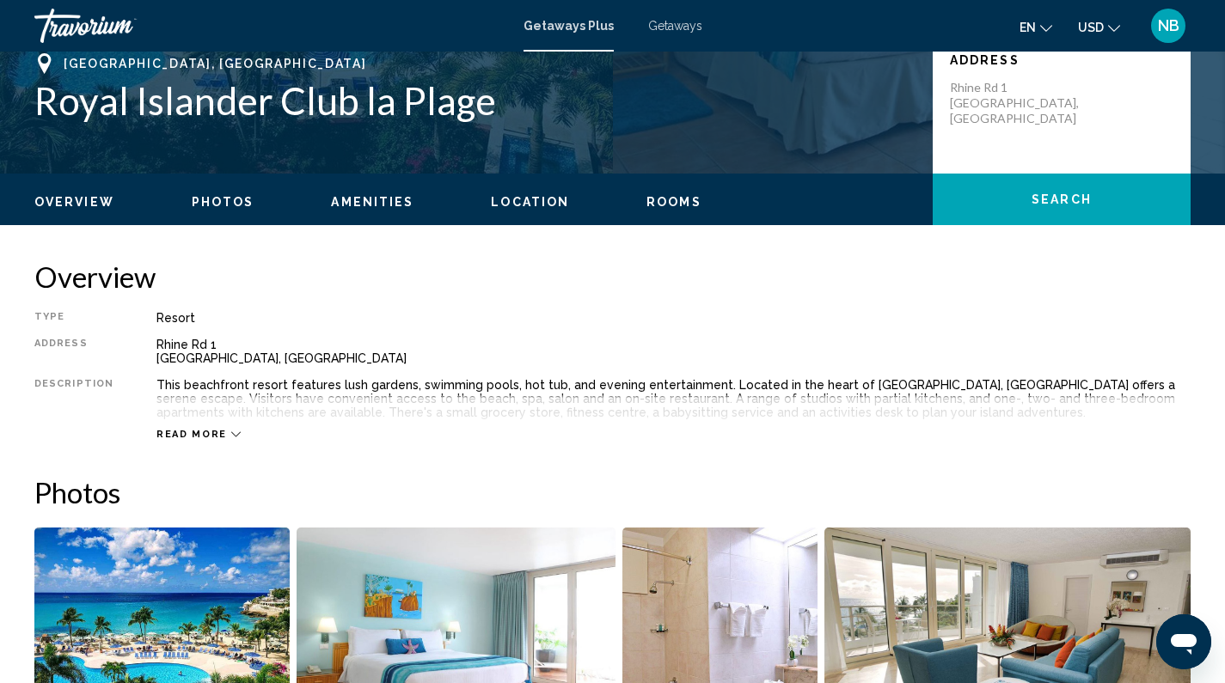
click at [199, 431] on span "Read more" at bounding box center [191, 434] width 70 height 11
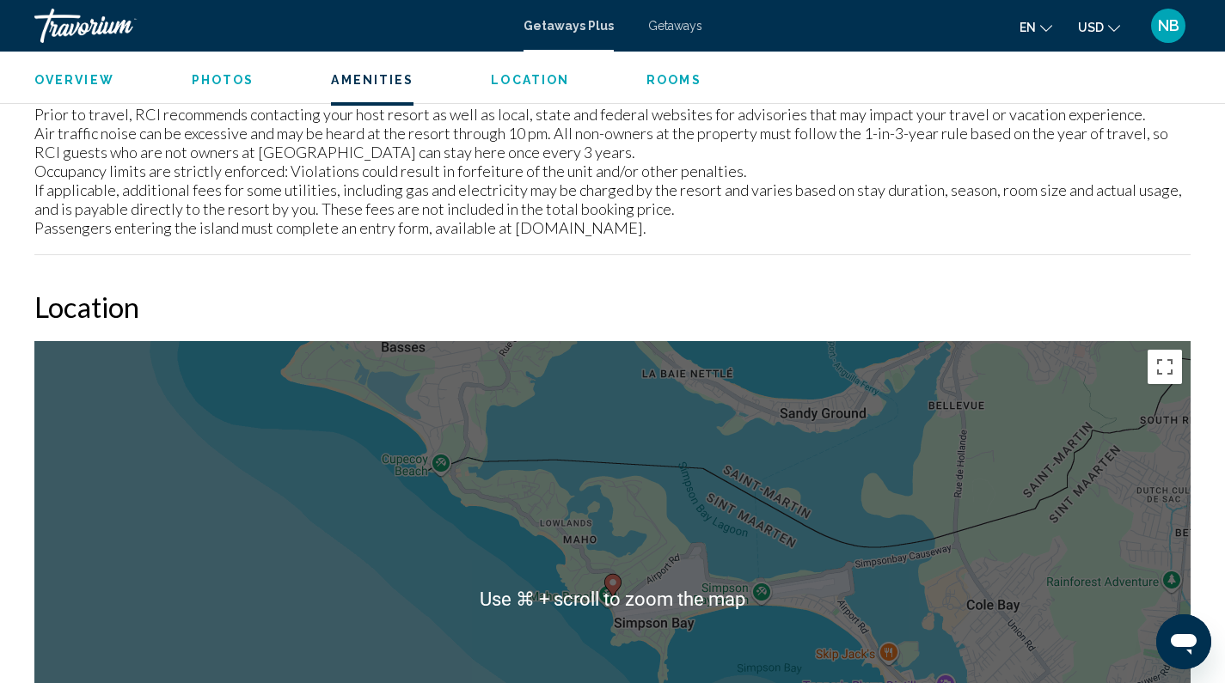
scroll to position [1064, 0]
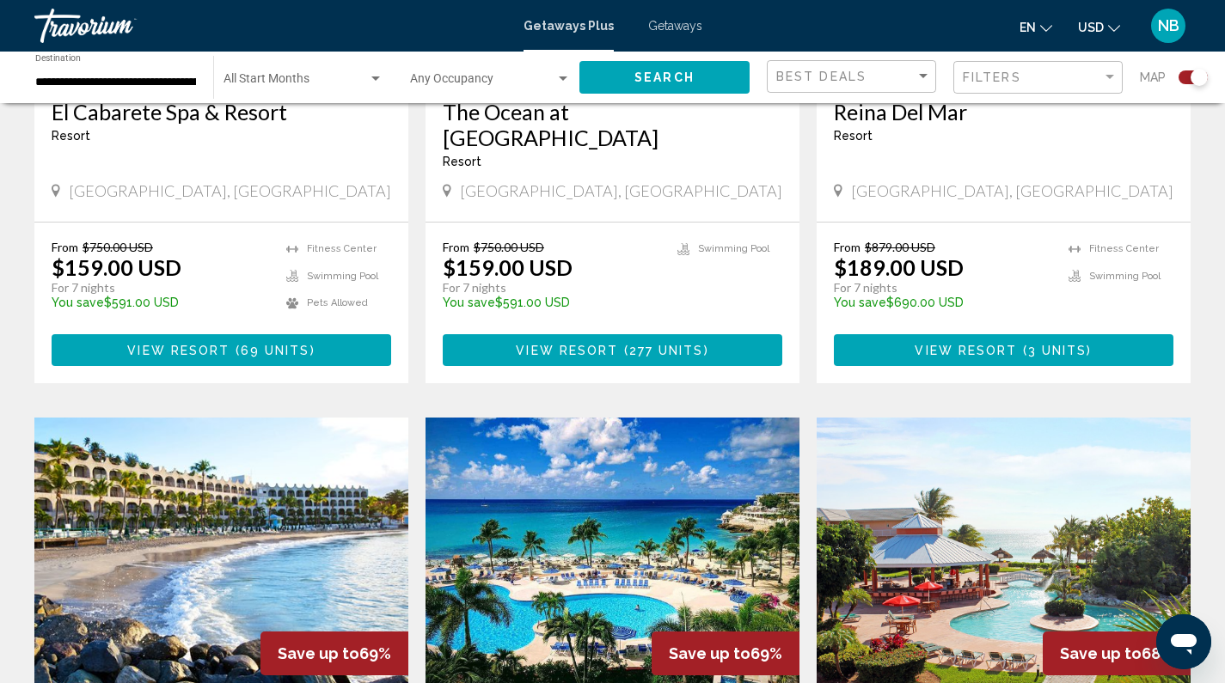
scroll to position [2405, 0]
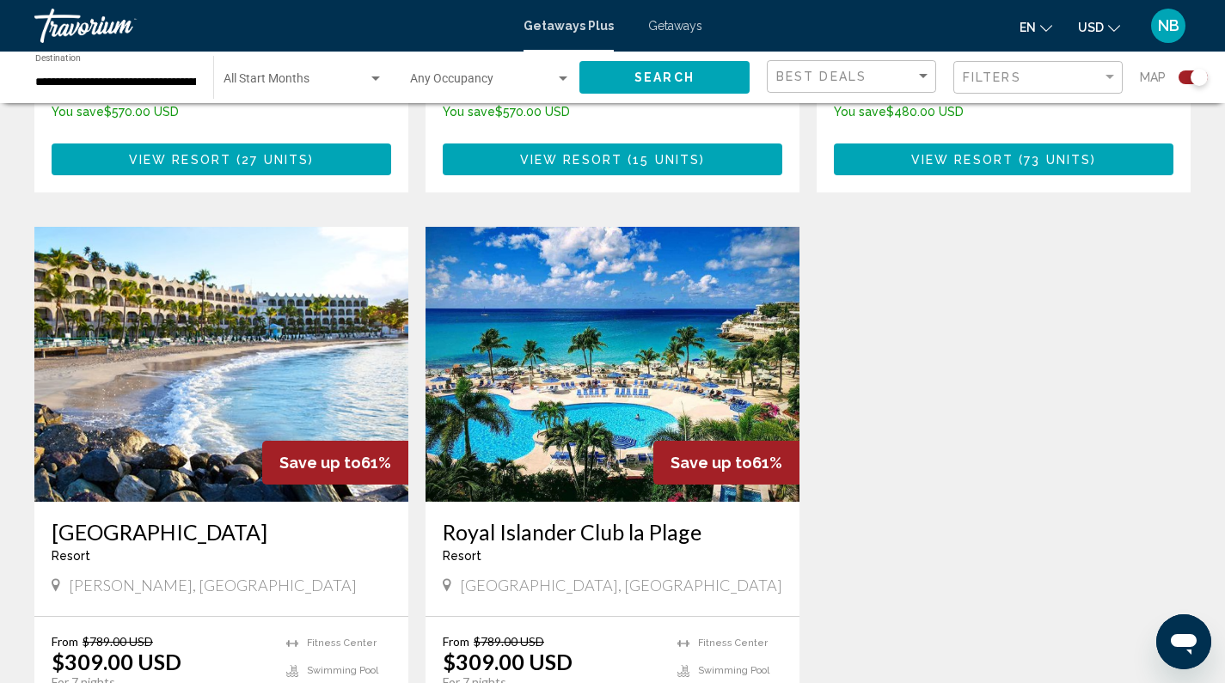
scroll to position [2355, 0]
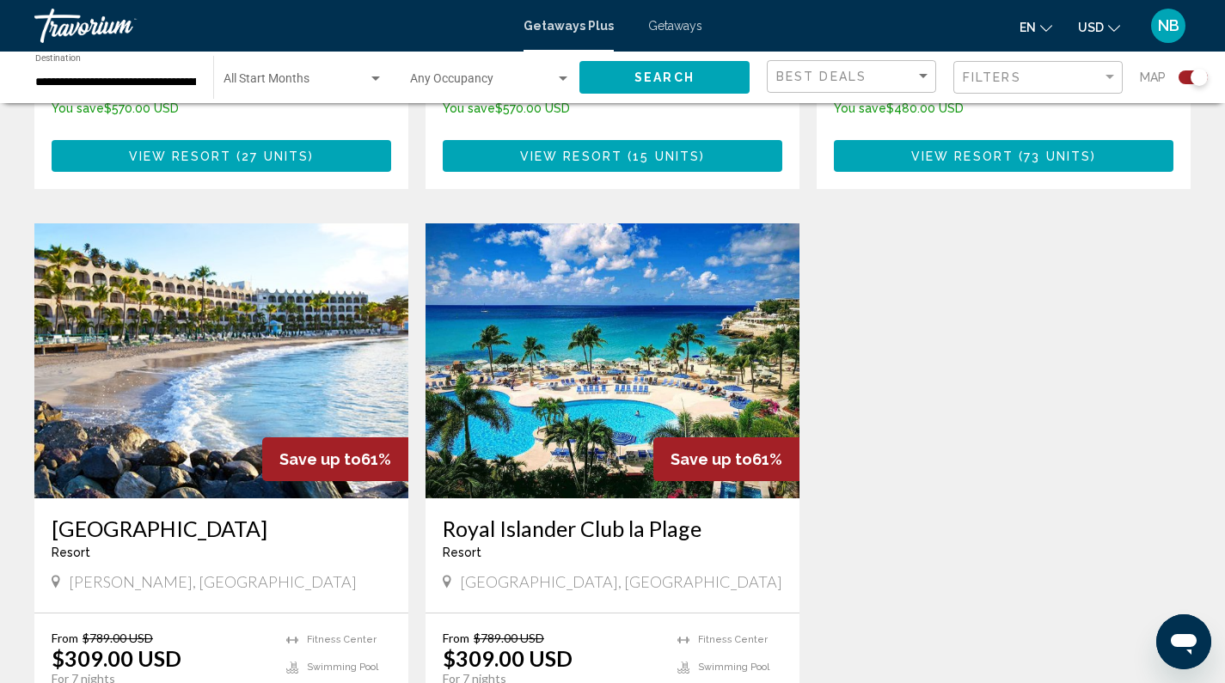
click at [231, 516] on h3 "[GEOGRAPHIC_DATA]" at bounding box center [222, 529] width 340 height 26
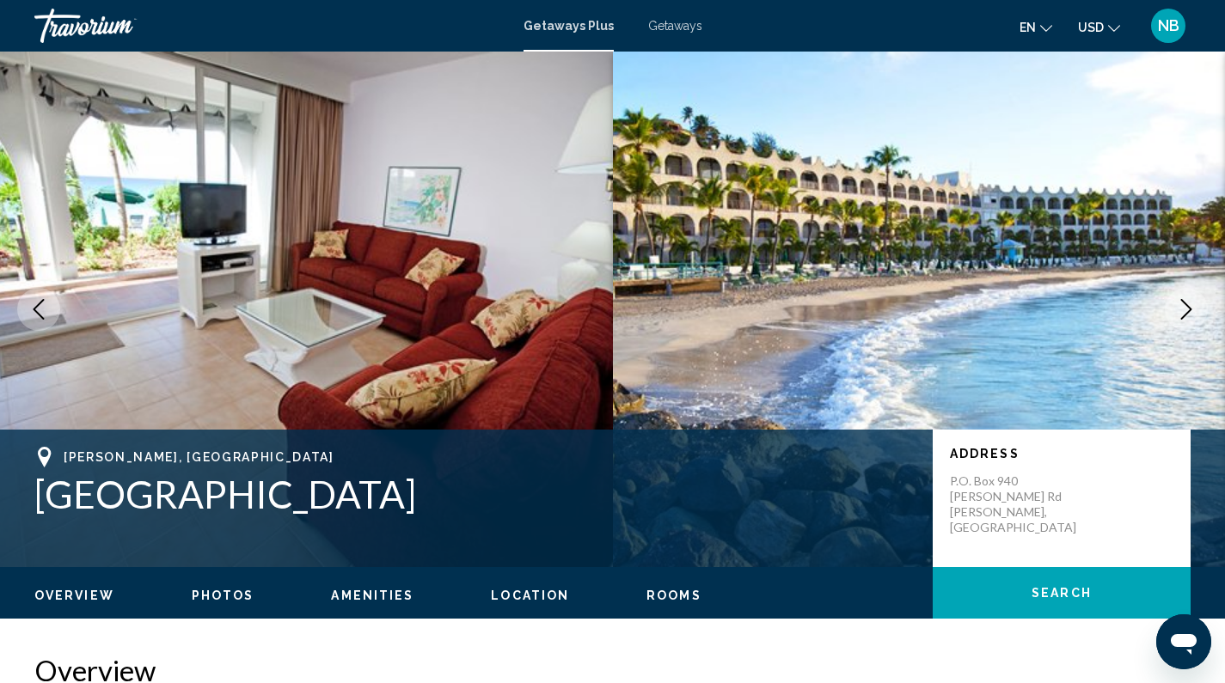
click at [1194, 302] on icon "Next image" at bounding box center [1186, 309] width 21 height 21
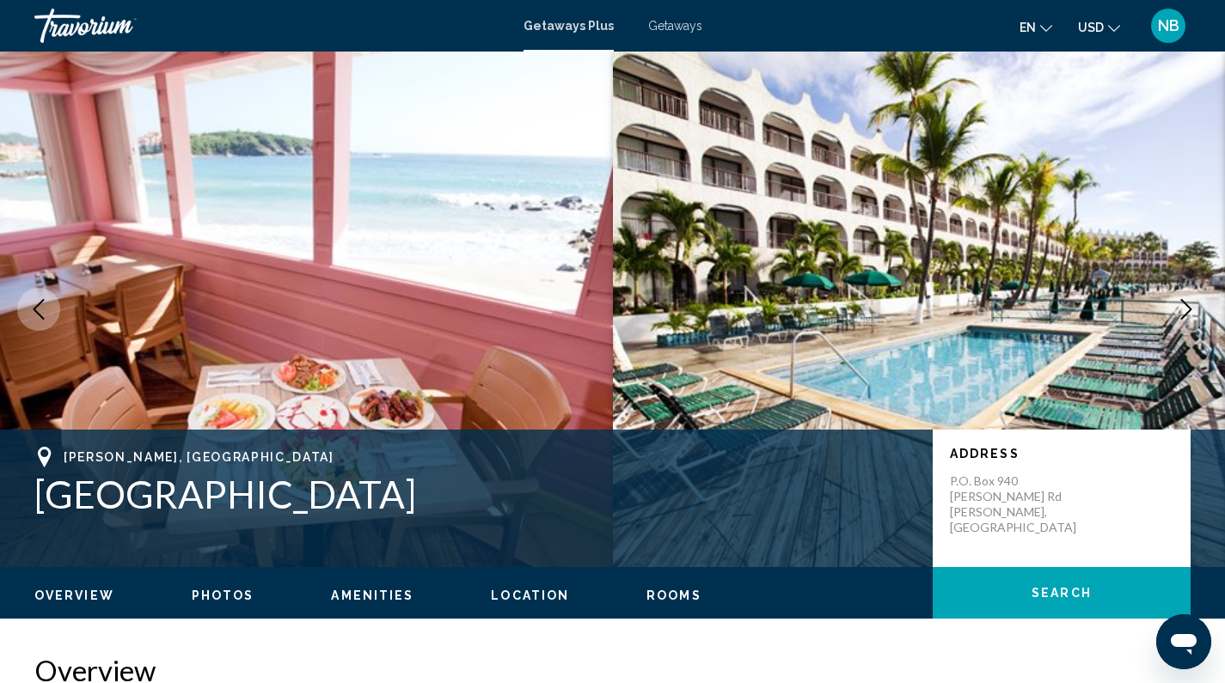
click at [1194, 302] on icon "Next image" at bounding box center [1186, 309] width 21 height 21
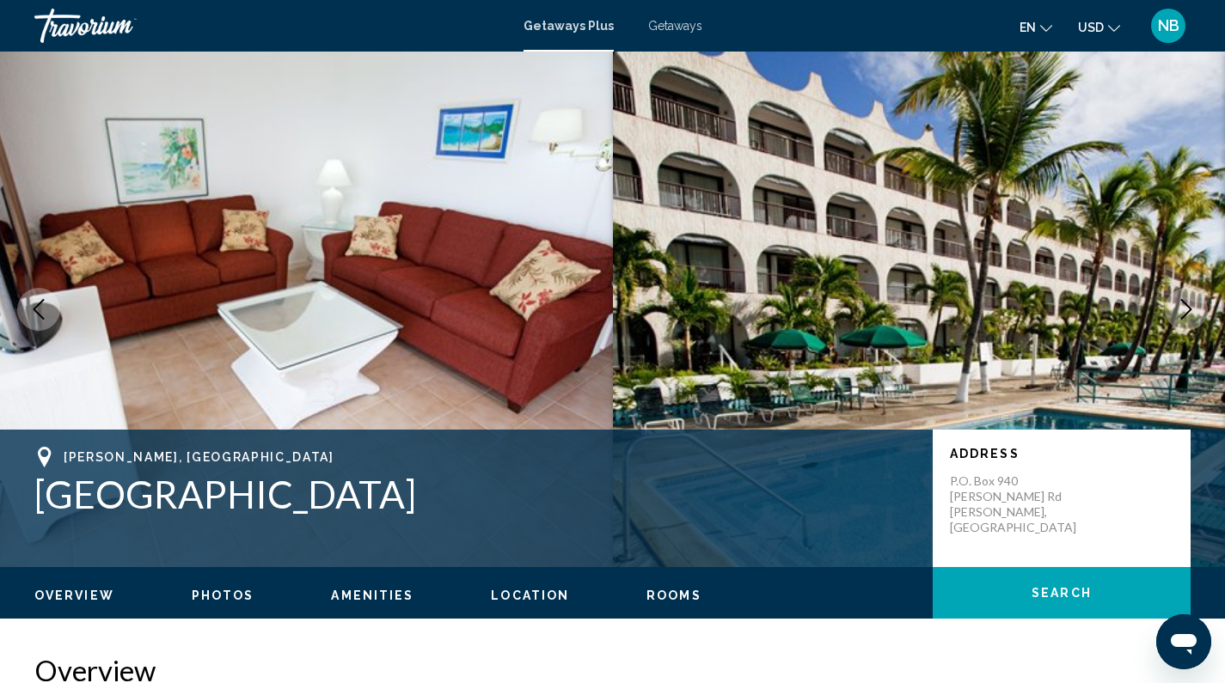
click at [1194, 302] on icon "Next image" at bounding box center [1186, 309] width 21 height 21
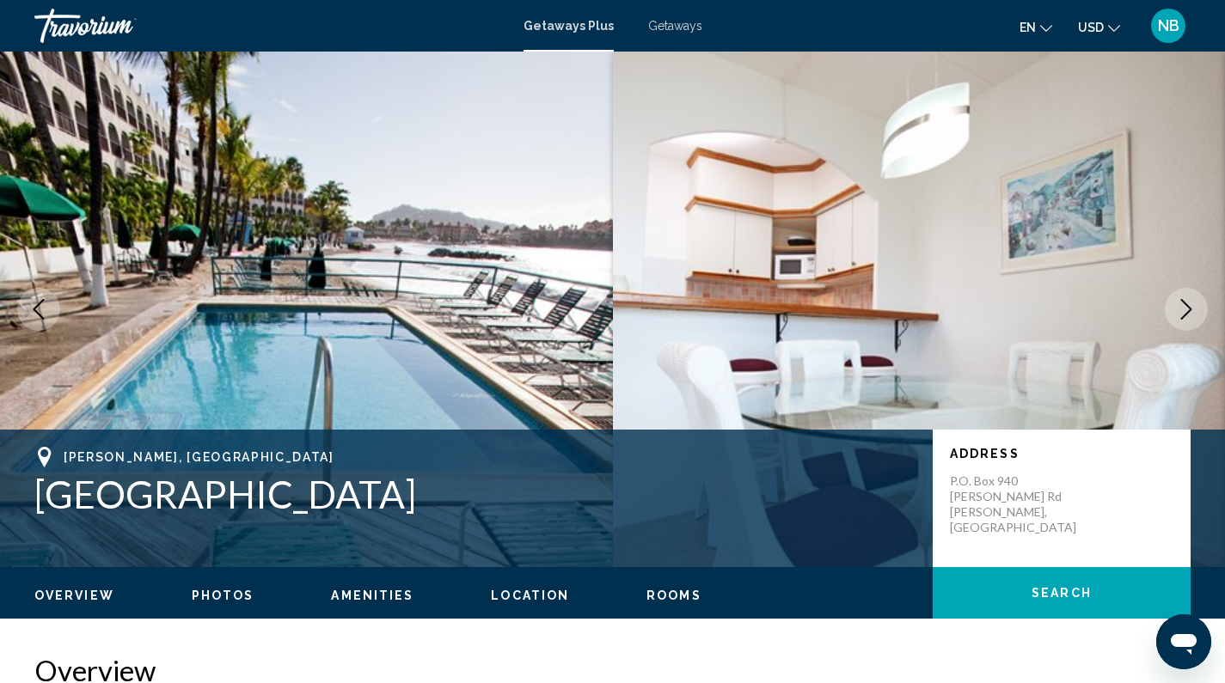
click at [1194, 302] on icon "Next image" at bounding box center [1186, 309] width 21 height 21
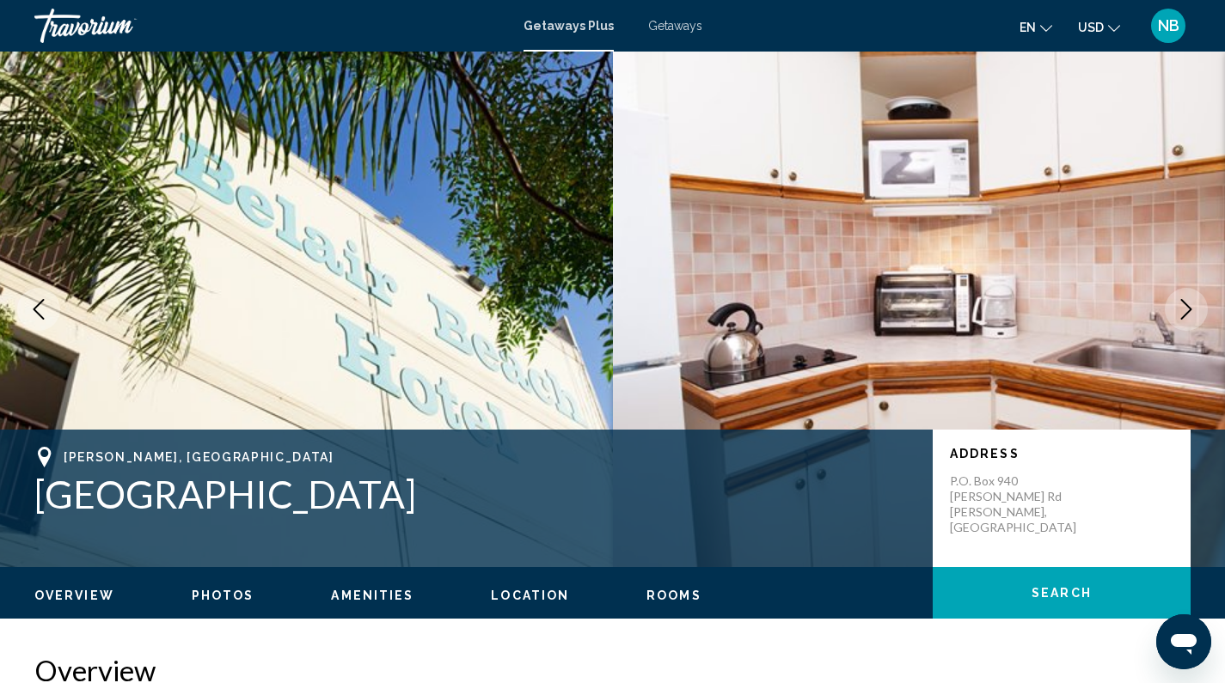
click at [1194, 302] on icon "Next image" at bounding box center [1186, 309] width 21 height 21
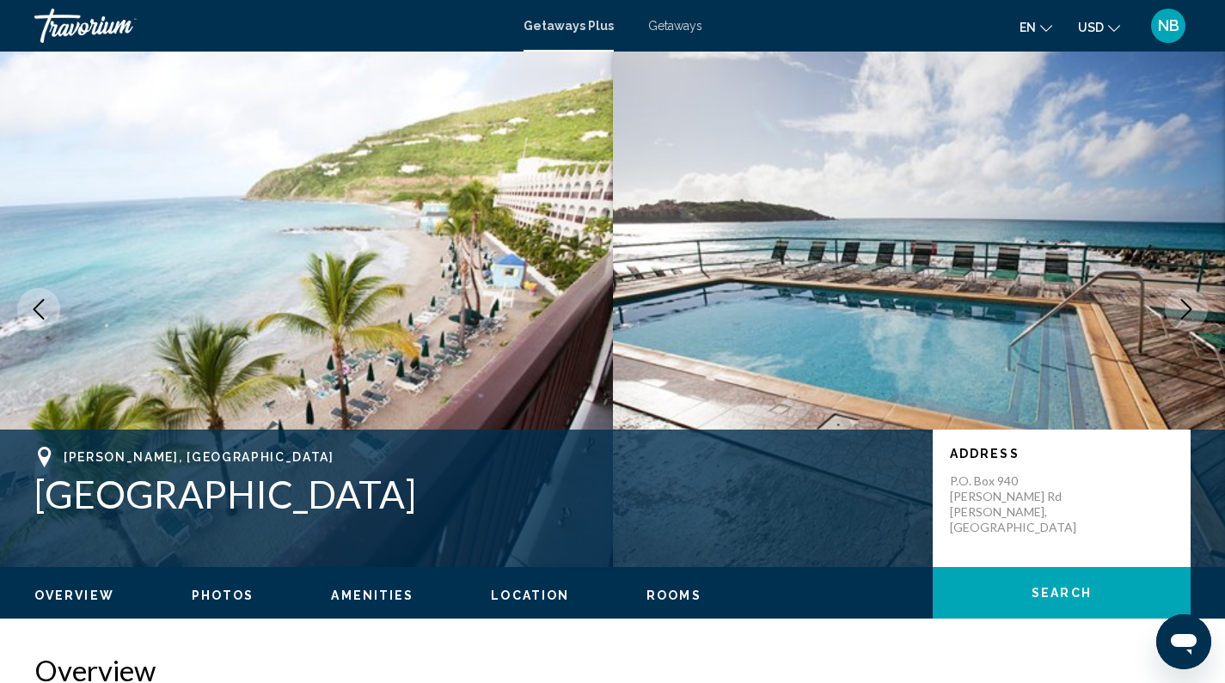
click at [1194, 302] on icon "Next image" at bounding box center [1186, 309] width 21 height 21
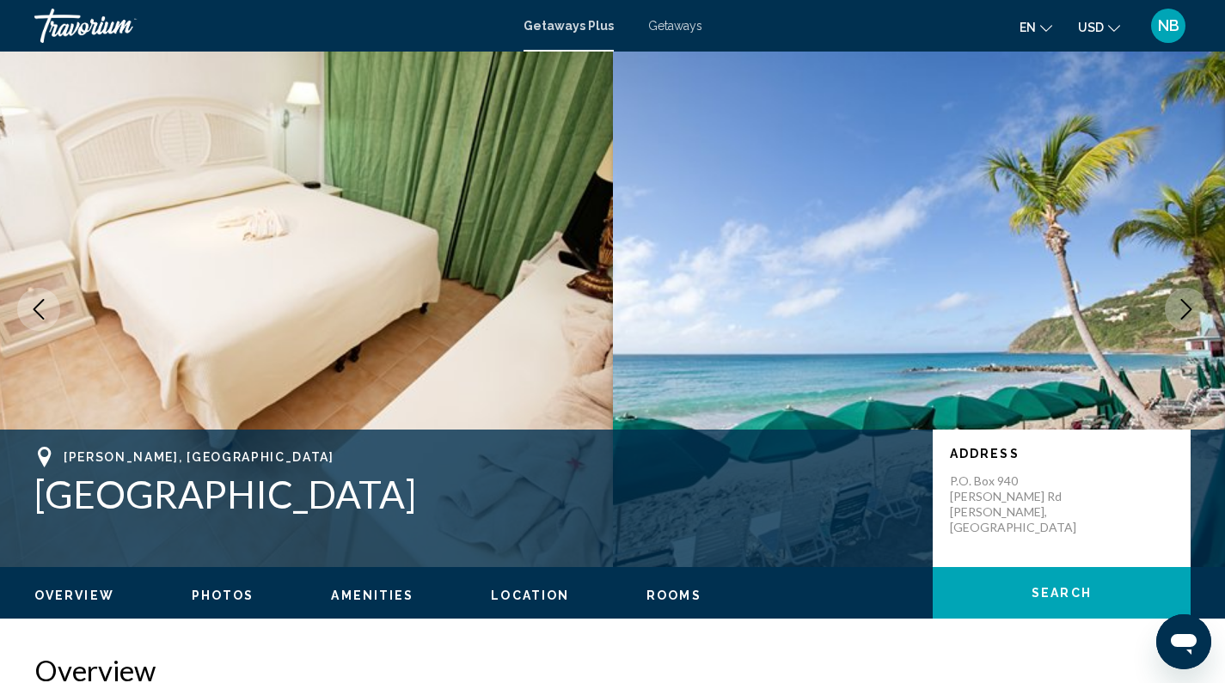
click at [1194, 302] on icon "Next image" at bounding box center [1186, 309] width 21 height 21
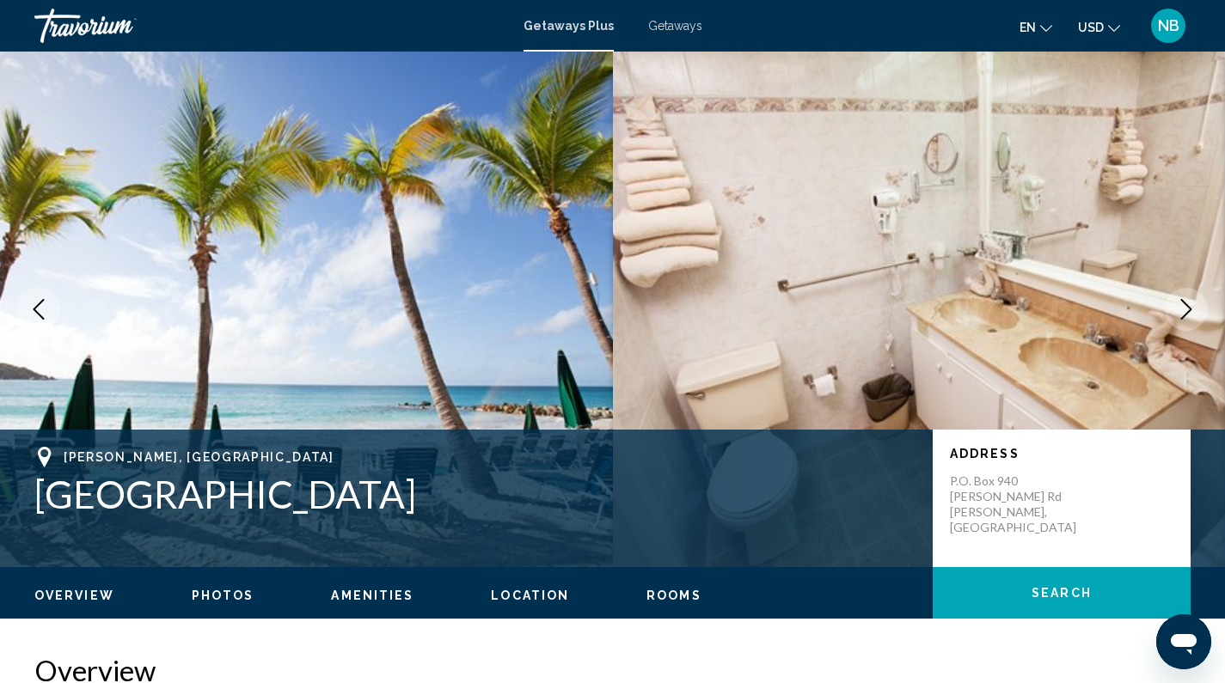
click at [1194, 302] on icon "Next image" at bounding box center [1186, 309] width 21 height 21
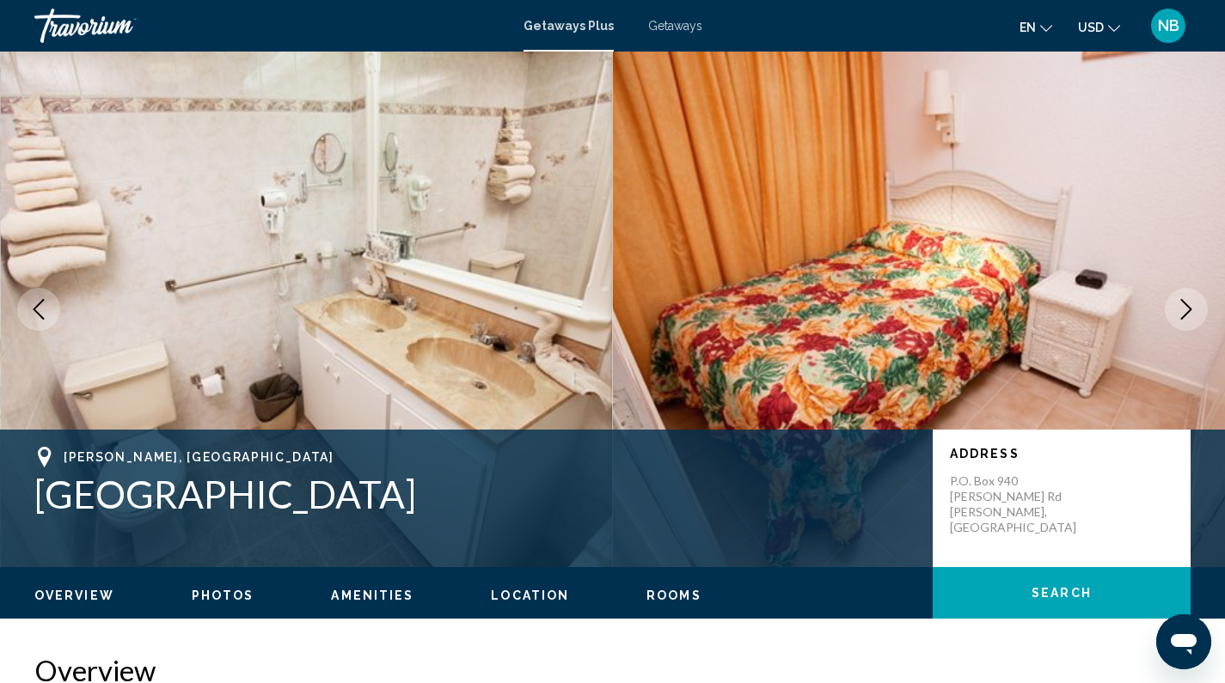
click at [1194, 302] on icon "Next image" at bounding box center [1186, 309] width 21 height 21
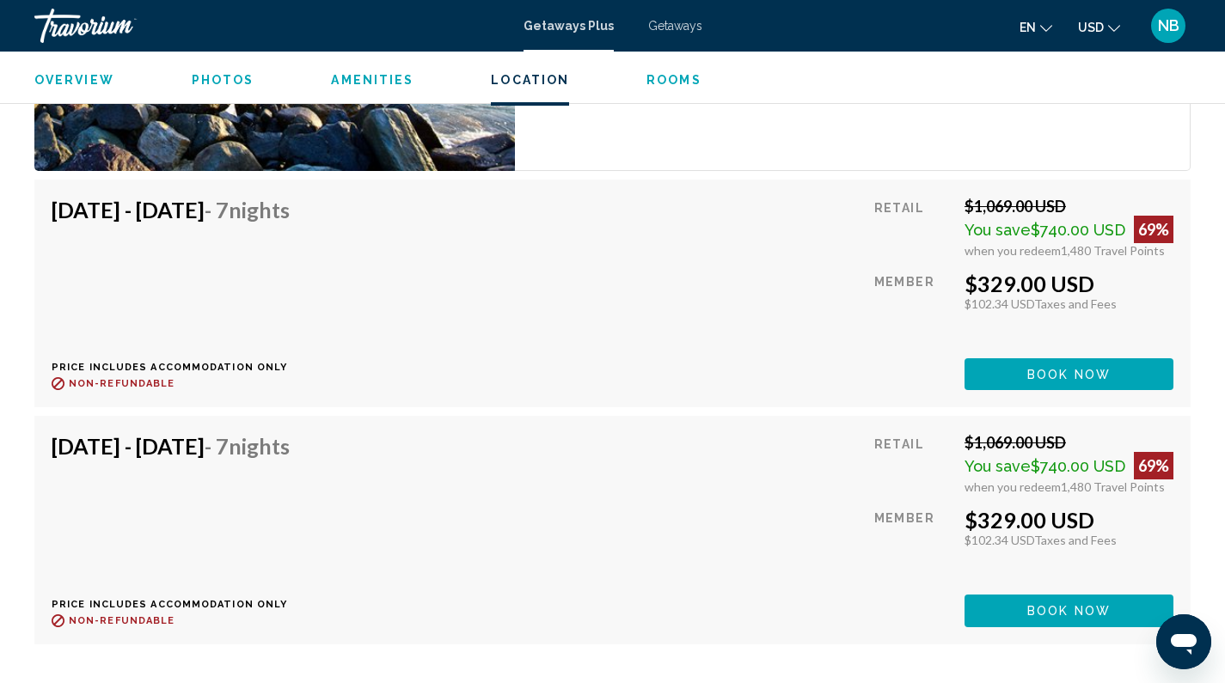
scroll to position [3345, 0]
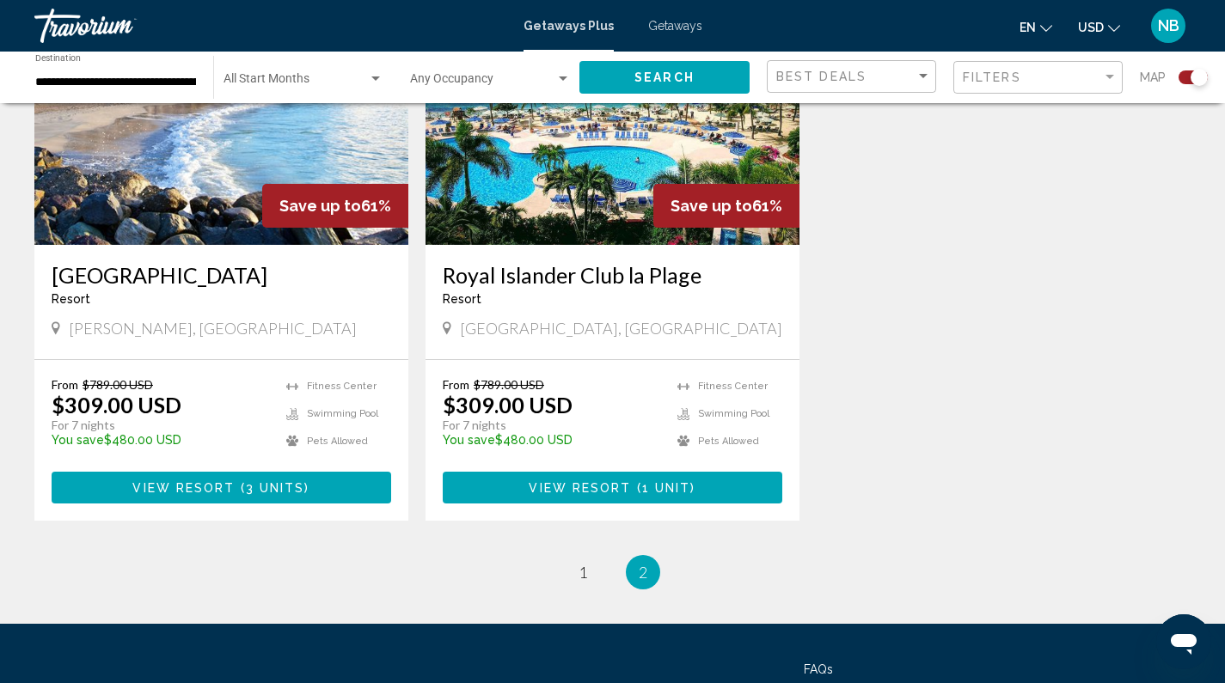
scroll to position [2472, 0]
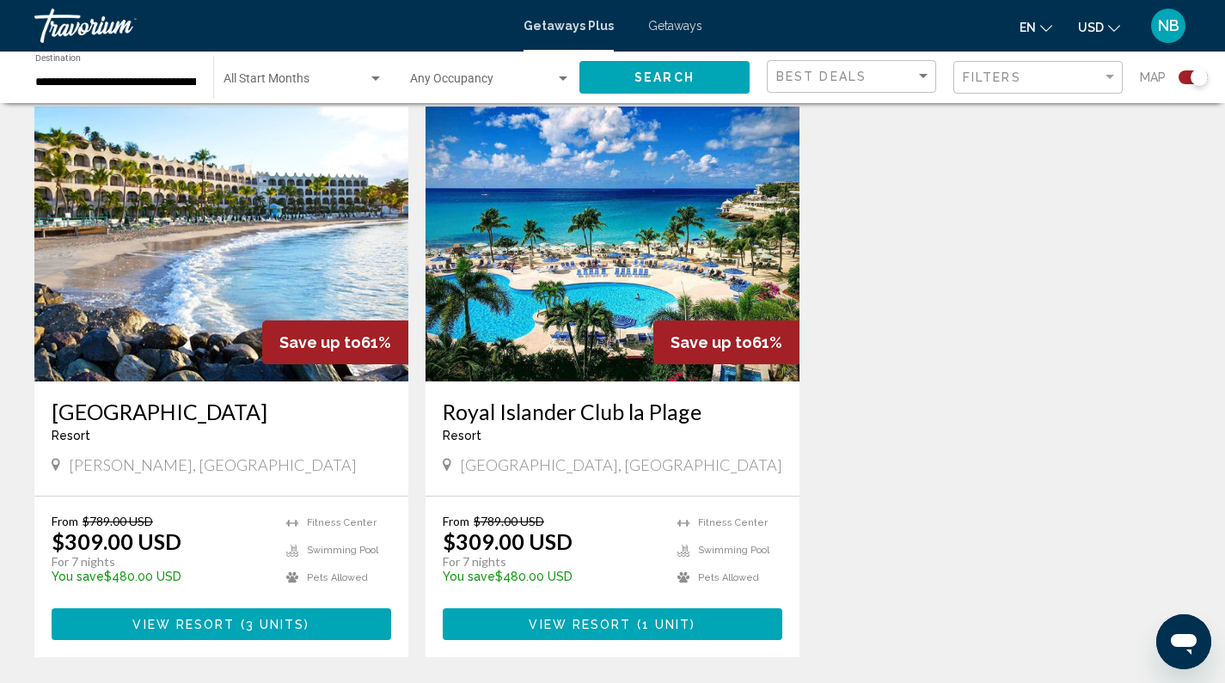
click at [651, 399] on h3 "Royal Islander Club la Plage" at bounding box center [613, 412] width 340 height 26
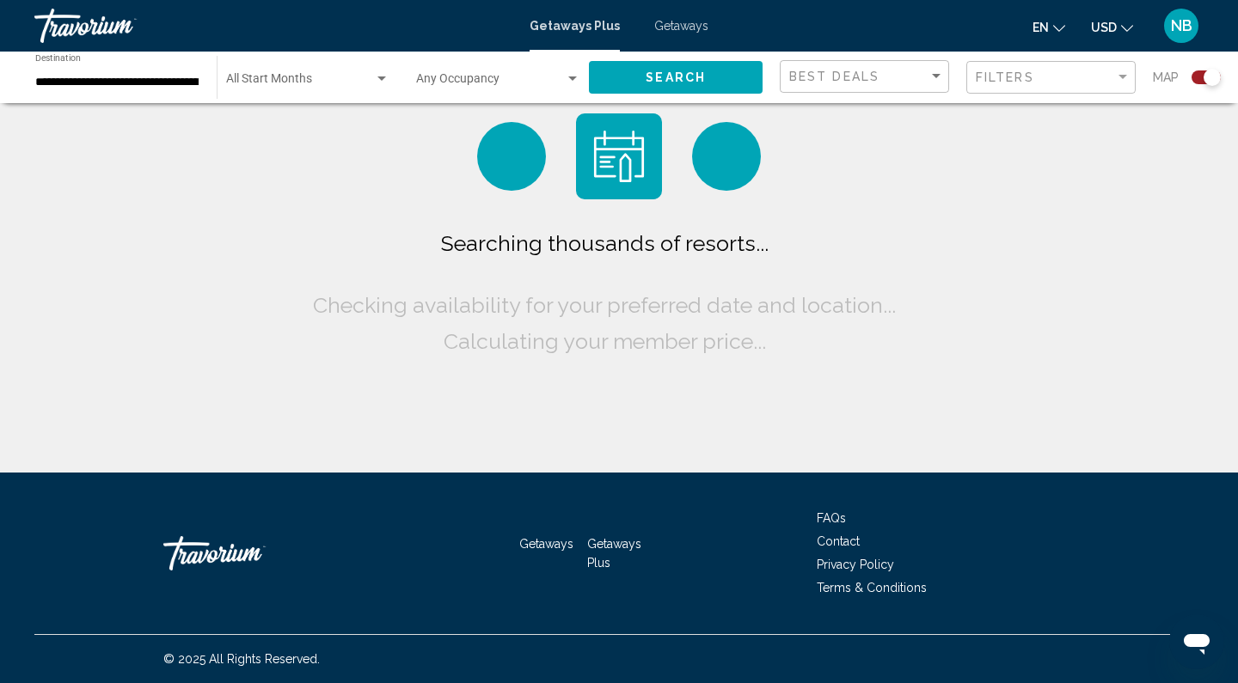
click at [169, 83] on input "**********" at bounding box center [117, 83] width 164 height 14
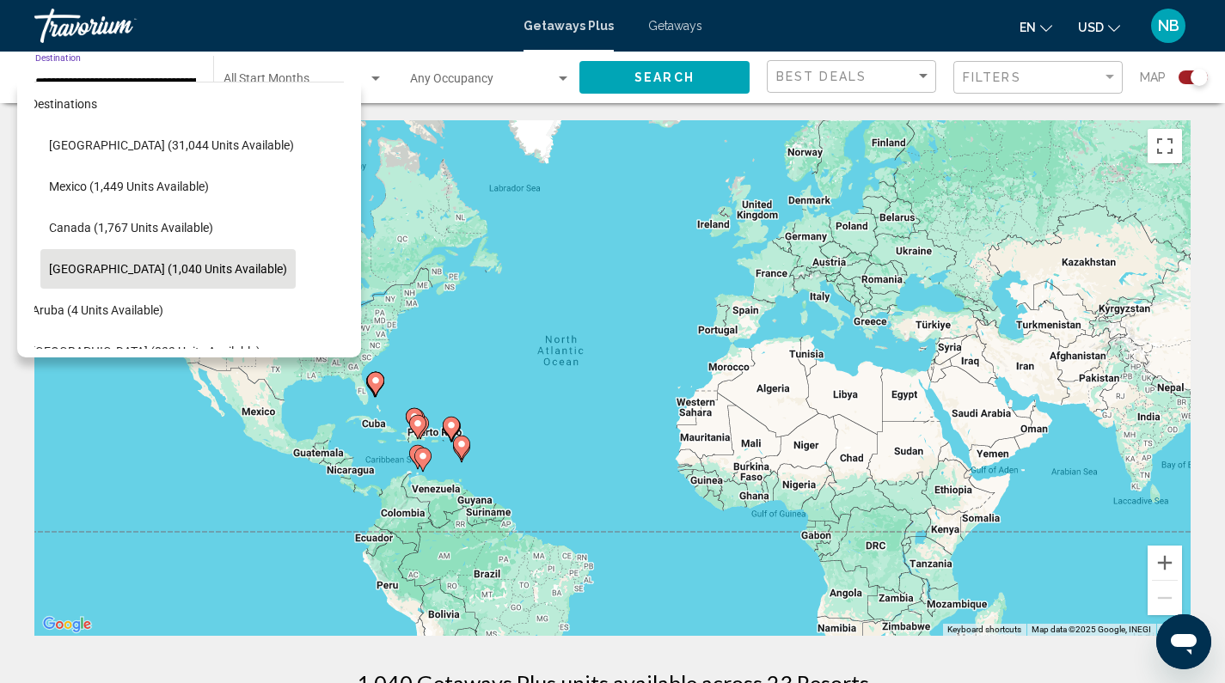
scroll to position [0, 28]
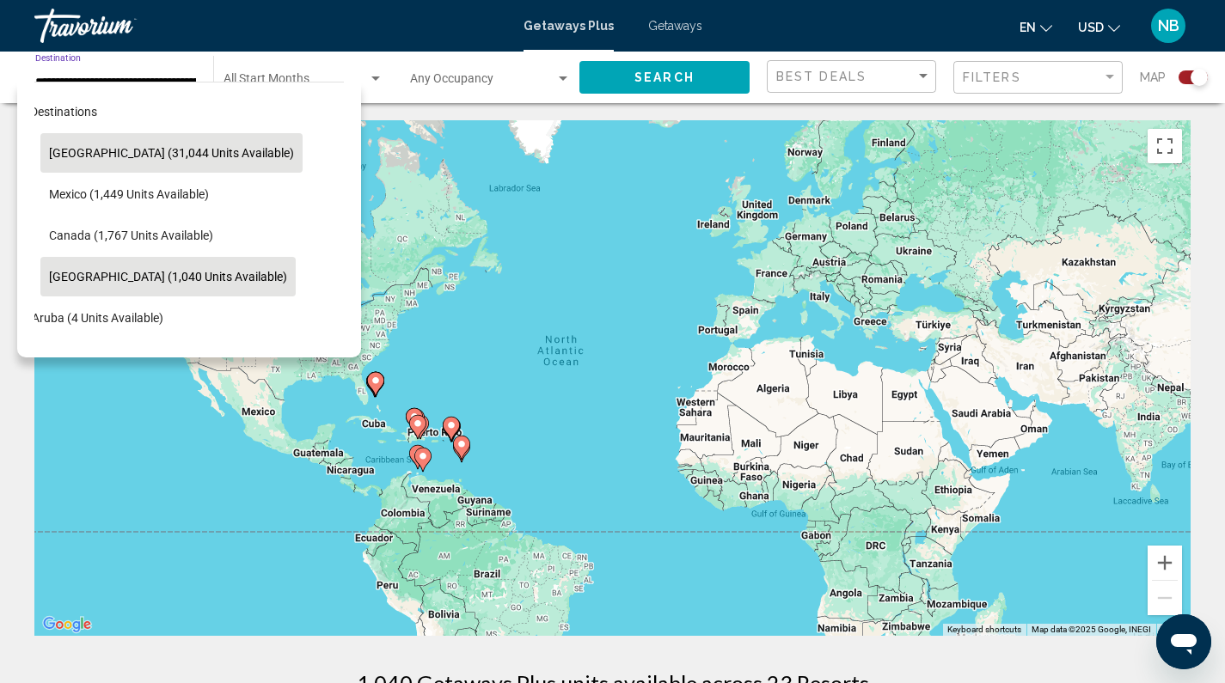
click at [183, 144] on button "[GEOGRAPHIC_DATA] (31,044 units available)" at bounding box center [171, 153] width 262 height 40
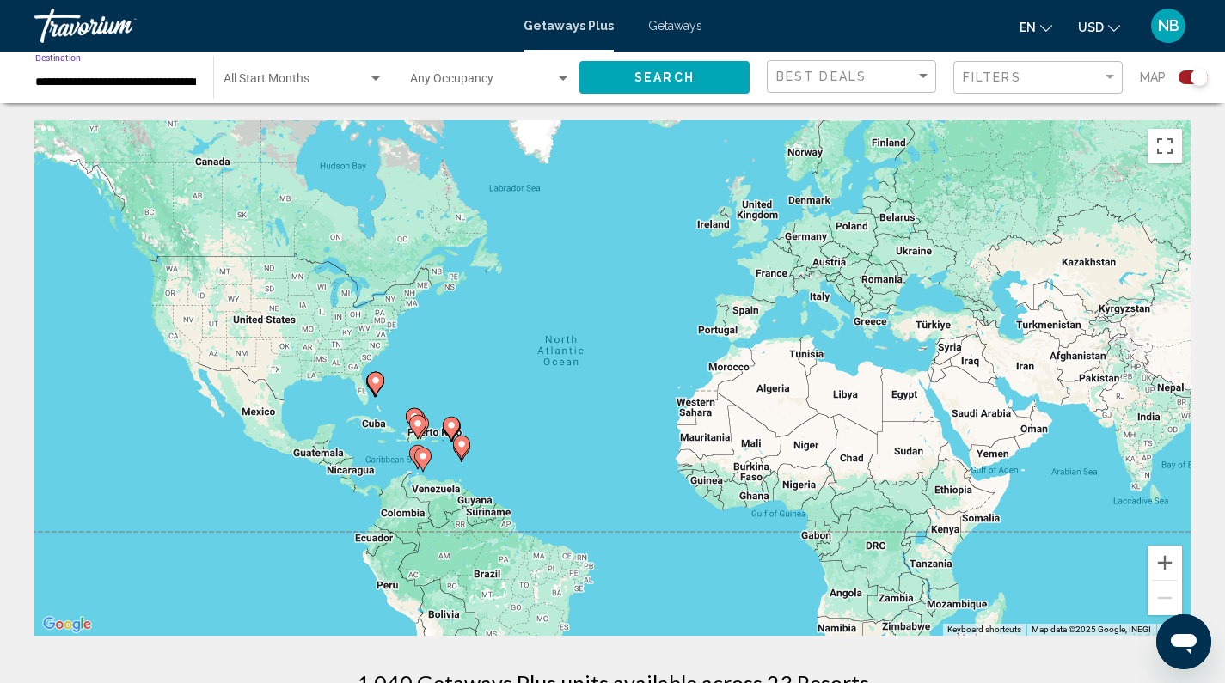
click at [710, 78] on button "Search" at bounding box center [664, 77] width 170 height 32
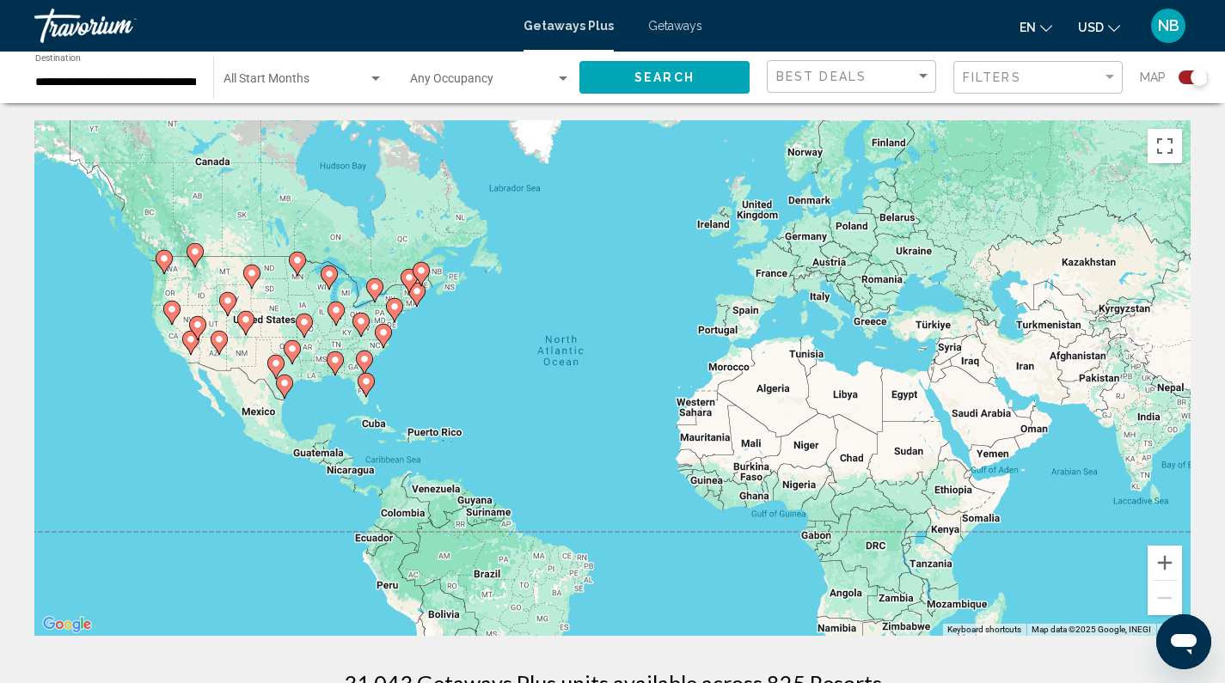
click at [172, 312] on image "Main content" at bounding box center [172, 309] width 10 height 10
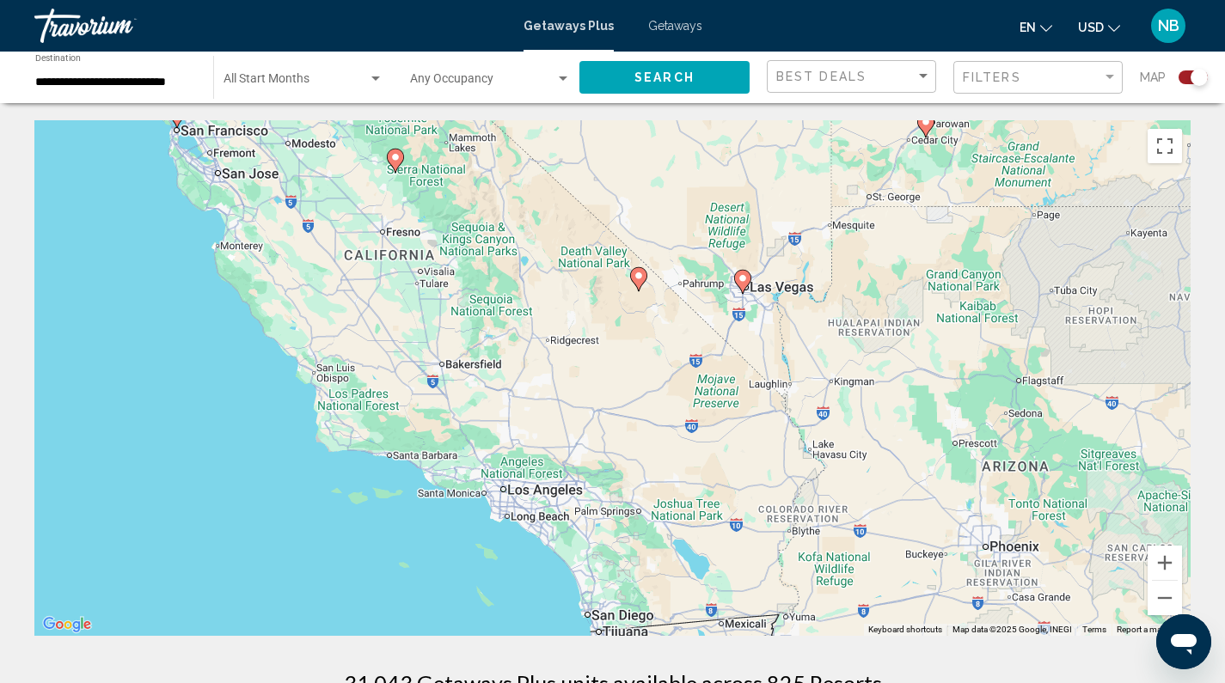
drag, startPoint x: 594, startPoint y: 490, endPoint x: 341, endPoint y: 112, distance: 454.9
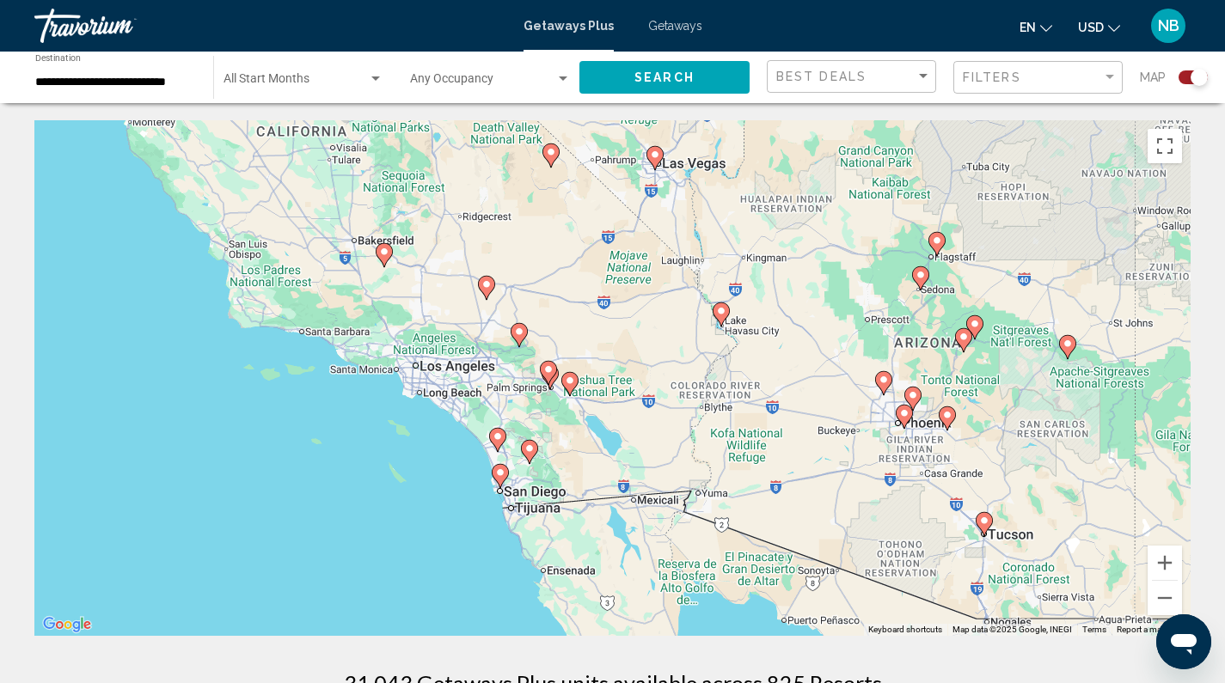
drag, startPoint x: 769, startPoint y: 450, endPoint x: 690, endPoint y: 336, distance: 138.3
click at [690, 336] on div "To activate drag with keyboard, press Alt + Enter. Once in keyboard drag state,…" at bounding box center [612, 378] width 1156 height 516
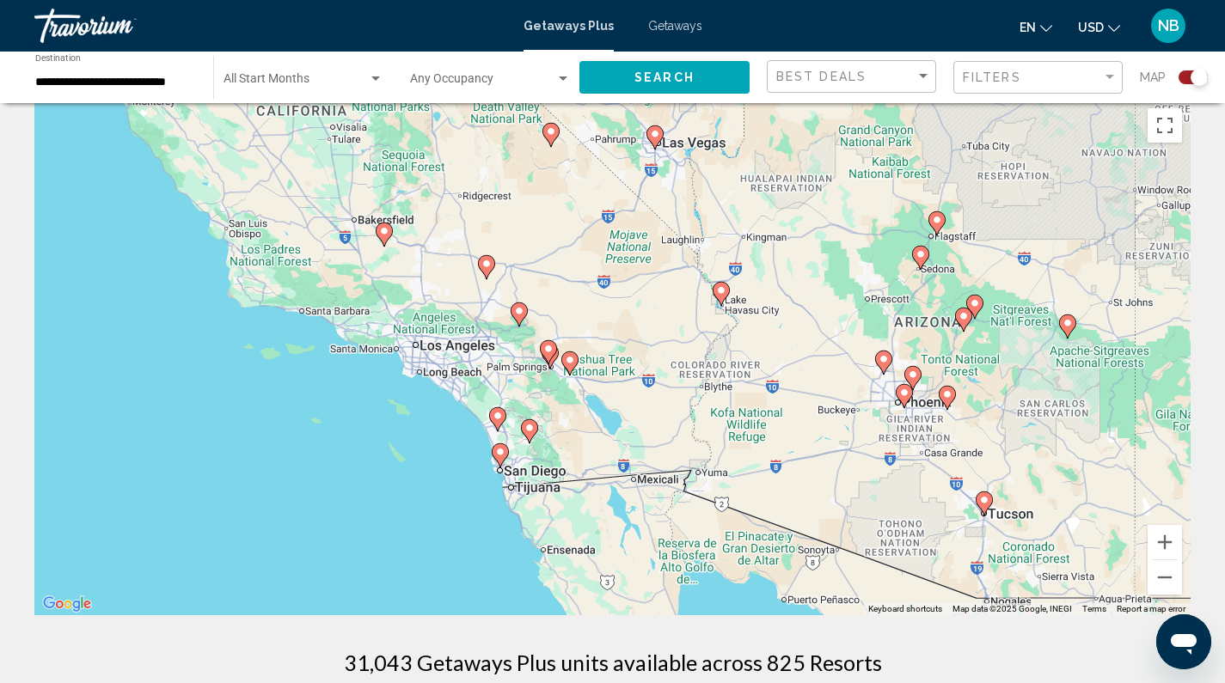
scroll to position [58, 0]
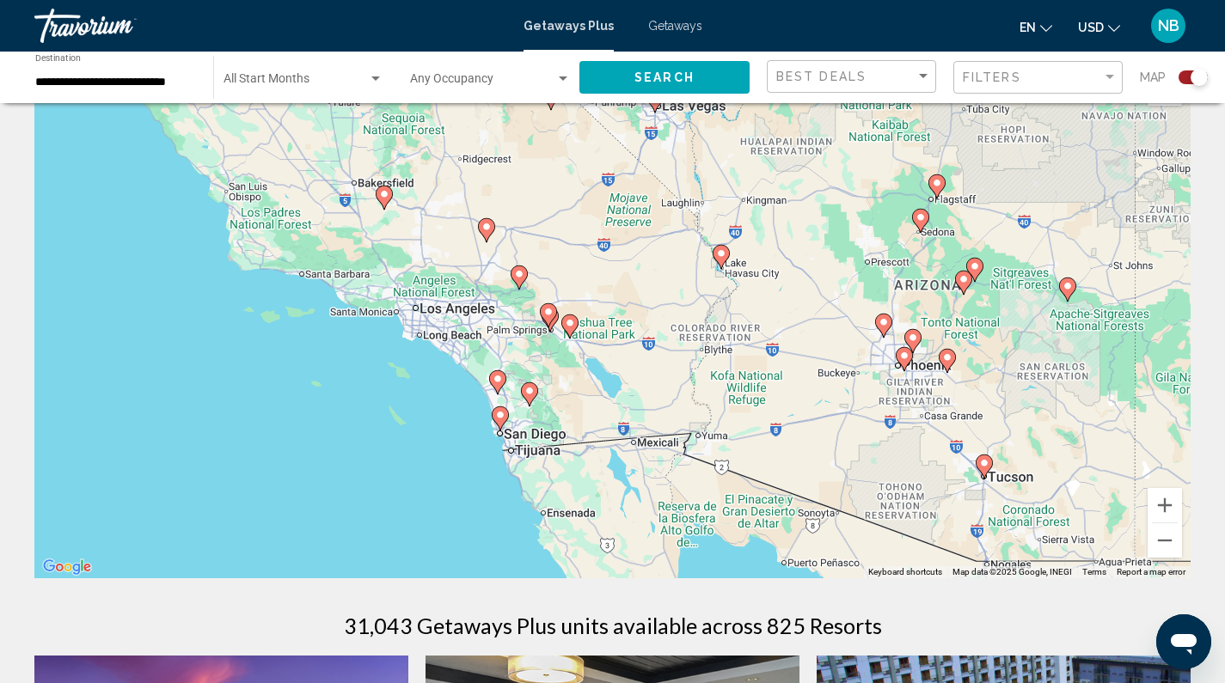
click at [502, 382] on image "Main content" at bounding box center [498, 379] width 10 height 10
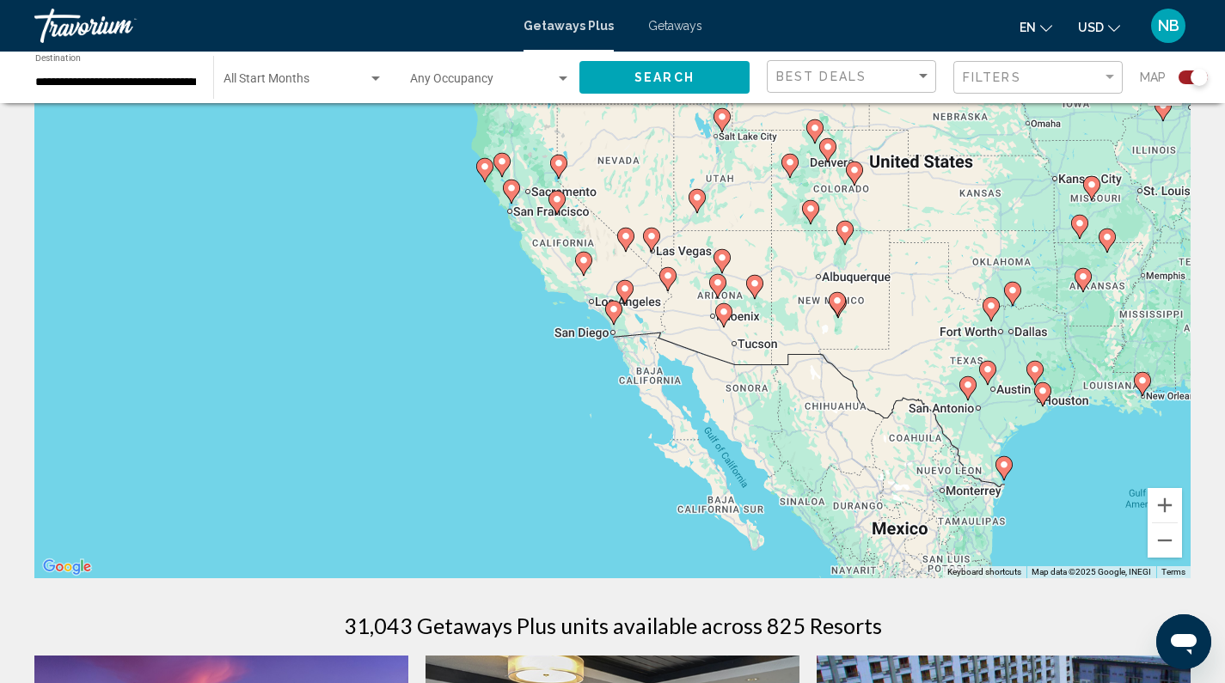
click at [624, 285] on image "Main content" at bounding box center [625, 289] width 10 height 10
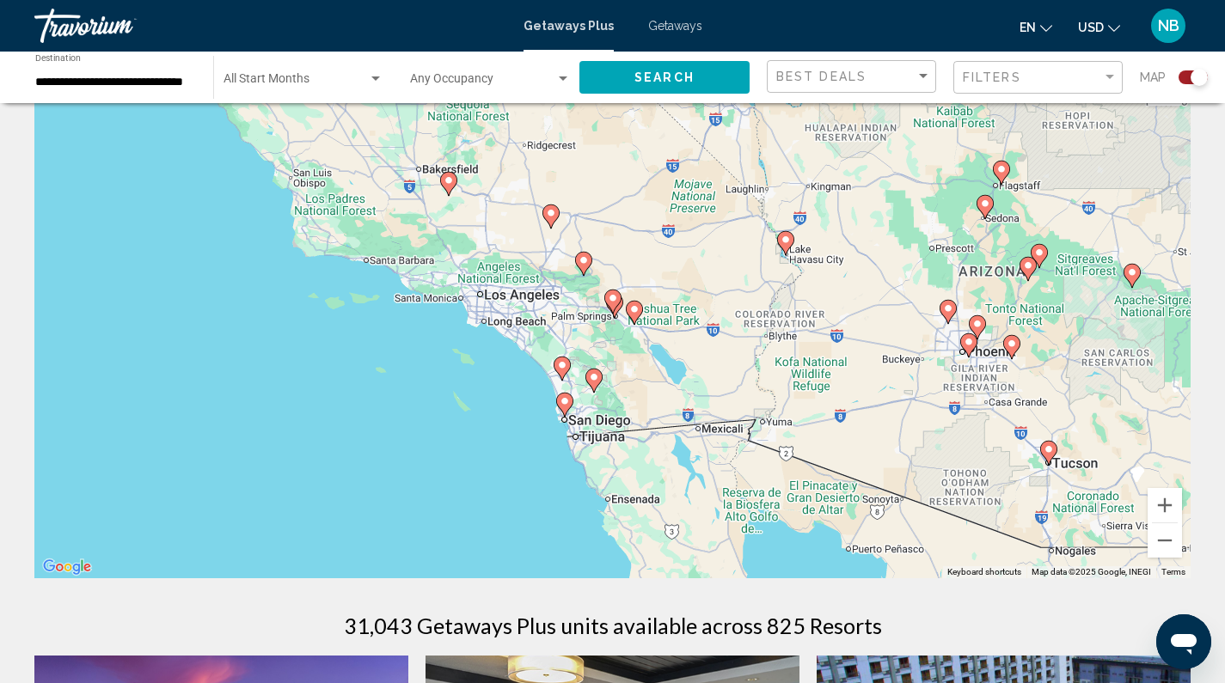
click at [582, 265] on image "Main content" at bounding box center [583, 260] width 10 height 10
type input "**********"
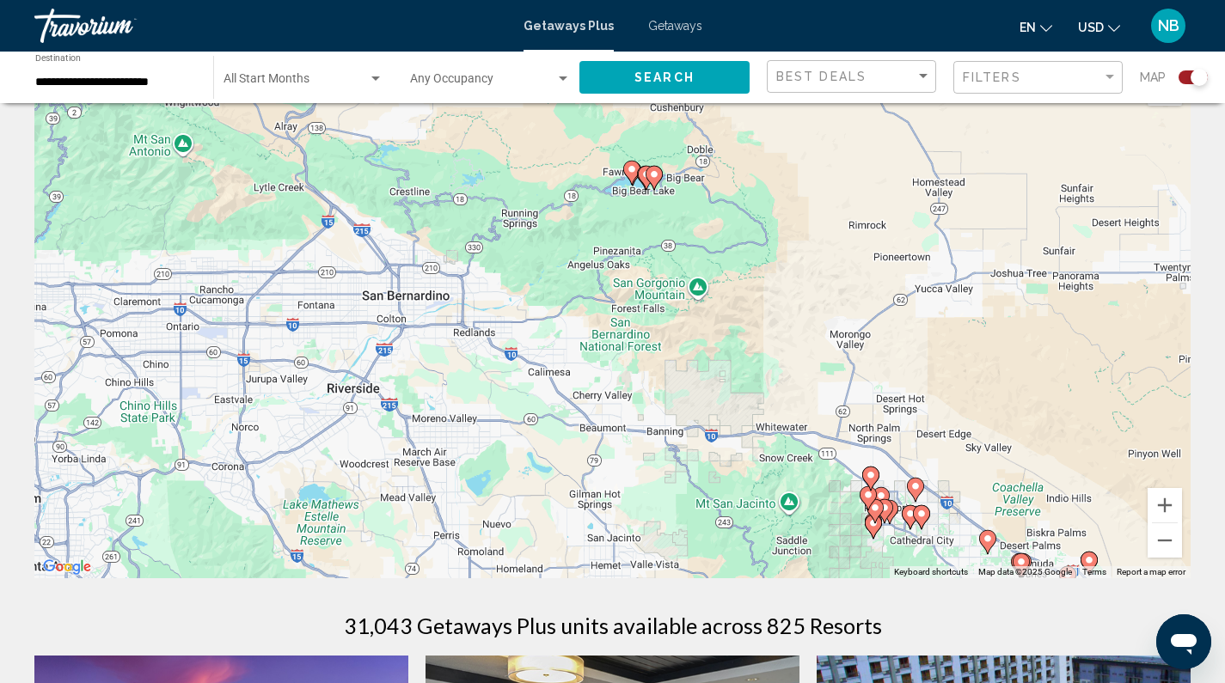
drag, startPoint x: 448, startPoint y: 412, endPoint x: 480, endPoint y: 305, distance: 111.5
click at [480, 304] on div "To navigate, press the arrow keys. To activate drag with keyboard, press Alt + …" at bounding box center [612, 321] width 1156 height 516
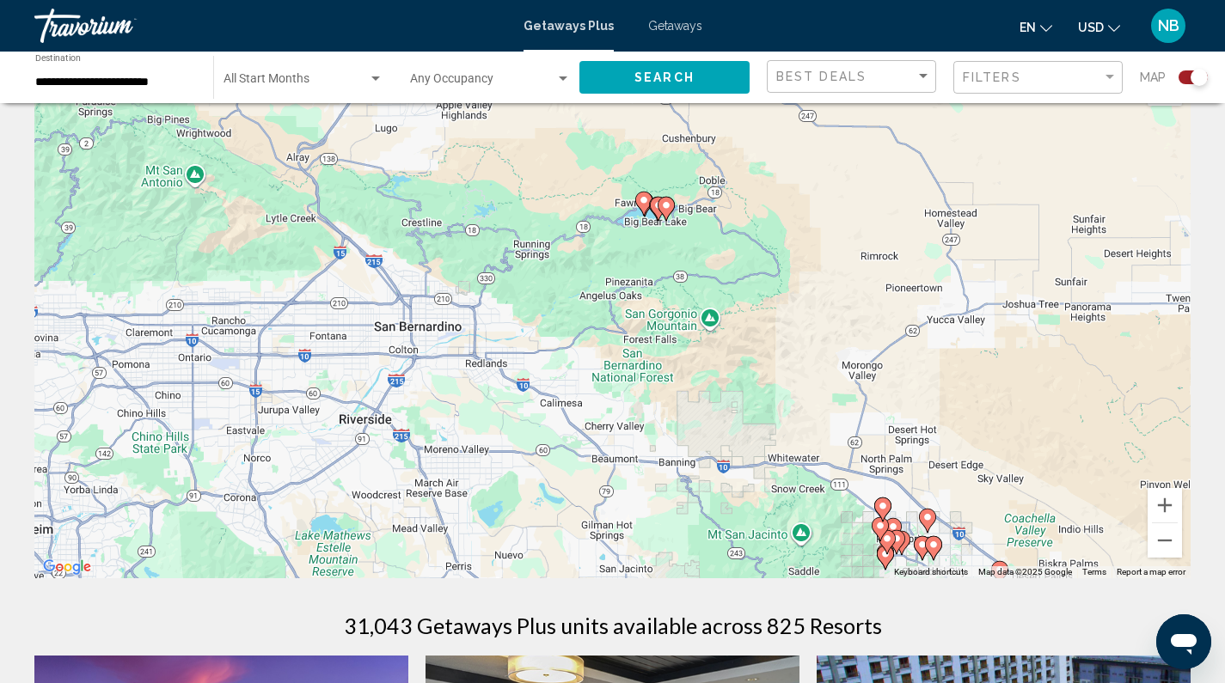
click at [657, 207] on image "Main content" at bounding box center [658, 205] width 10 height 10
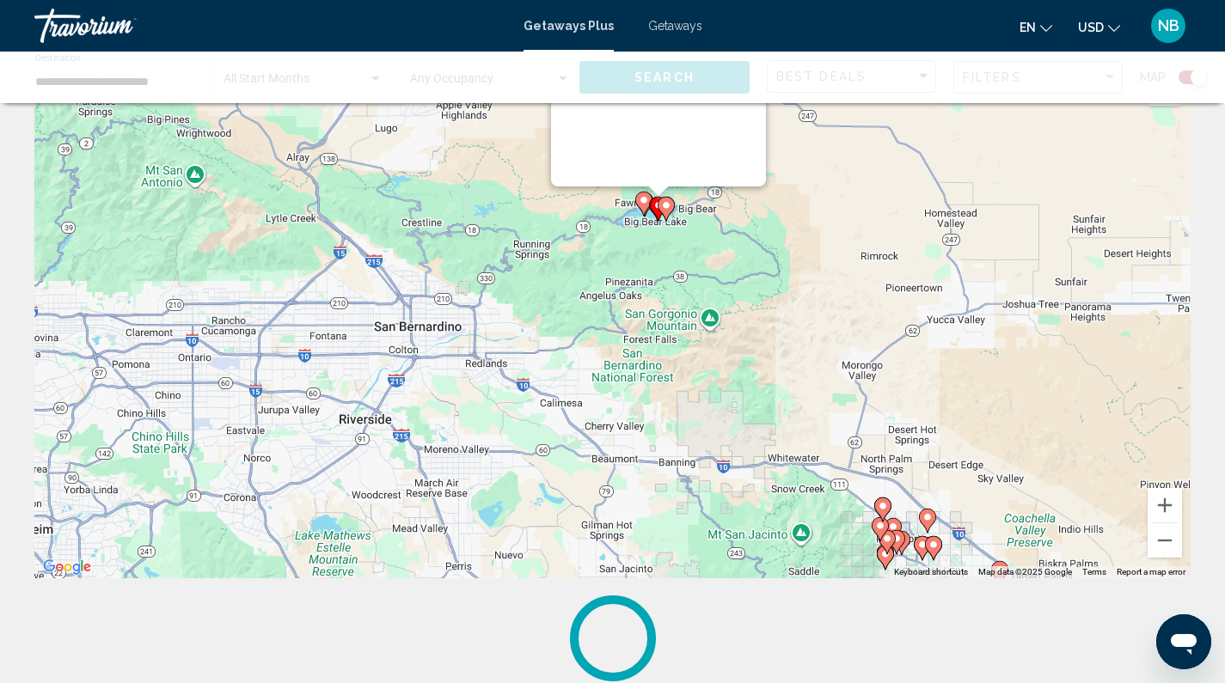
scroll to position [0, 0]
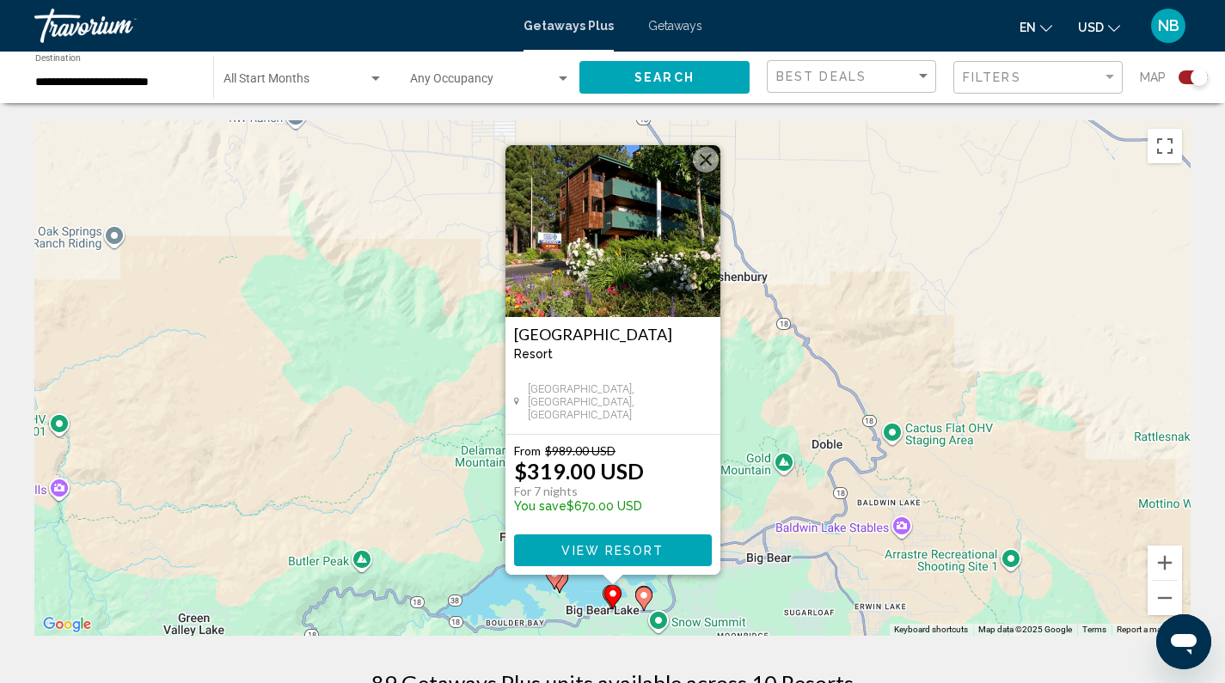
click at [610, 331] on h3 "[GEOGRAPHIC_DATA]" at bounding box center [613, 334] width 198 height 17
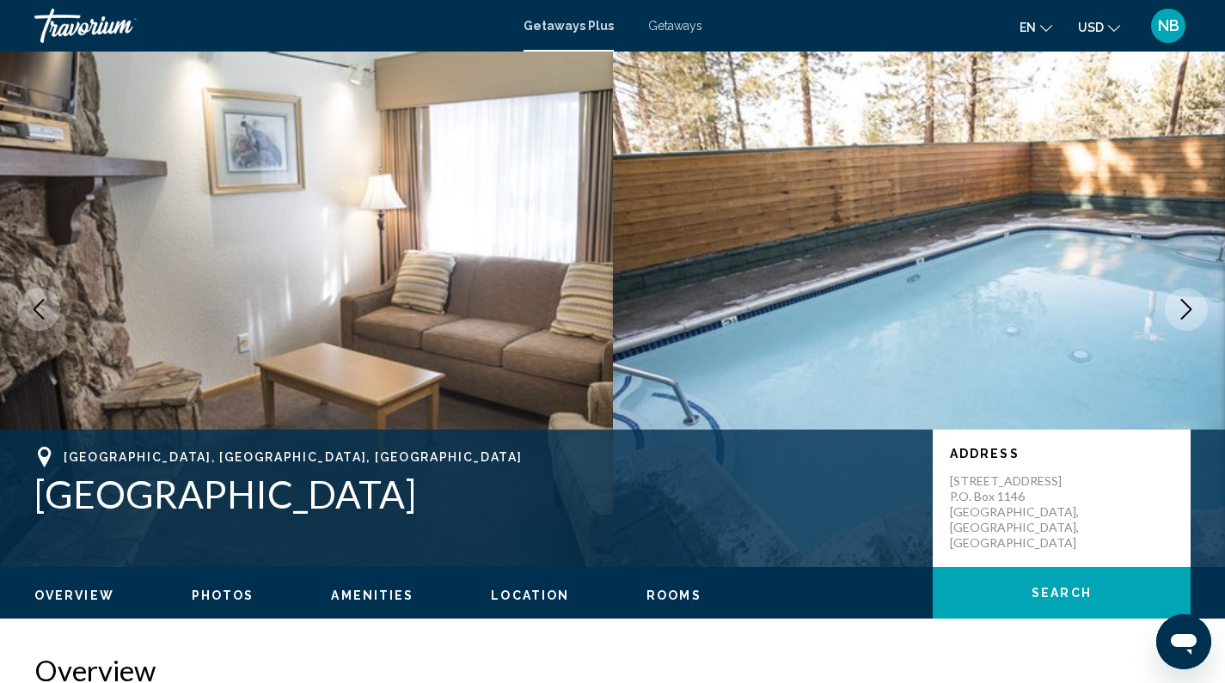
click at [1192, 299] on icon "Next image" at bounding box center [1186, 309] width 21 height 21
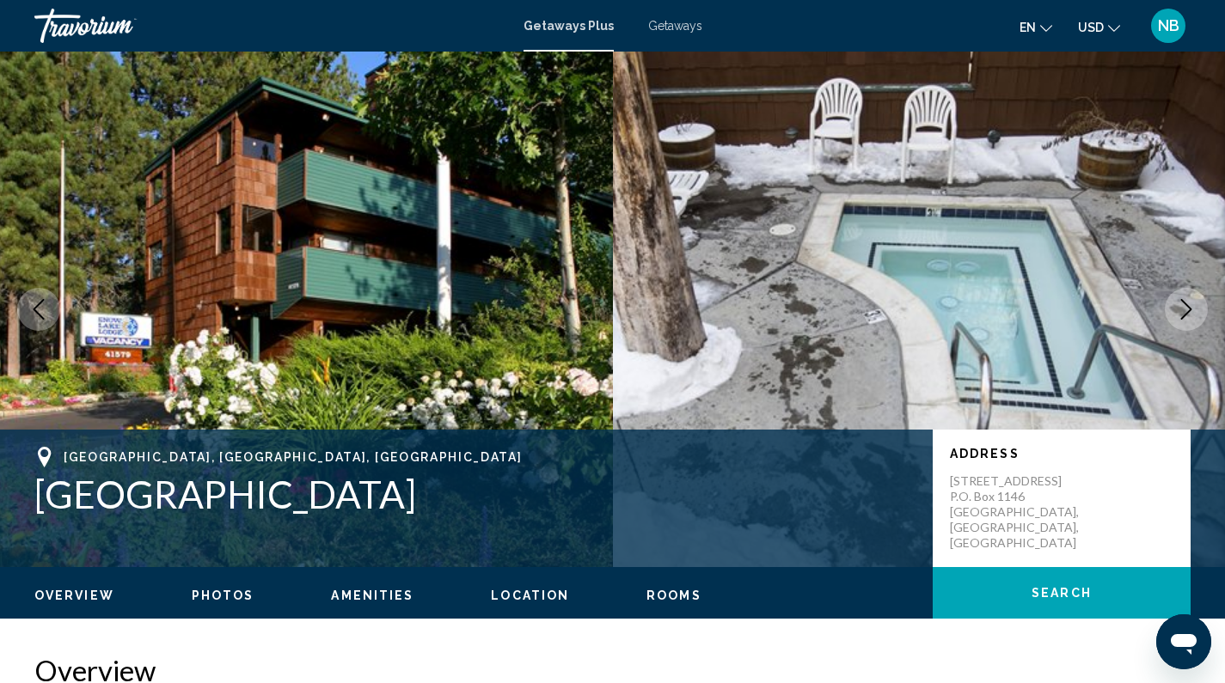
click at [1192, 300] on icon "Next image" at bounding box center [1186, 309] width 21 height 21
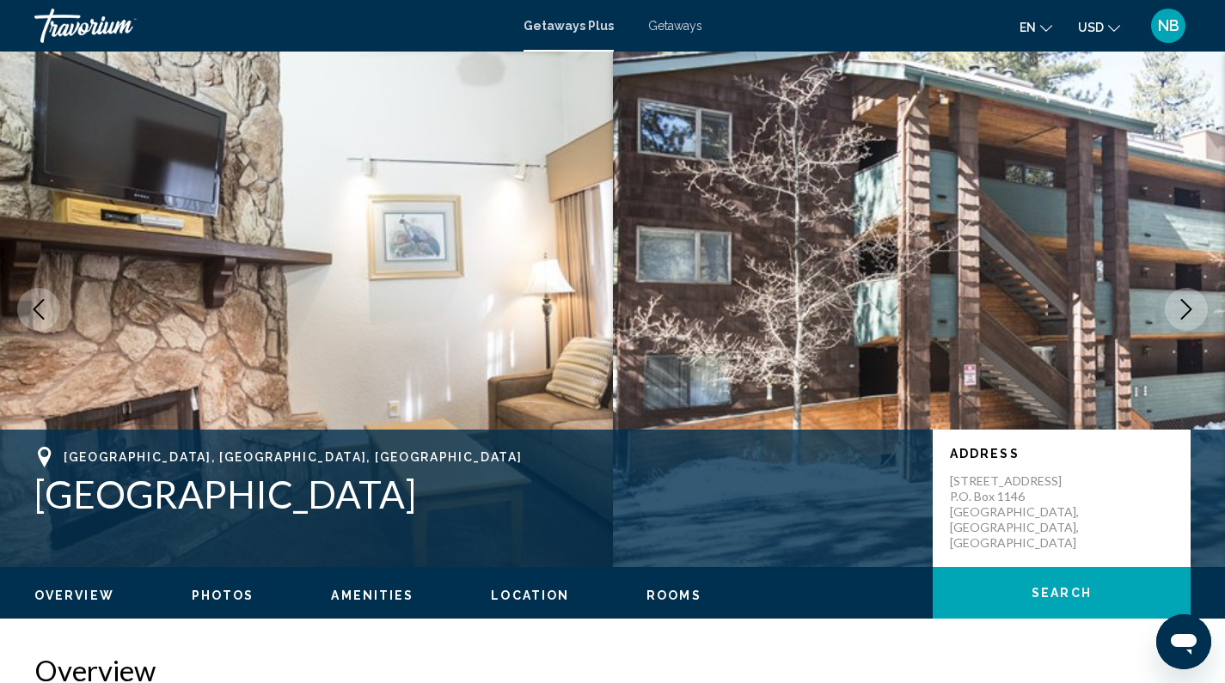
click at [1192, 300] on icon "Next image" at bounding box center [1186, 309] width 21 height 21
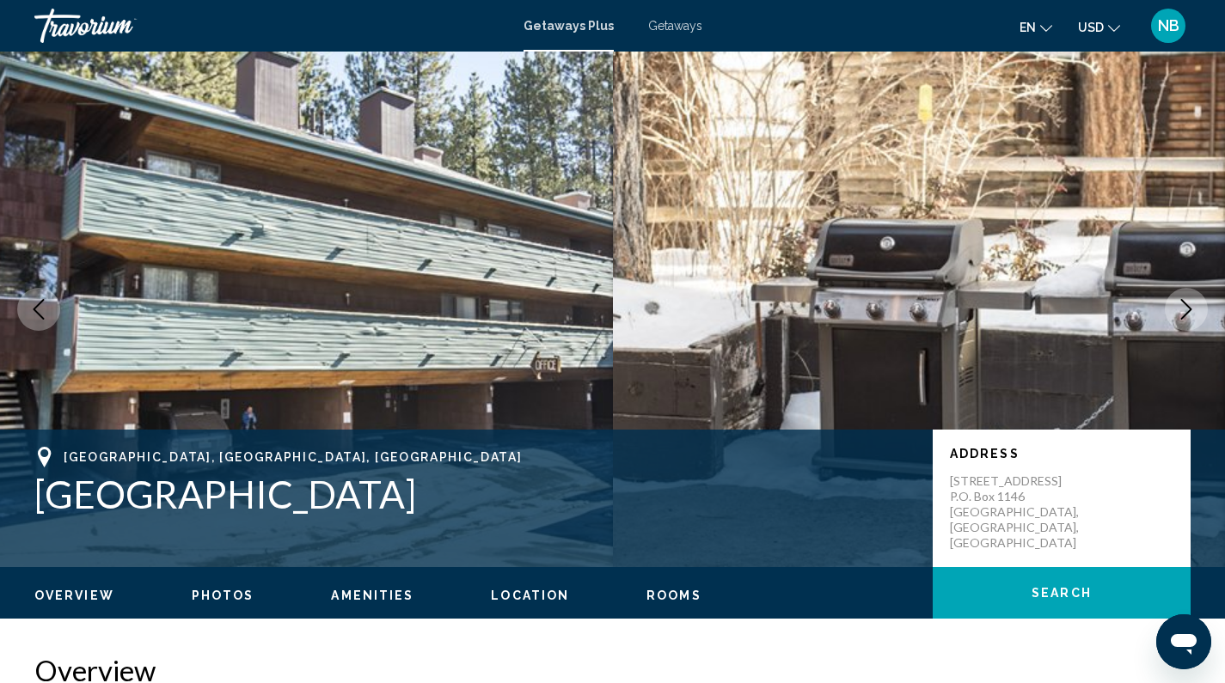
click at [1192, 300] on icon "Next image" at bounding box center [1186, 309] width 21 height 21
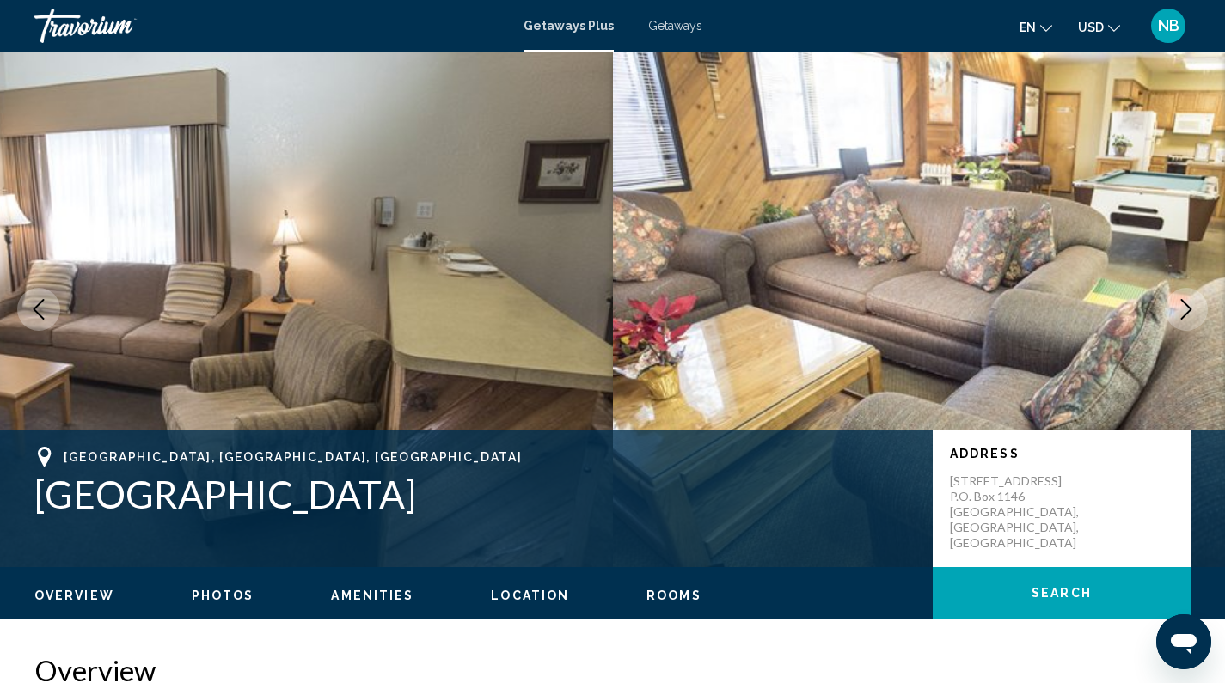
click at [1192, 300] on icon "Next image" at bounding box center [1186, 309] width 21 height 21
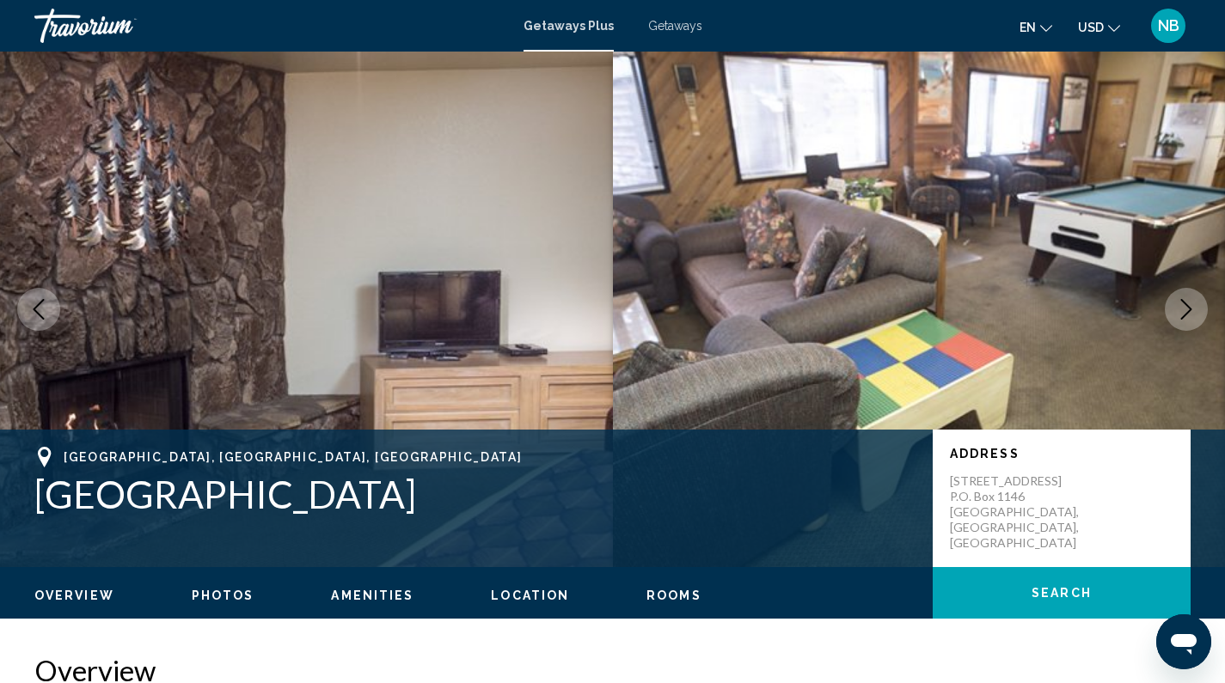
click at [1192, 300] on icon "Next image" at bounding box center [1186, 309] width 21 height 21
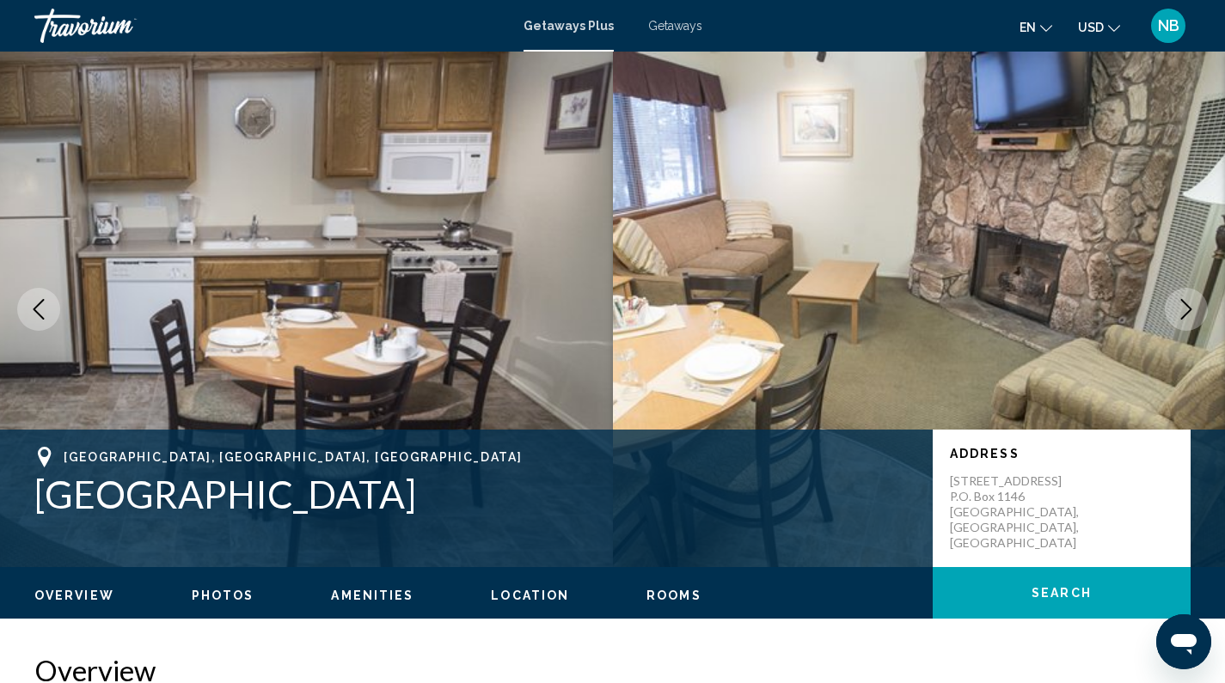
click at [1192, 300] on icon "Next image" at bounding box center [1186, 309] width 21 height 21
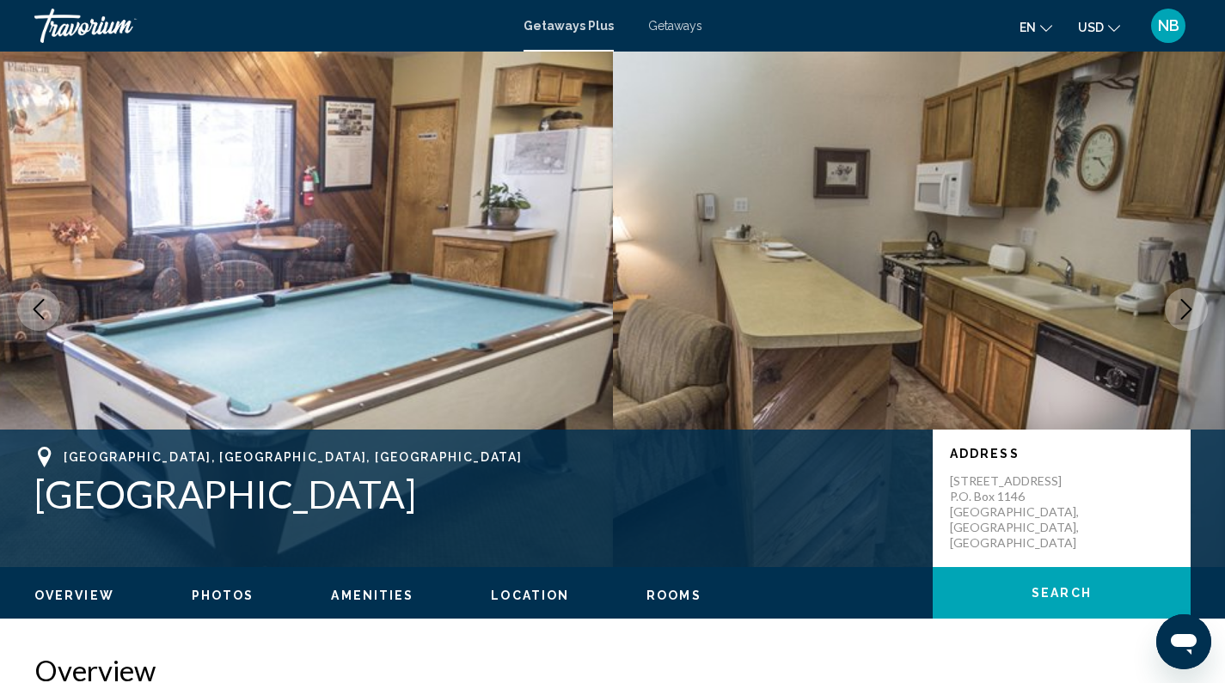
click at [1192, 300] on icon "Next image" at bounding box center [1186, 309] width 21 height 21
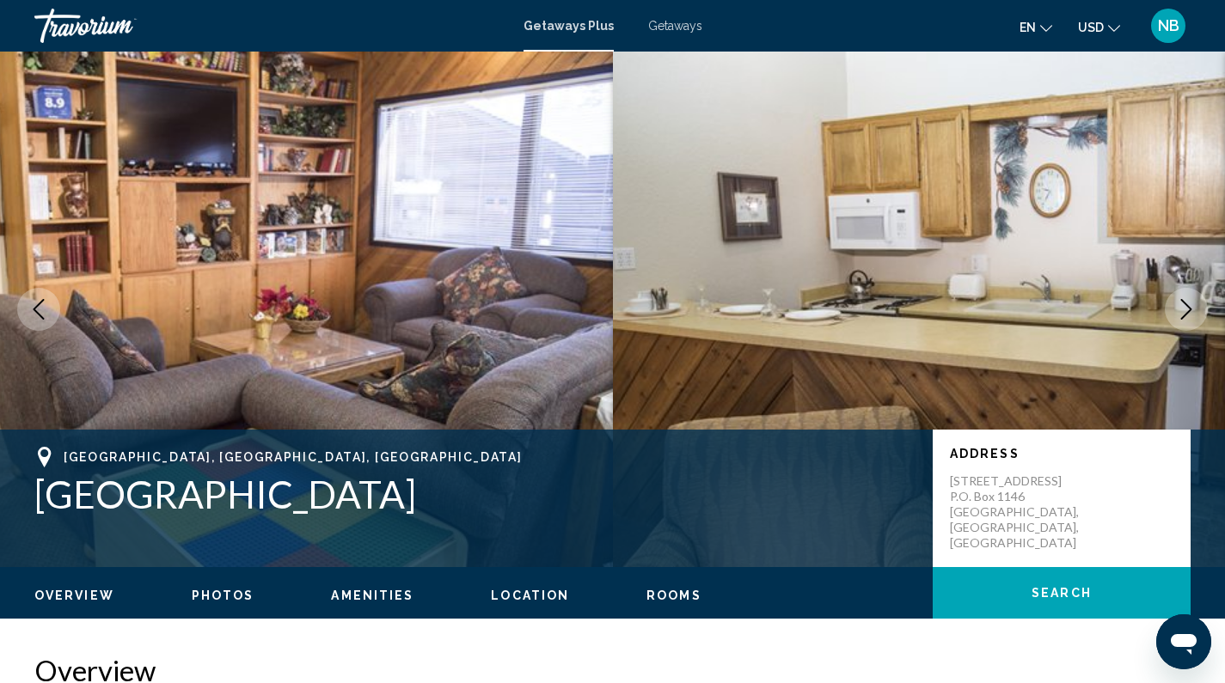
click at [1192, 300] on icon "Next image" at bounding box center [1186, 309] width 21 height 21
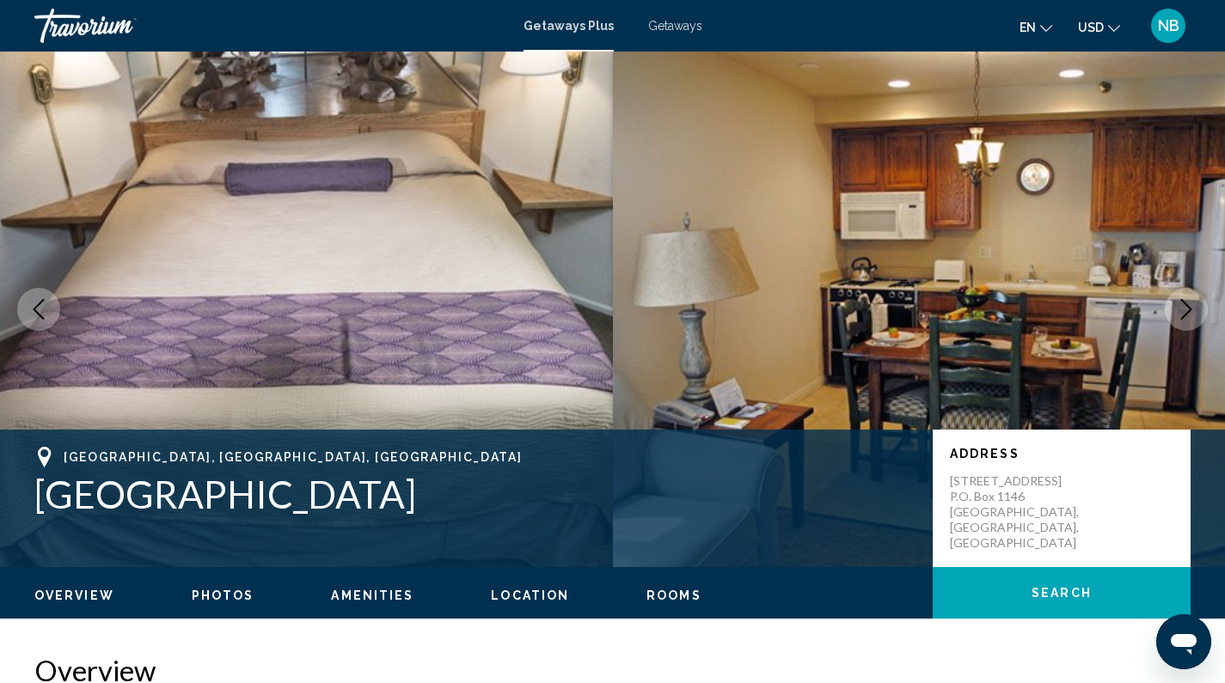
click at [1192, 300] on icon "Next image" at bounding box center [1186, 309] width 21 height 21
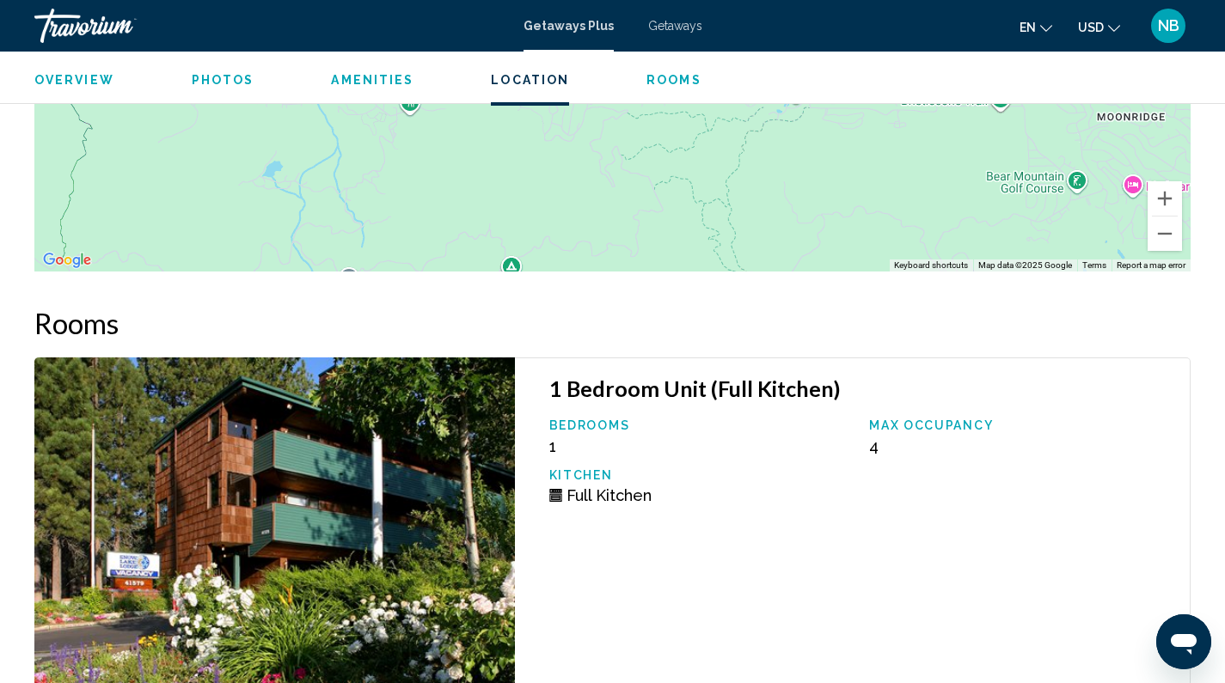
scroll to position [2534, 0]
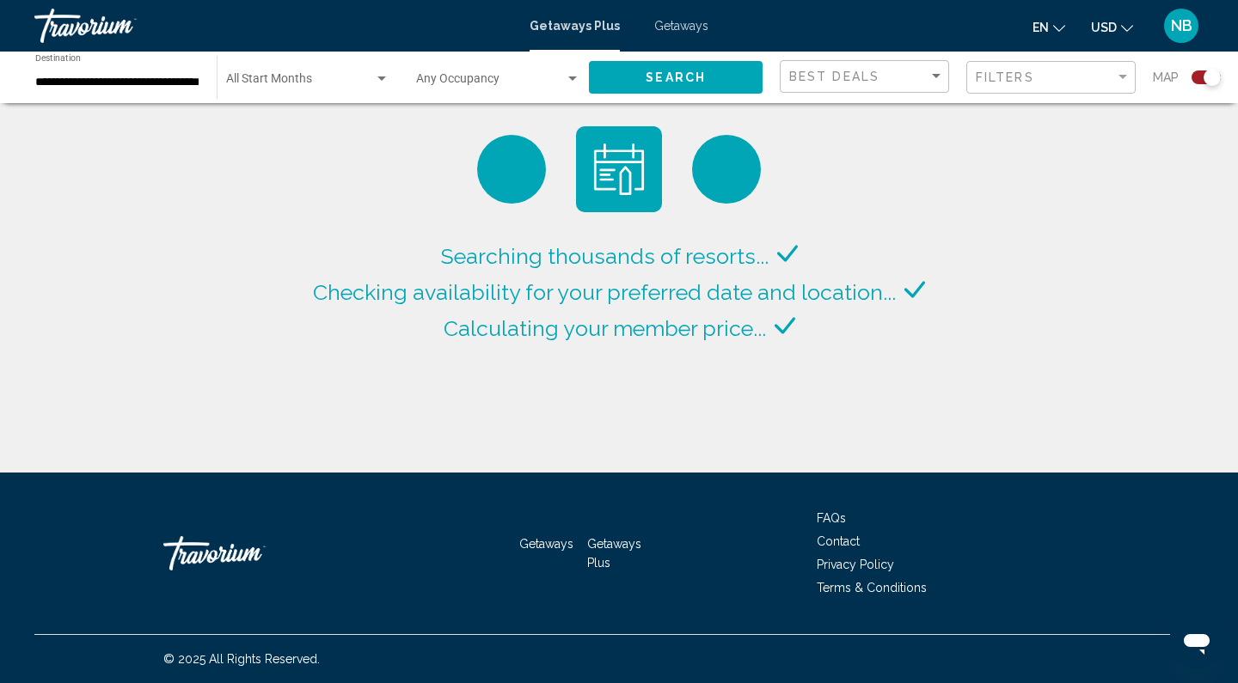
click at [55, 70] on div "**********" at bounding box center [117, 77] width 164 height 47
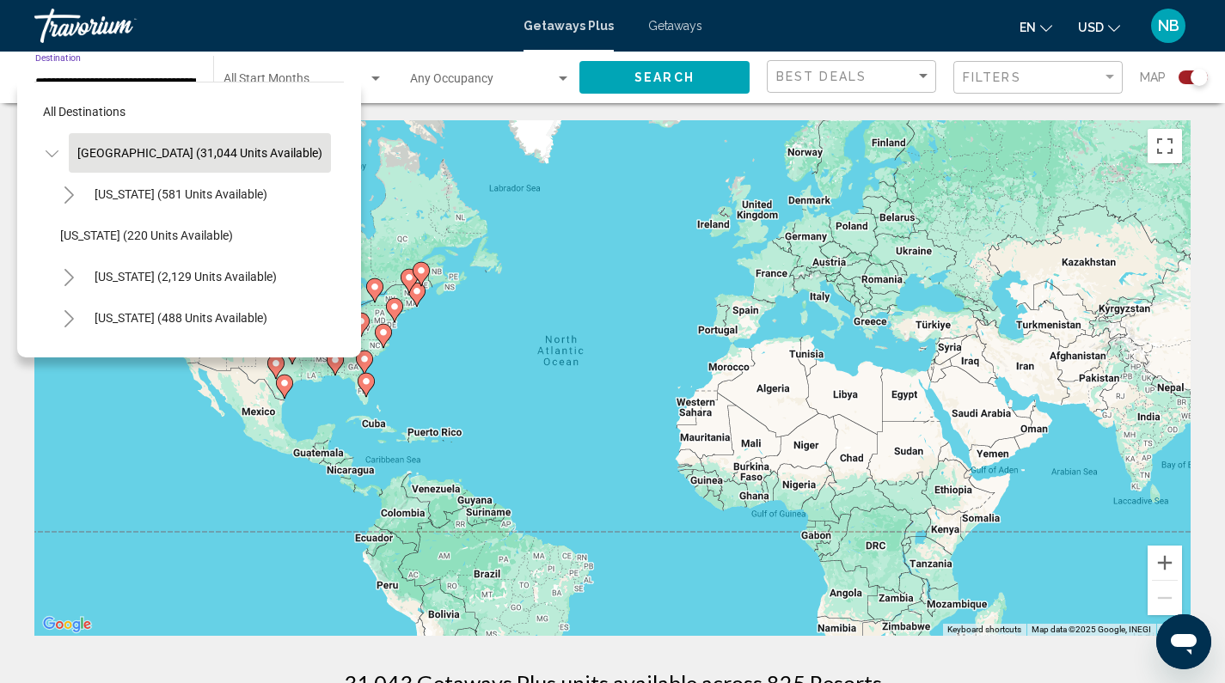
click at [67, 278] on icon "Toggle California (2,129 units available)" at bounding box center [69, 277] width 13 height 17
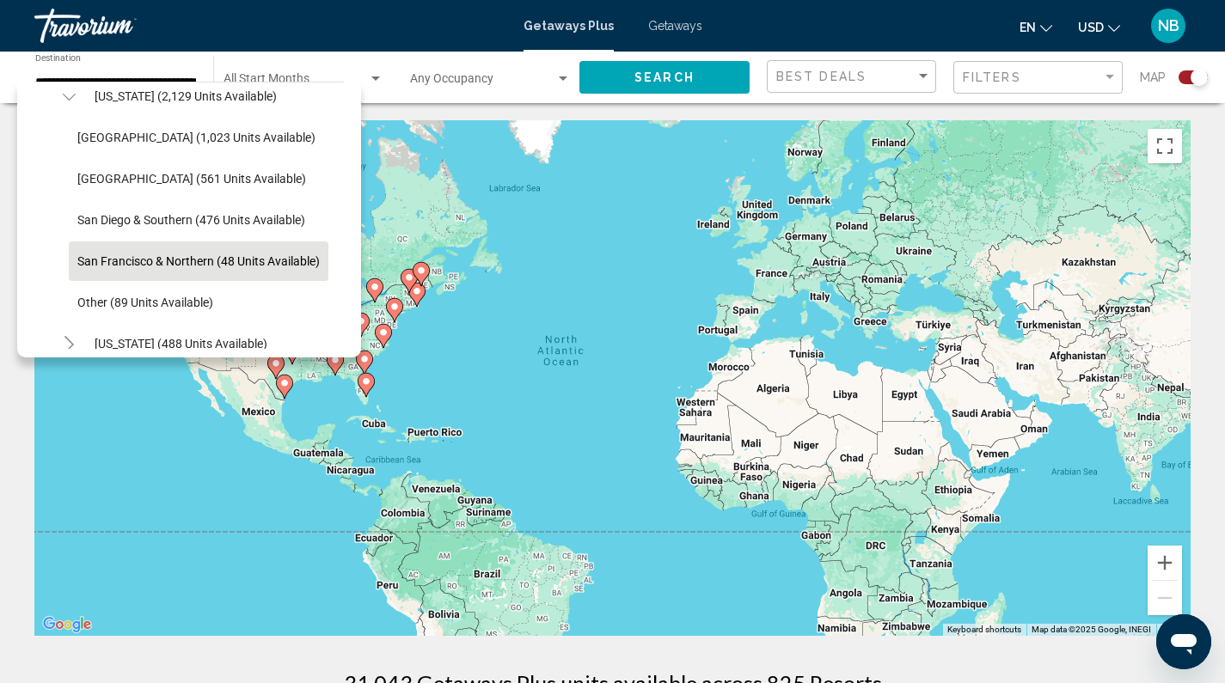
scroll to position [191, 0]
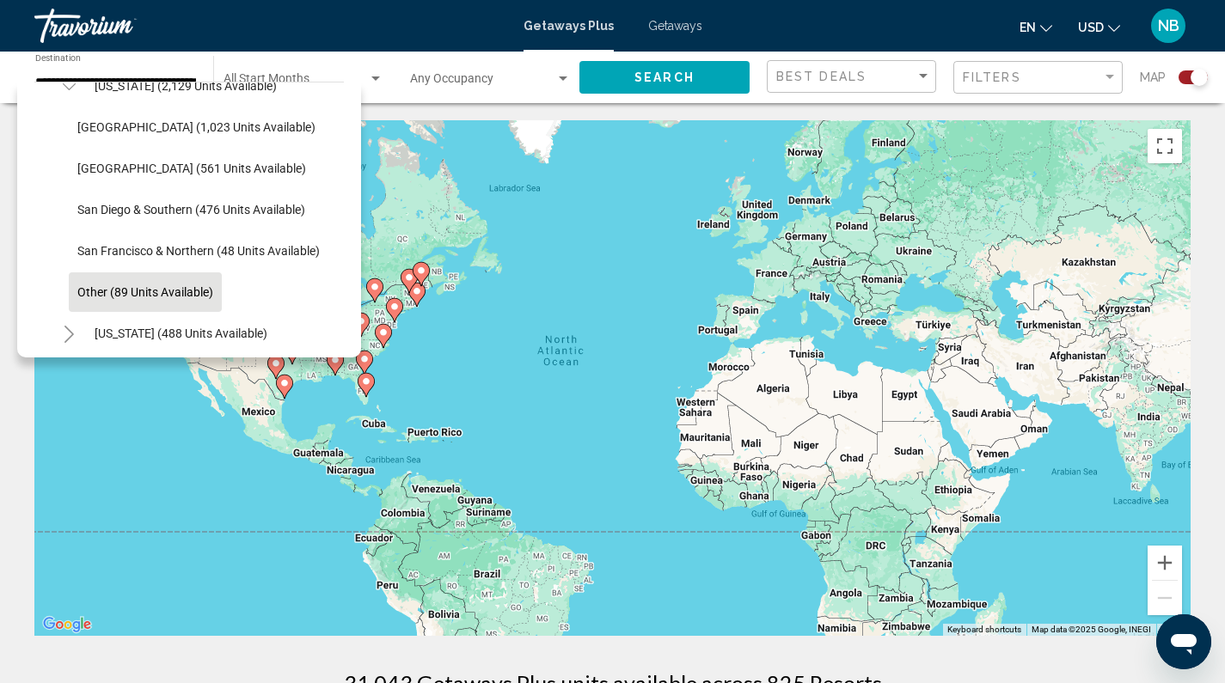
click at [144, 281] on button "Other (89 units available)" at bounding box center [145, 292] width 153 height 40
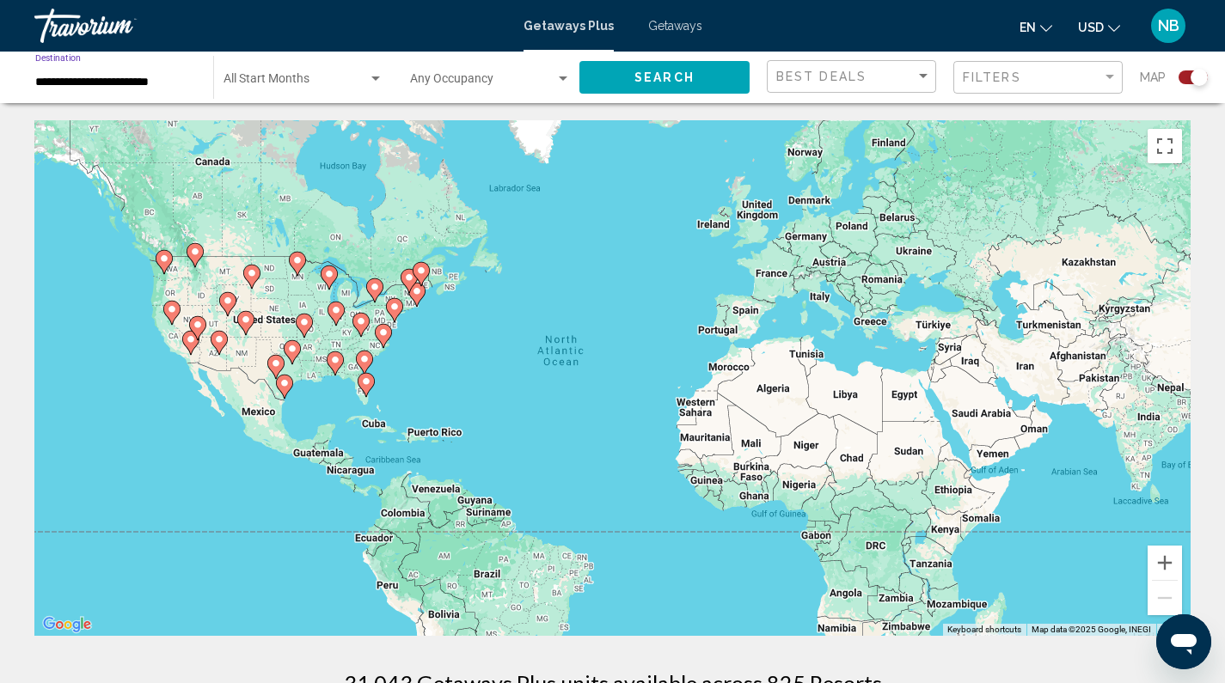
click at [643, 84] on span "Search" at bounding box center [664, 78] width 60 height 14
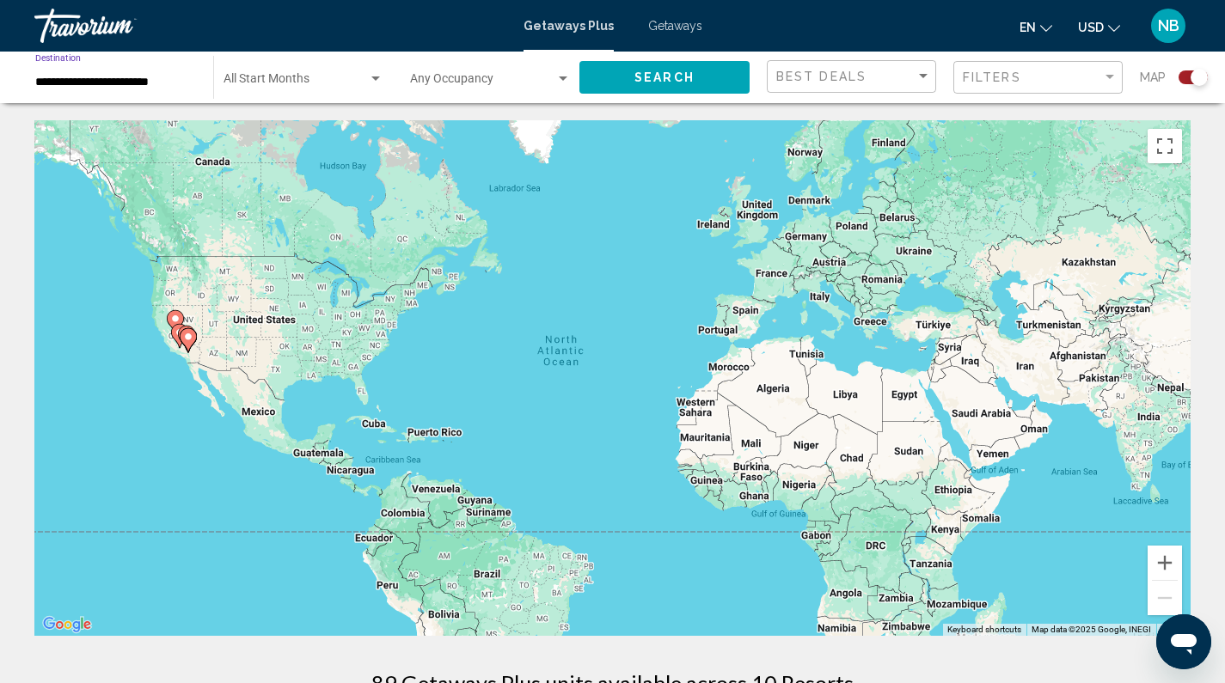
click at [54, 76] on input "**********" at bounding box center [115, 83] width 161 height 14
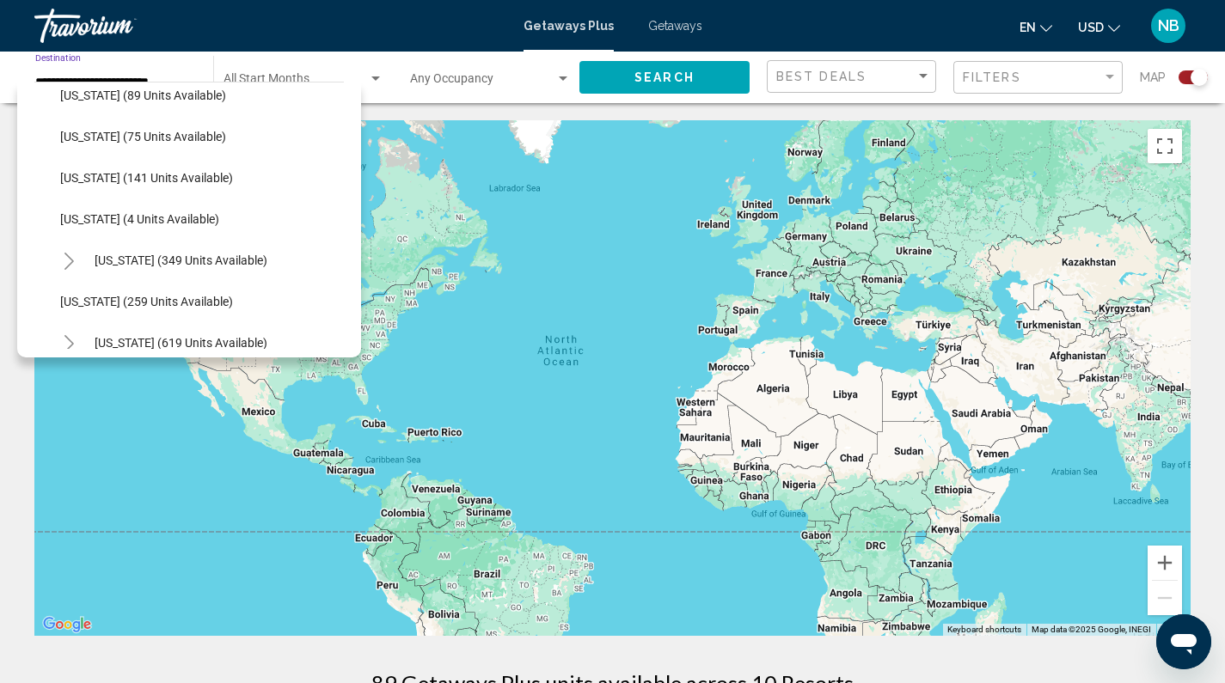
scroll to position [644, 0]
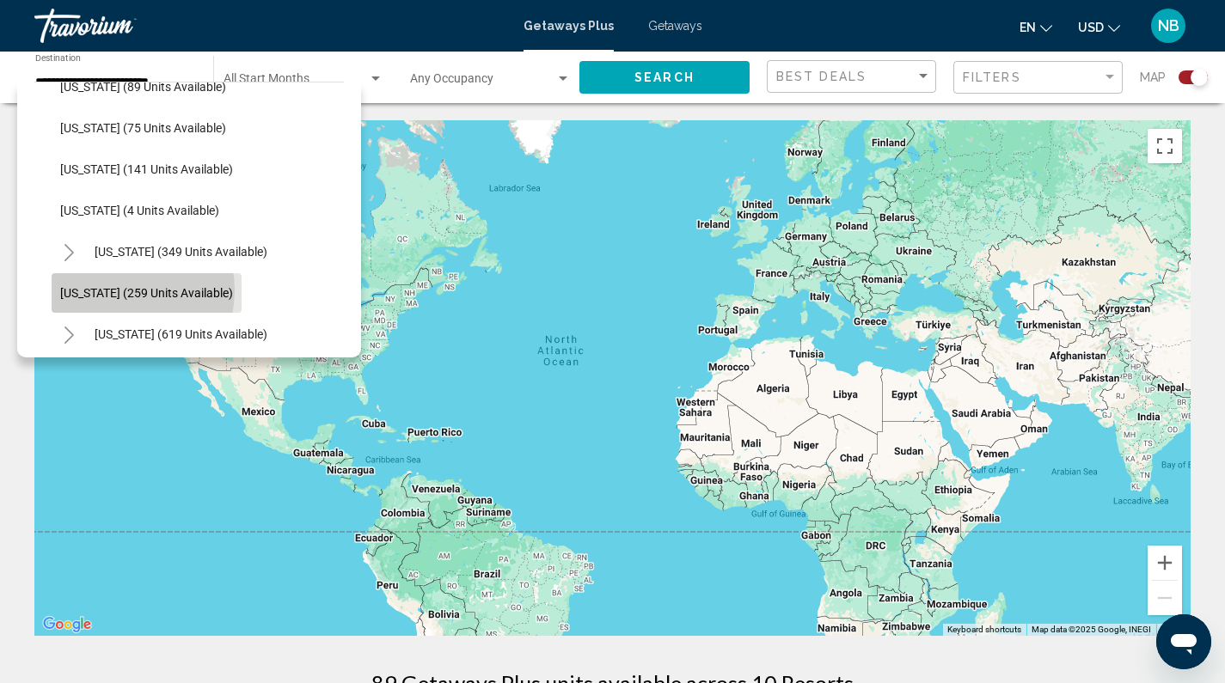
click at [124, 291] on span "[US_STATE] (259 units available)" at bounding box center [146, 293] width 173 height 14
type input "**********"
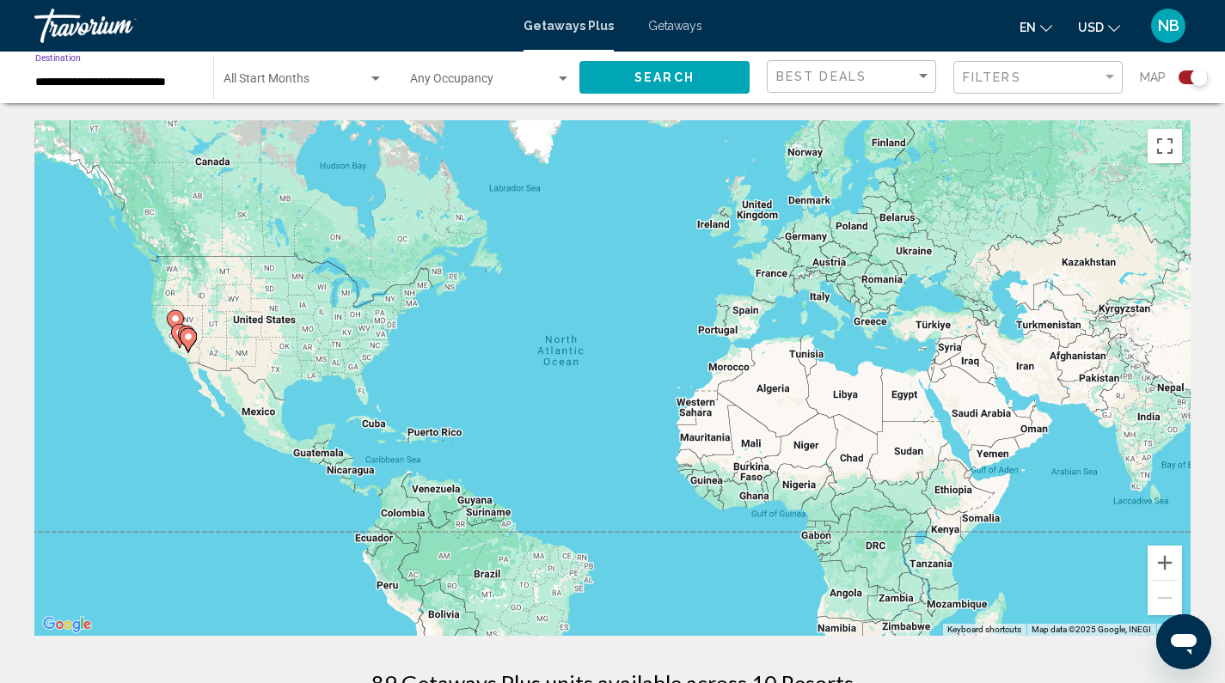
click at [654, 77] on span "Search" at bounding box center [664, 78] width 60 height 14
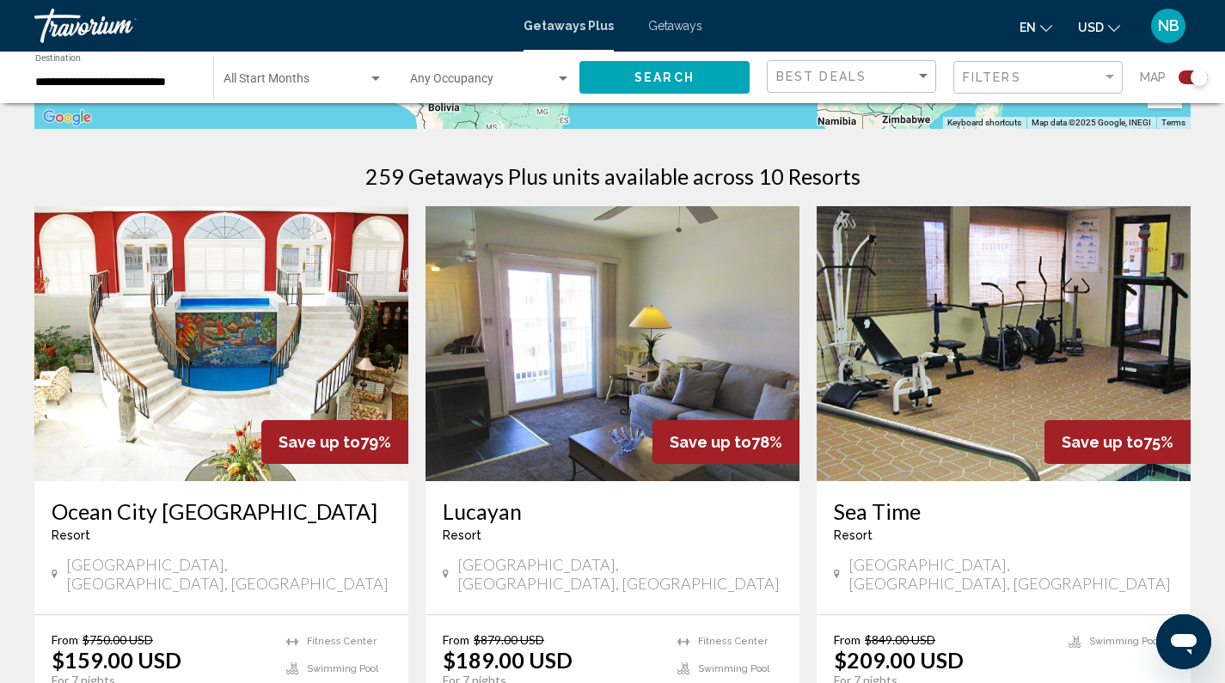
scroll to position [695, 0]
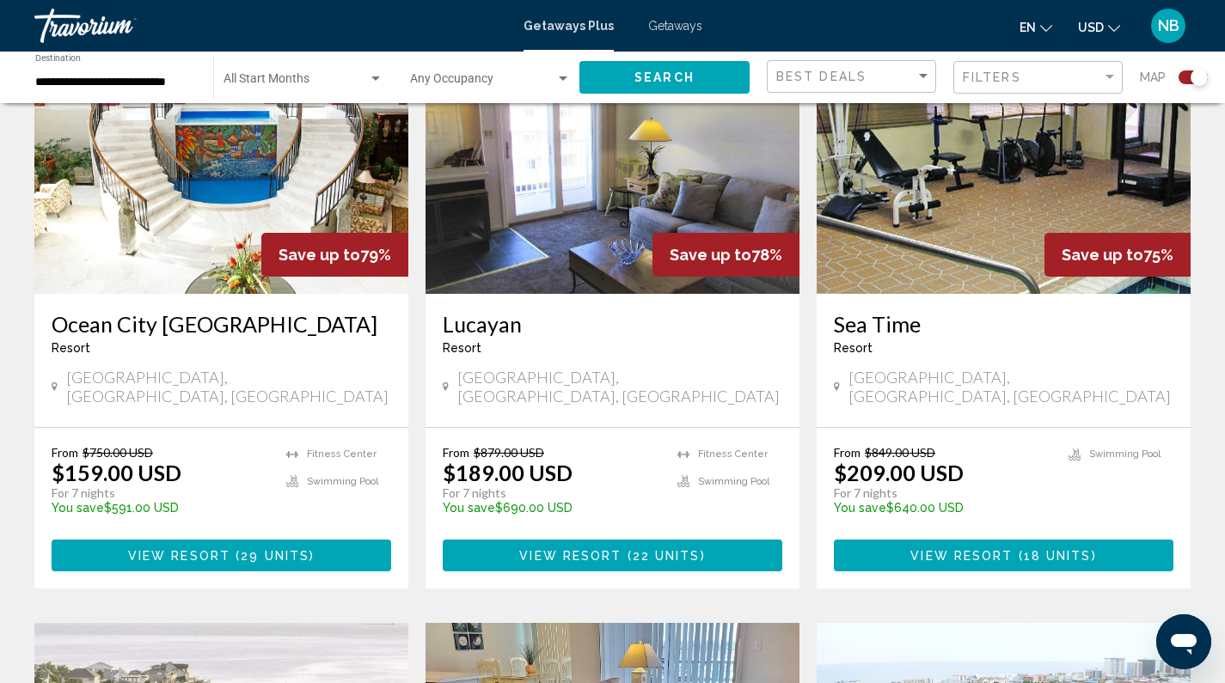
click at [262, 311] on h3 "Ocean City [GEOGRAPHIC_DATA]" at bounding box center [222, 324] width 340 height 26
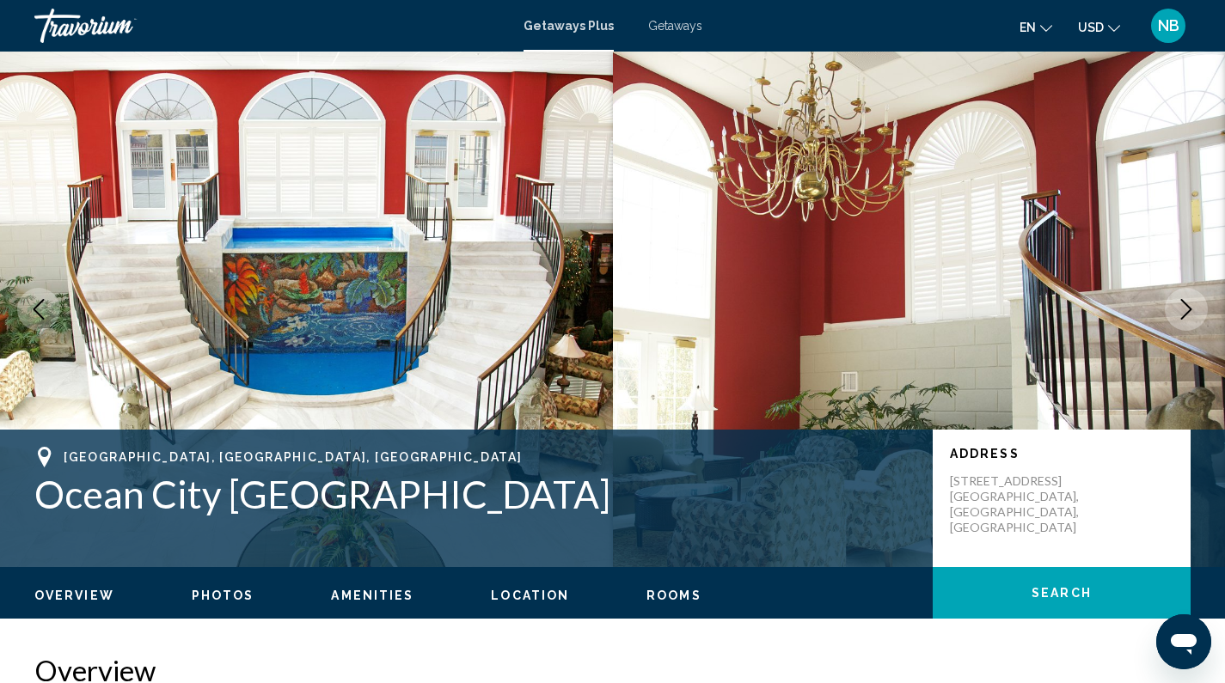
click at [1184, 309] on icon "Next image" at bounding box center [1186, 309] width 21 height 21
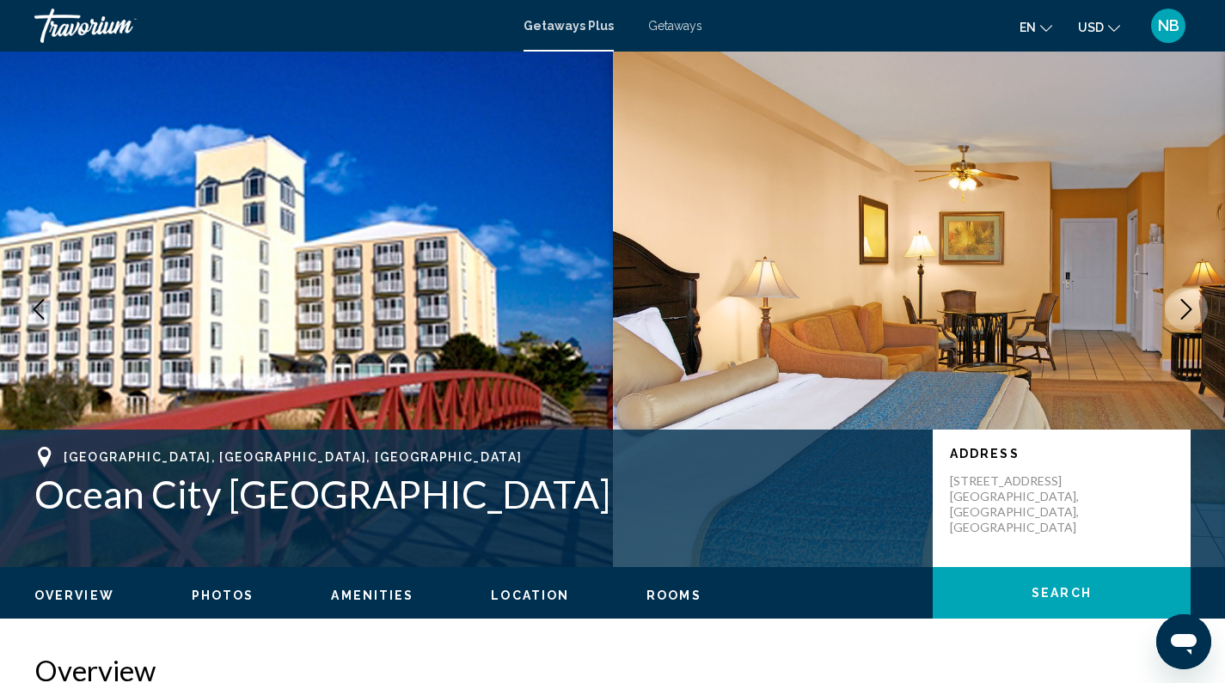
click at [1184, 309] on icon "Next image" at bounding box center [1186, 309] width 21 height 21
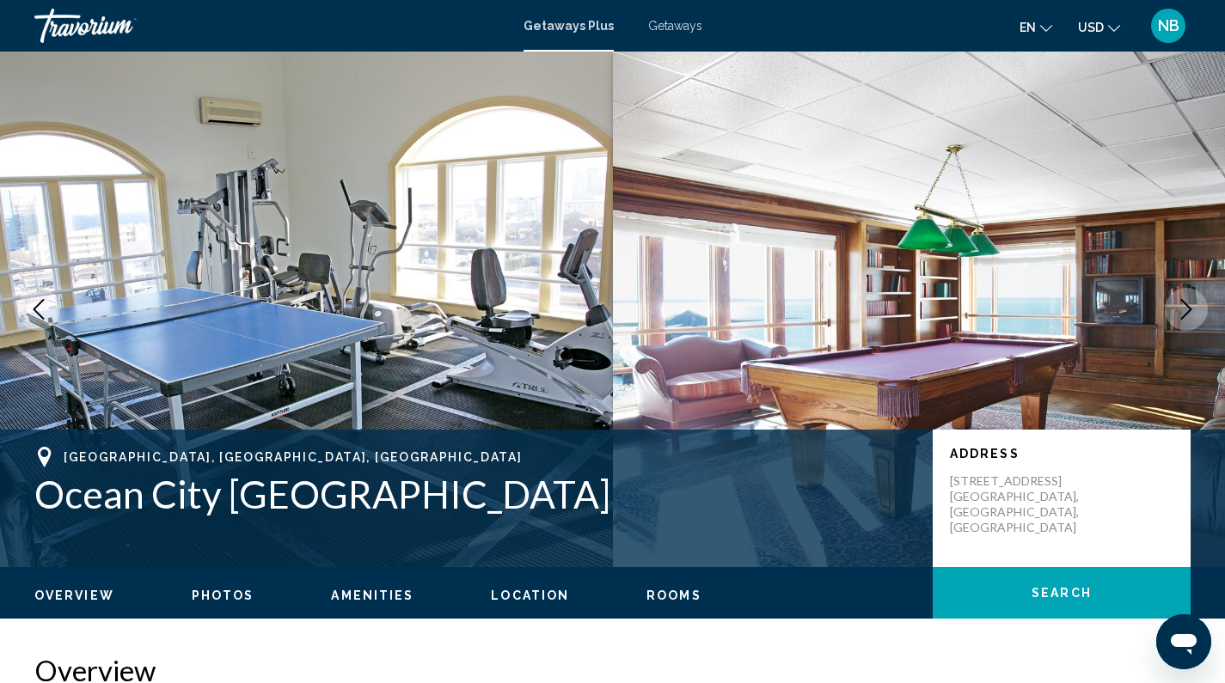
click at [1184, 309] on icon "Next image" at bounding box center [1186, 309] width 21 height 21
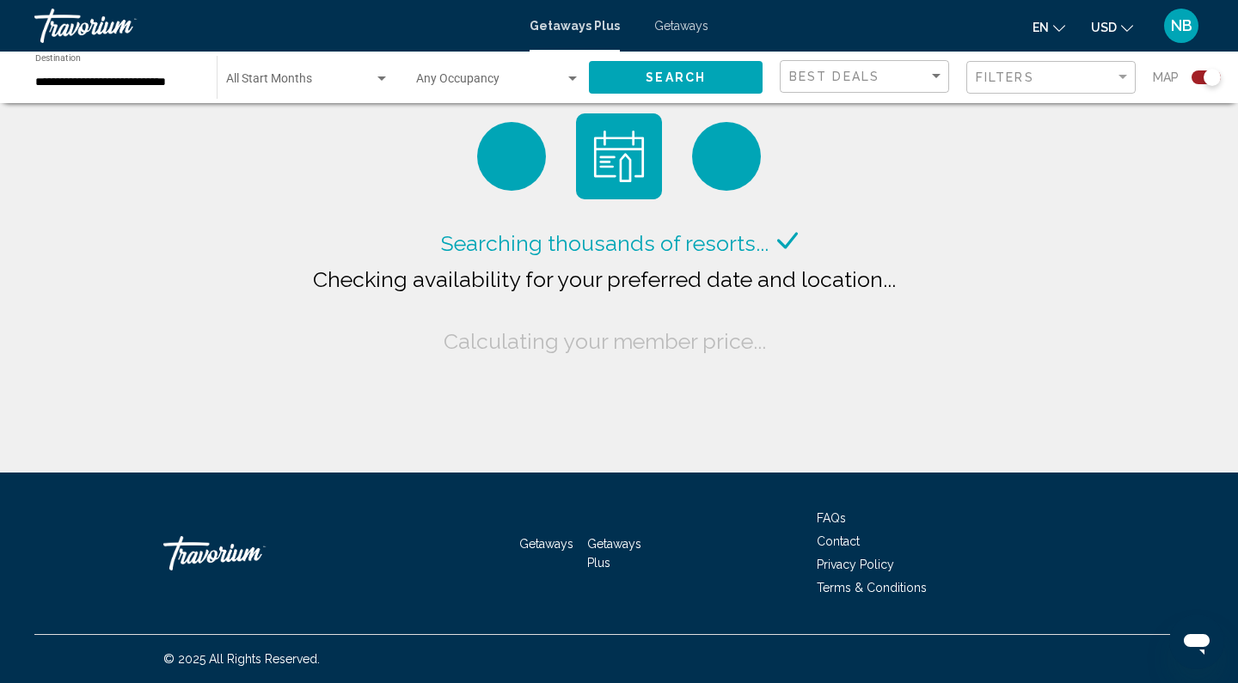
click at [129, 83] on input "**********" at bounding box center [117, 83] width 164 height 14
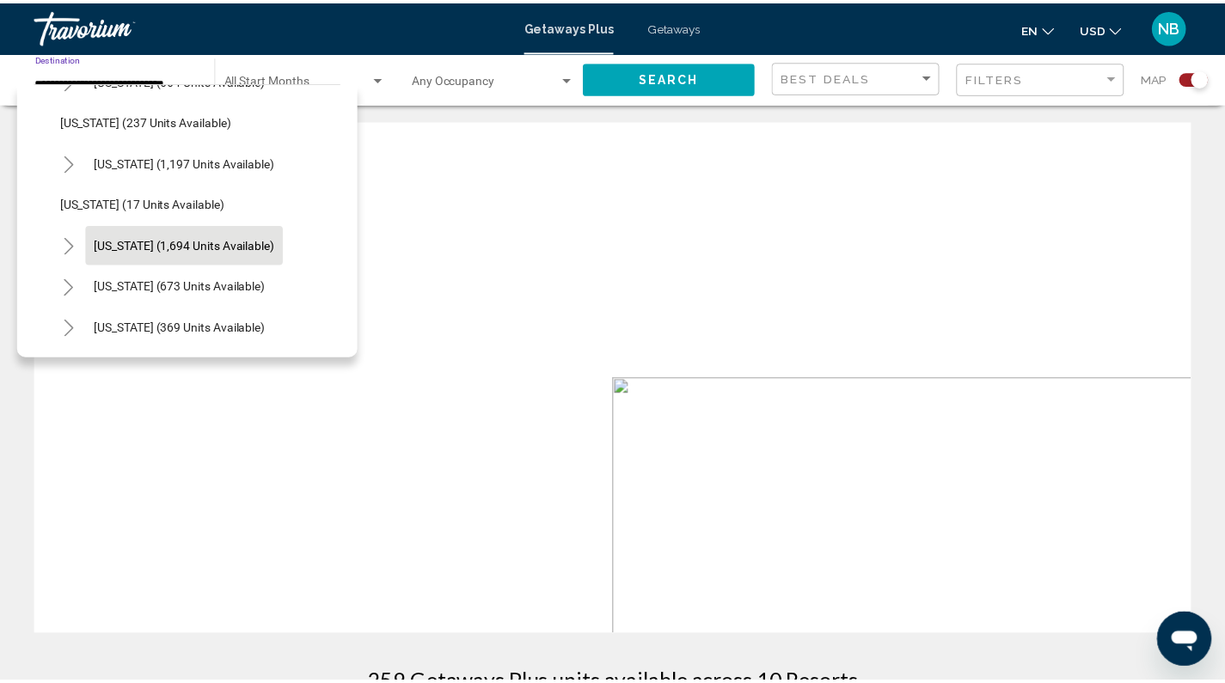
scroll to position [1174, 0]
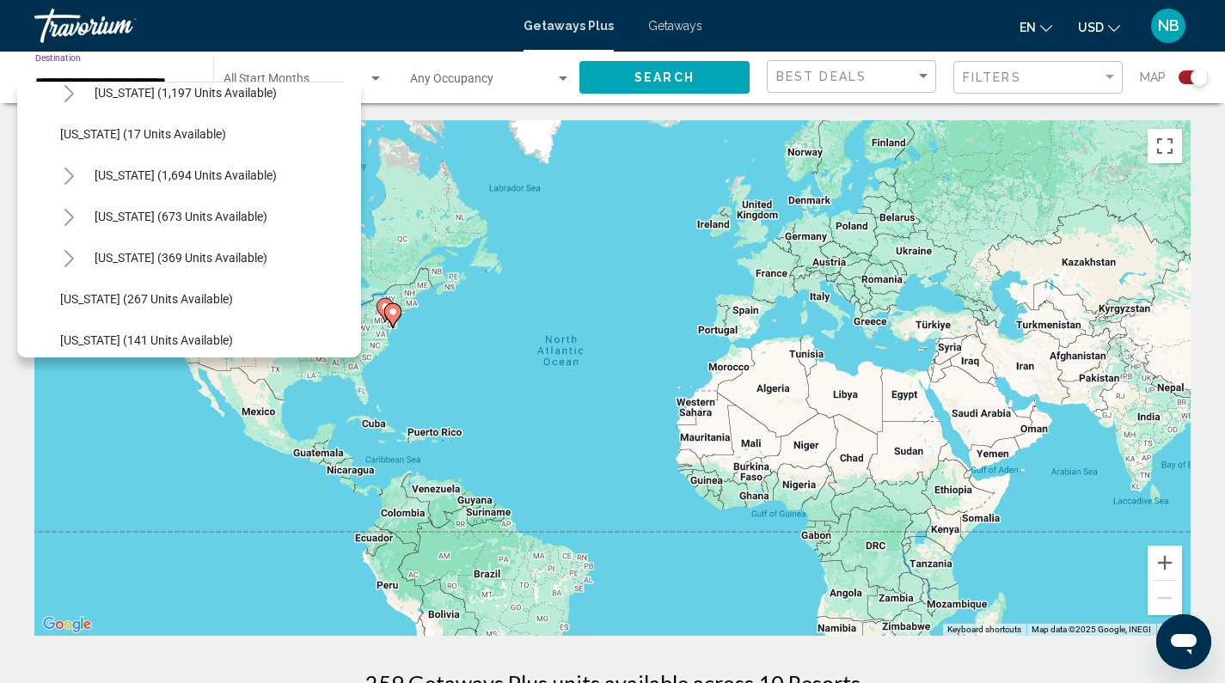
click at [64, 260] on icon "Toggle Texas (369 units available)" at bounding box center [69, 258] width 13 height 17
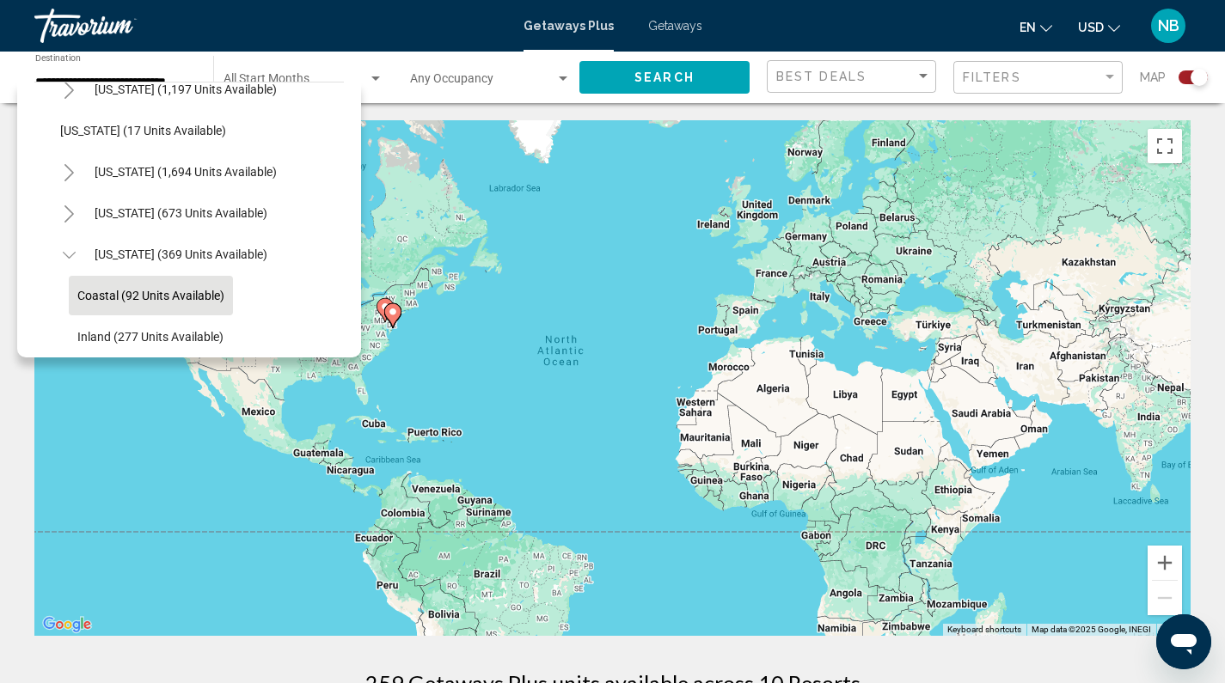
click at [106, 291] on span "Coastal (92 units available)" at bounding box center [150, 296] width 147 height 14
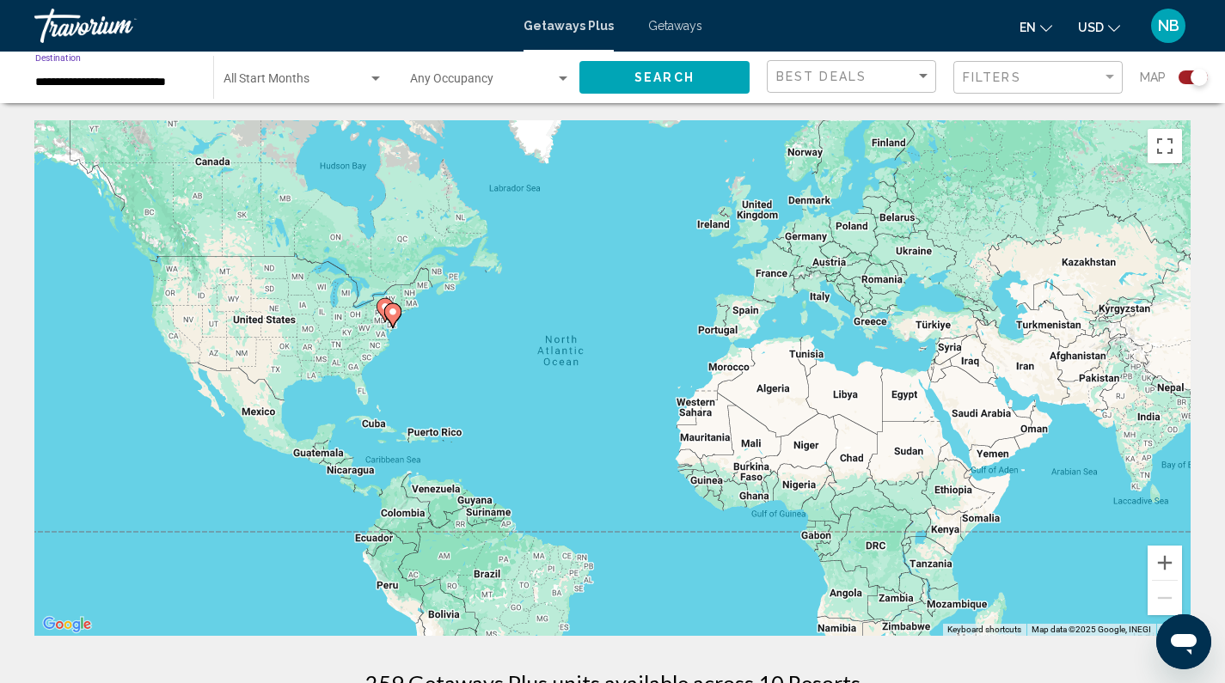
type input "**********"
click at [674, 80] on span "Search" at bounding box center [664, 78] width 60 height 14
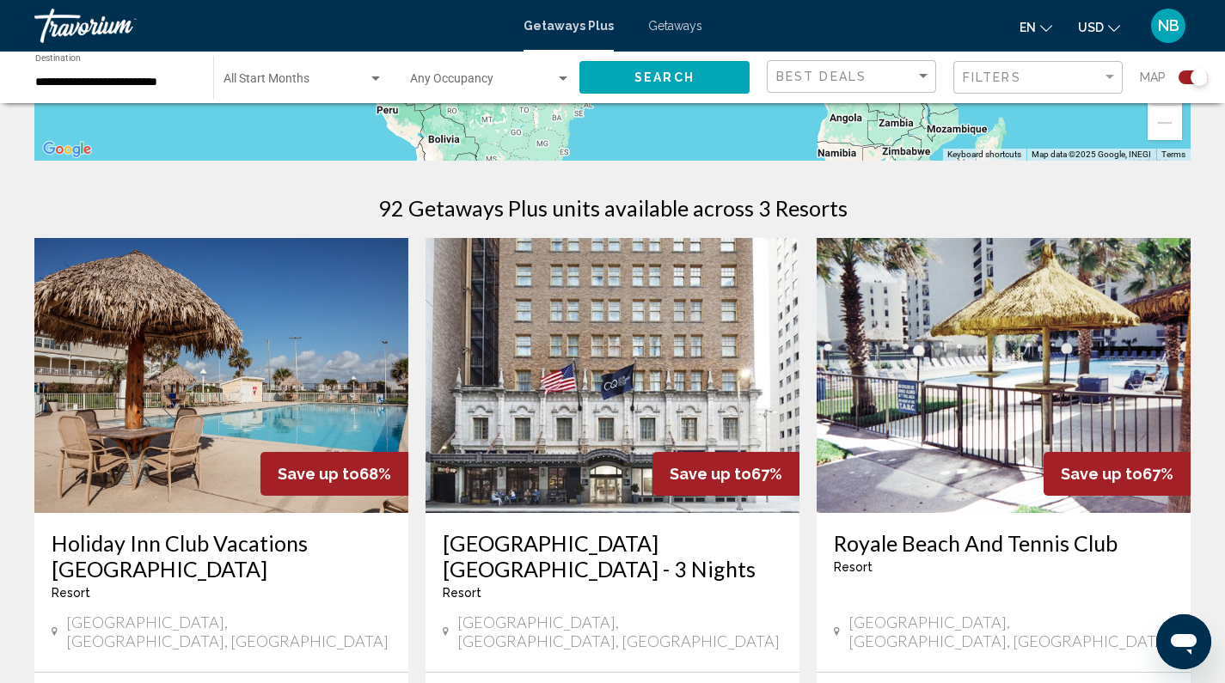
scroll to position [599, 0]
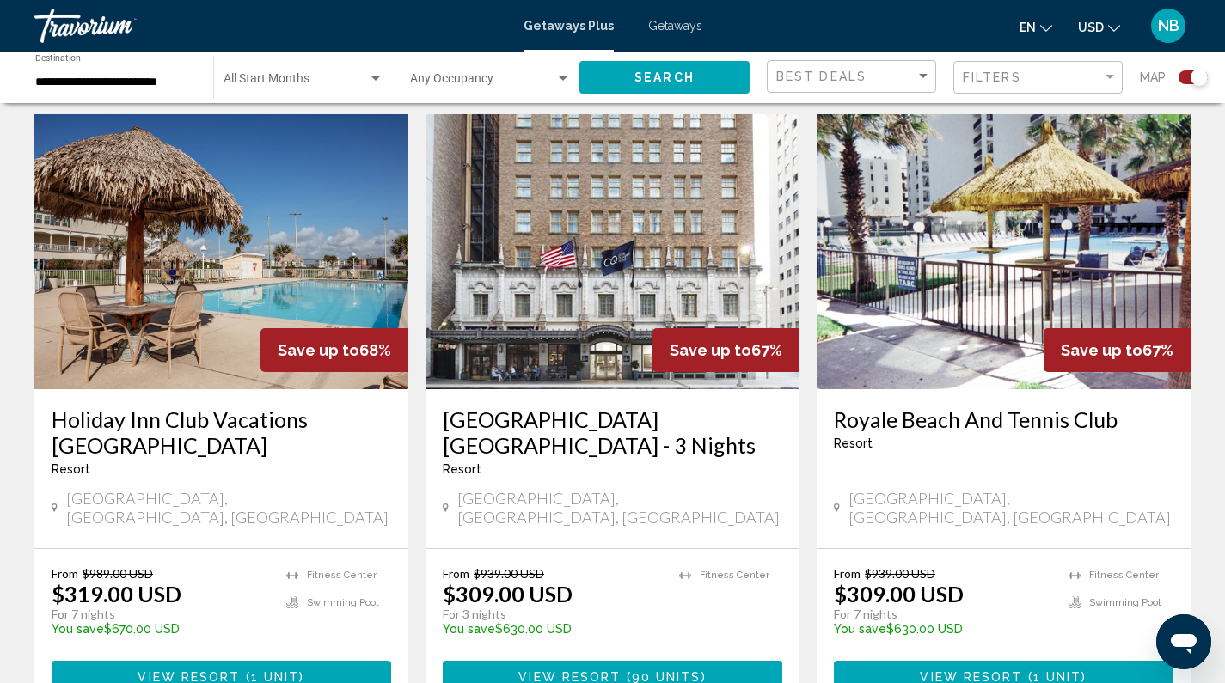
click at [194, 410] on h3 "Holiday Inn Club Vacations [GEOGRAPHIC_DATA]" at bounding box center [222, 433] width 340 height 52
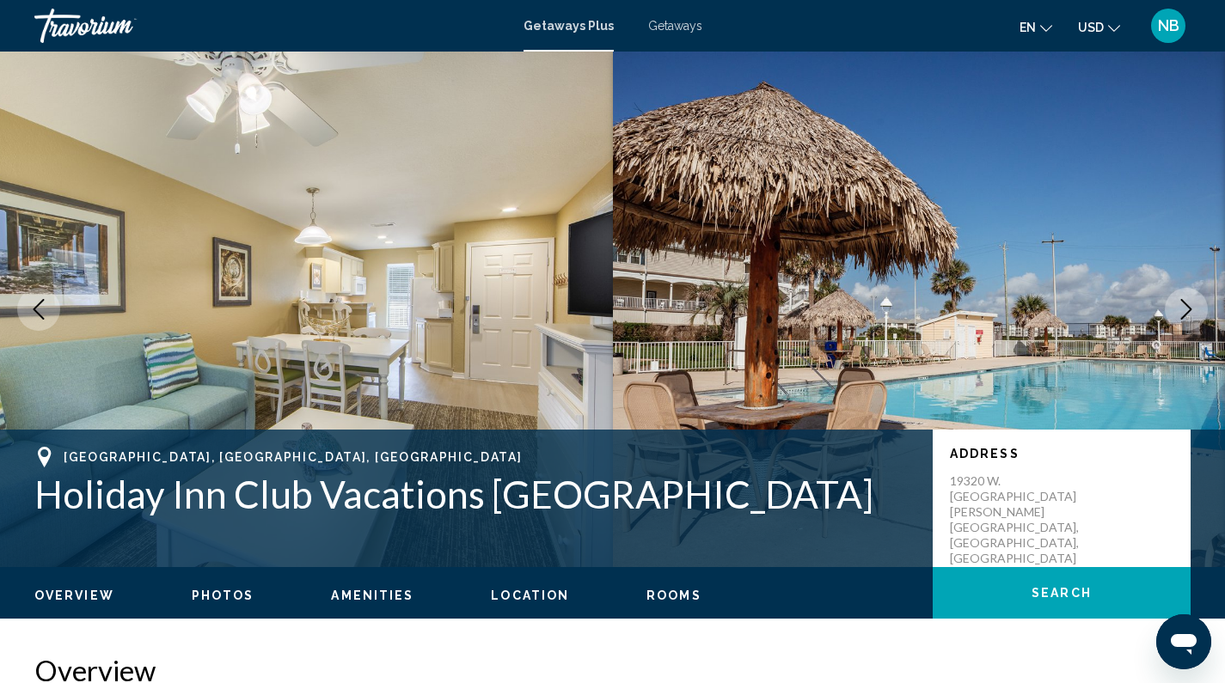
click at [1193, 299] on icon "Next image" at bounding box center [1186, 309] width 21 height 21
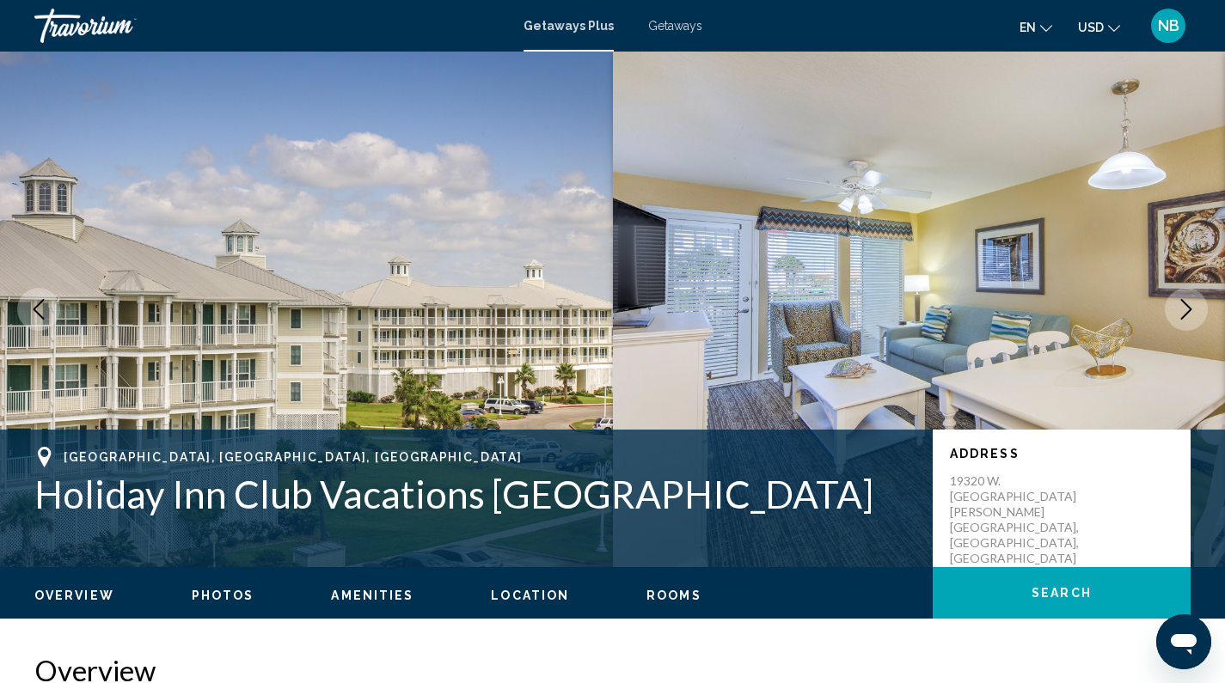
click at [1193, 299] on icon "Next image" at bounding box center [1186, 309] width 21 height 21
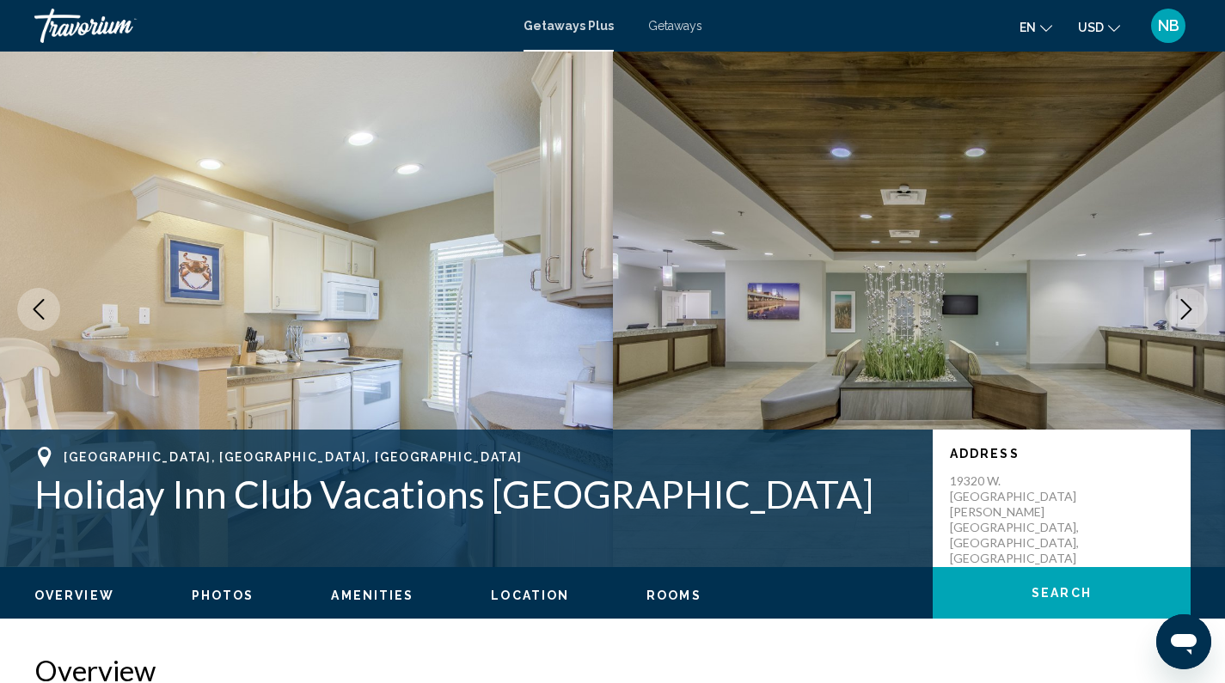
click at [1193, 299] on icon "Next image" at bounding box center [1186, 309] width 21 height 21
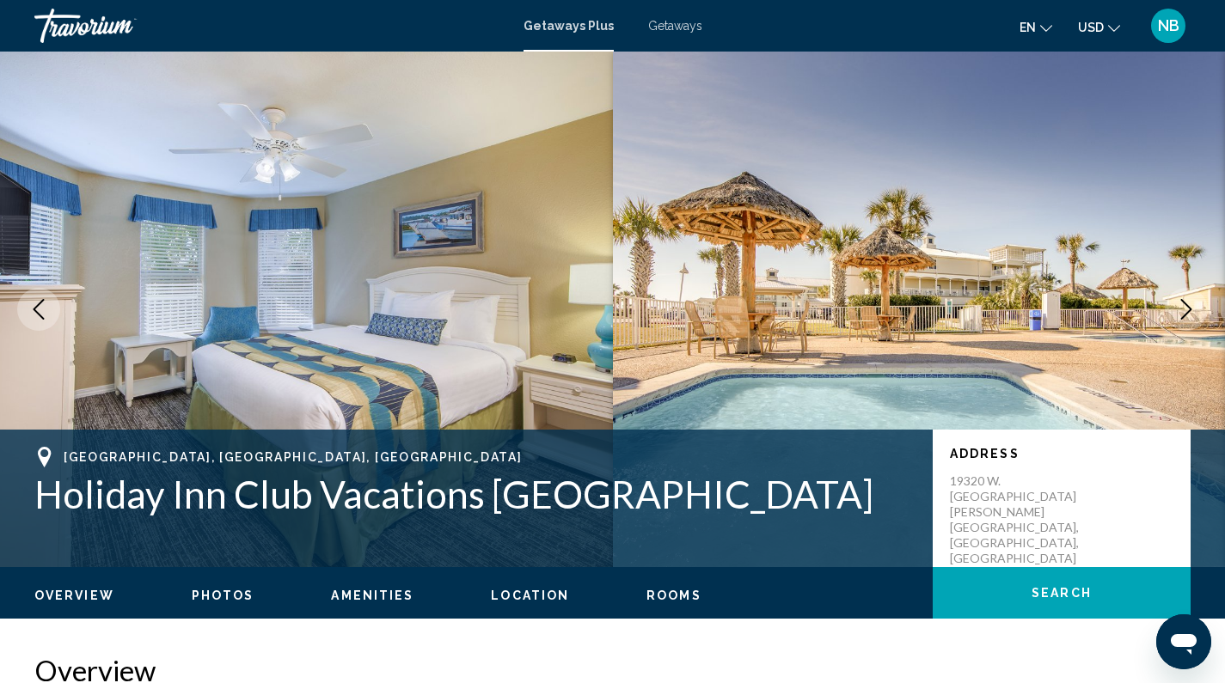
click at [1193, 299] on icon "Next image" at bounding box center [1186, 309] width 21 height 21
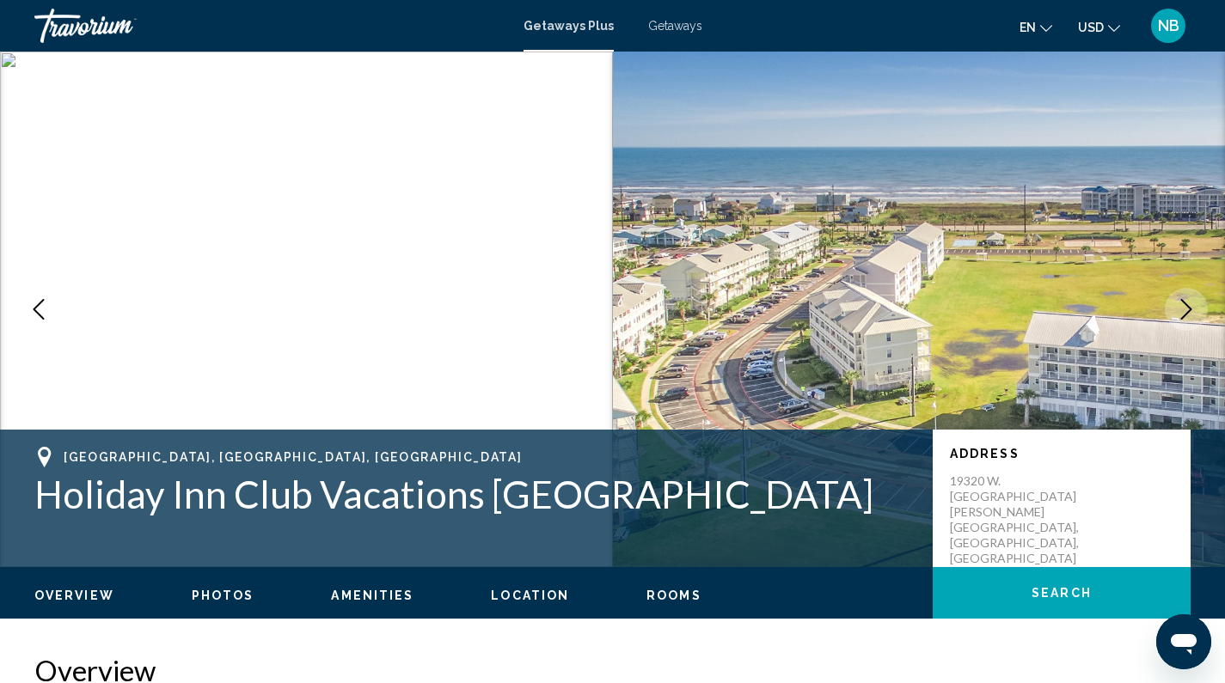
click at [1193, 299] on icon "Next image" at bounding box center [1186, 309] width 21 height 21
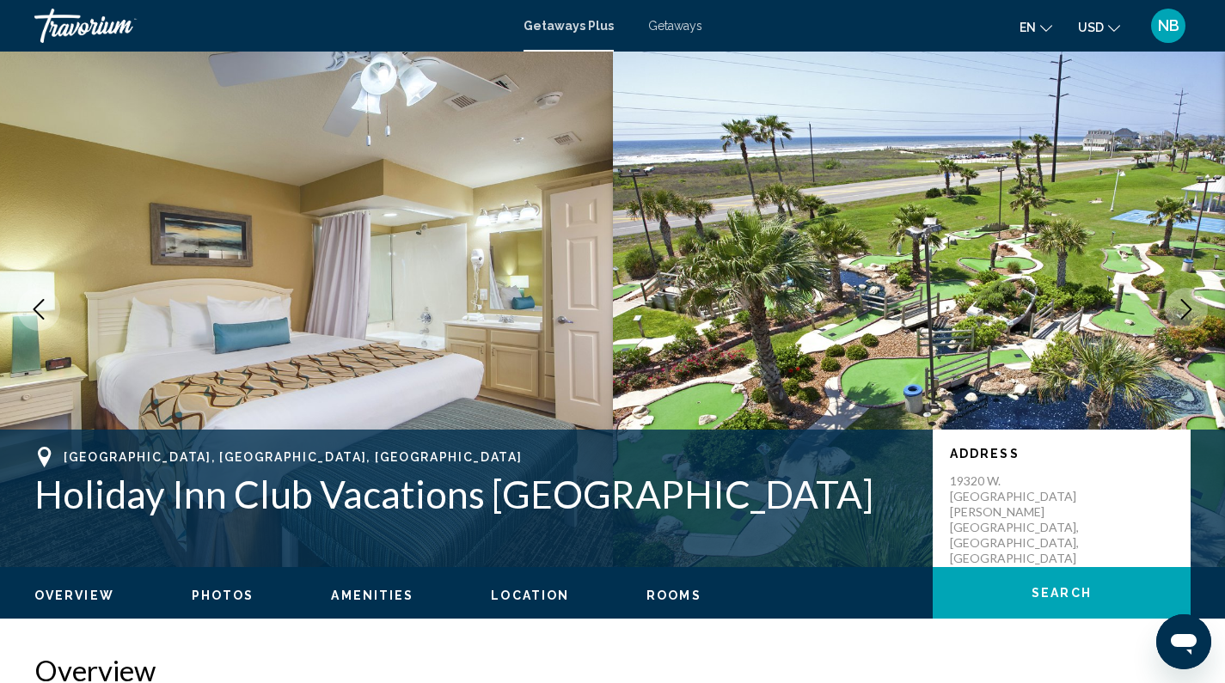
click at [1193, 299] on icon "Next image" at bounding box center [1186, 309] width 21 height 21
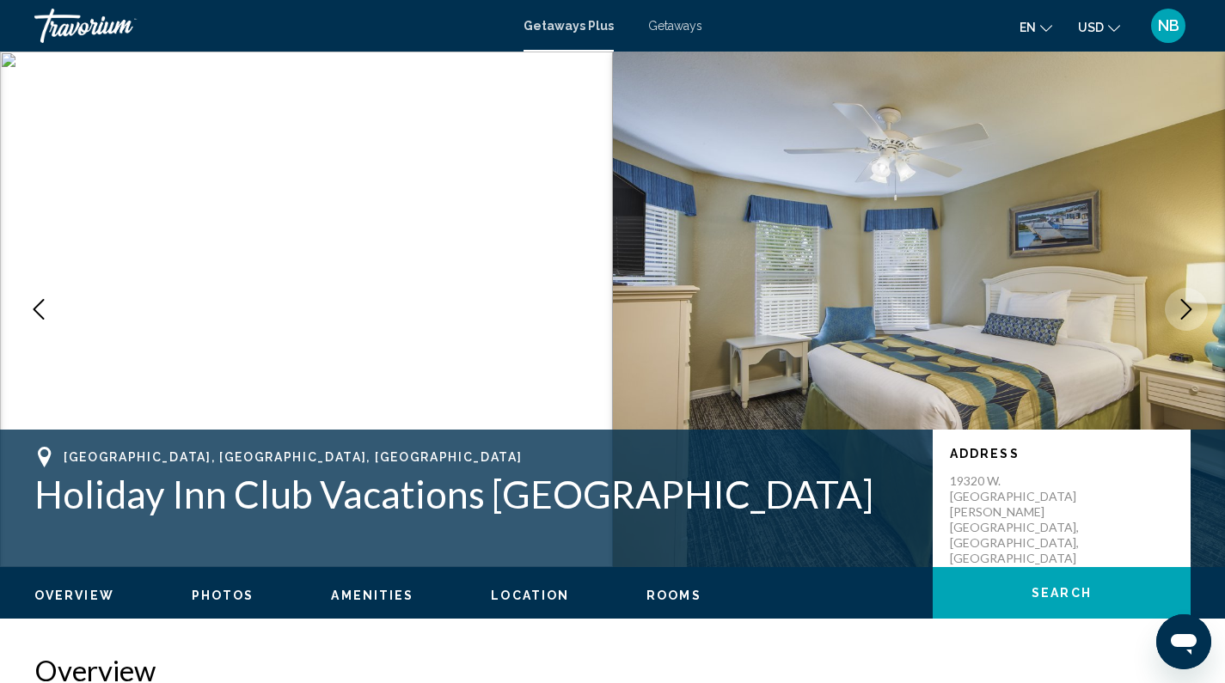
click at [1193, 299] on icon "Next image" at bounding box center [1186, 309] width 21 height 21
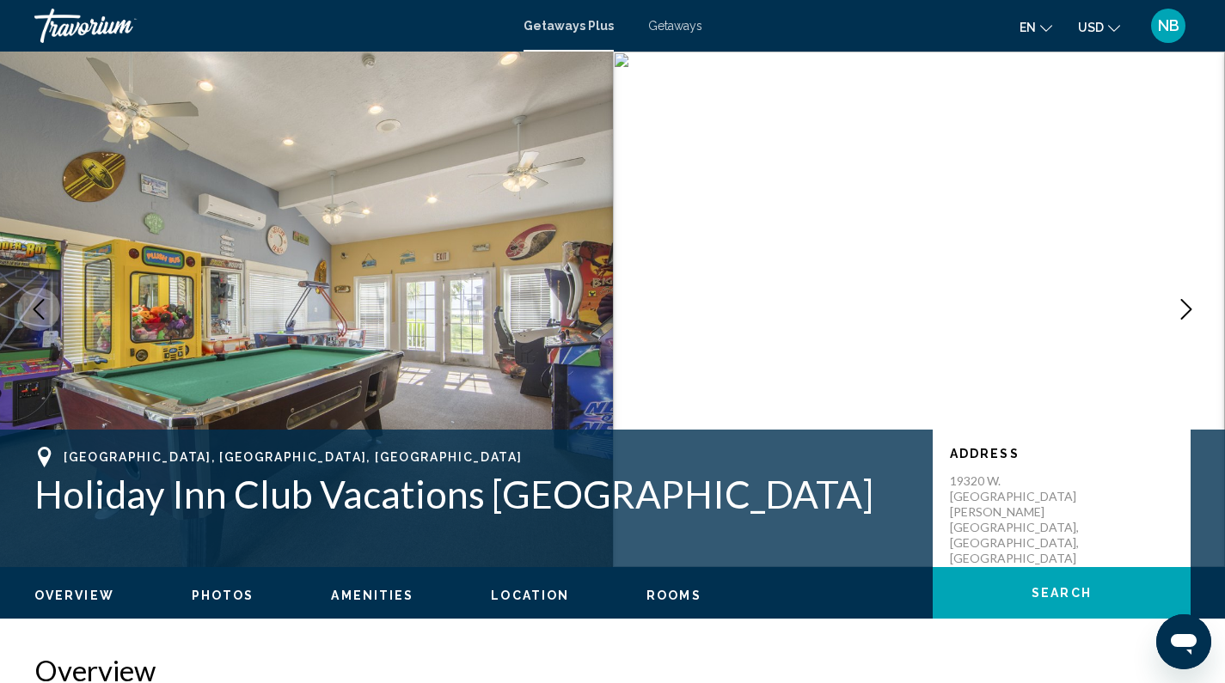
click at [1193, 299] on icon "Next image" at bounding box center [1186, 309] width 21 height 21
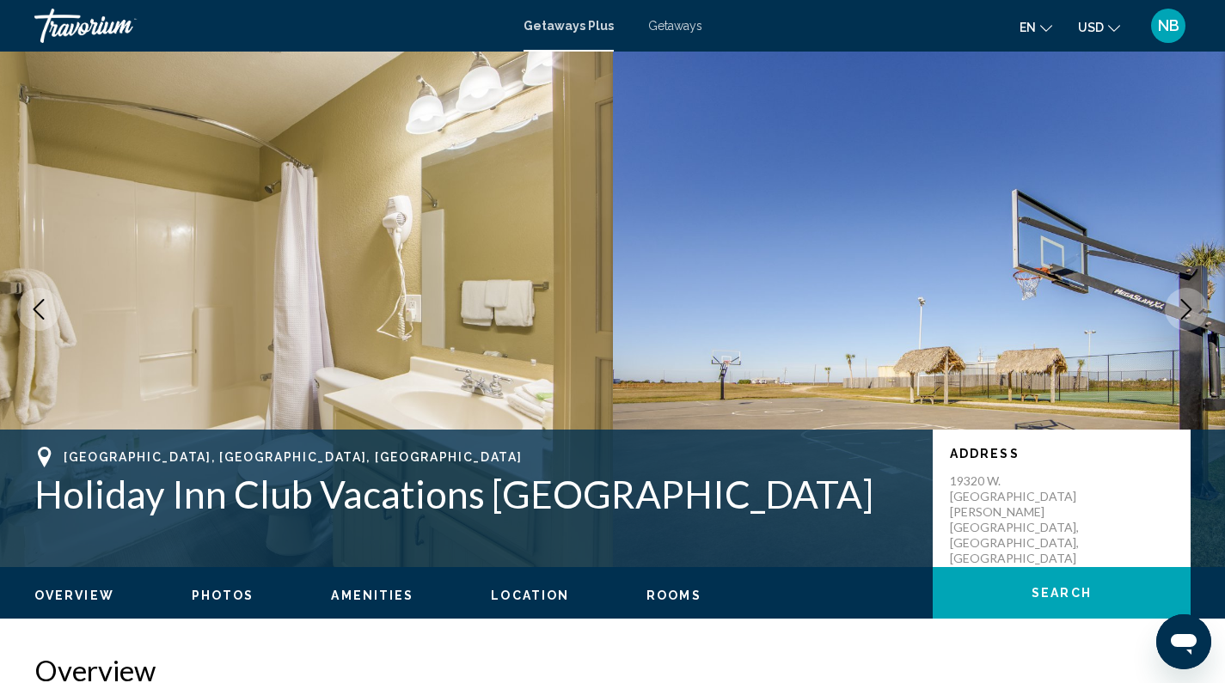
click at [1193, 299] on icon "Next image" at bounding box center [1186, 309] width 21 height 21
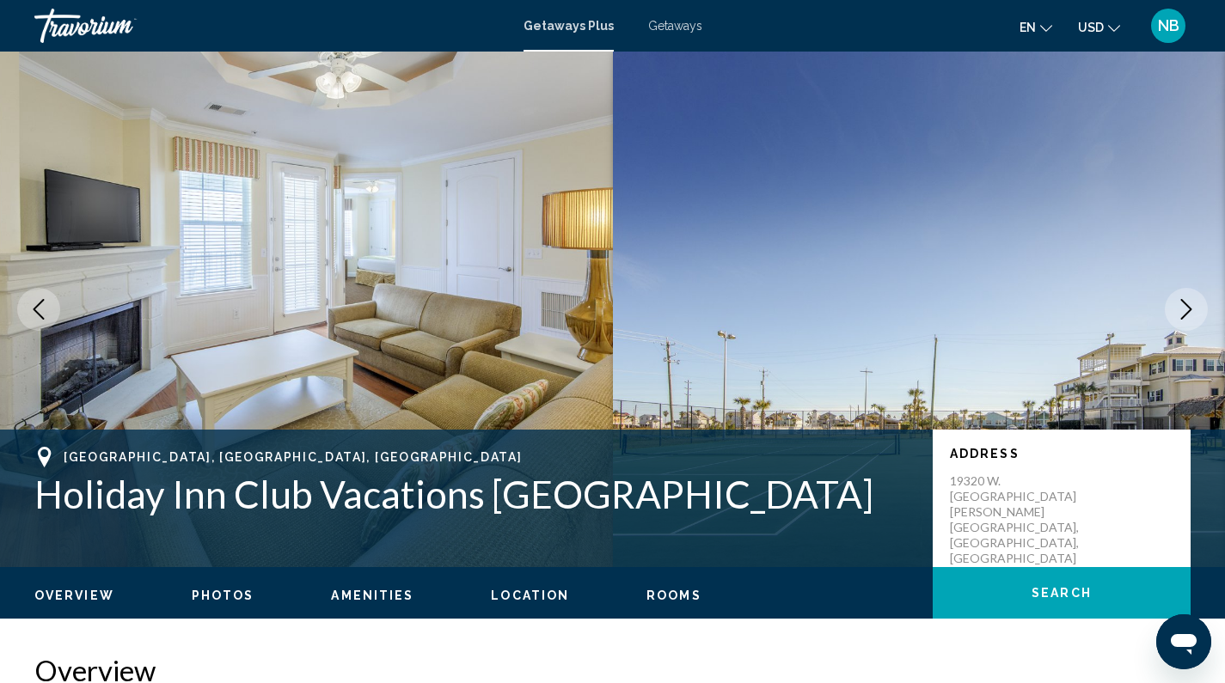
click at [1193, 299] on icon "Next image" at bounding box center [1186, 309] width 21 height 21
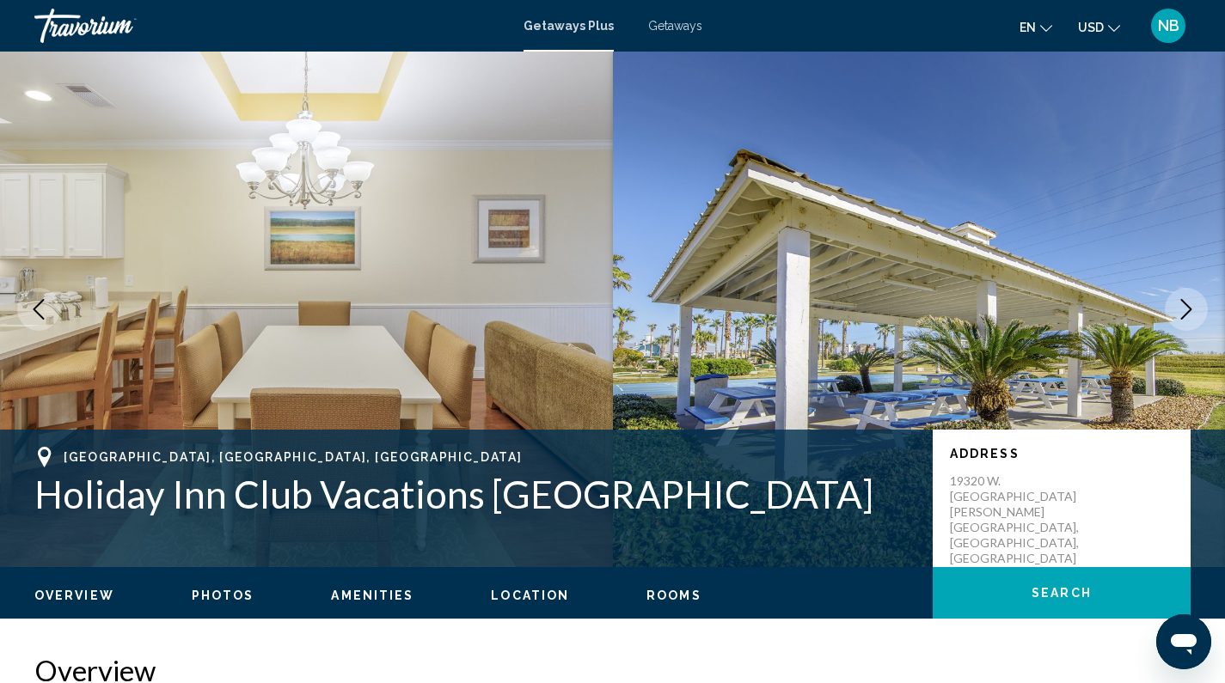
click at [1193, 299] on icon "Next image" at bounding box center [1186, 309] width 21 height 21
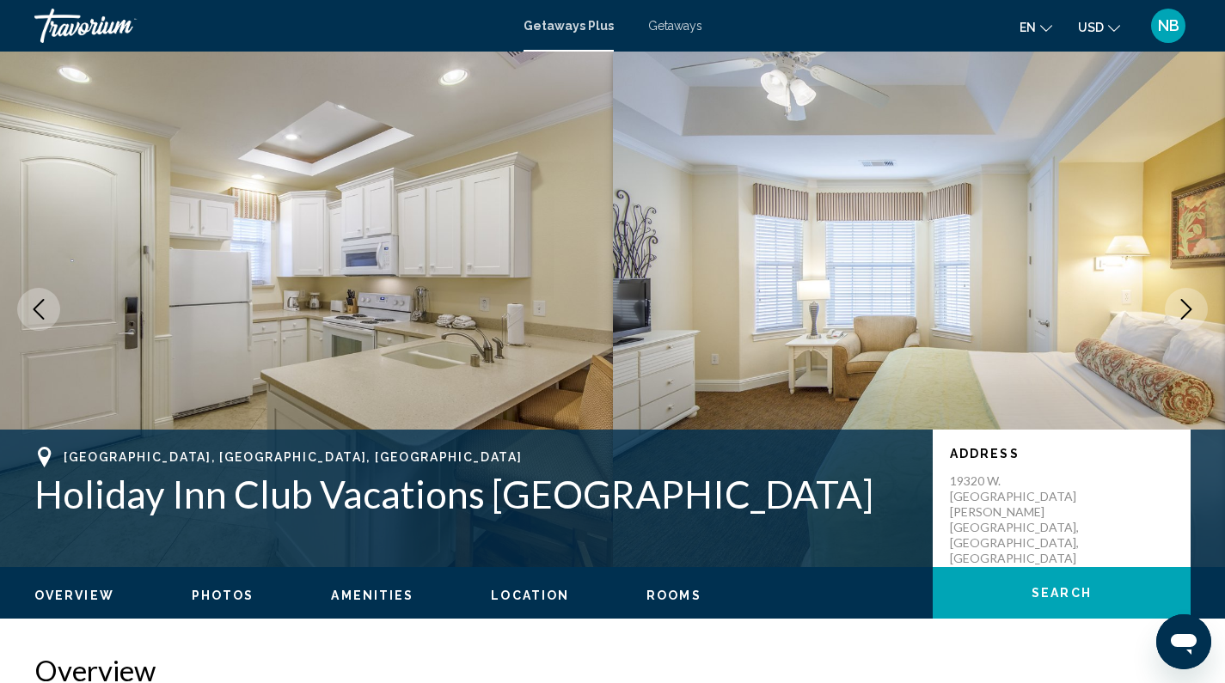
click at [1193, 299] on icon "Next image" at bounding box center [1186, 309] width 21 height 21
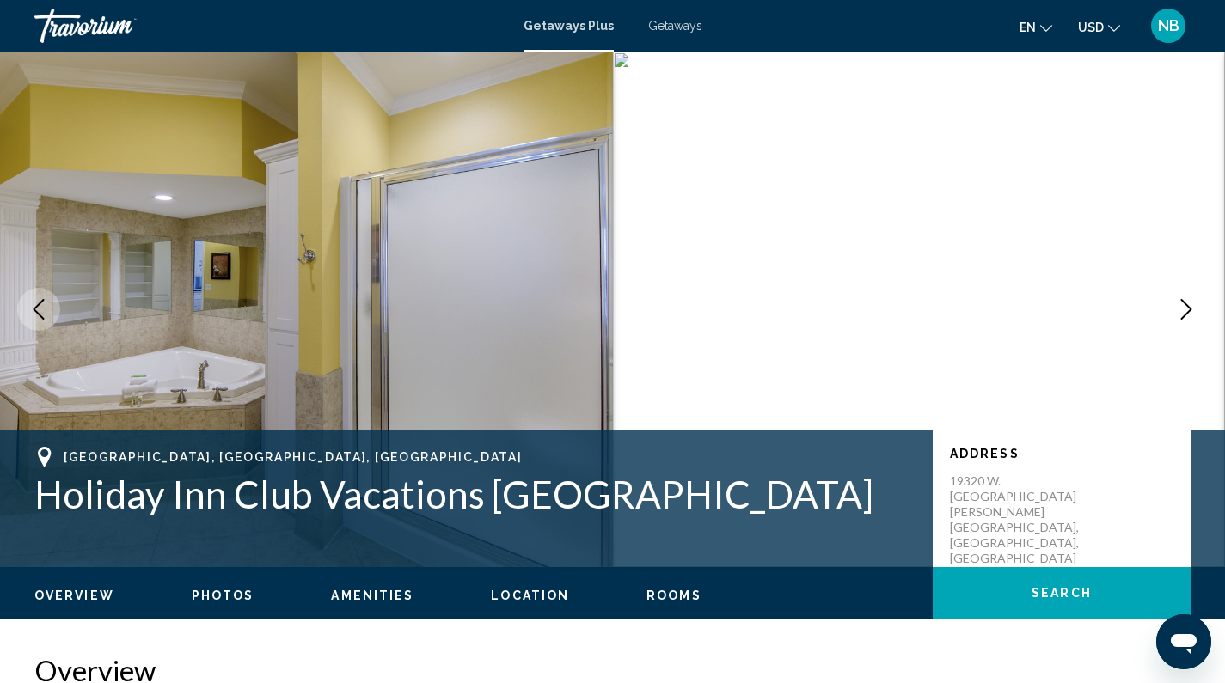
click at [1193, 299] on icon "Next image" at bounding box center [1186, 309] width 21 height 21
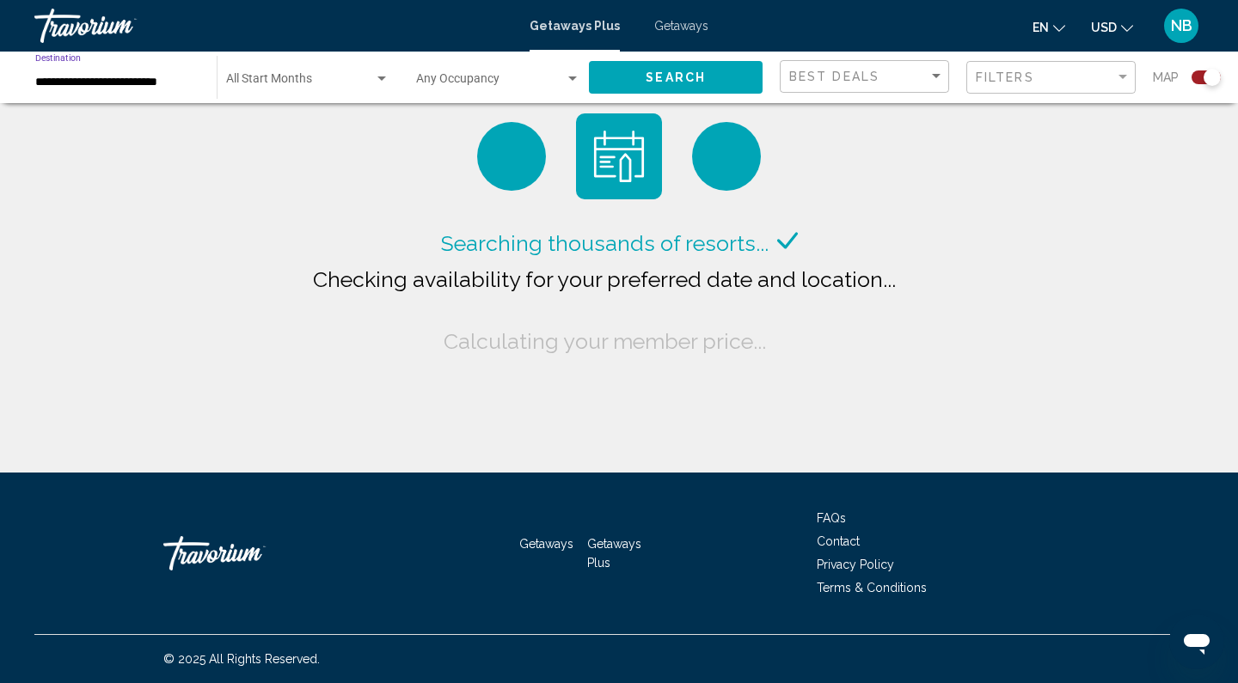
click at [132, 78] on input "**********" at bounding box center [117, 83] width 164 height 14
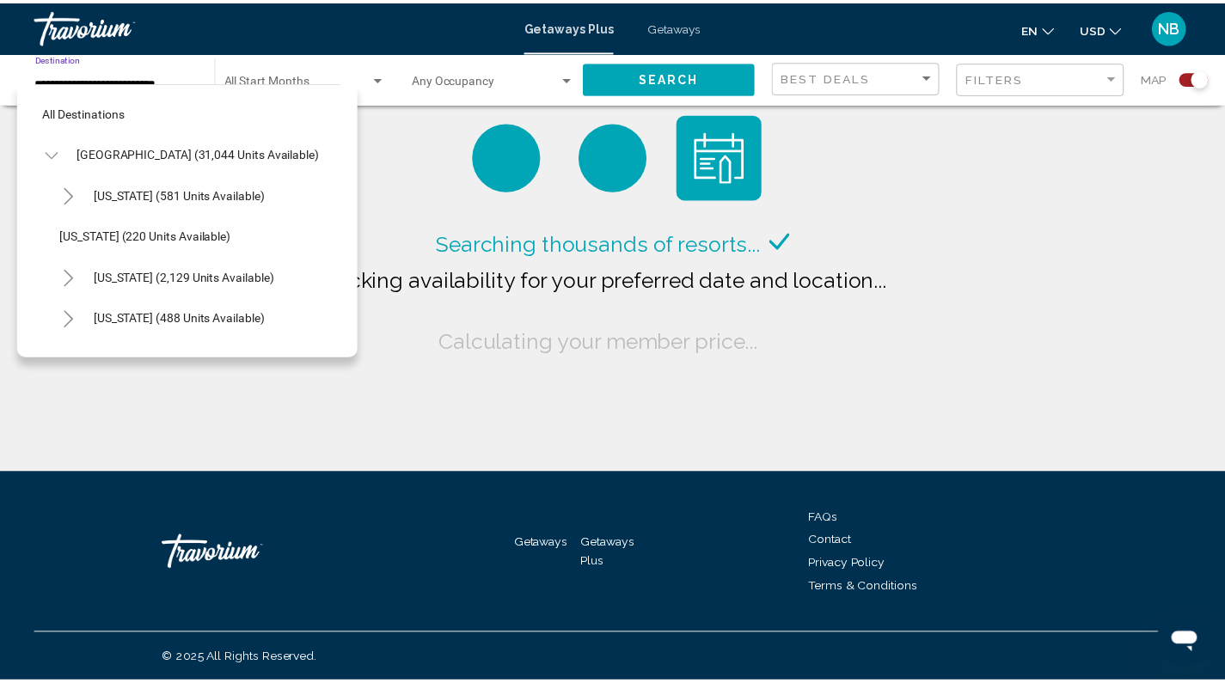
scroll to position [1264, 0]
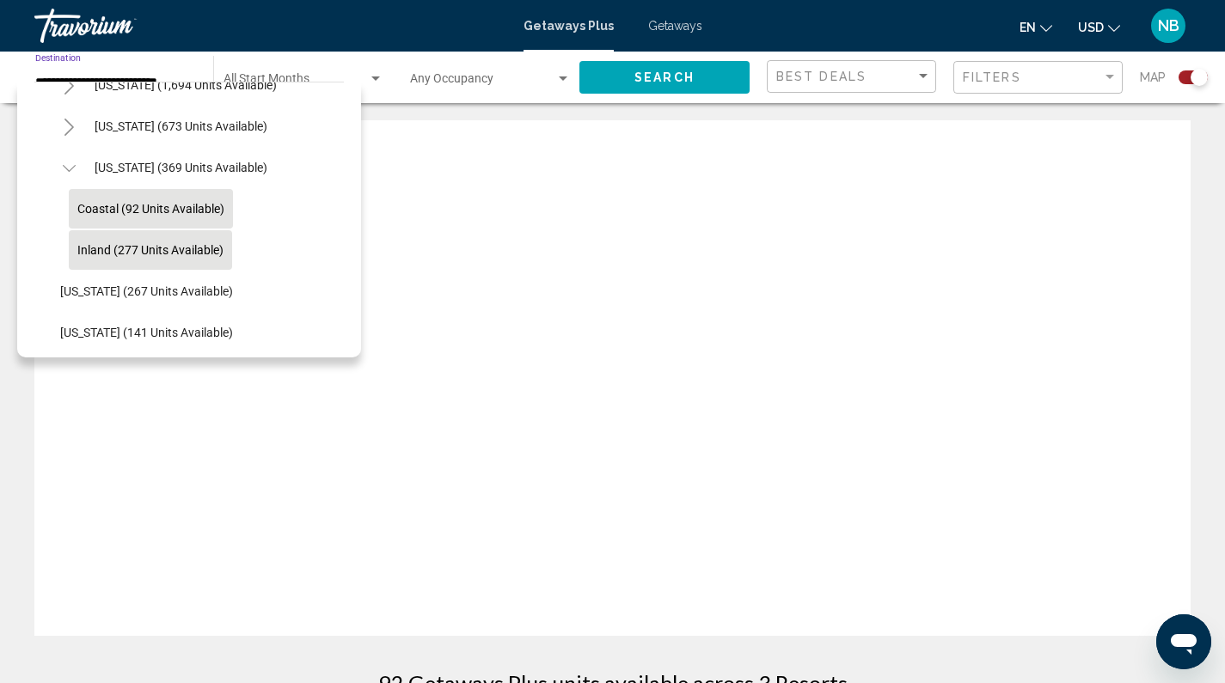
click at [179, 243] on span "Inland (277 units available)" at bounding box center [150, 250] width 146 height 14
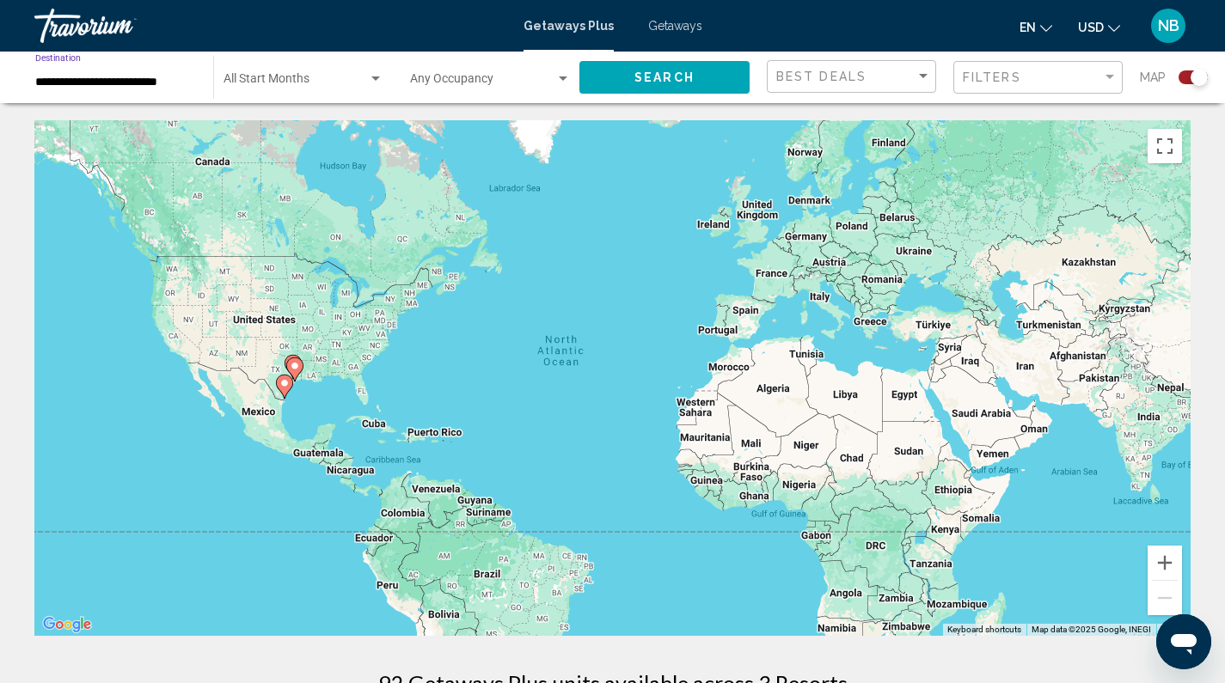
click at [657, 81] on span "Search" at bounding box center [664, 78] width 60 height 14
click at [134, 95] on div "**********" at bounding box center [115, 77] width 161 height 47
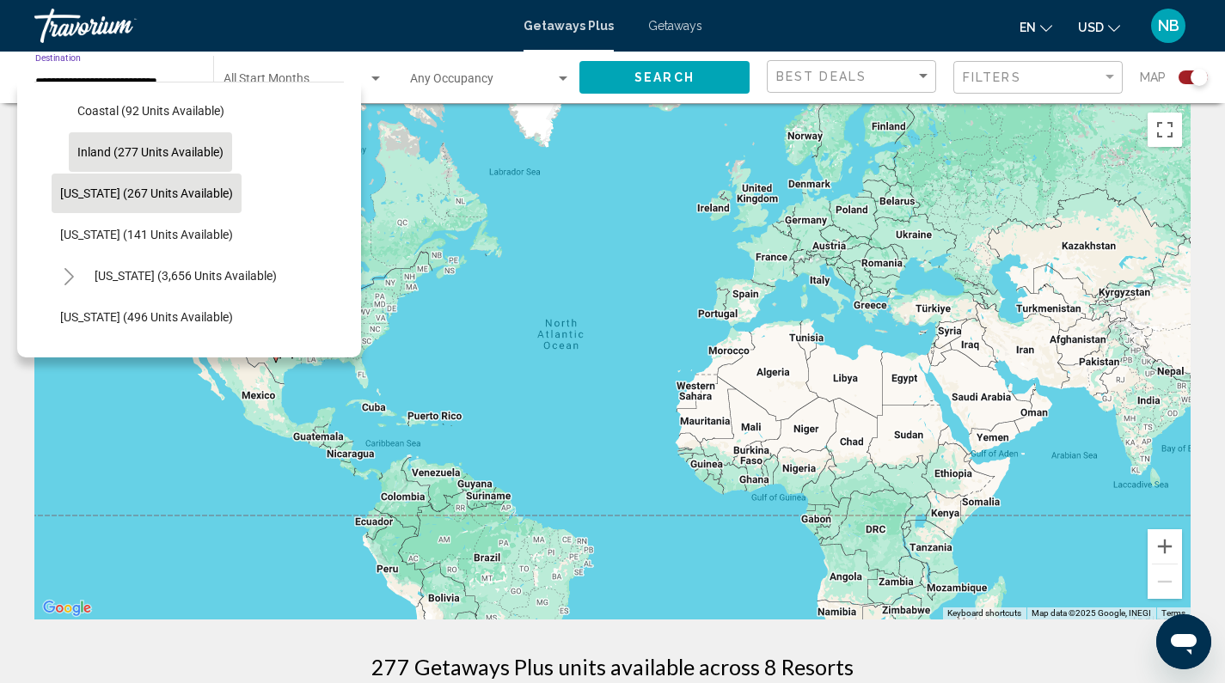
scroll to position [1366, 0]
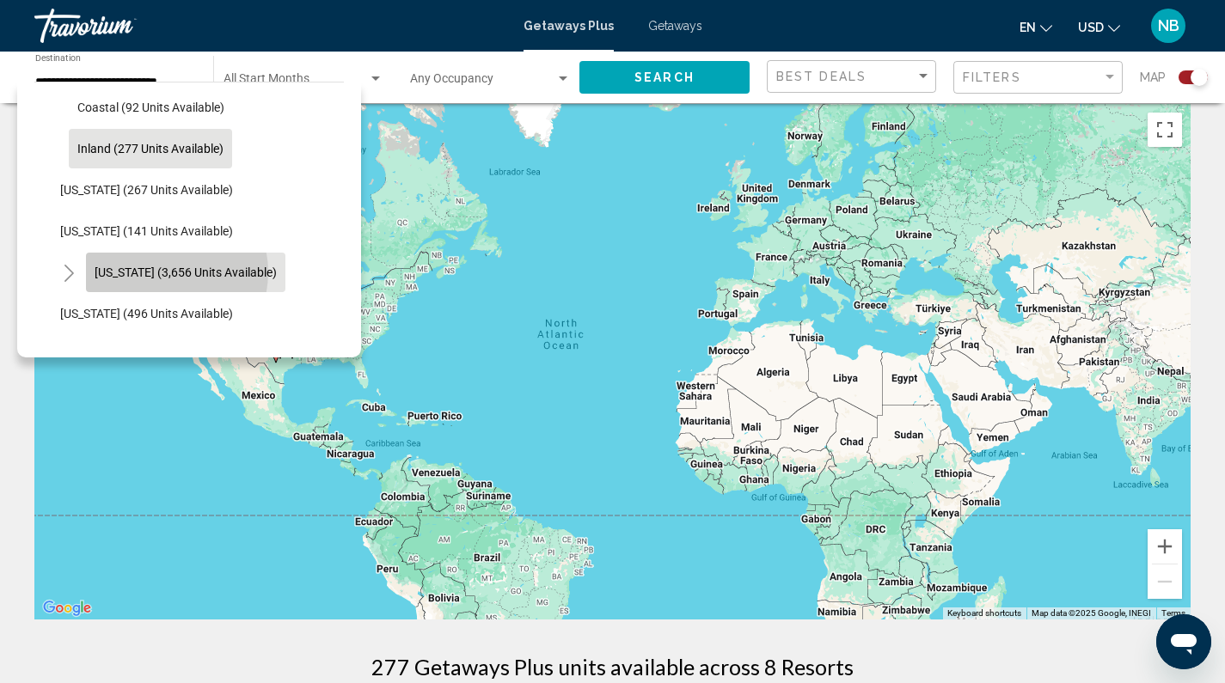
click at [162, 272] on span "[US_STATE] (3,656 units available)" at bounding box center [186, 273] width 182 height 14
type input "**********"
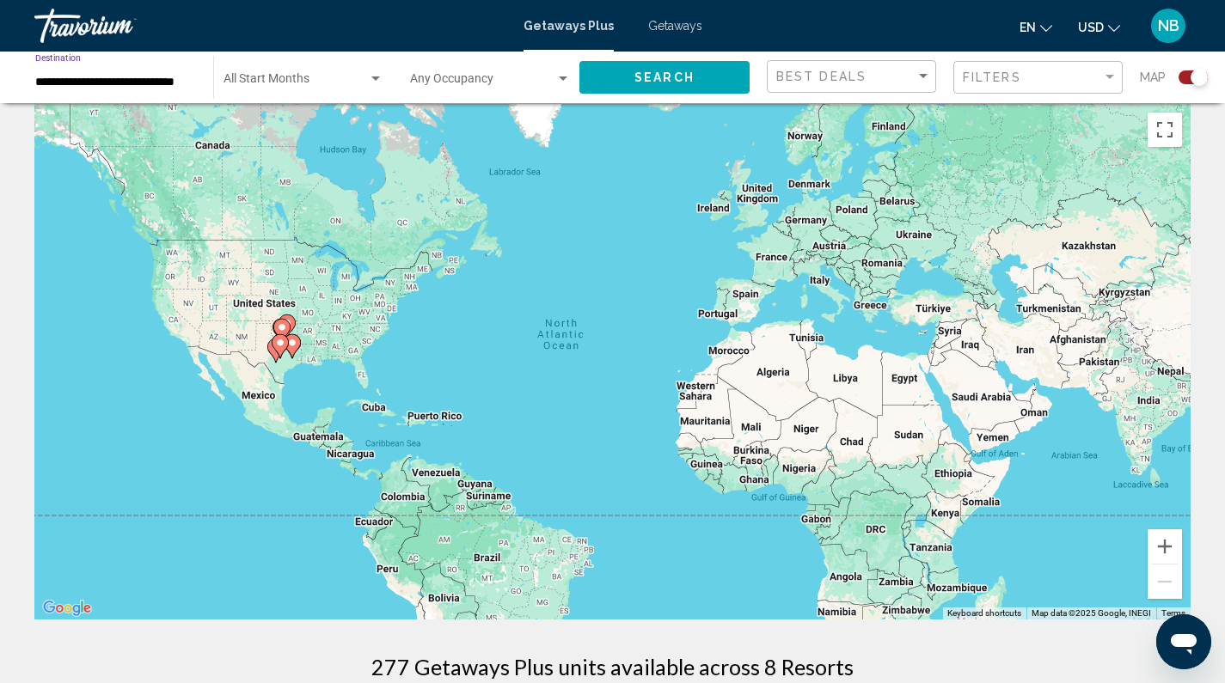
click at [667, 83] on span "Search" at bounding box center [664, 78] width 60 height 14
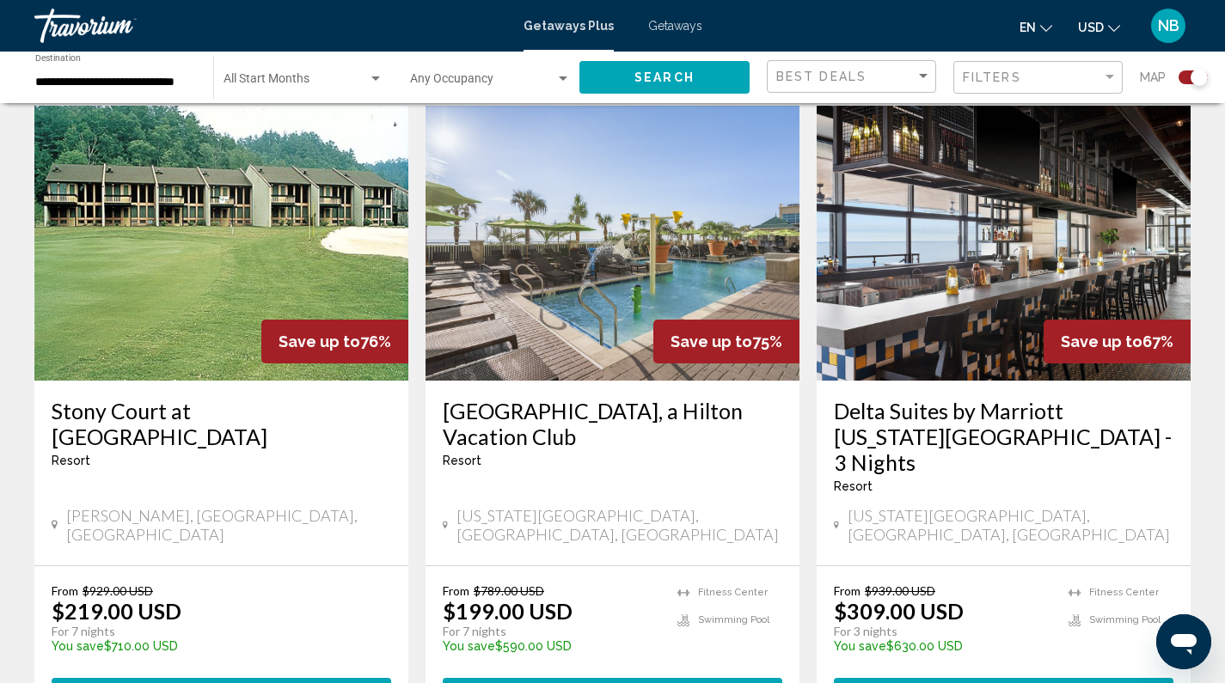
scroll to position [2476, 0]
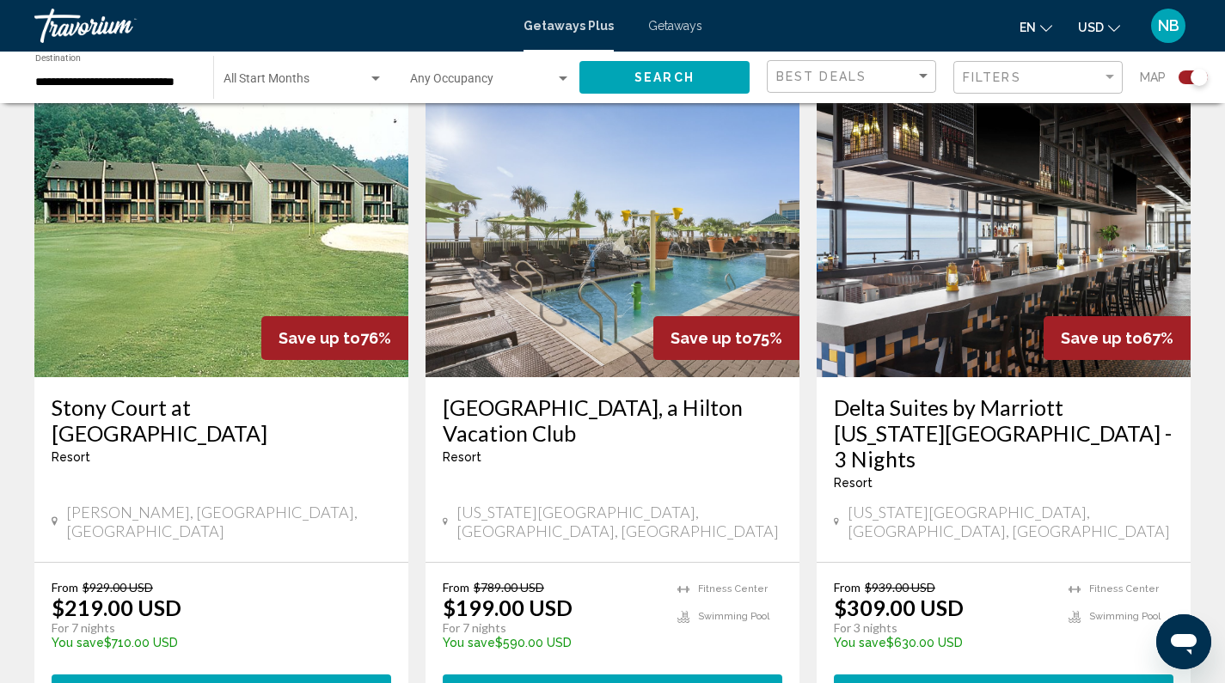
click at [503, 395] on h3 "[GEOGRAPHIC_DATA], a Hilton Vacation Club" at bounding box center [613, 421] width 340 height 52
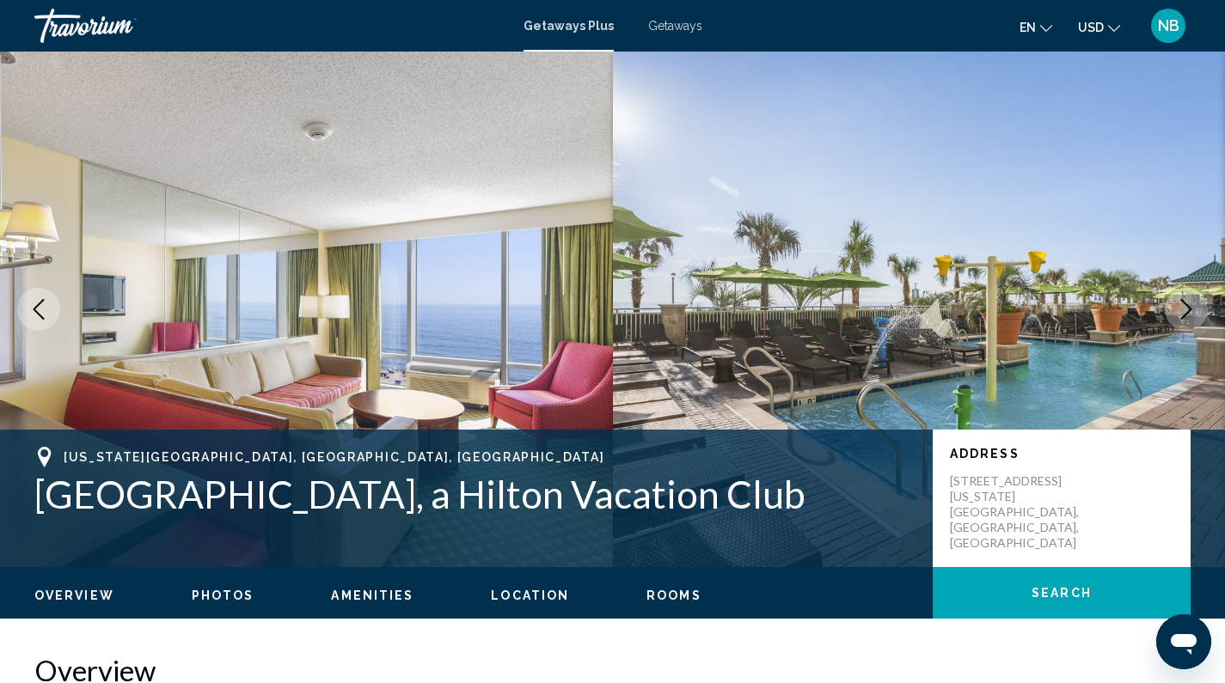
click at [1189, 310] on icon "Next image" at bounding box center [1186, 309] width 11 height 21
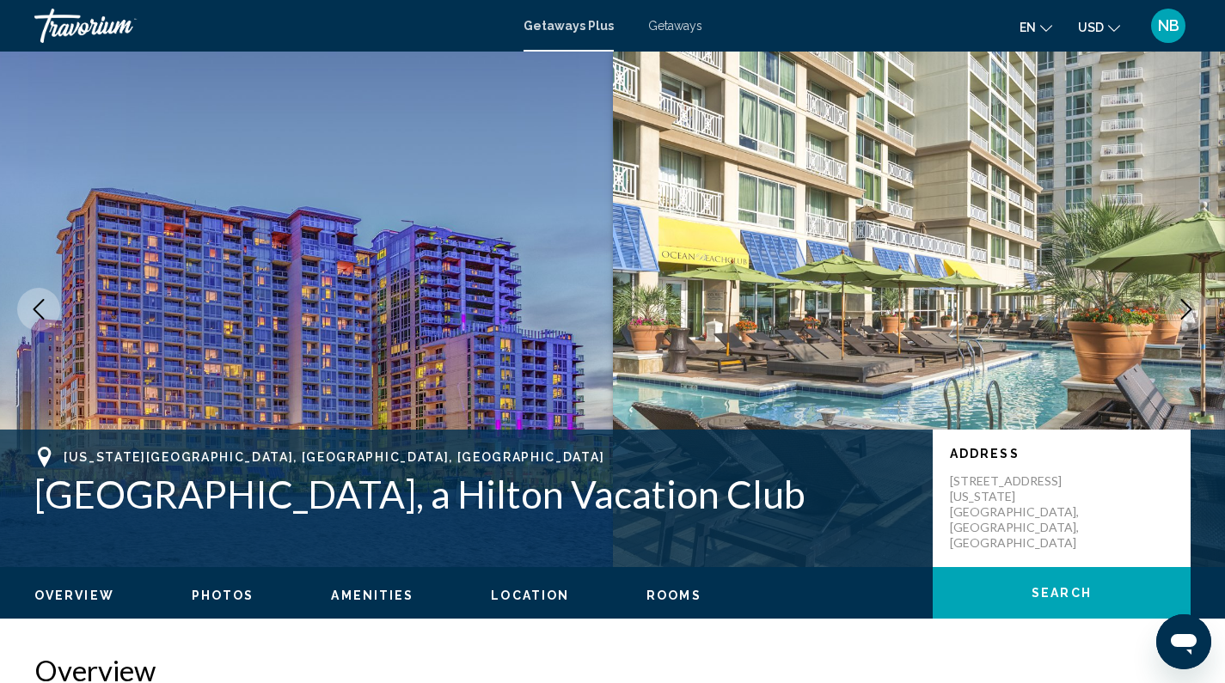
click at [1189, 310] on icon "Next image" at bounding box center [1186, 309] width 11 height 21
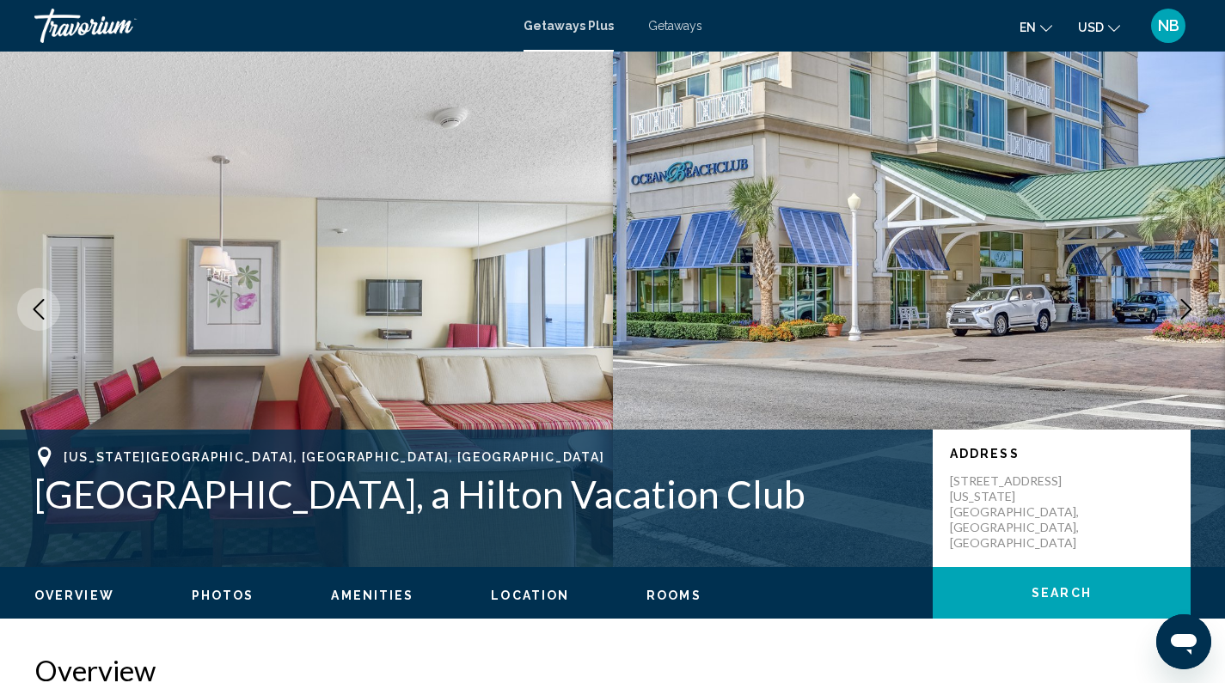
click at [1189, 310] on icon "Next image" at bounding box center [1186, 309] width 11 height 21
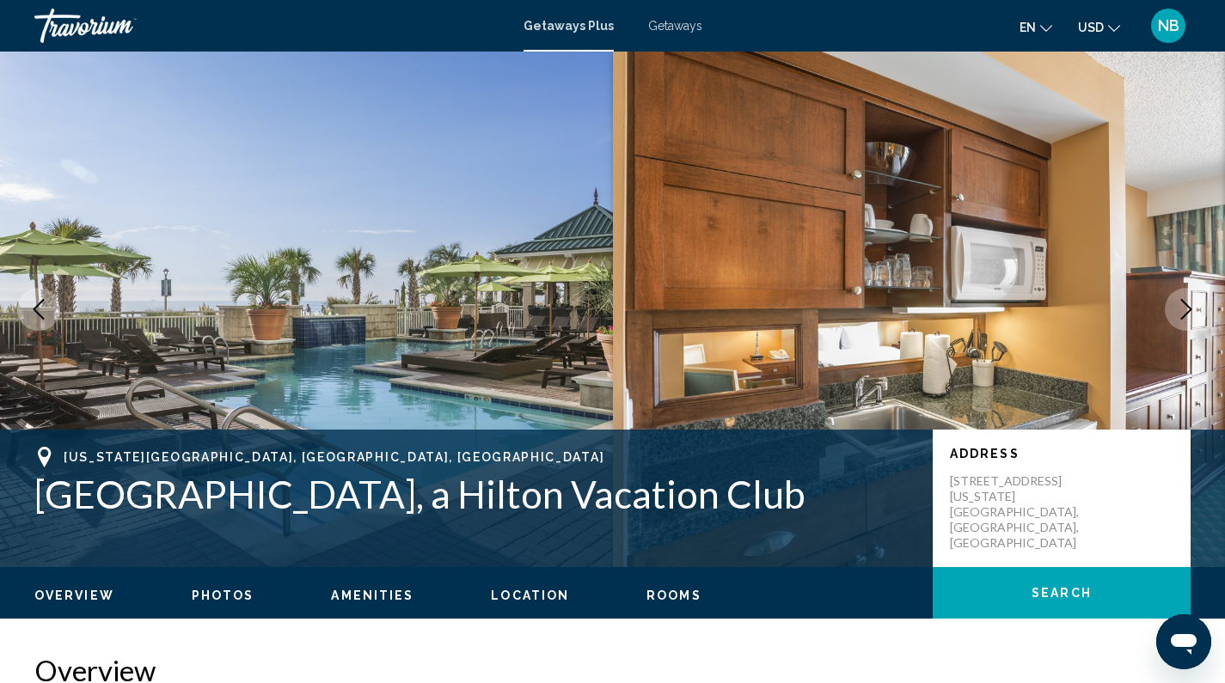
click at [1189, 310] on icon "Next image" at bounding box center [1186, 309] width 11 height 21
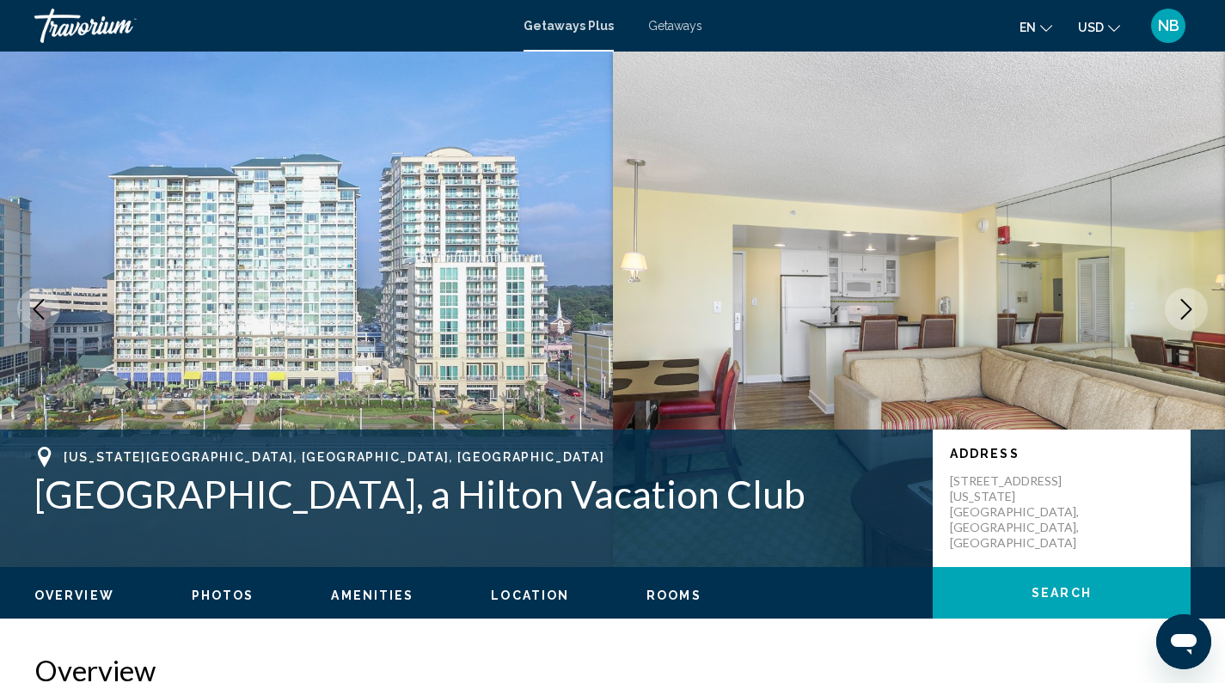
click at [1189, 310] on icon "Next image" at bounding box center [1186, 309] width 11 height 21
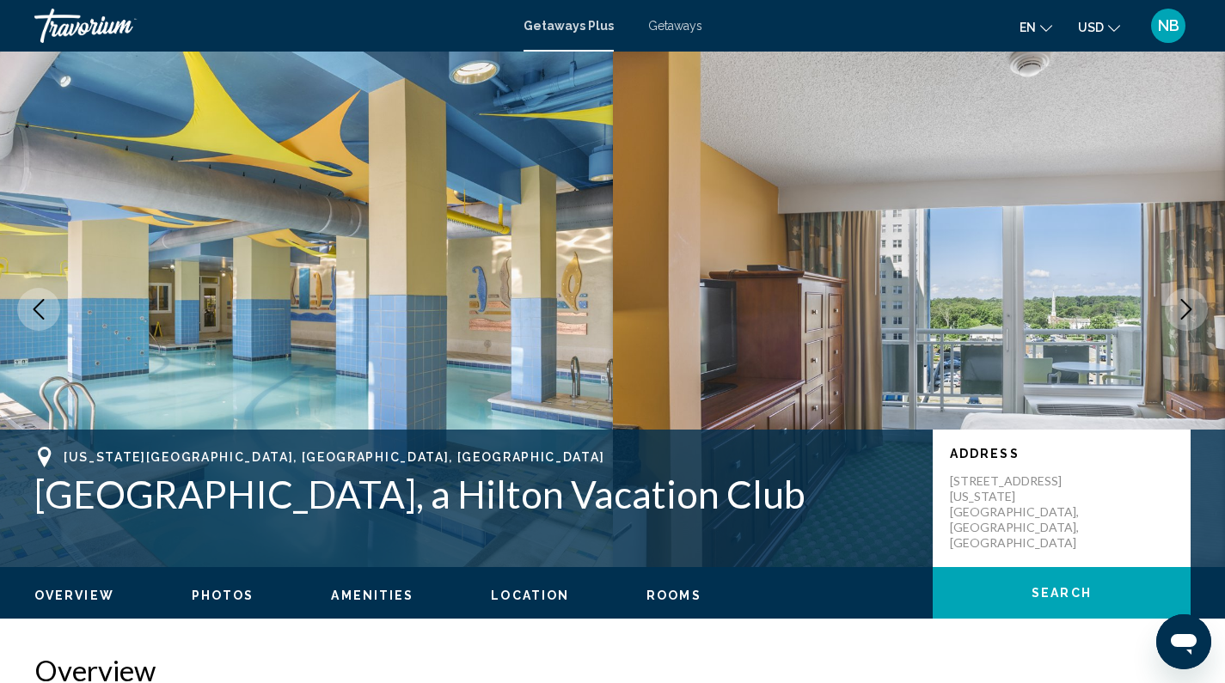
click at [1189, 310] on icon "Next image" at bounding box center [1186, 309] width 11 height 21
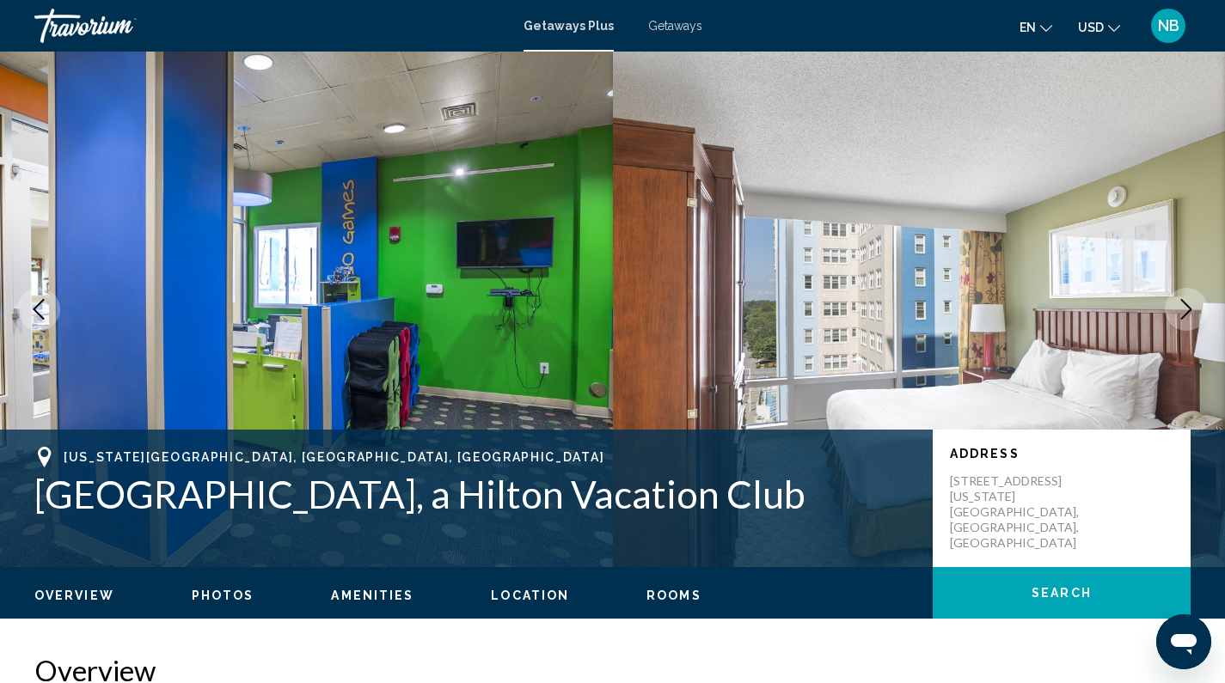
click at [1189, 310] on icon "Next image" at bounding box center [1186, 309] width 11 height 21
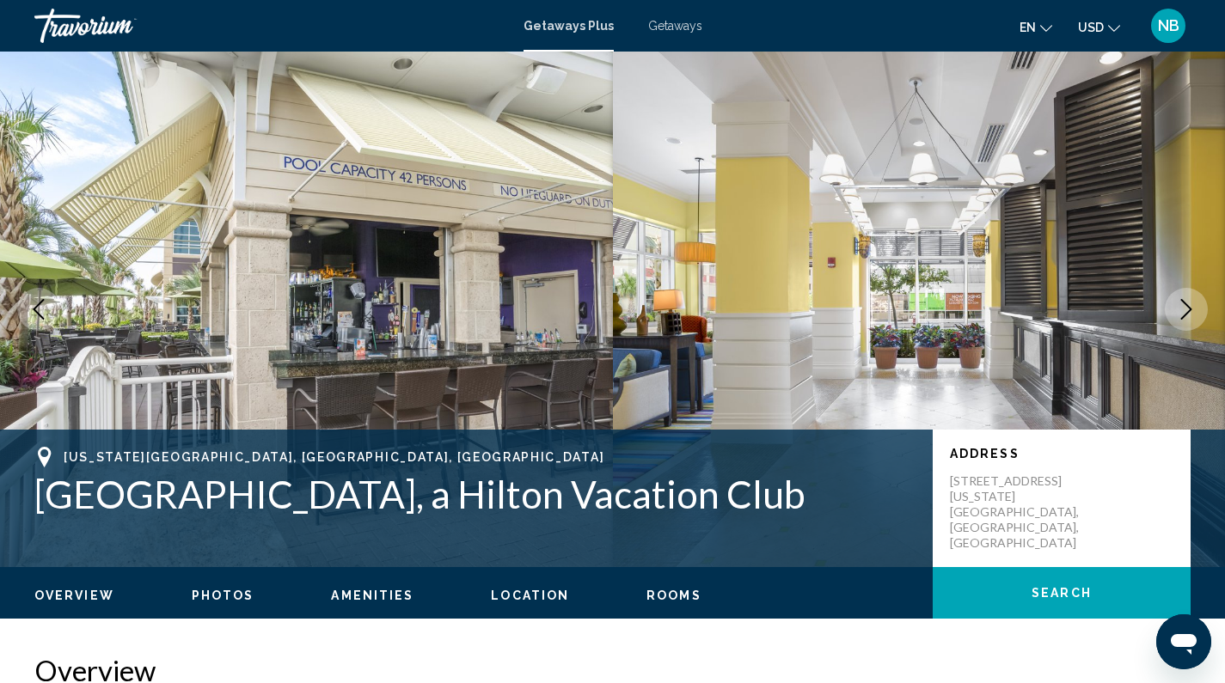
click at [1189, 310] on icon "Next image" at bounding box center [1186, 309] width 11 height 21
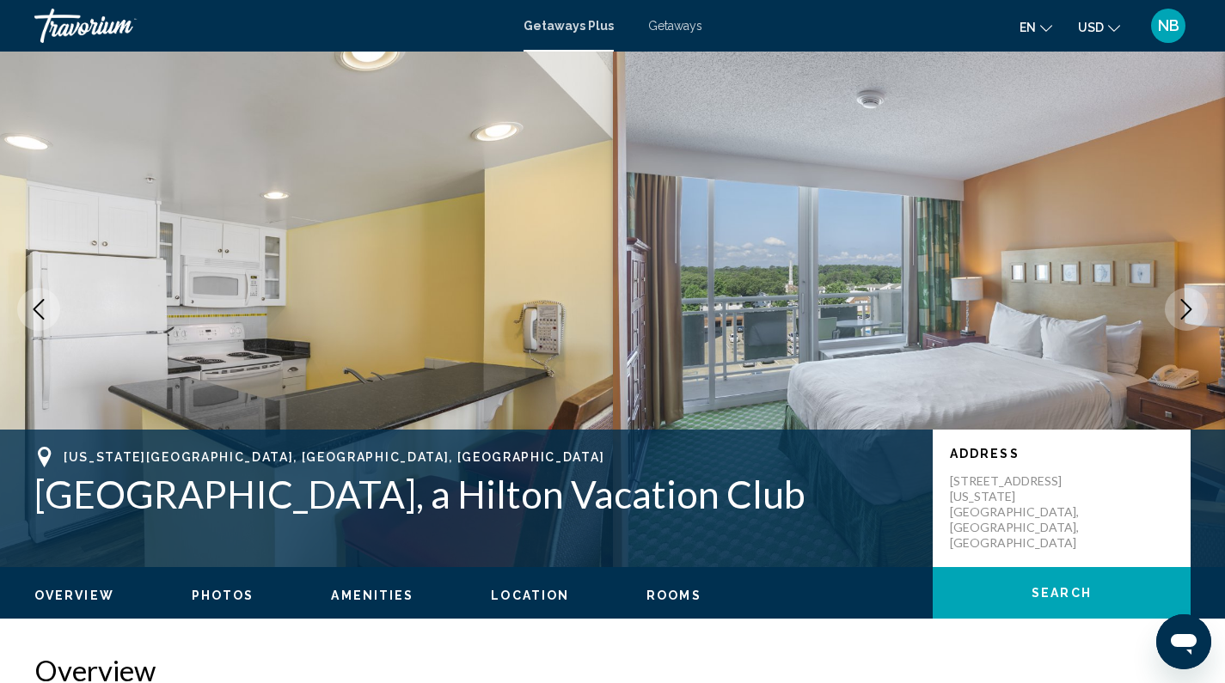
click at [1189, 310] on icon "Next image" at bounding box center [1186, 309] width 11 height 21
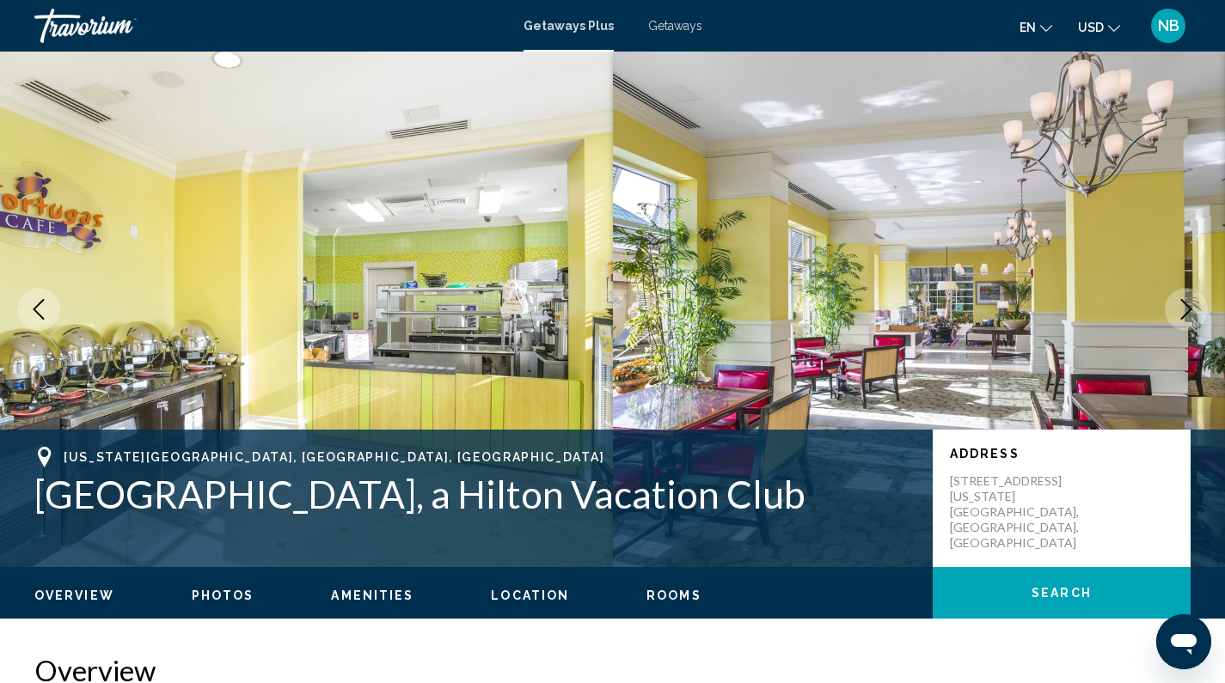
click at [1189, 310] on icon "Next image" at bounding box center [1186, 309] width 11 height 21
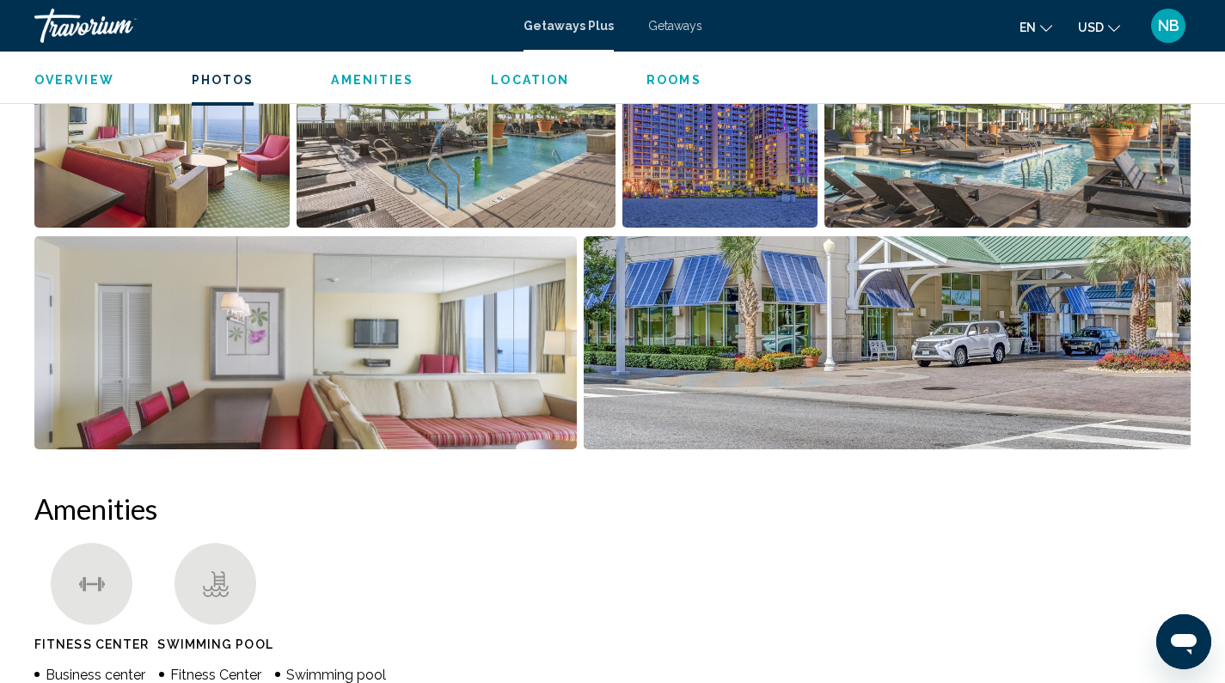
scroll to position [842, 0]
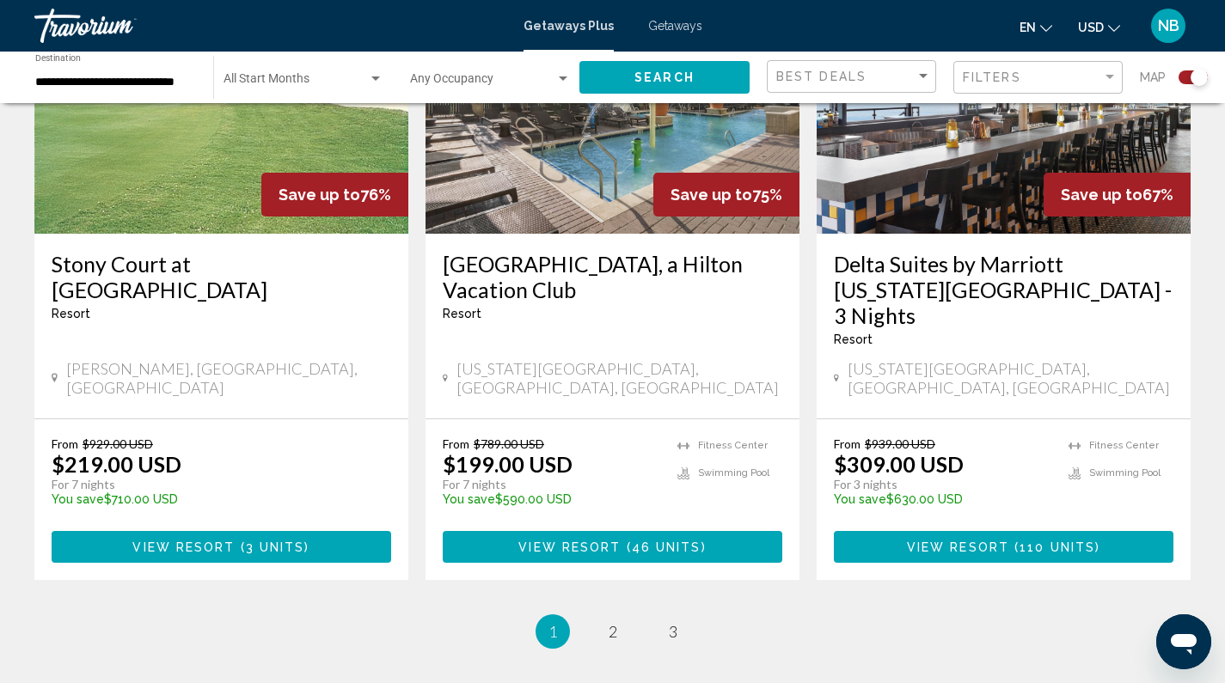
scroll to position [2712, 0]
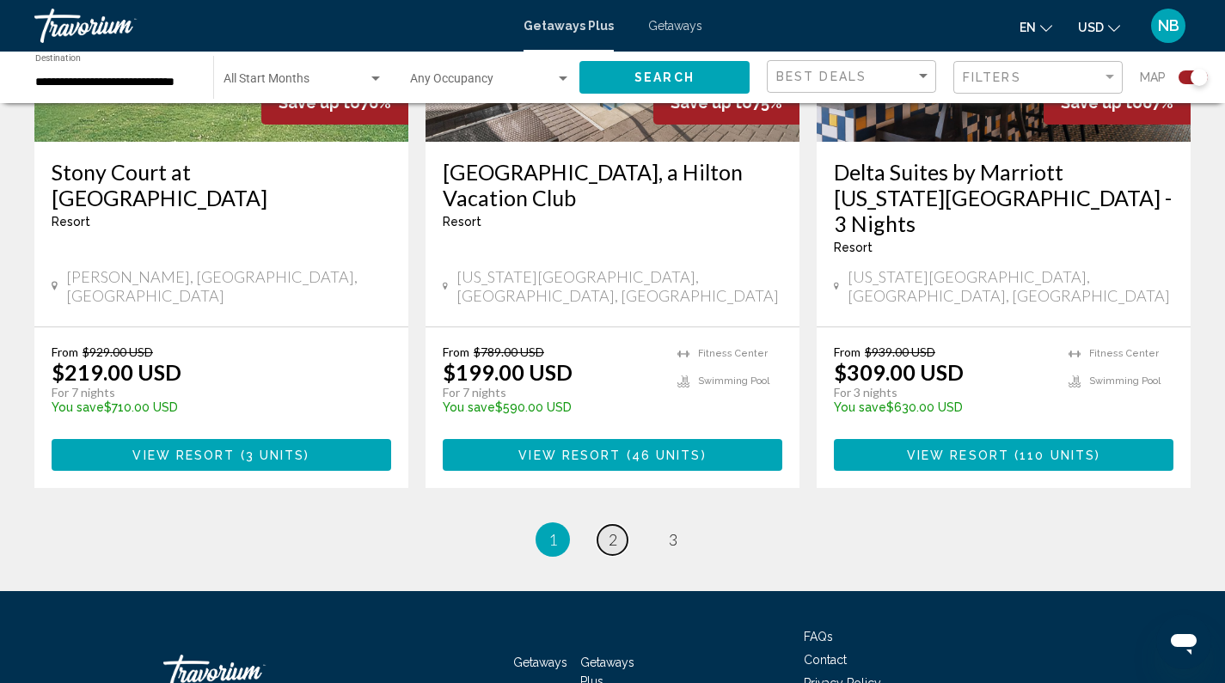
click at [612, 530] on span "2" at bounding box center [613, 539] width 9 height 19
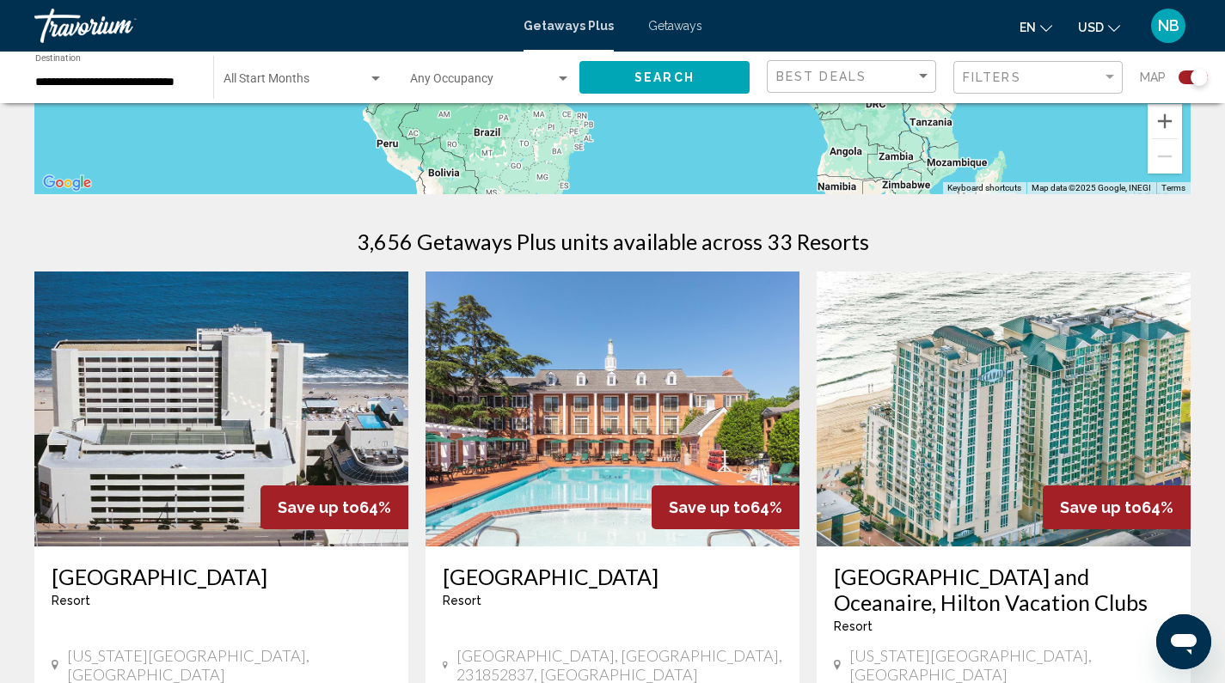
scroll to position [447, 0]
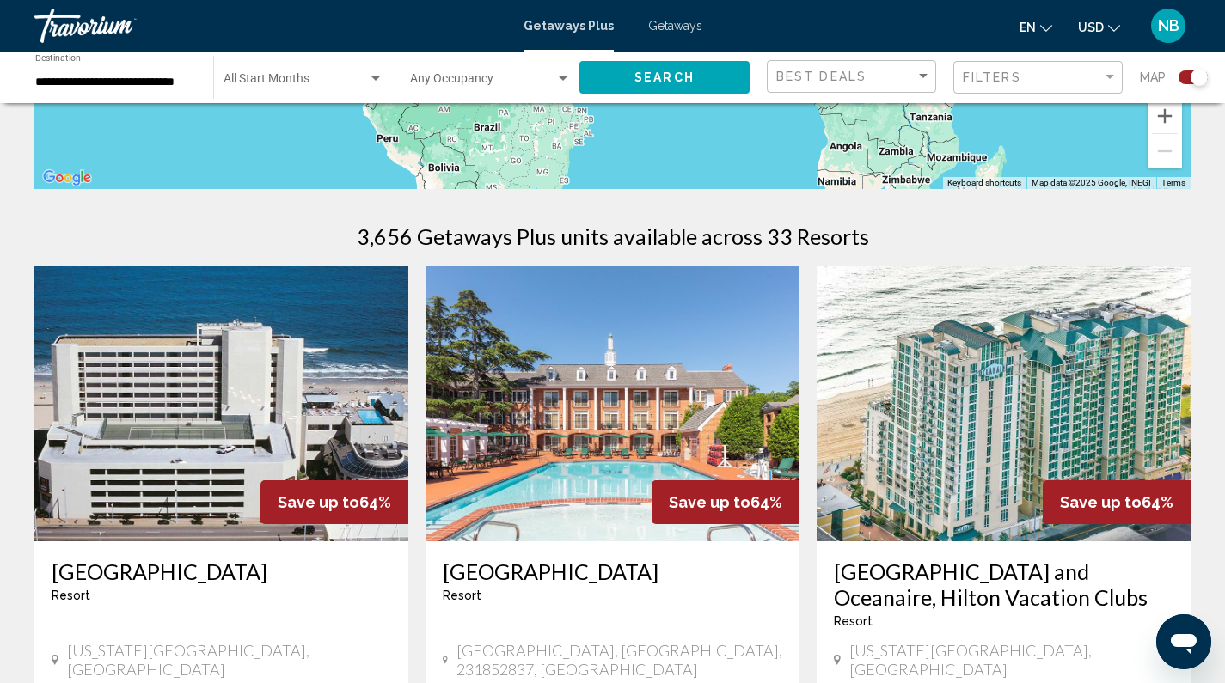
click at [978, 559] on h3 "[GEOGRAPHIC_DATA] and Oceanaire, Hilton Vacation Clubs" at bounding box center [1004, 585] width 340 height 52
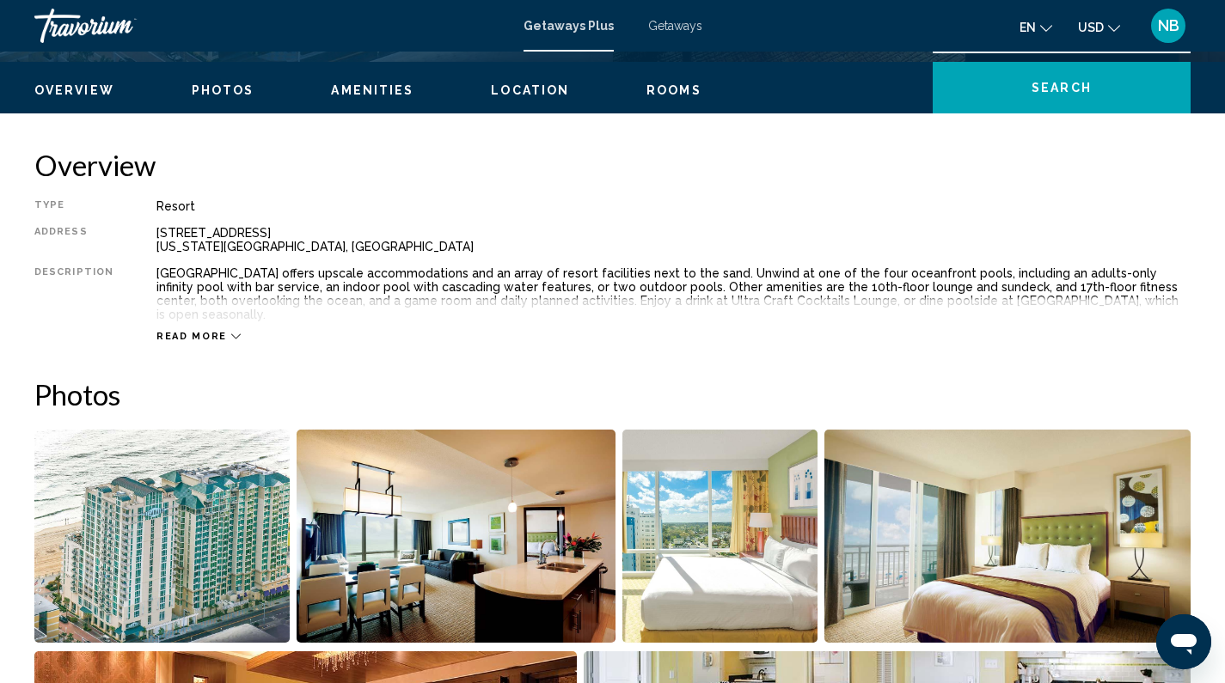
scroll to position [509, 0]
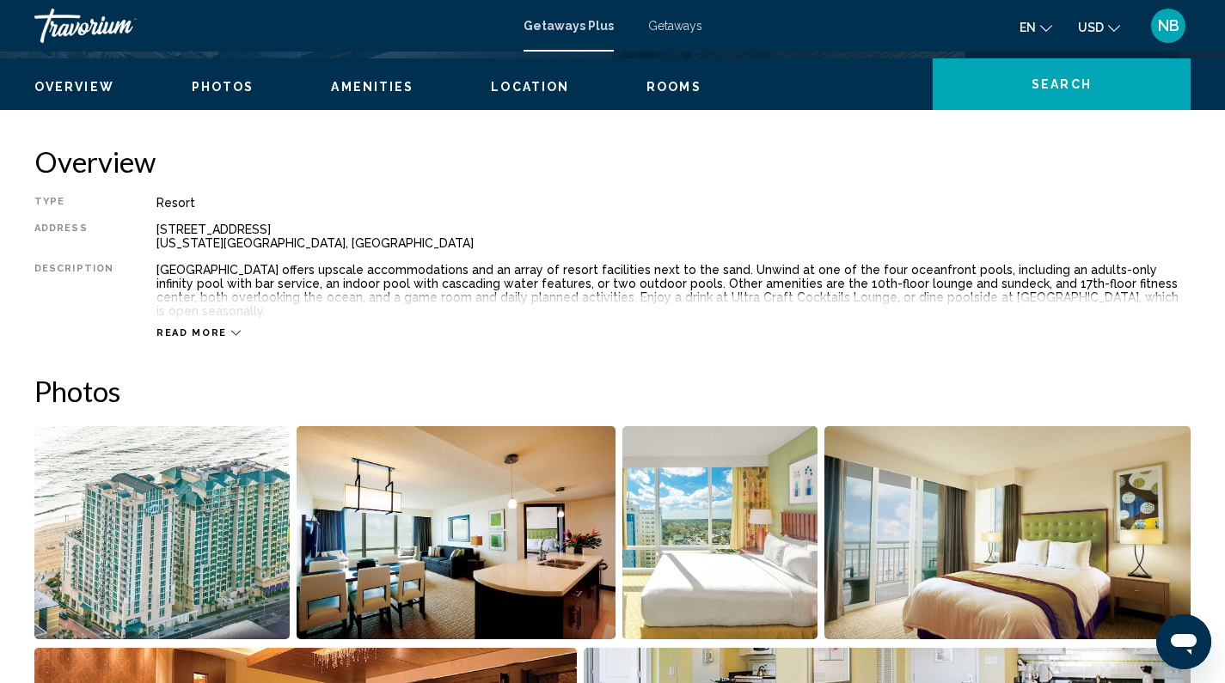
click at [205, 327] on span "Read more" at bounding box center [191, 332] width 70 height 11
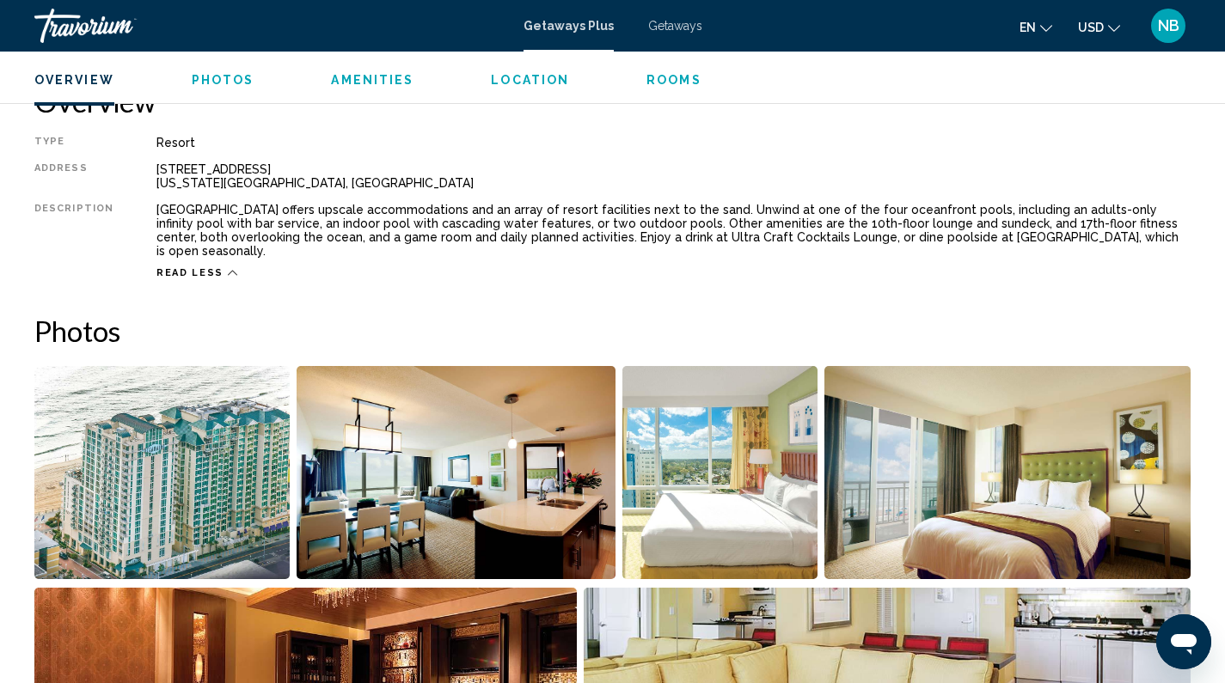
scroll to position [538, 0]
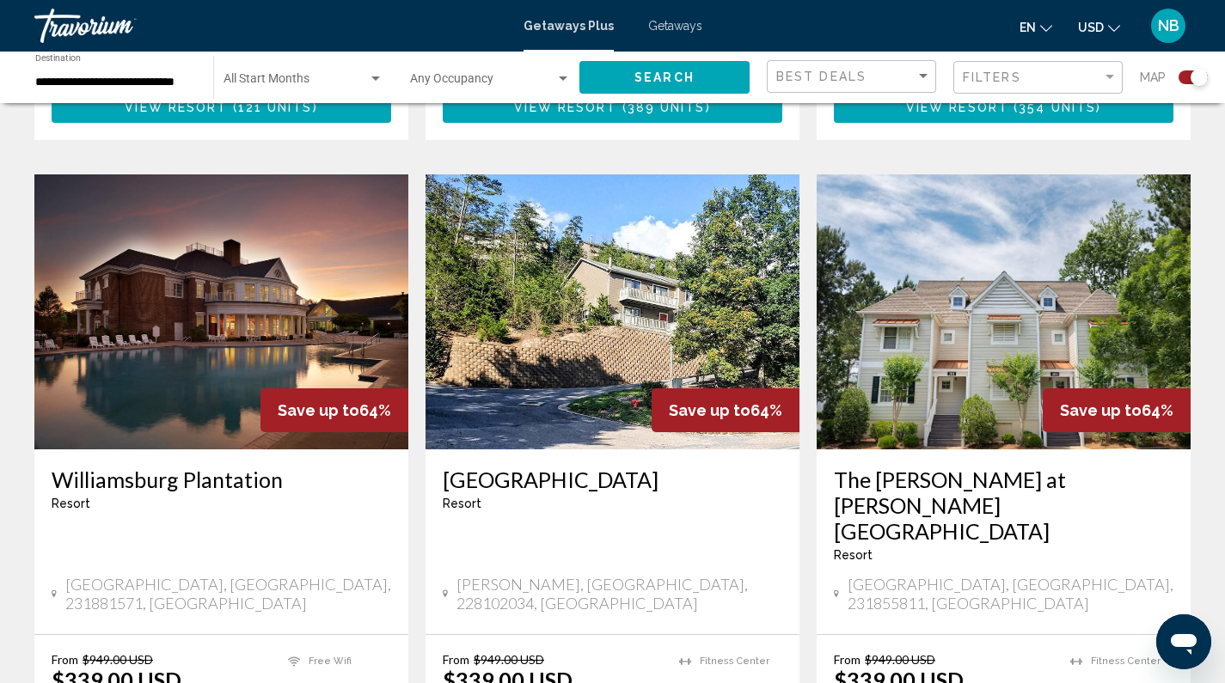
scroll to position [2712, 0]
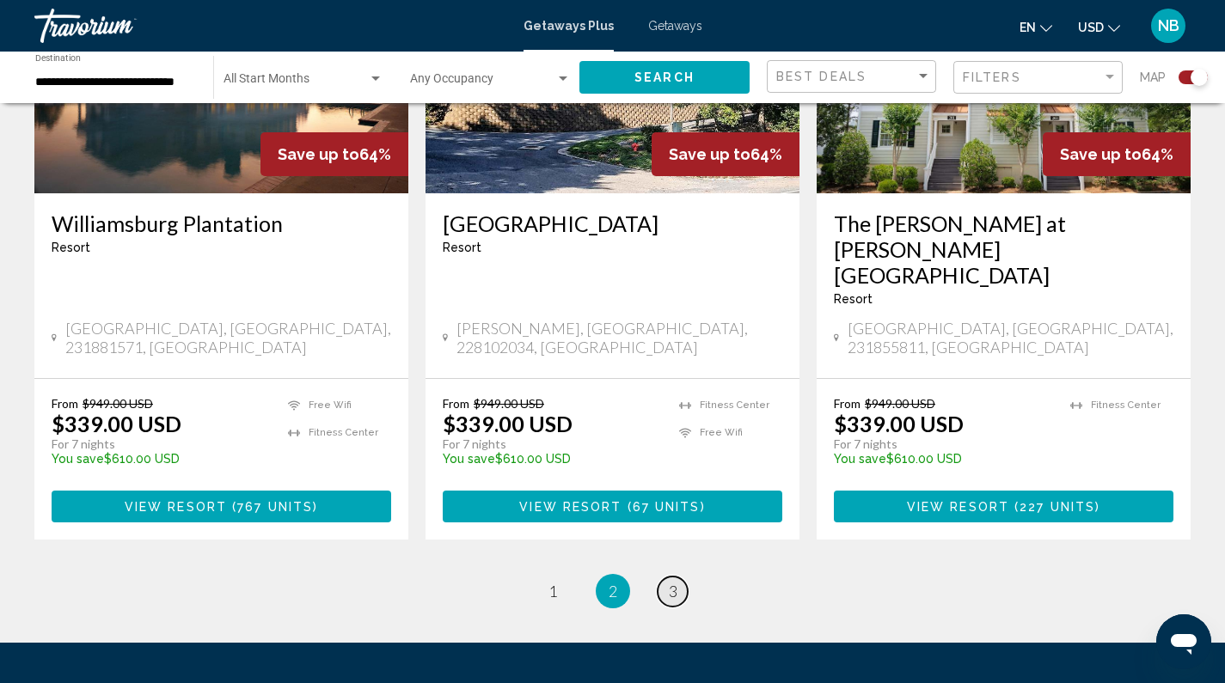
click at [677, 577] on link "page 3" at bounding box center [673, 592] width 30 height 30
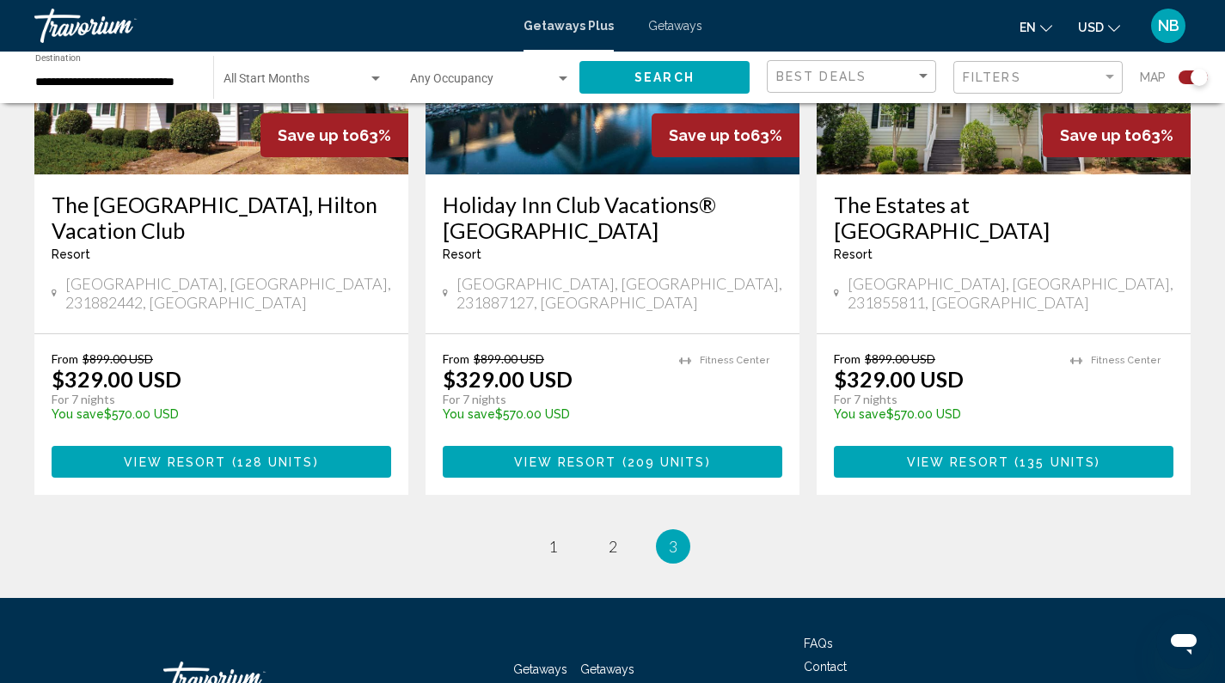
scroll to position [1078, 0]
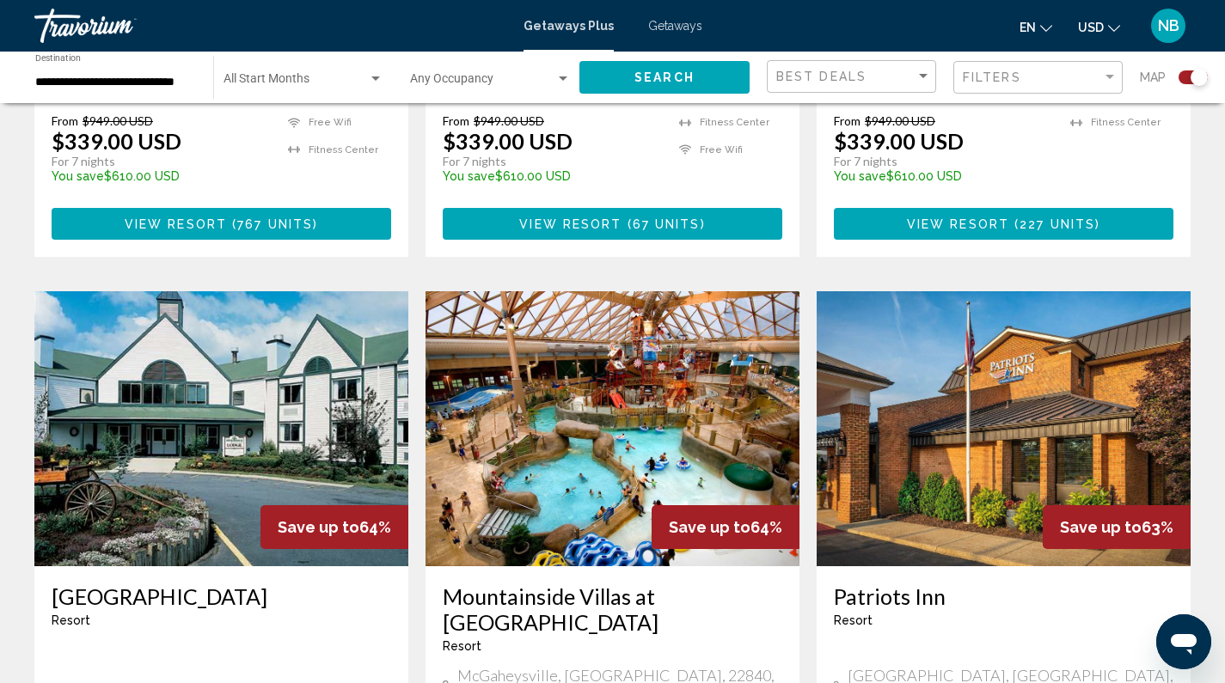
click at [623, 584] on h3 "Mountainside Villas at [GEOGRAPHIC_DATA]" at bounding box center [613, 610] width 340 height 52
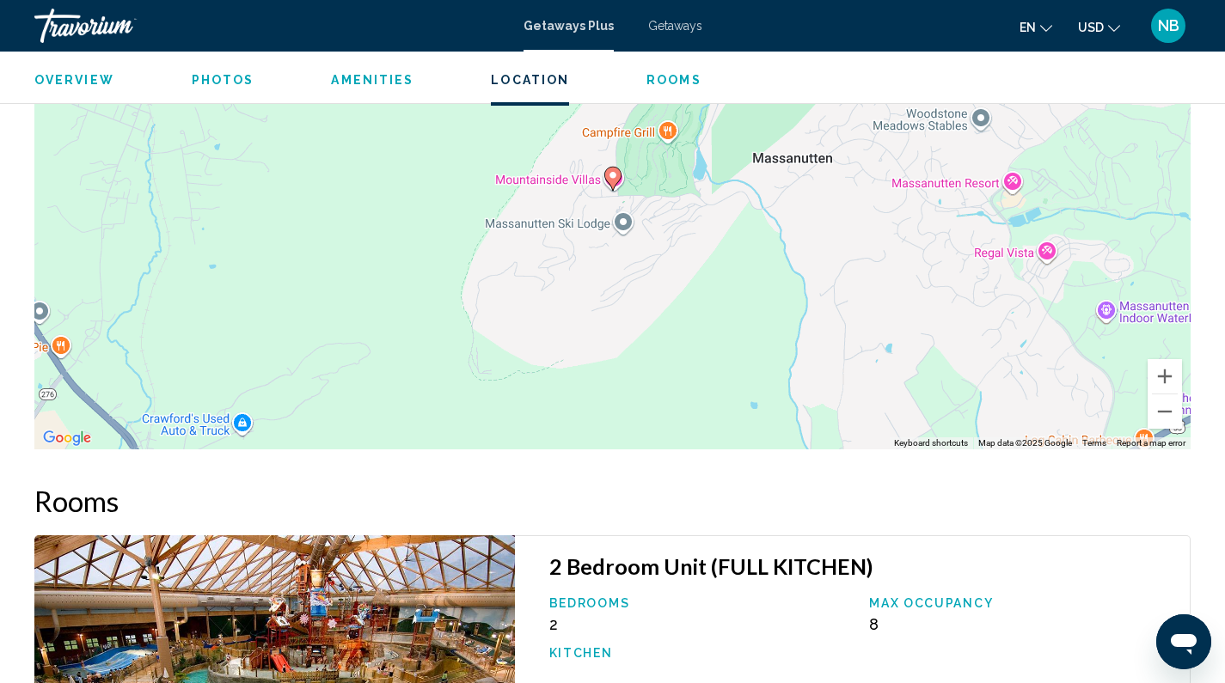
scroll to position [2329, 0]
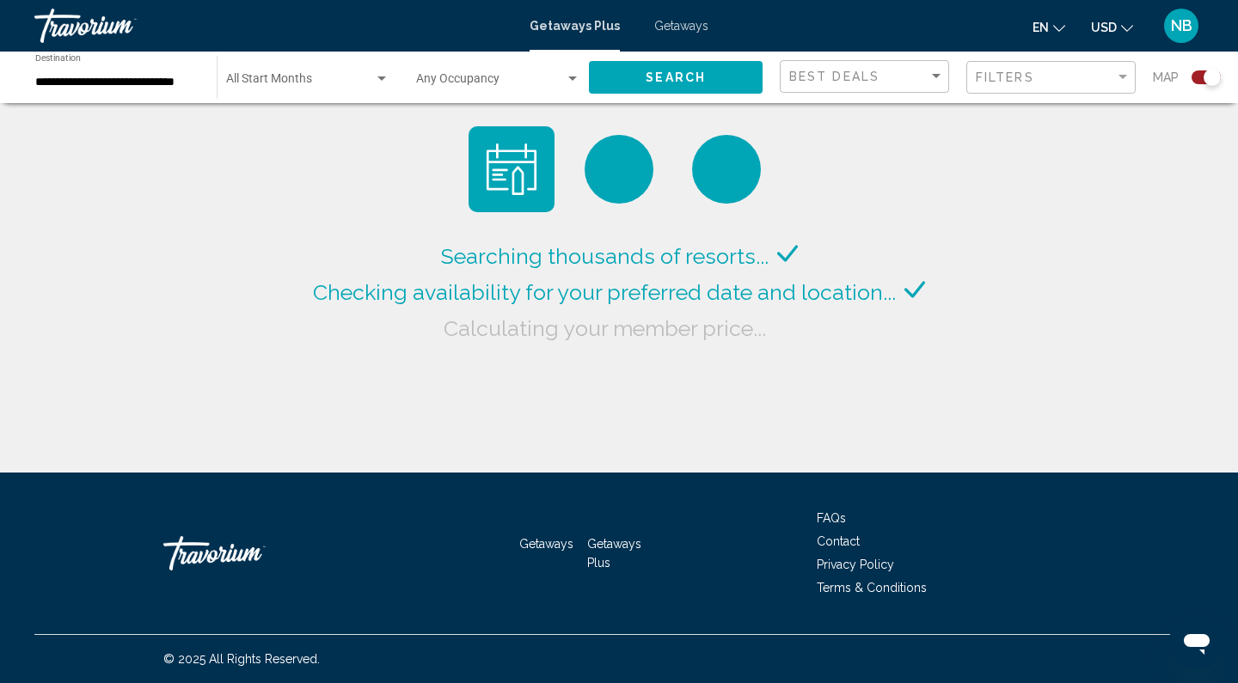
click at [137, 81] on input "**********" at bounding box center [117, 83] width 164 height 14
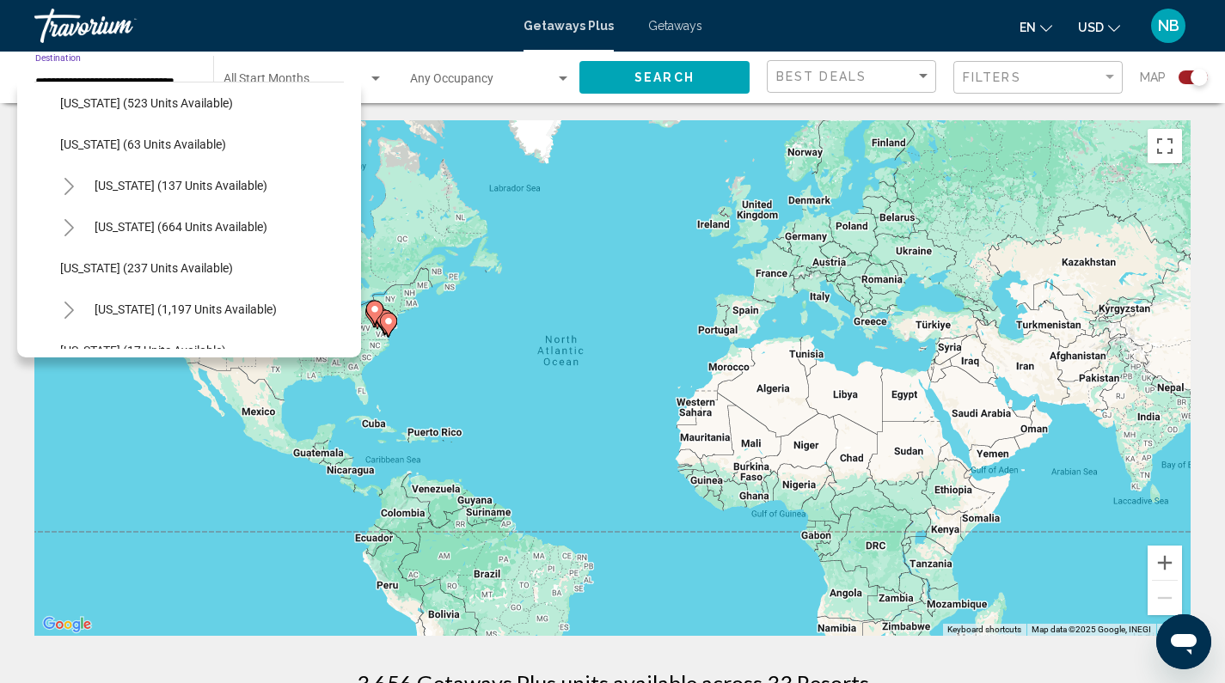
scroll to position [961, 0]
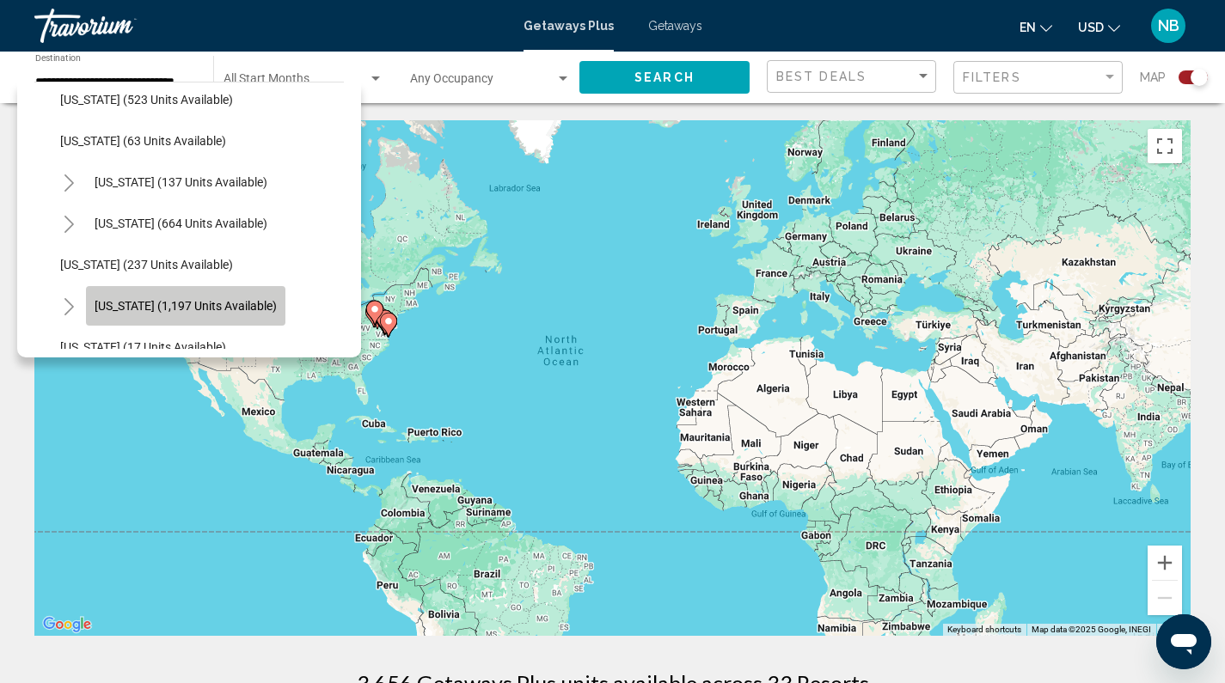
click at [164, 294] on button "[US_STATE] (1,197 units available)" at bounding box center [185, 306] width 199 height 40
type input "**********"
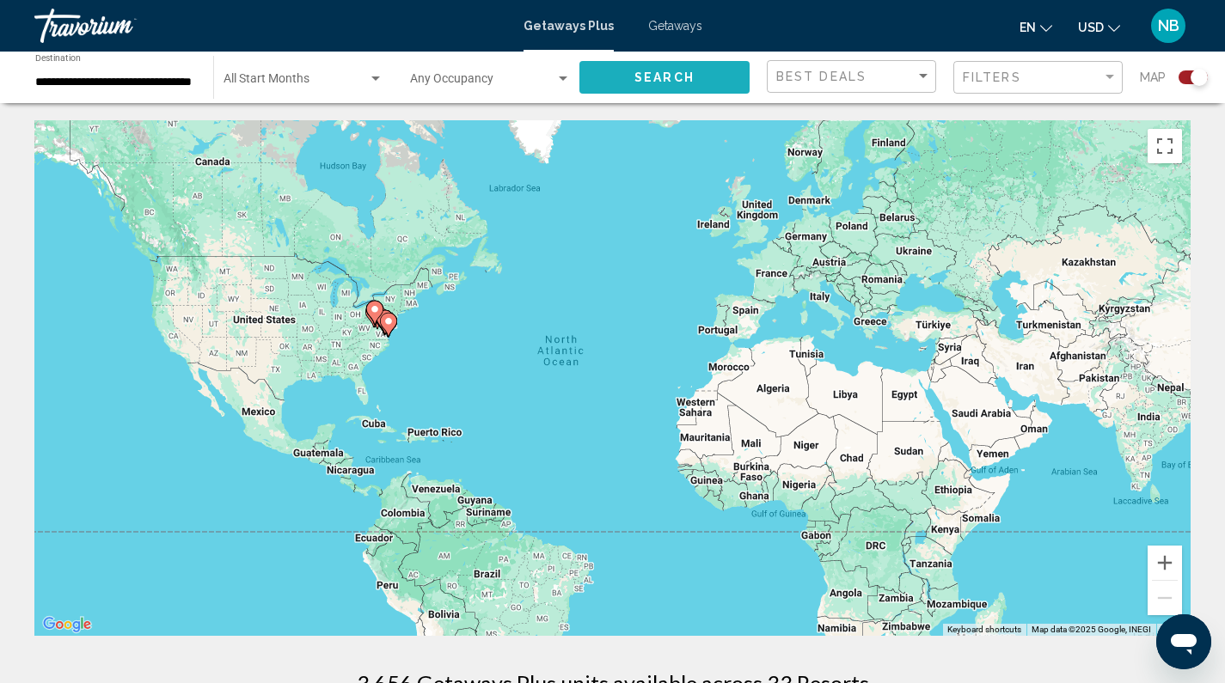
click at [659, 76] on span "Search" at bounding box center [664, 78] width 60 height 14
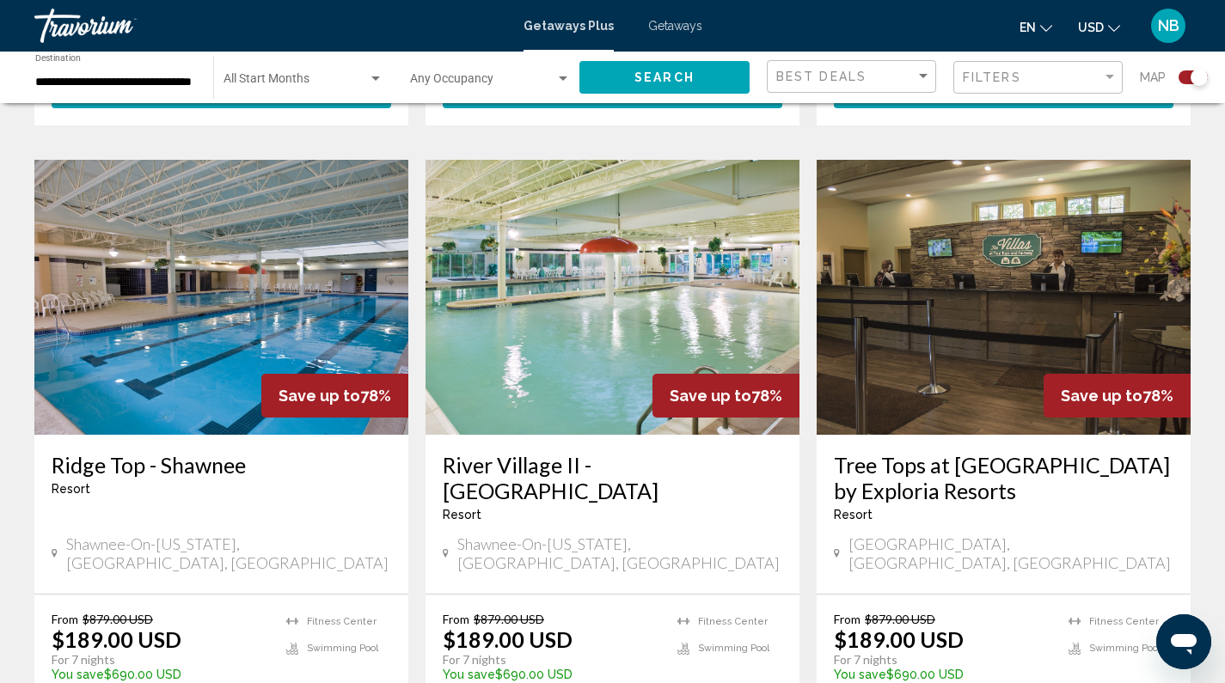
scroll to position [1161, 0]
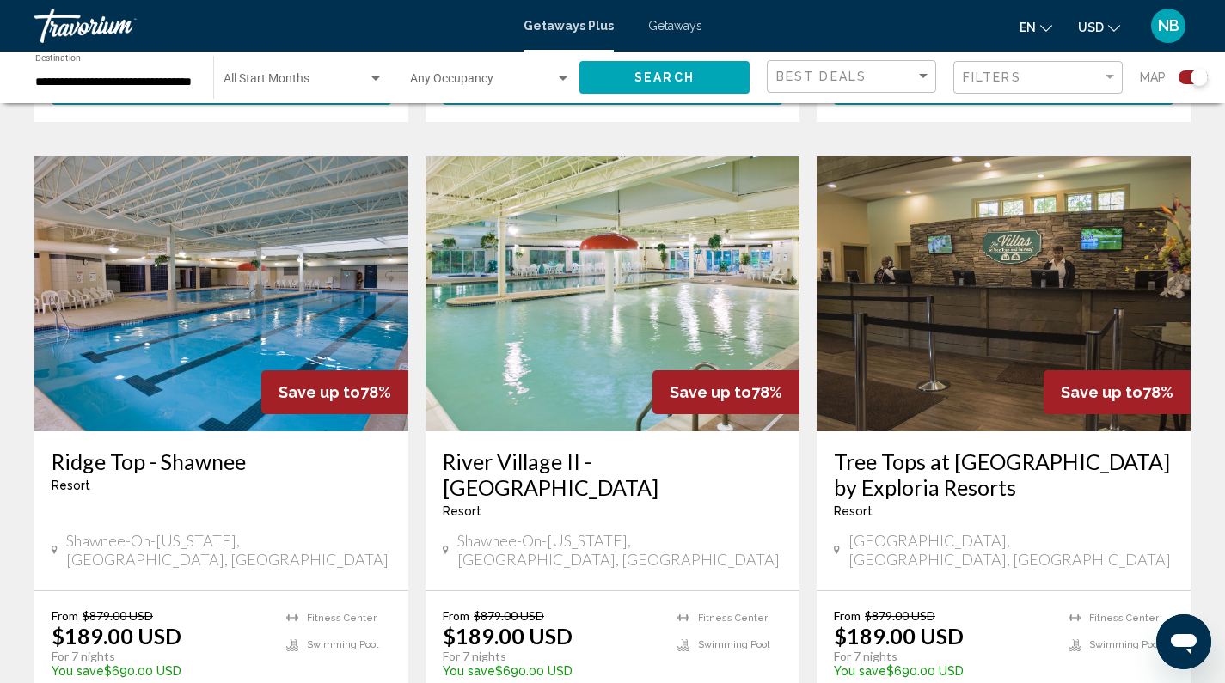
click at [968, 449] on h3 "Tree Tops at [GEOGRAPHIC_DATA] by Exploria Resorts" at bounding box center [1004, 475] width 340 height 52
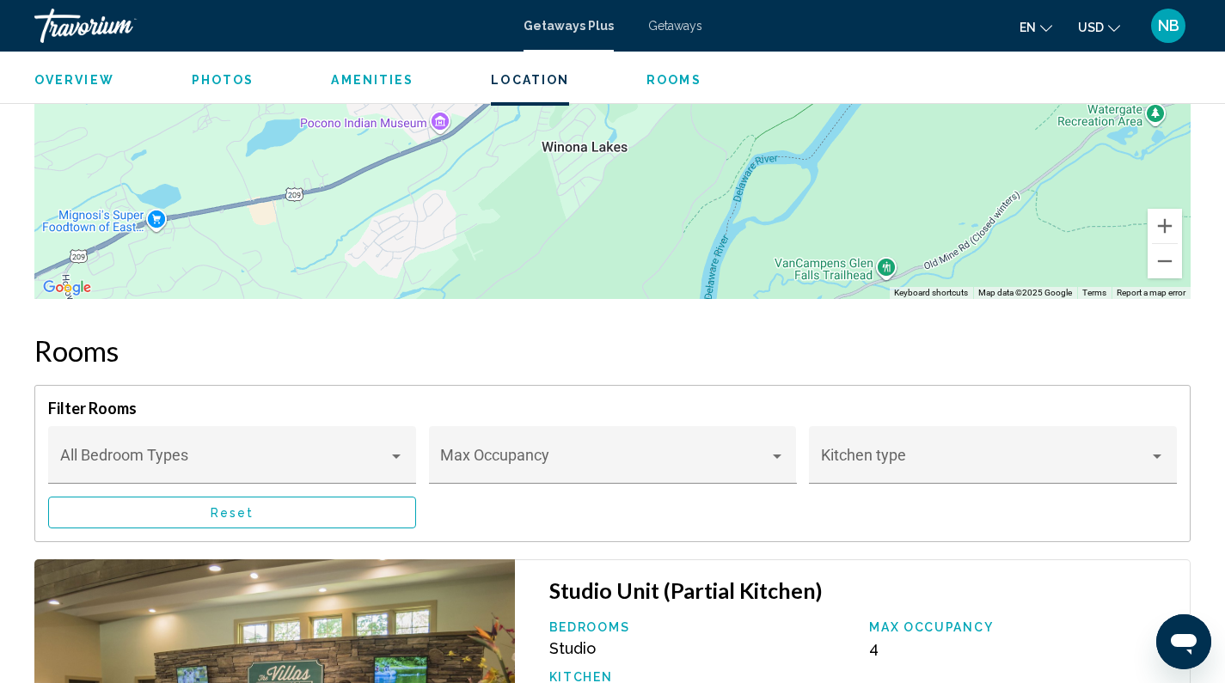
scroll to position [259, 0]
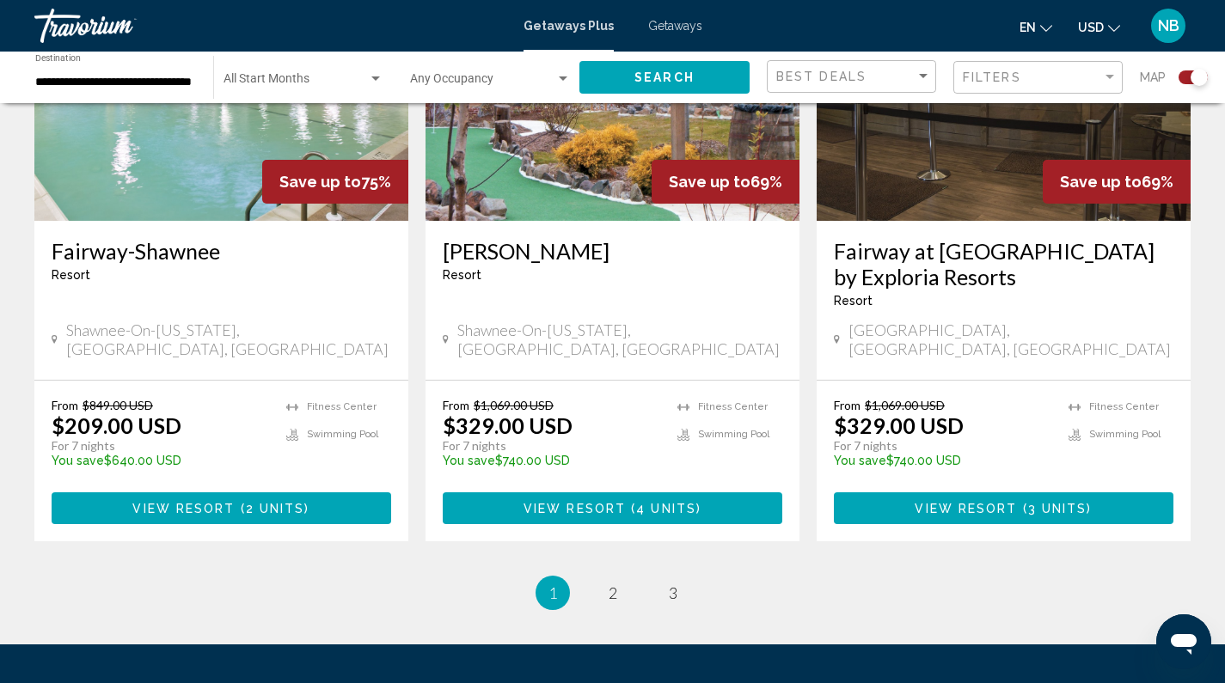
scroll to position [2713, 0]
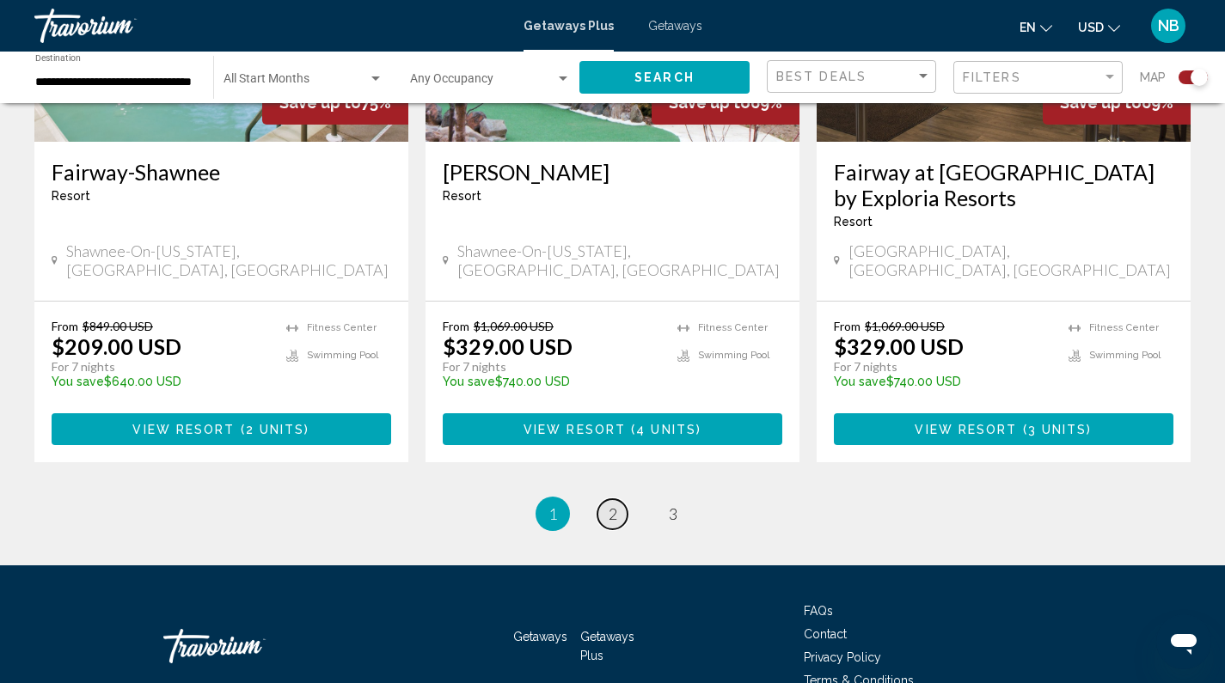
click at [605, 499] on link "page 2" at bounding box center [612, 514] width 30 height 30
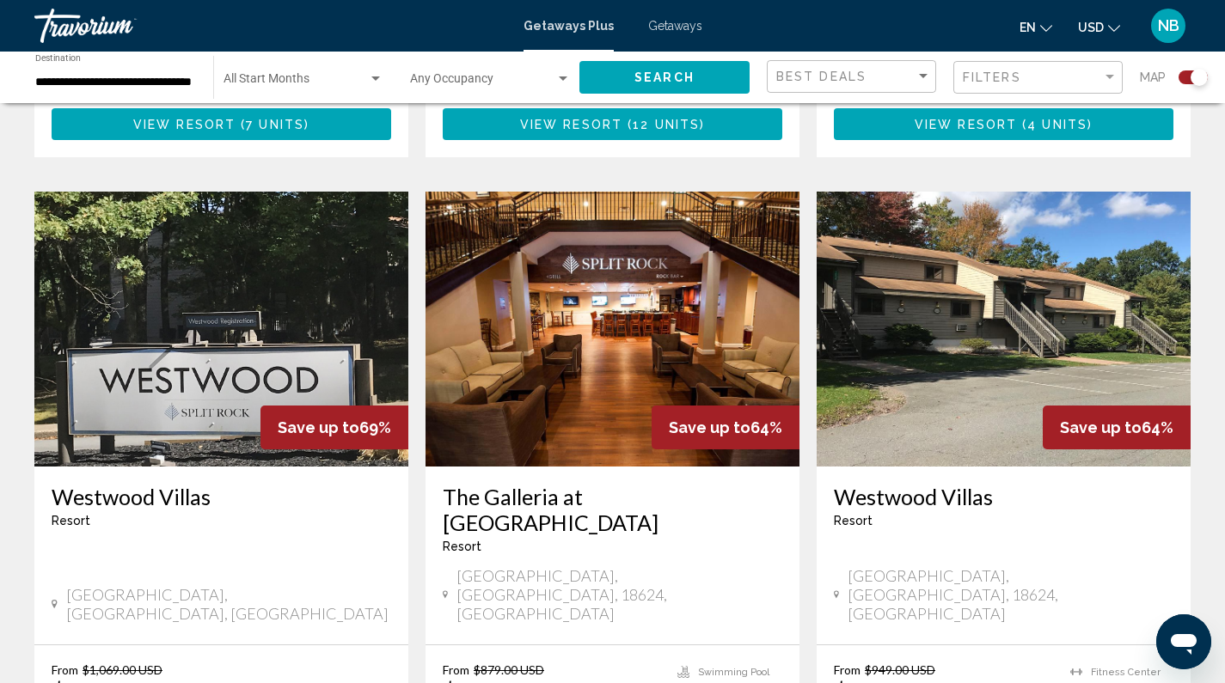
scroll to position [1155, 0]
